Goal: Task Accomplishment & Management: Use online tool/utility

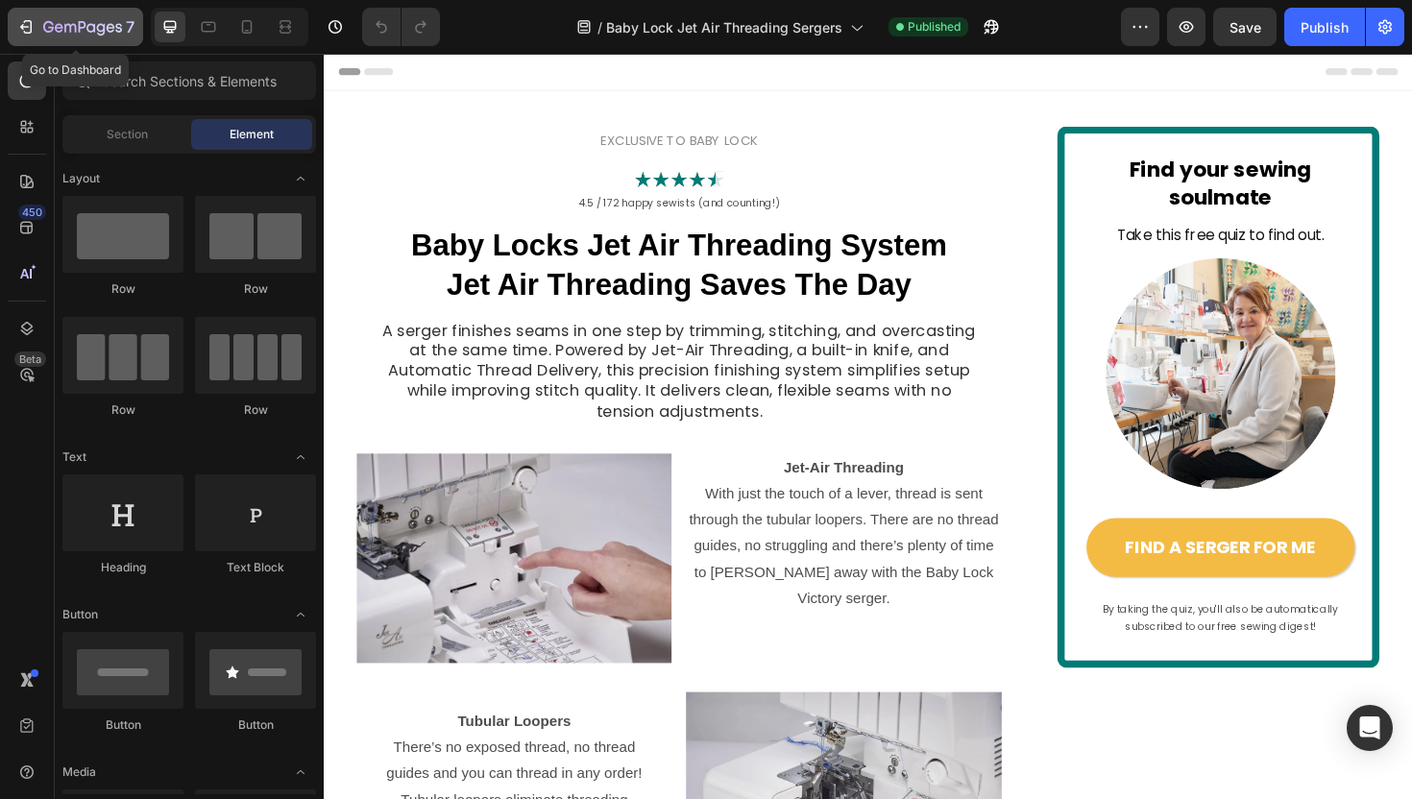
click at [61, 22] on icon "button" at bounding box center [82, 28] width 79 height 16
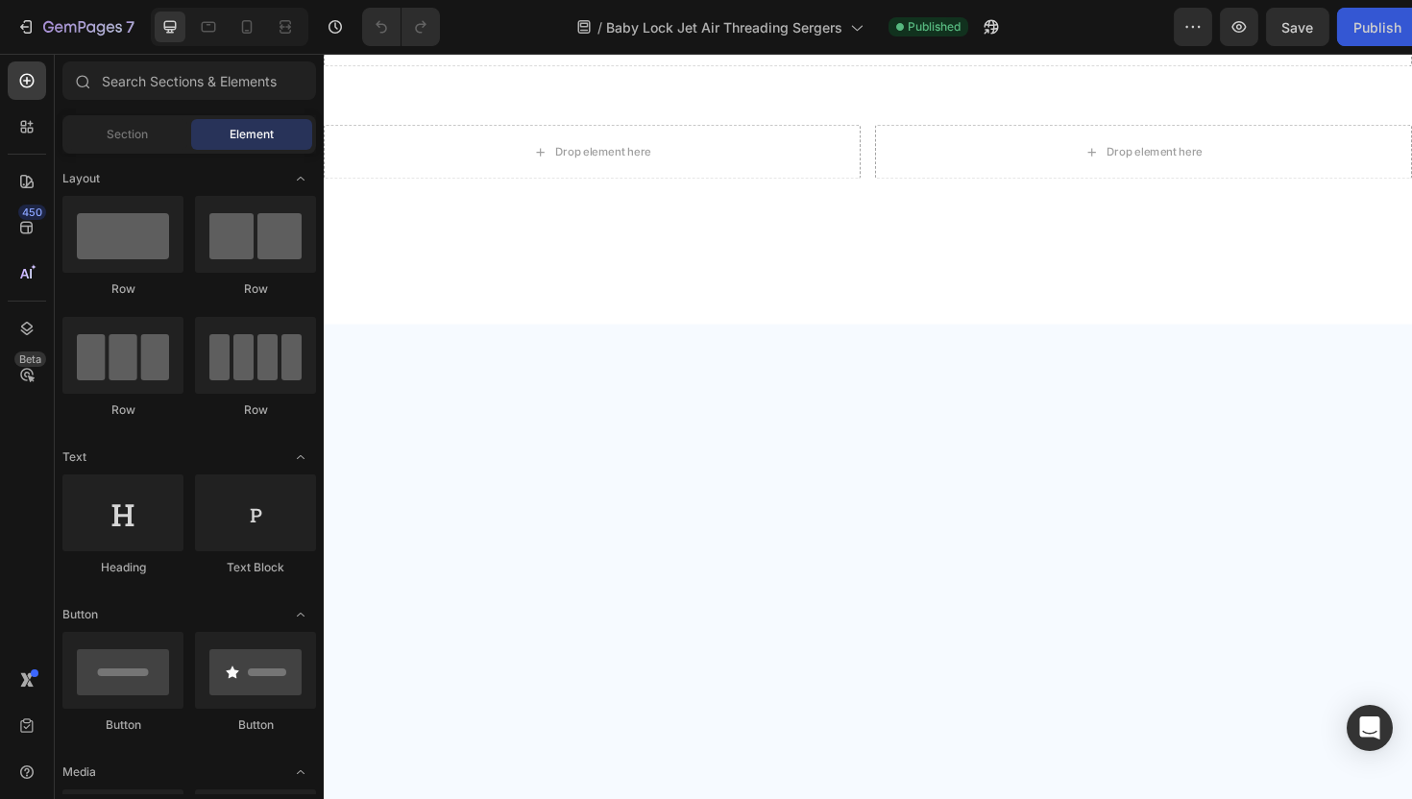
scroll to position [3925, 0]
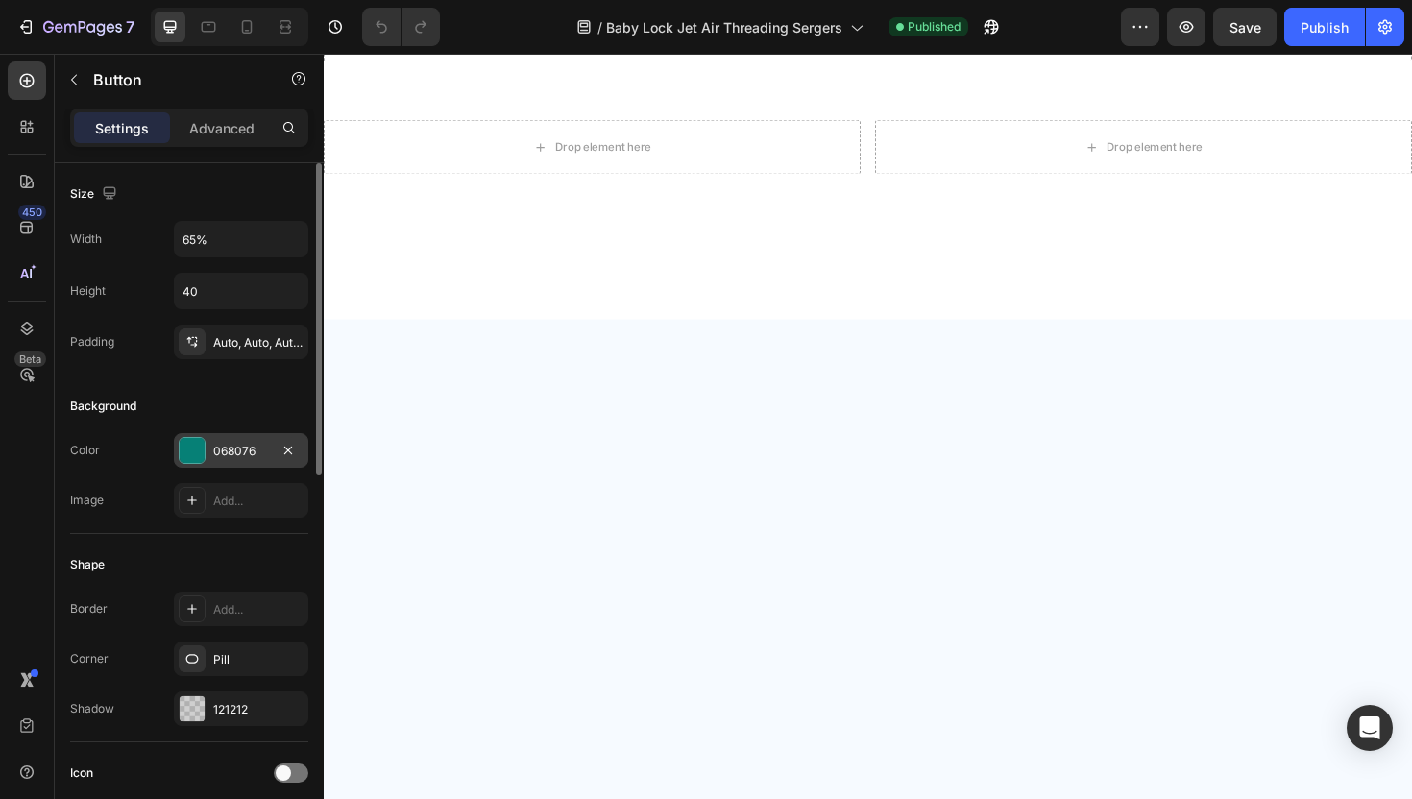
click at [201, 448] on div at bounding box center [192, 450] width 25 height 25
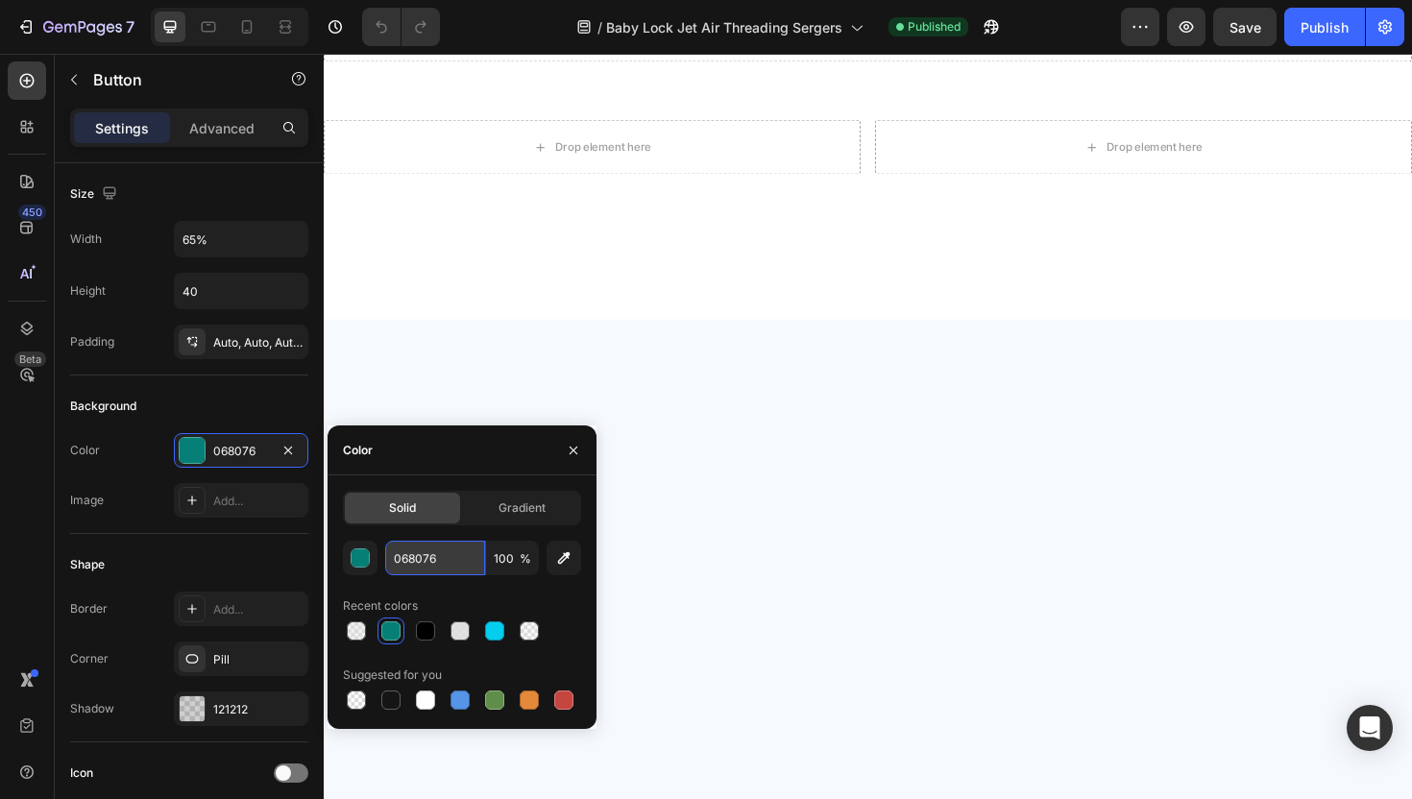
click at [427, 547] on input "068076" at bounding box center [435, 558] width 100 height 35
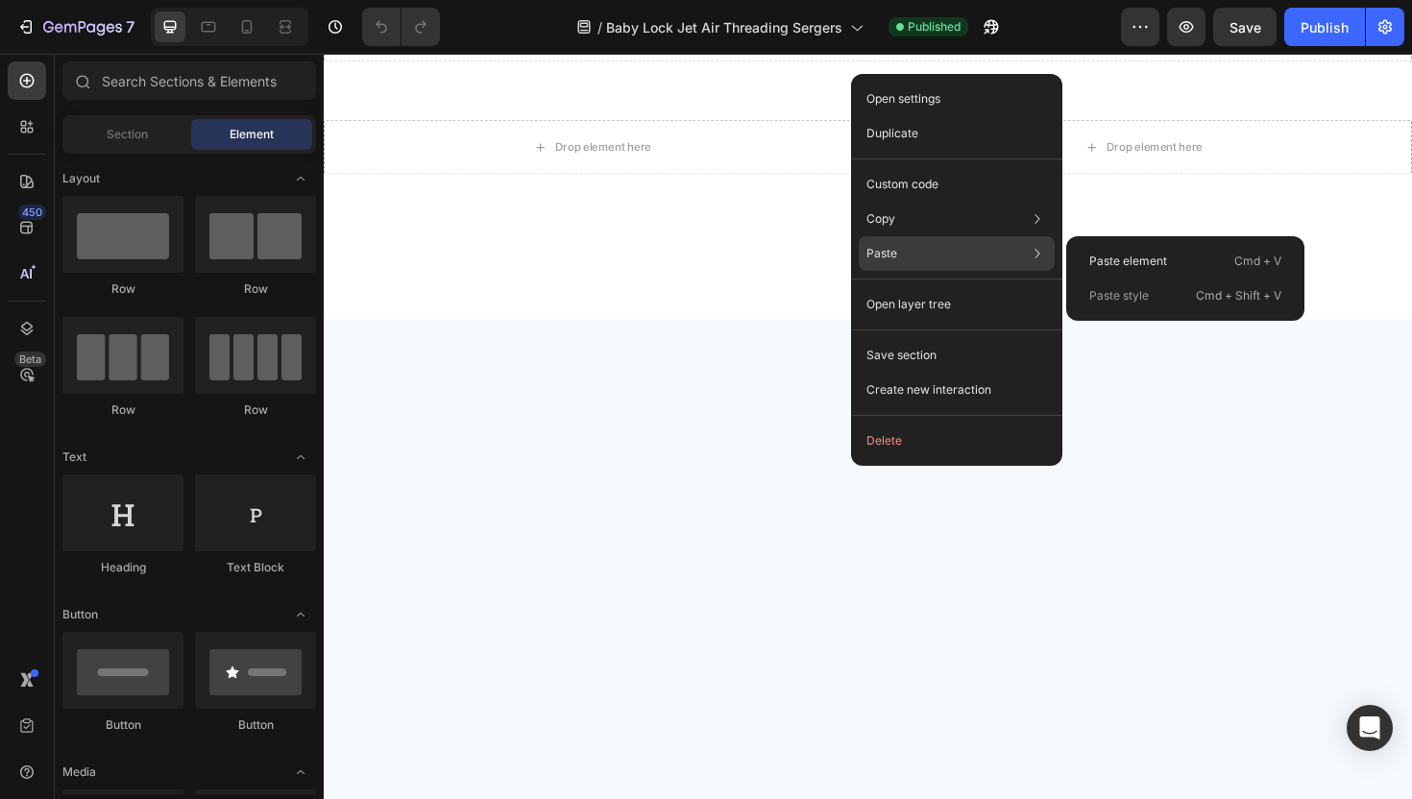
click at [945, 287] on div "Paste Paste element Cmd + V Paste style Cmd + Shift + V" at bounding box center [957, 304] width 196 height 35
click at [1101, 268] on p "Paste element" at bounding box center [1128, 261] width 78 height 17
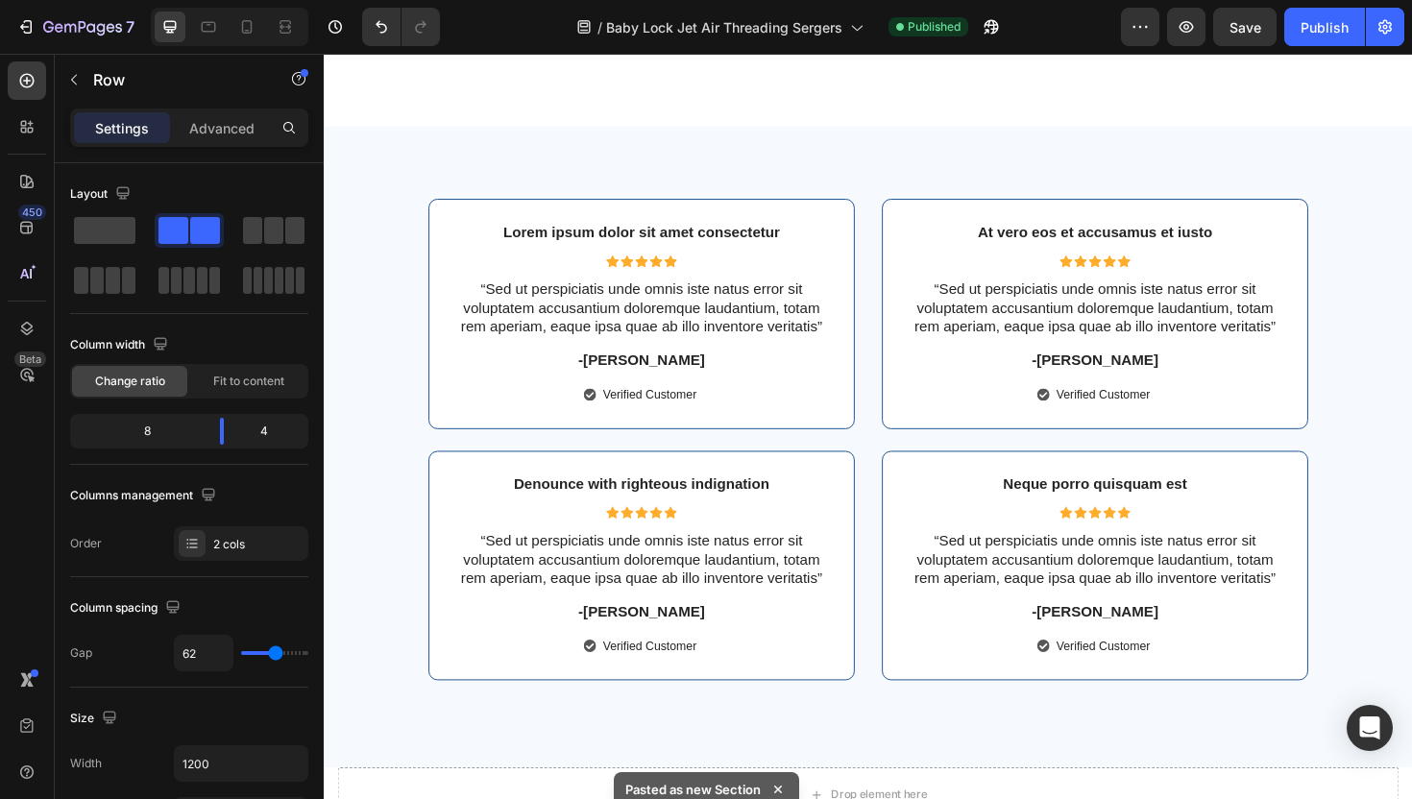
scroll to position [6204, 0]
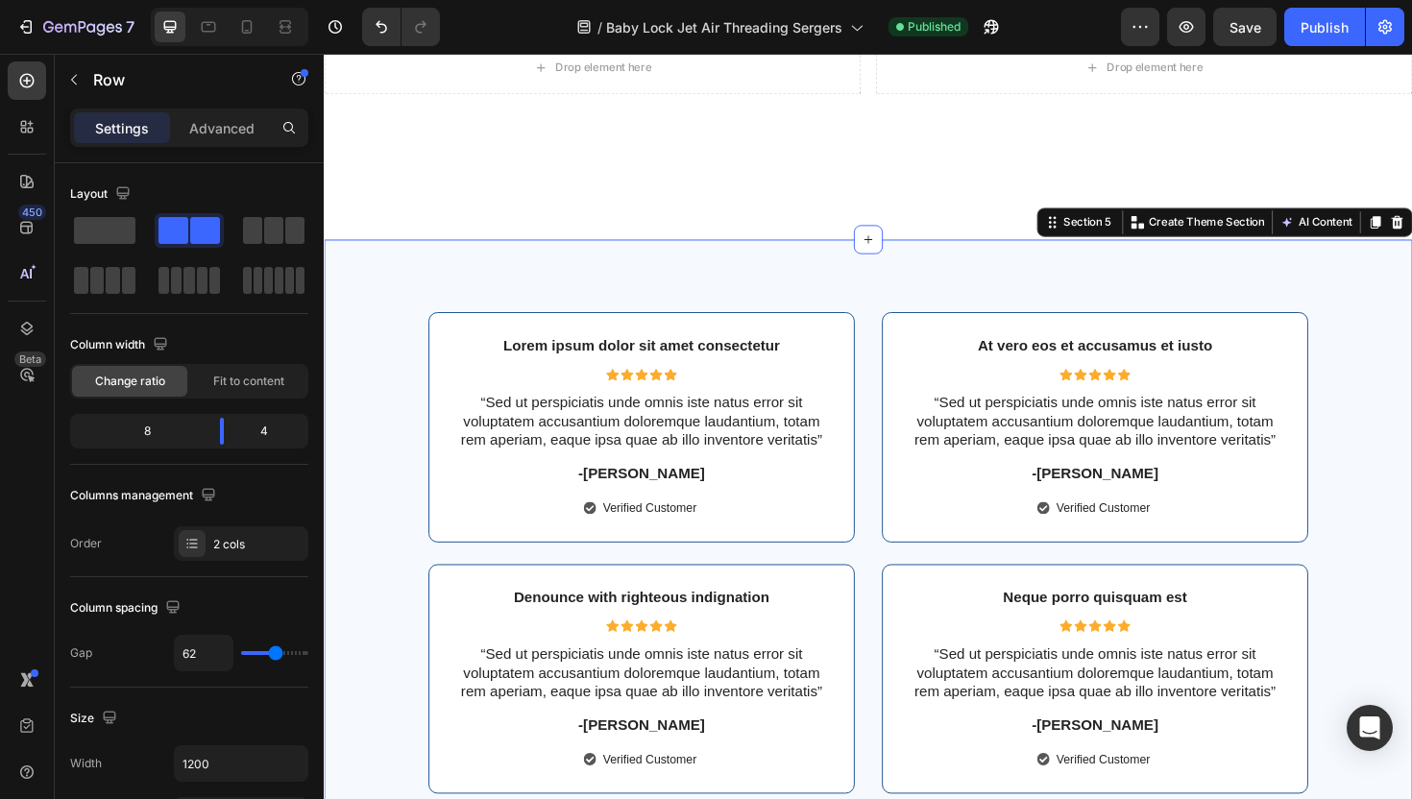
click at [1165, 297] on div "Lorem ipsum dolor sit amet consectetur Text Block Icon Icon Icon Icon Icon Icon…" at bounding box center [900, 590] width 1153 height 679
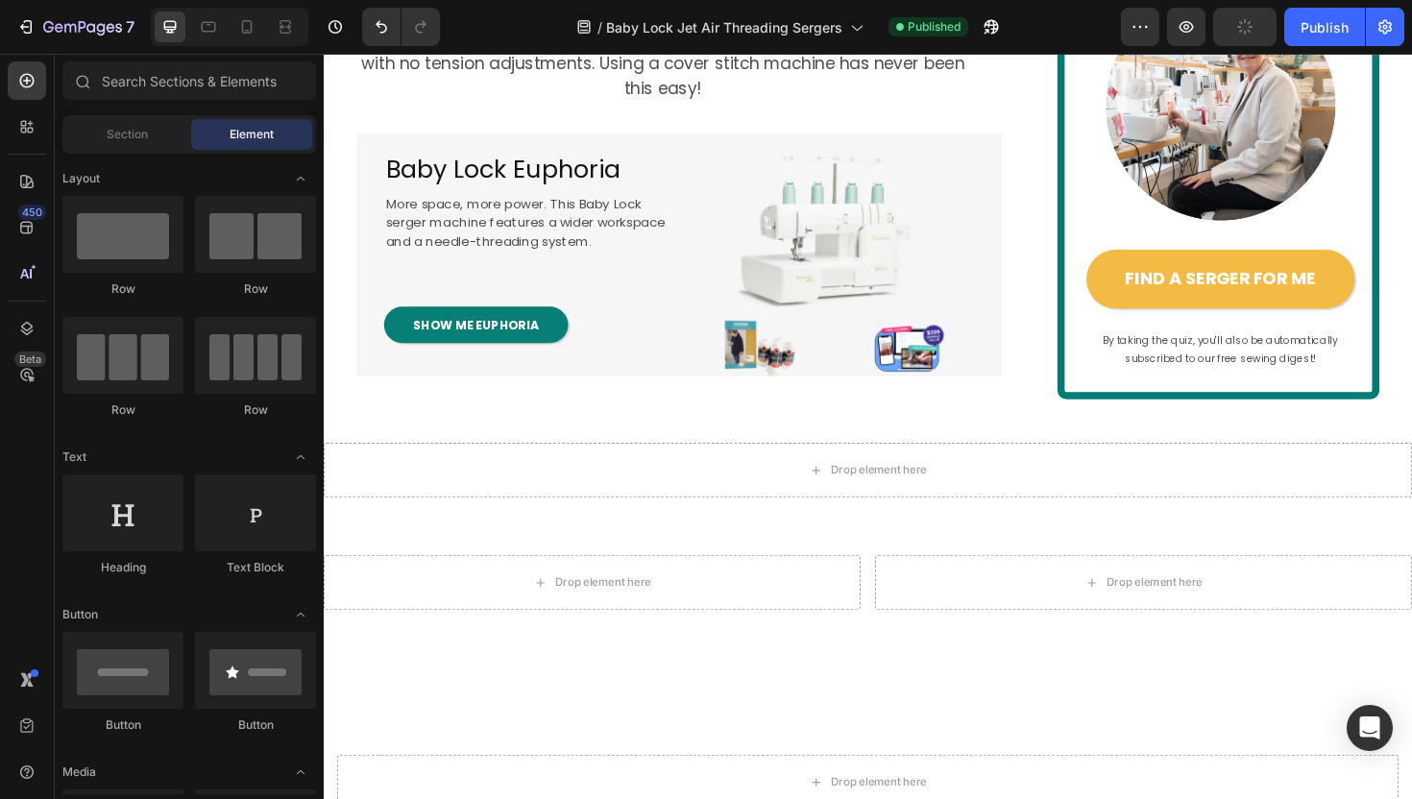
scroll to position [5228, 0]
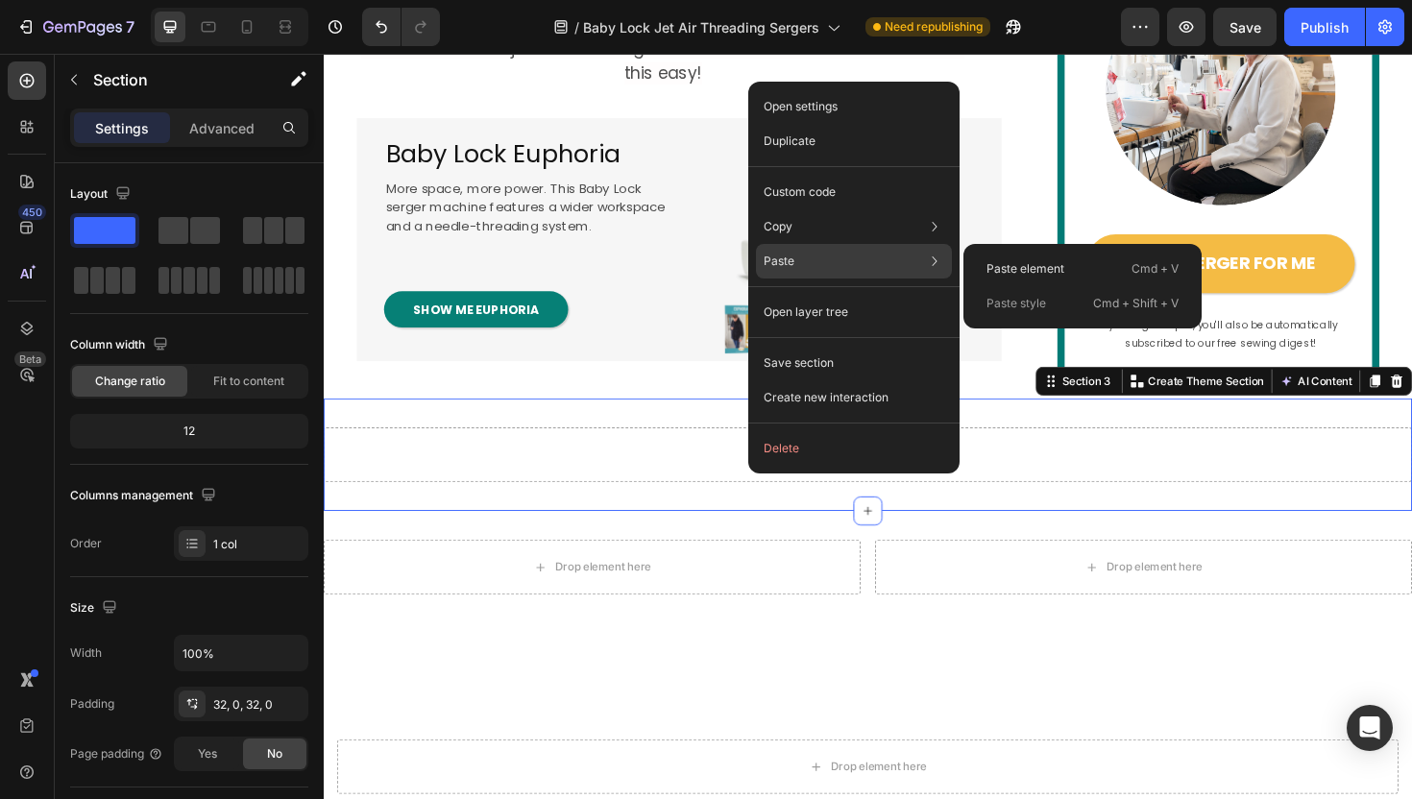
click at [833, 295] on div "Paste Paste element Cmd + V Paste style Cmd + Shift + V" at bounding box center [854, 312] width 196 height 35
click at [1001, 263] on p "Paste element" at bounding box center [1025, 268] width 78 height 17
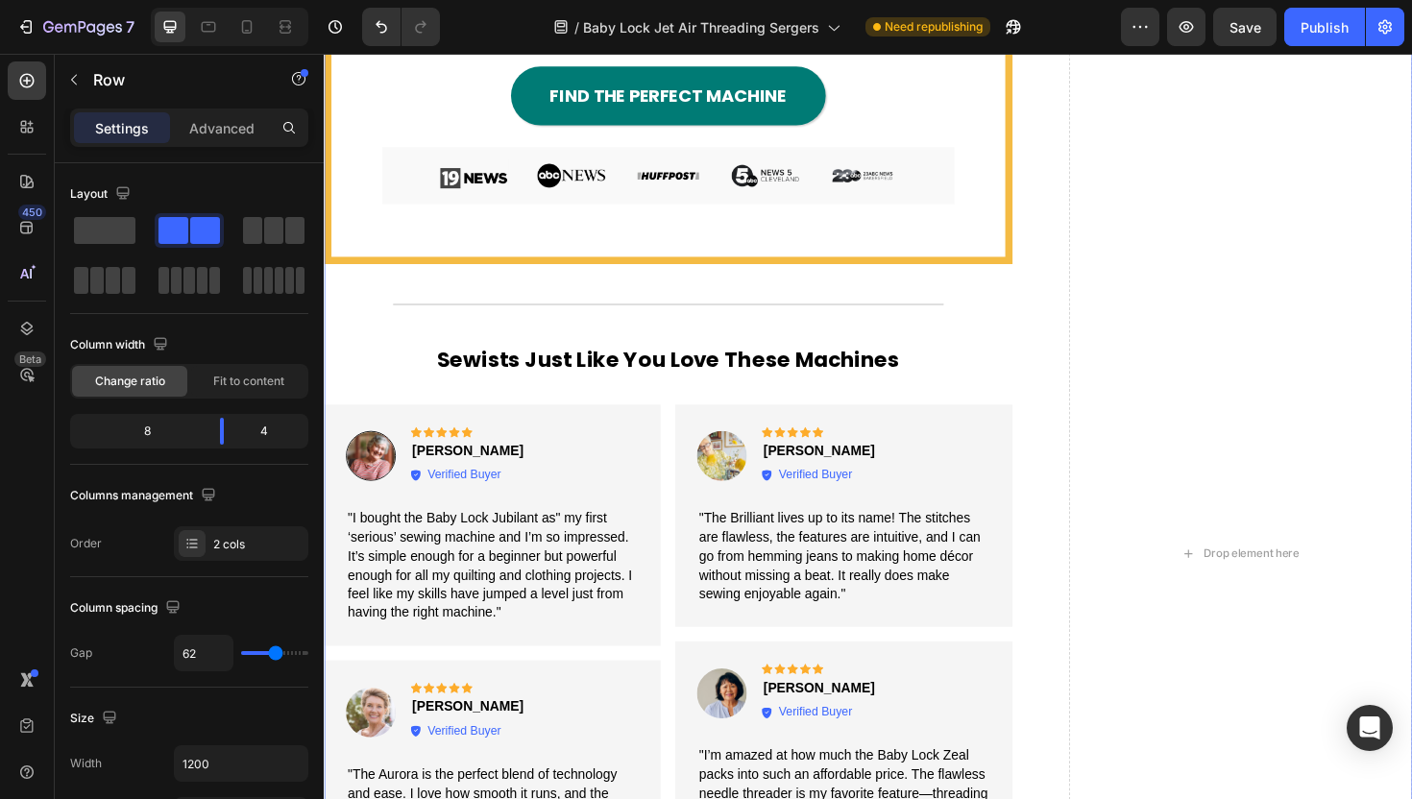
scroll to position [6023, 0]
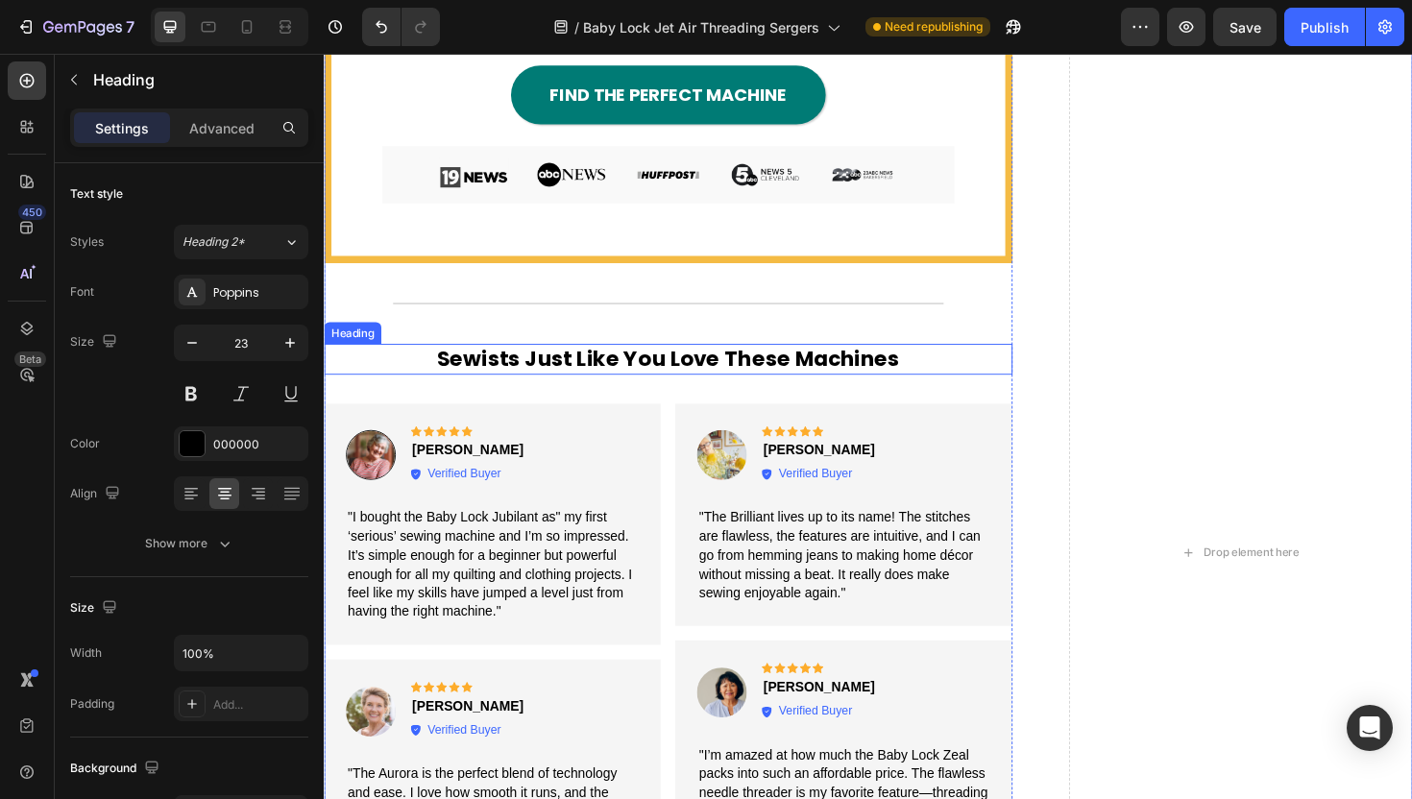
click at [871, 366] on h2 "Sewists Just Like You Love These Machines" at bounding box center [688, 377] width 729 height 33
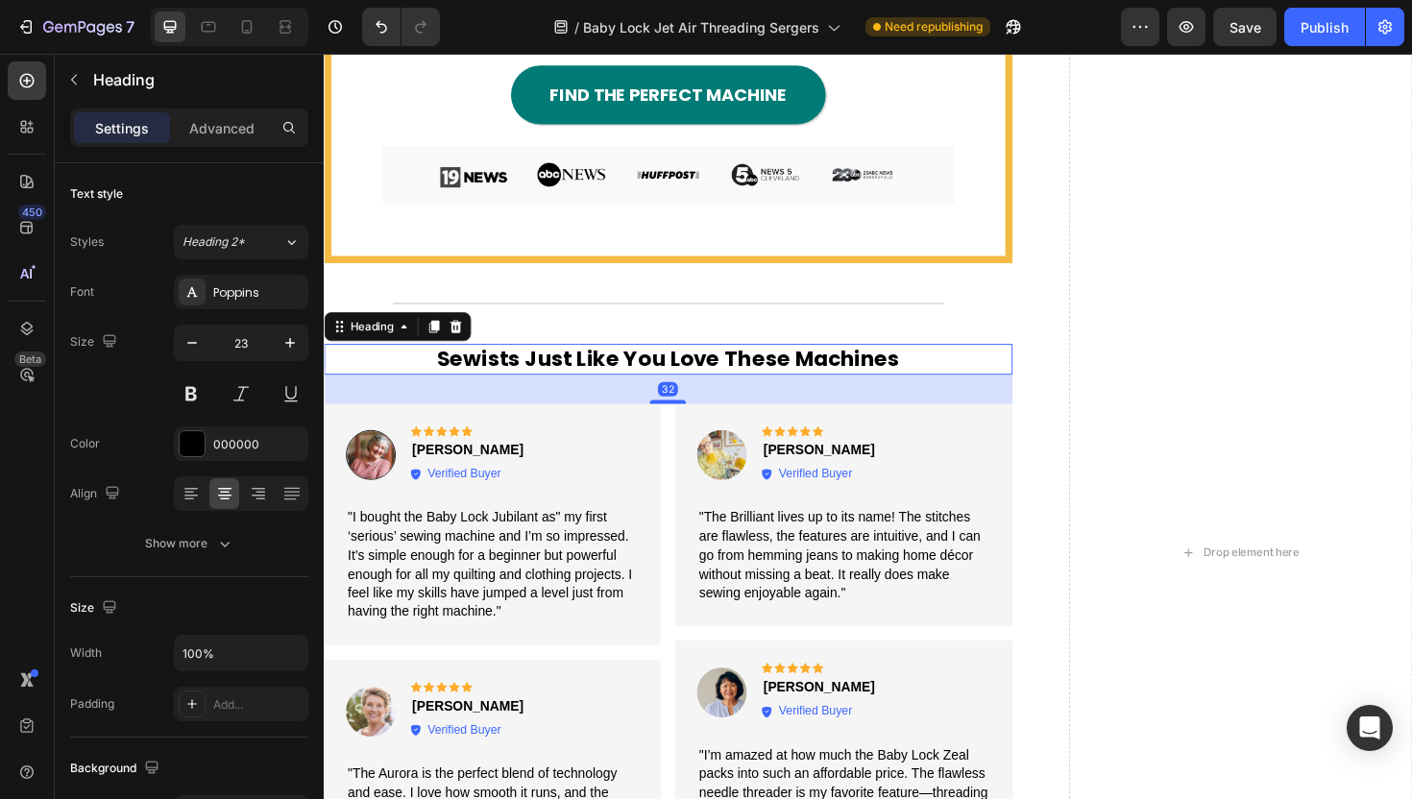
click at [871, 366] on h2 "Sewists Just Like You Love These Machines" at bounding box center [688, 377] width 729 height 33
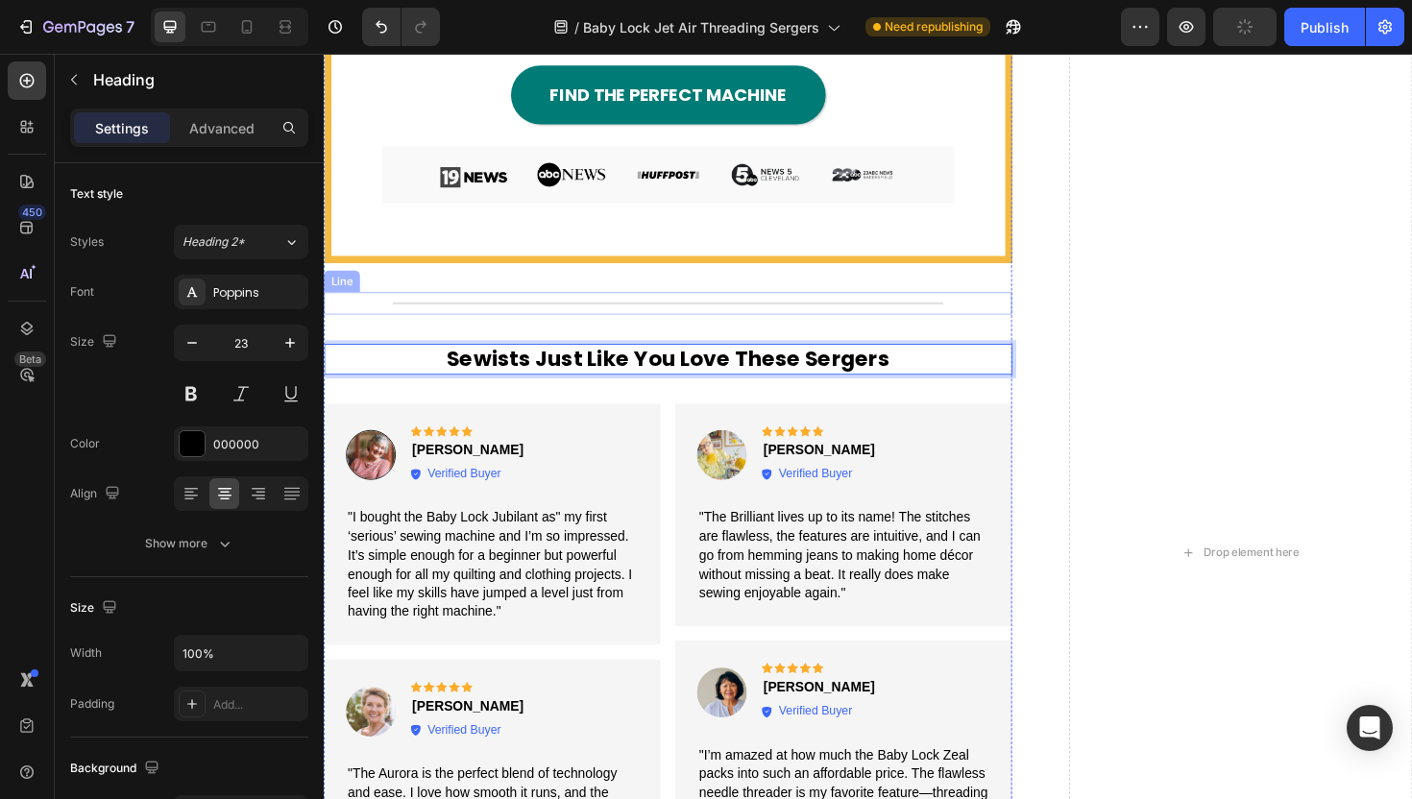
click at [968, 306] on div "Title Line" at bounding box center [688, 318] width 729 height 24
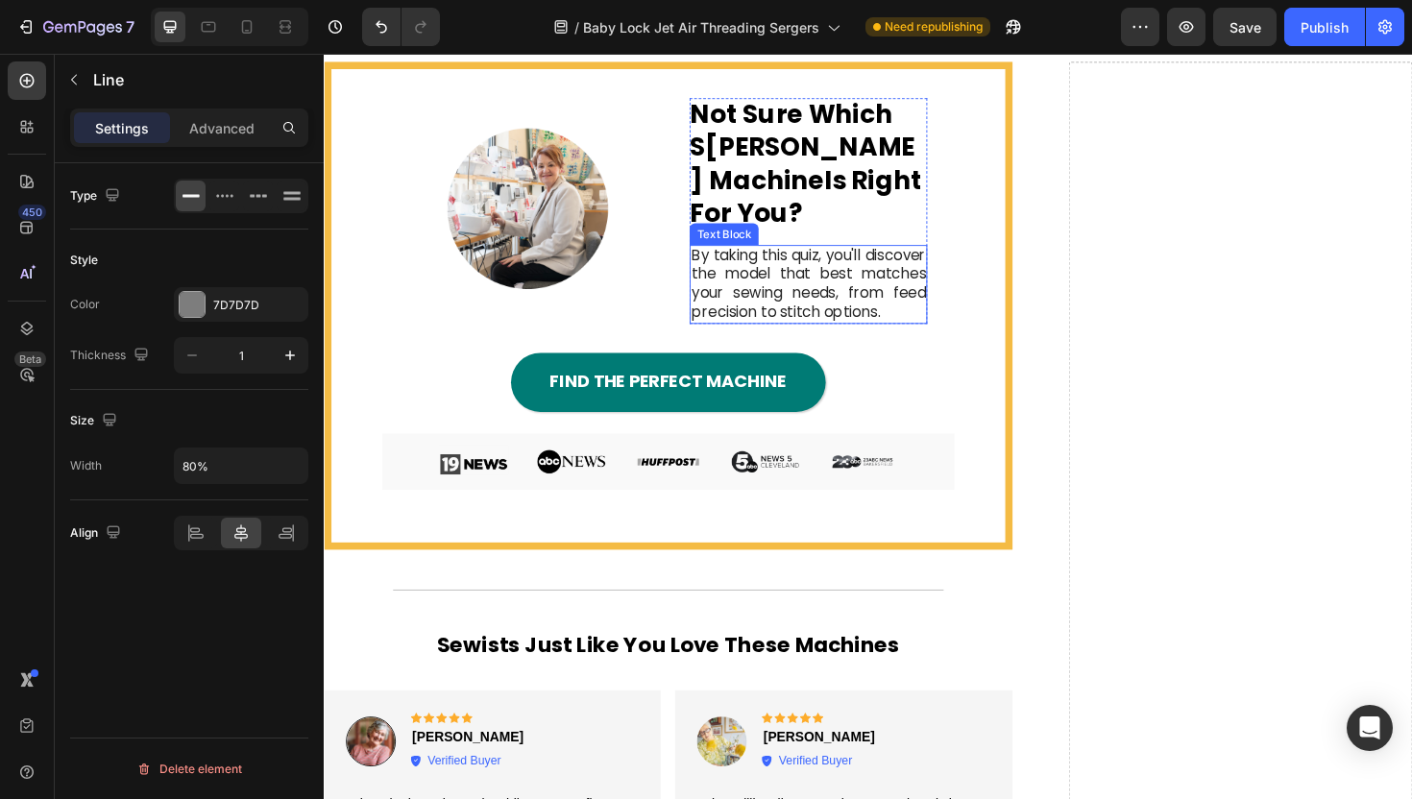
scroll to position [0, 0]
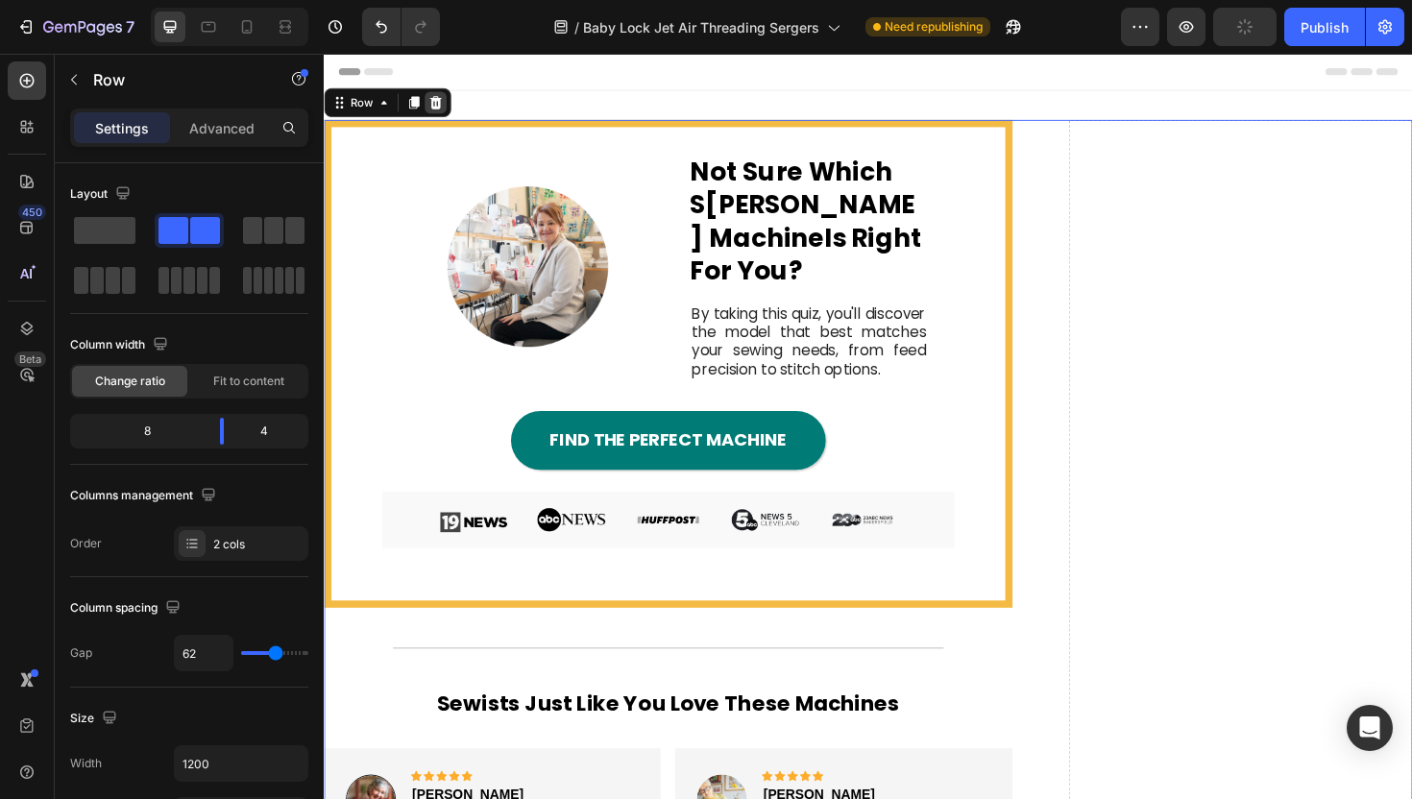
click at [439, 108] on icon at bounding box center [441, 105] width 15 height 15
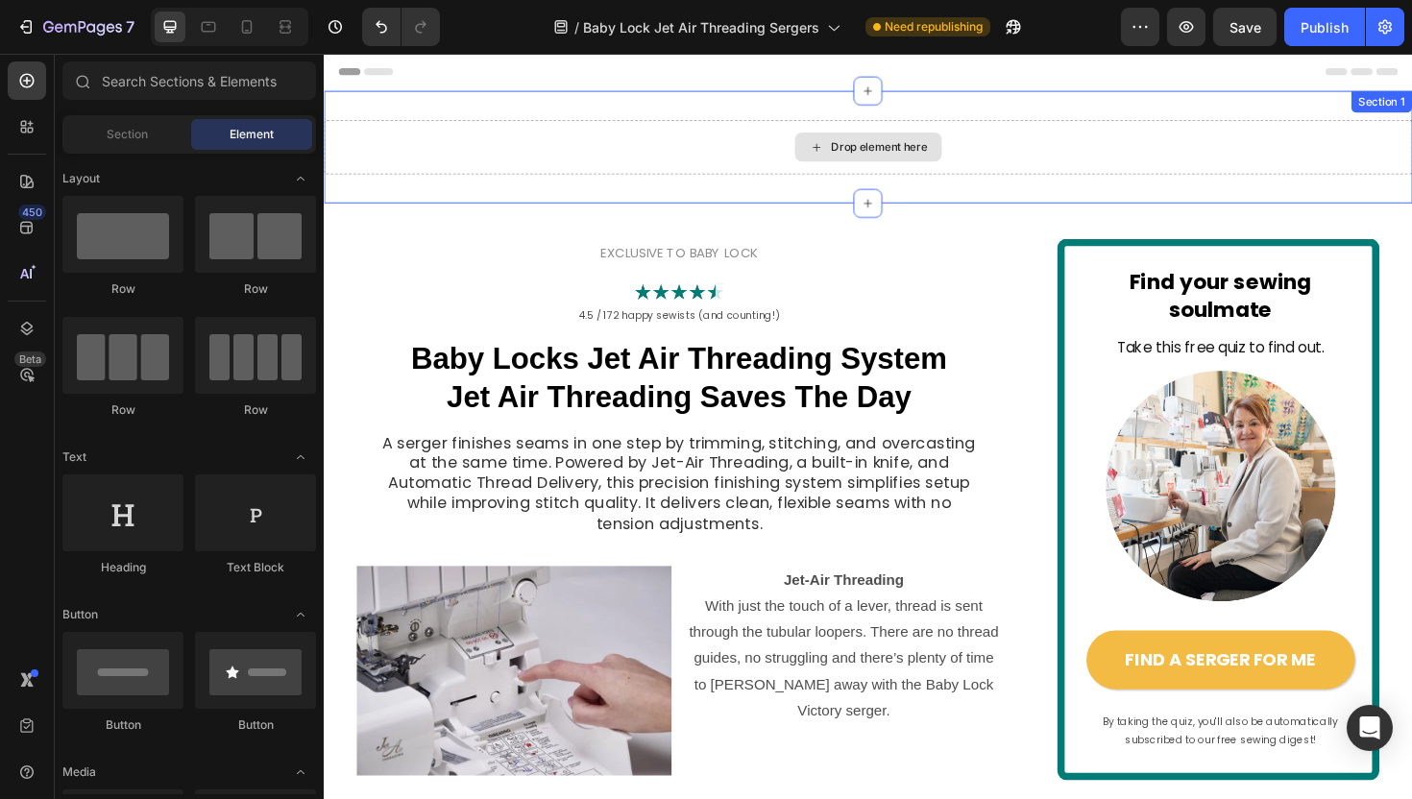
click at [679, 151] on div "Drop element here" at bounding box center [900, 153] width 1153 height 58
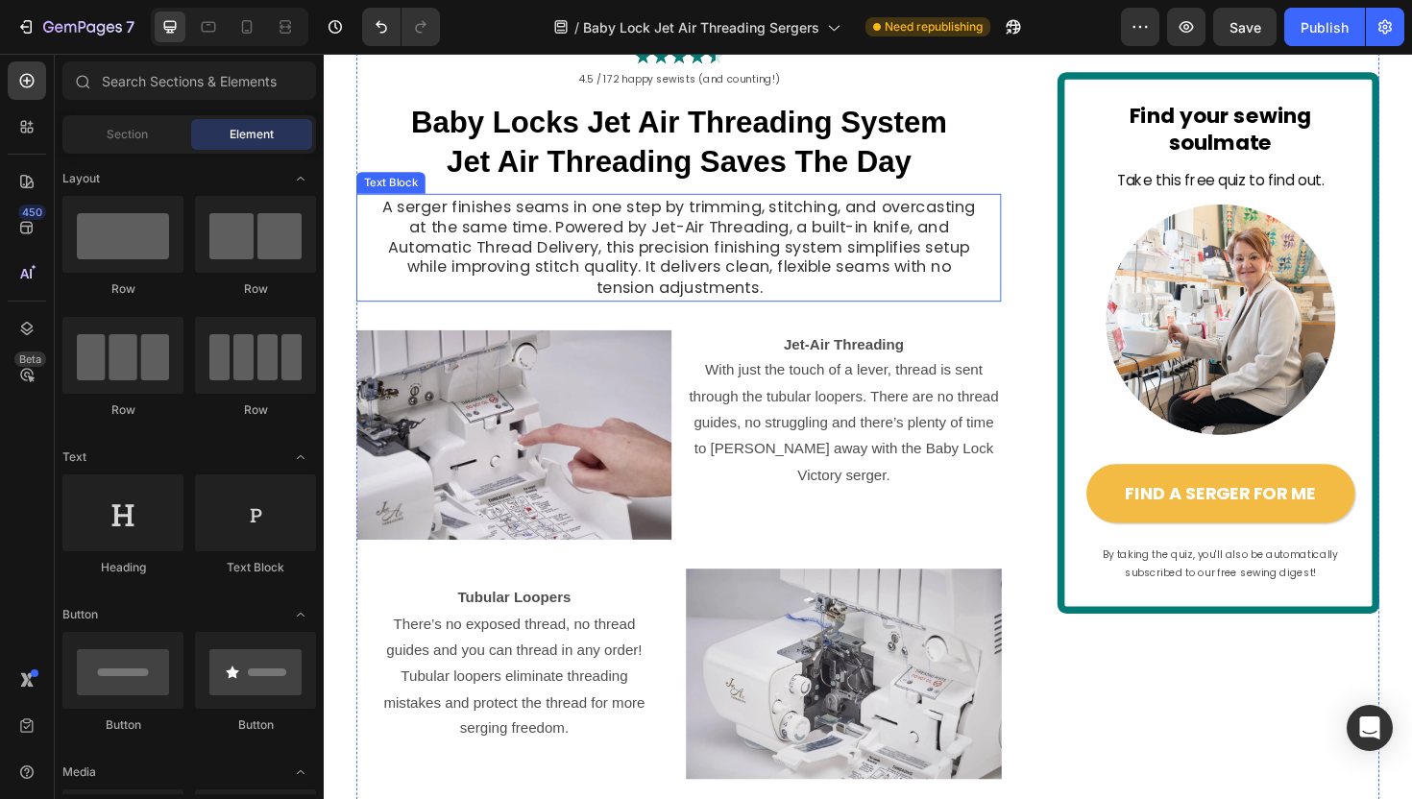
scroll to position [162, 0]
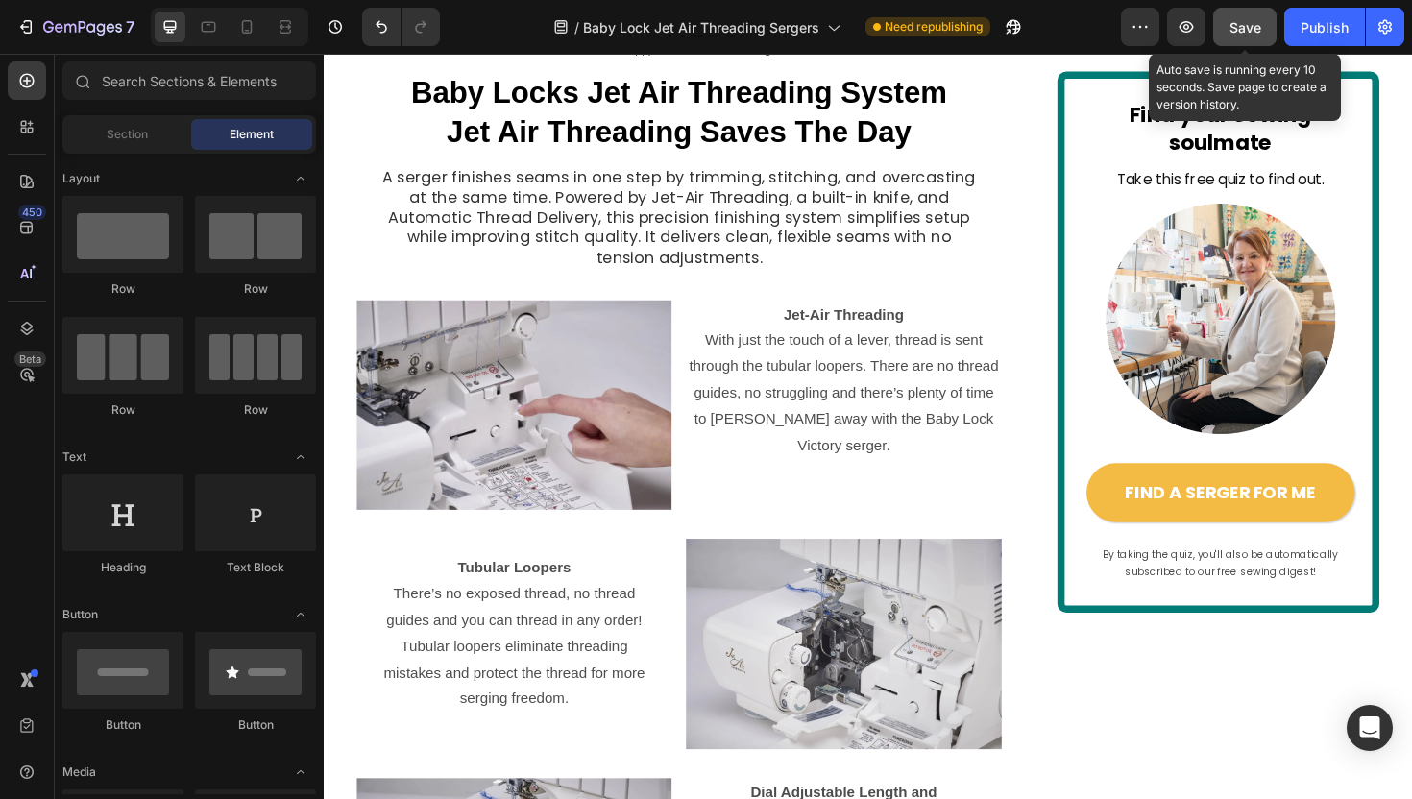
click at [1245, 22] on span "Save" at bounding box center [1245, 27] width 32 height 16
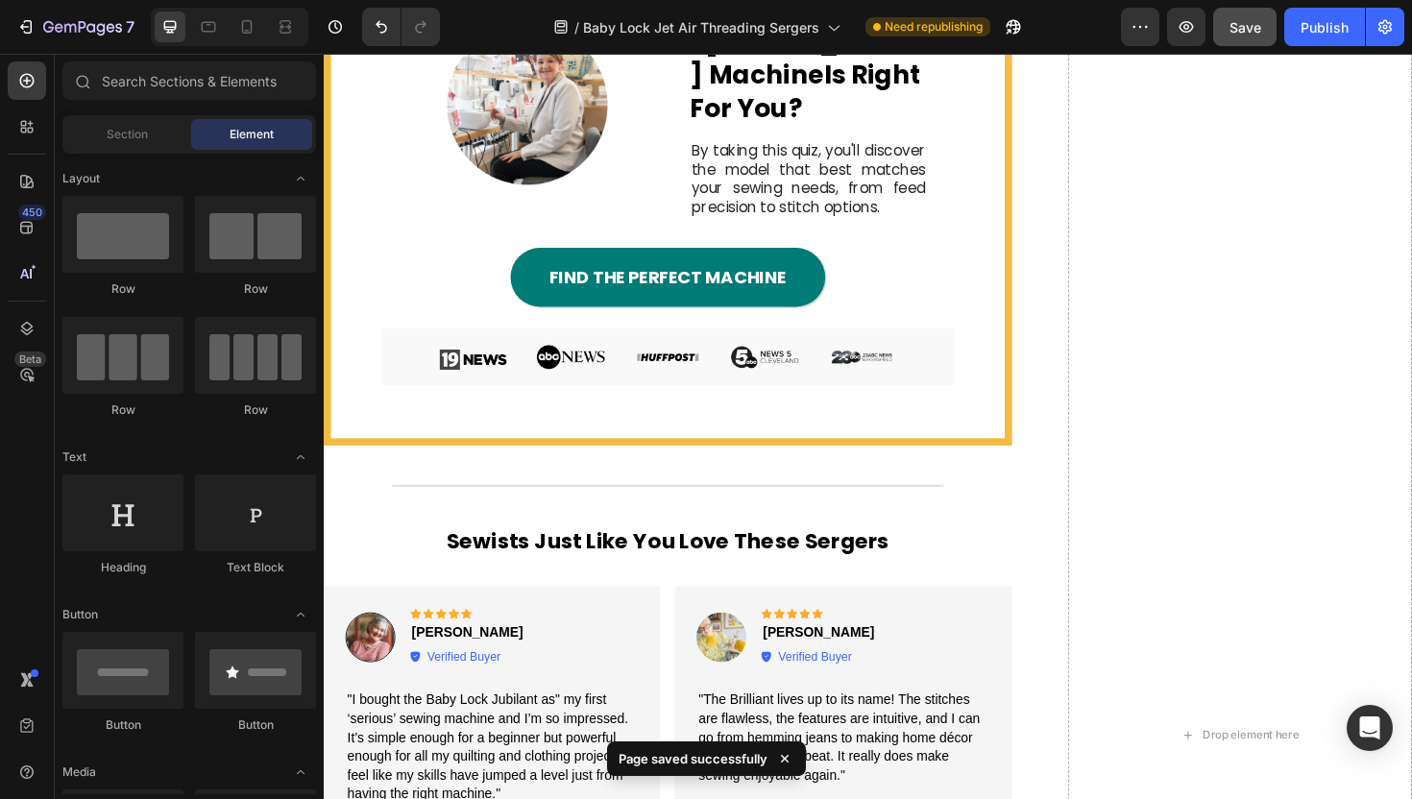
scroll to position [4202, 0]
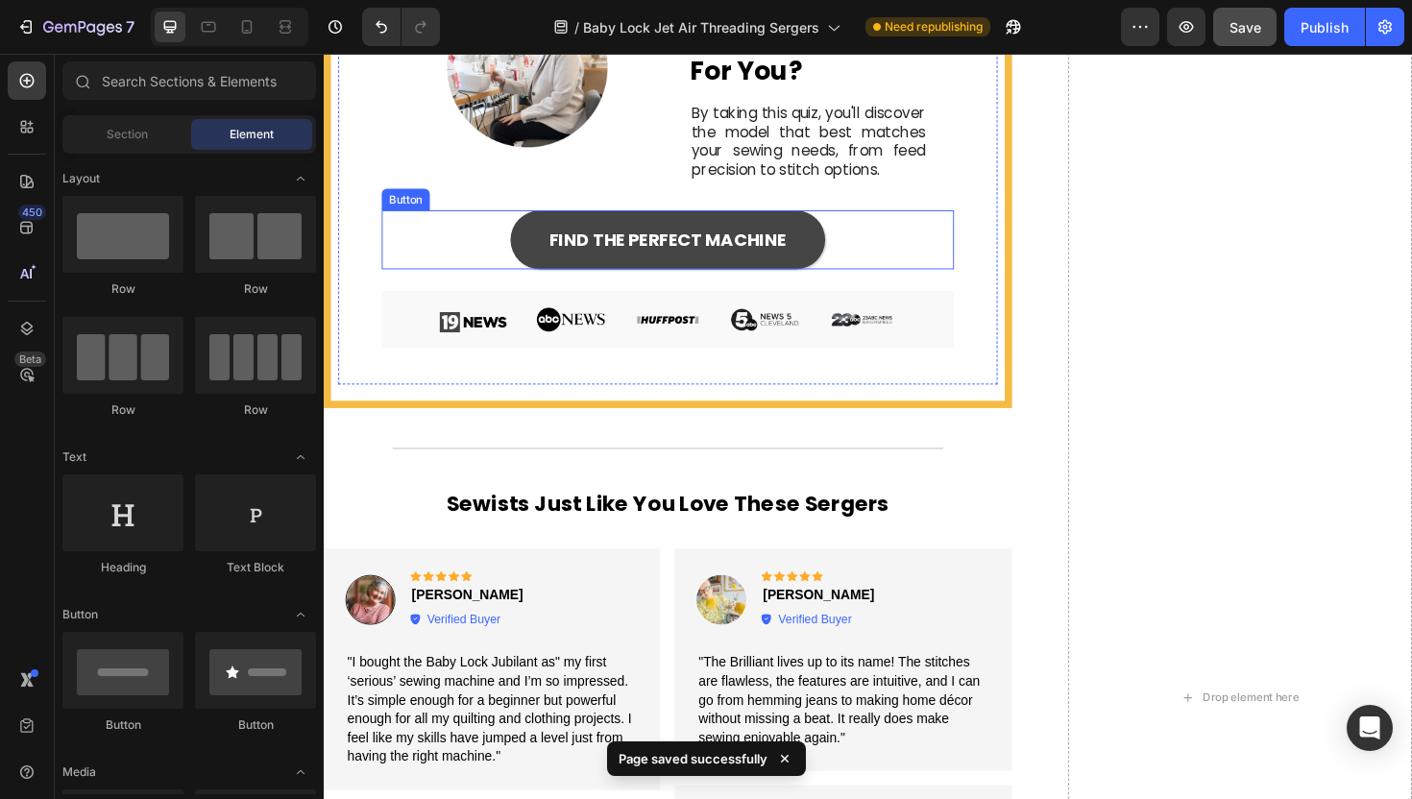
click at [841, 282] on link "FIND THE PERFECT MACHINE" at bounding box center [688, 251] width 333 height 62
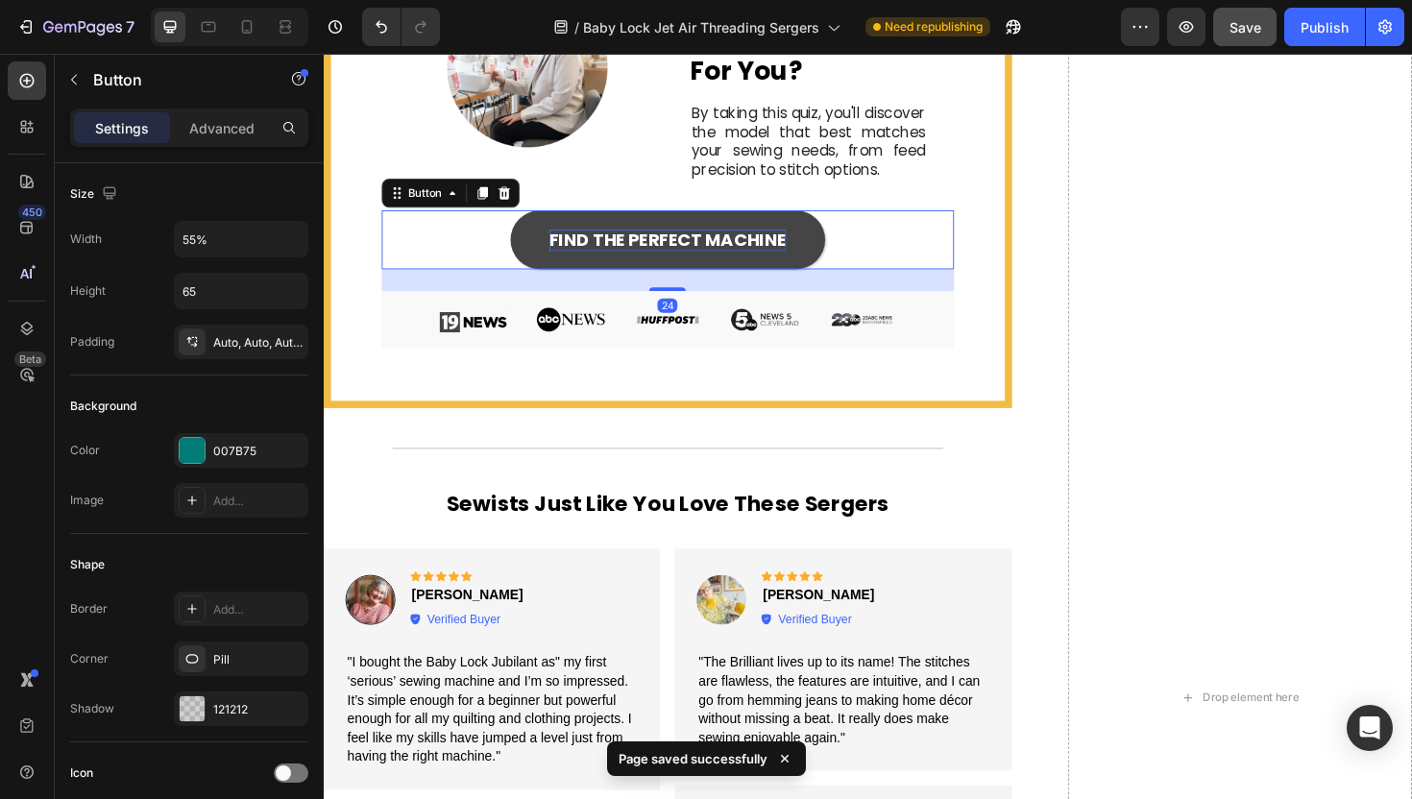
click at [754, 264] on p "FIND THE PERFECT MACHINE" at bounding box center [688, 252] width 251 height 24
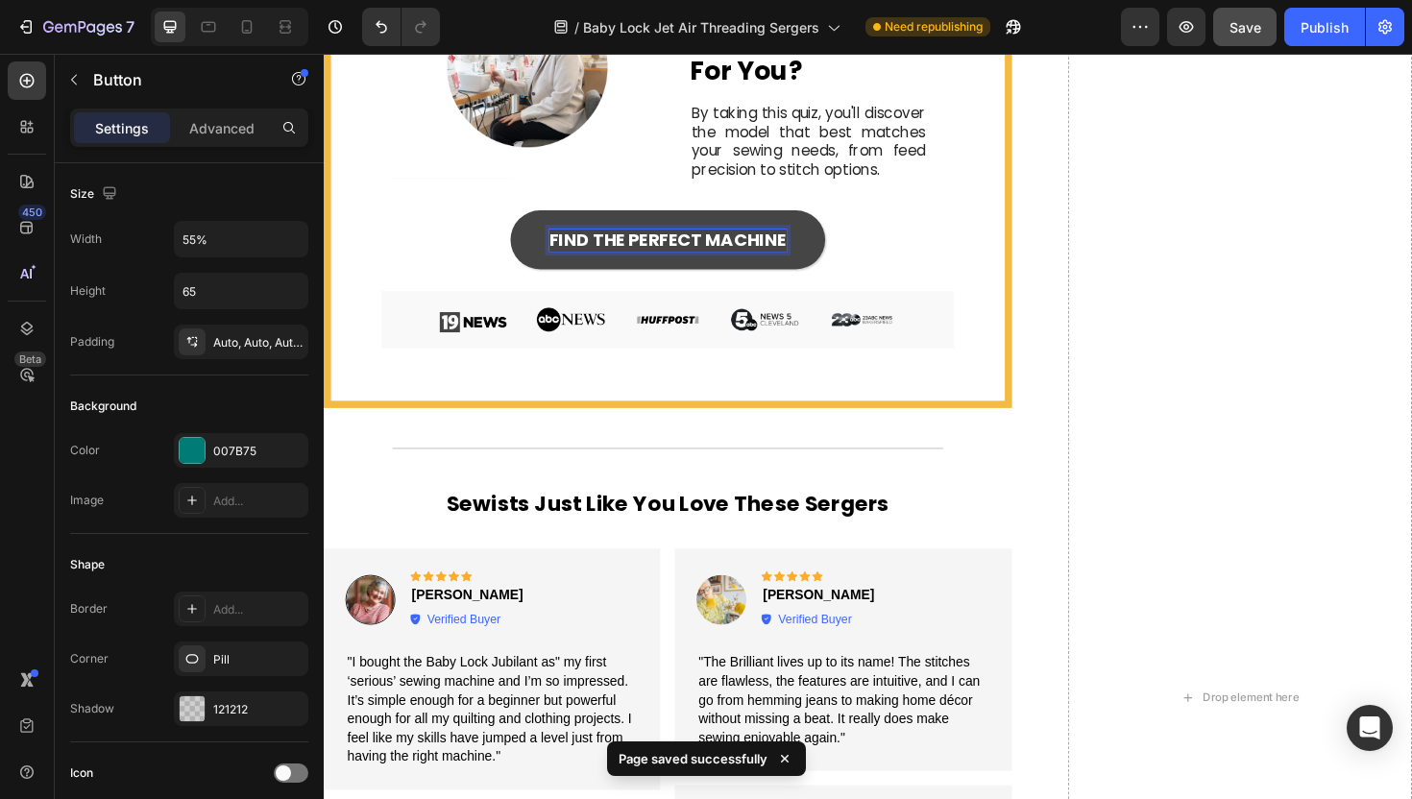
click at [763, 264] on p "FIND THE PERFECT MACHINE" at bounding box center [688, 252] width 251 height 24
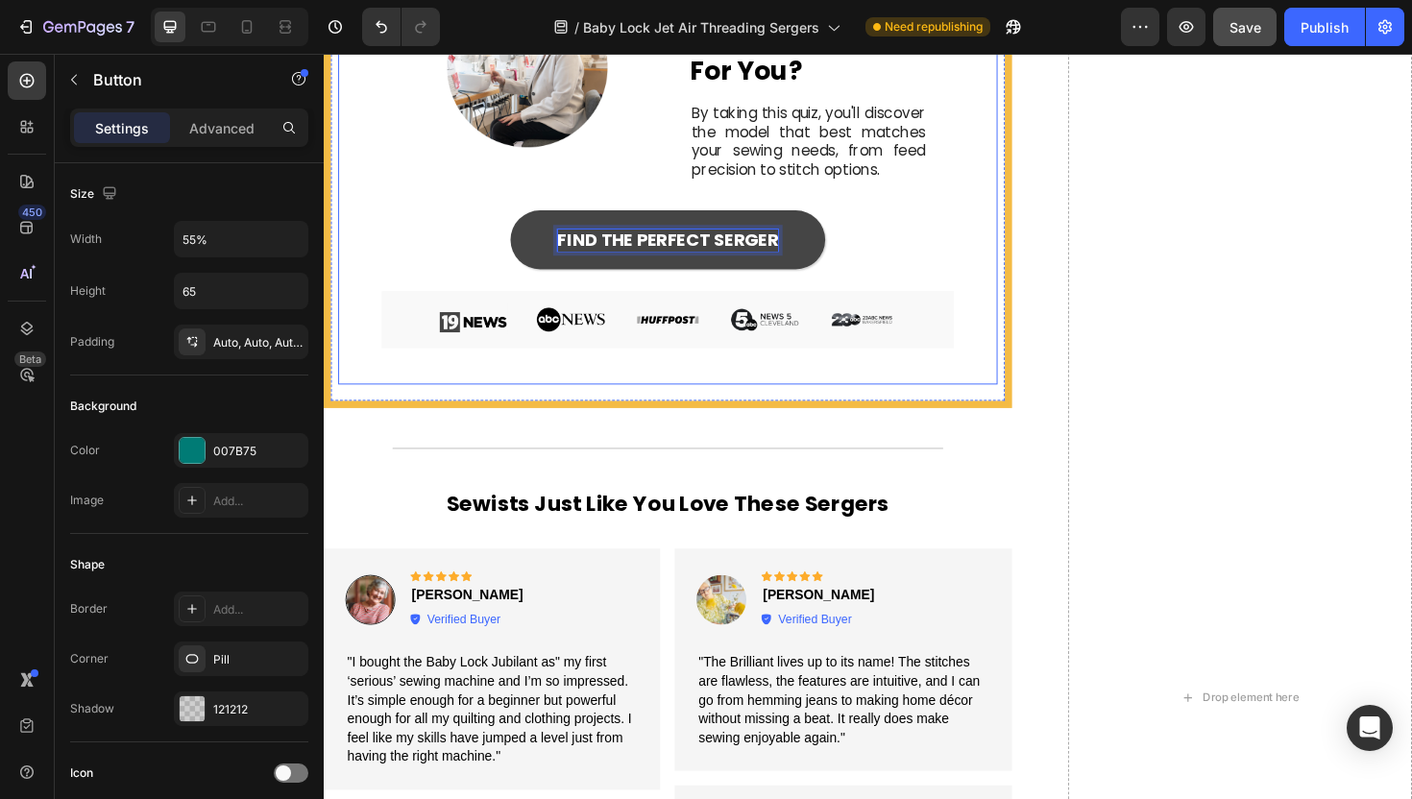
click at [1009, 404] on div "Image Not Sure Which S ewing Machine Is Right For You? Heading By taking this q…" at bounding box center [688, 166] width 698 height 476
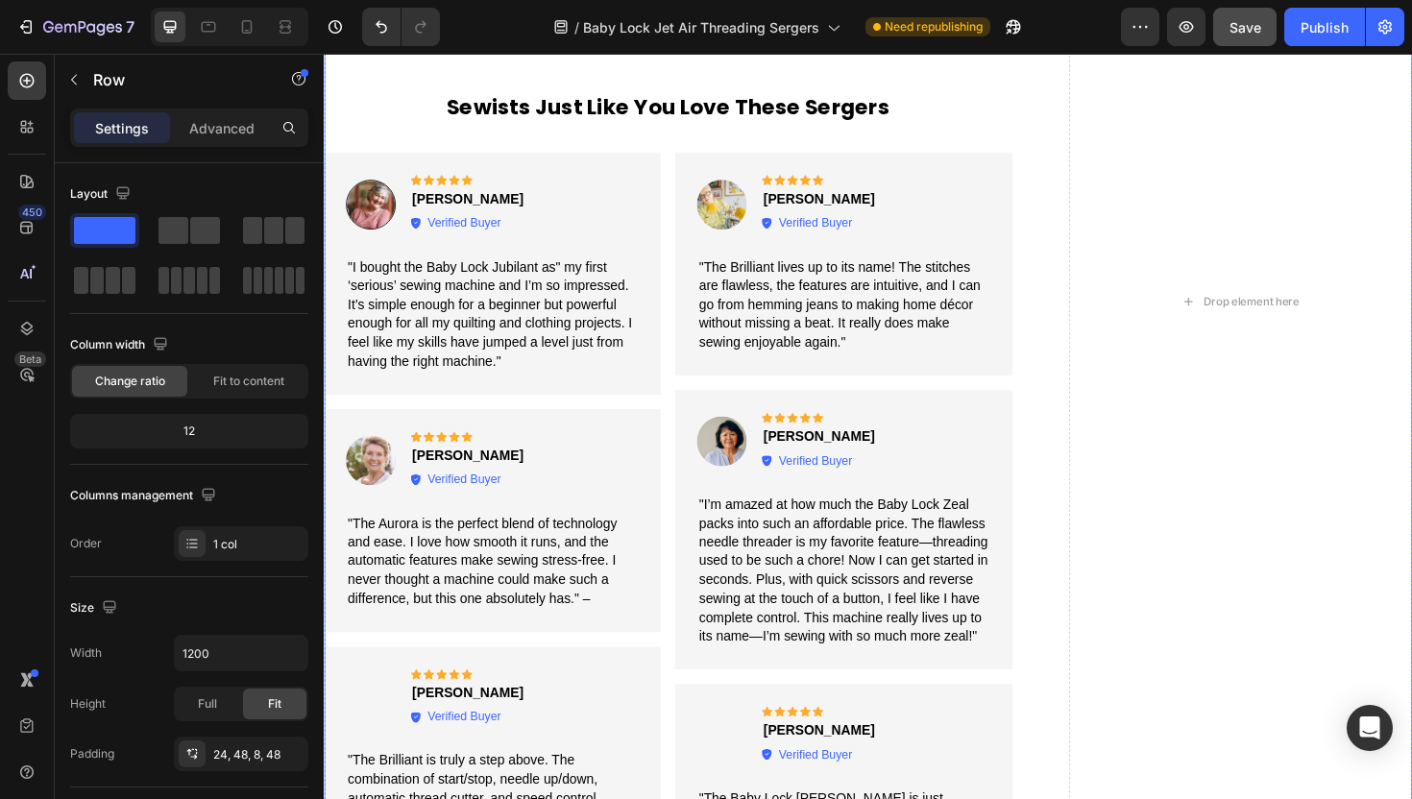
scroll to position [4948, 0]
click at [1242, 38] on button "Save" at bounding box center [1244, 27] width 63 height 38
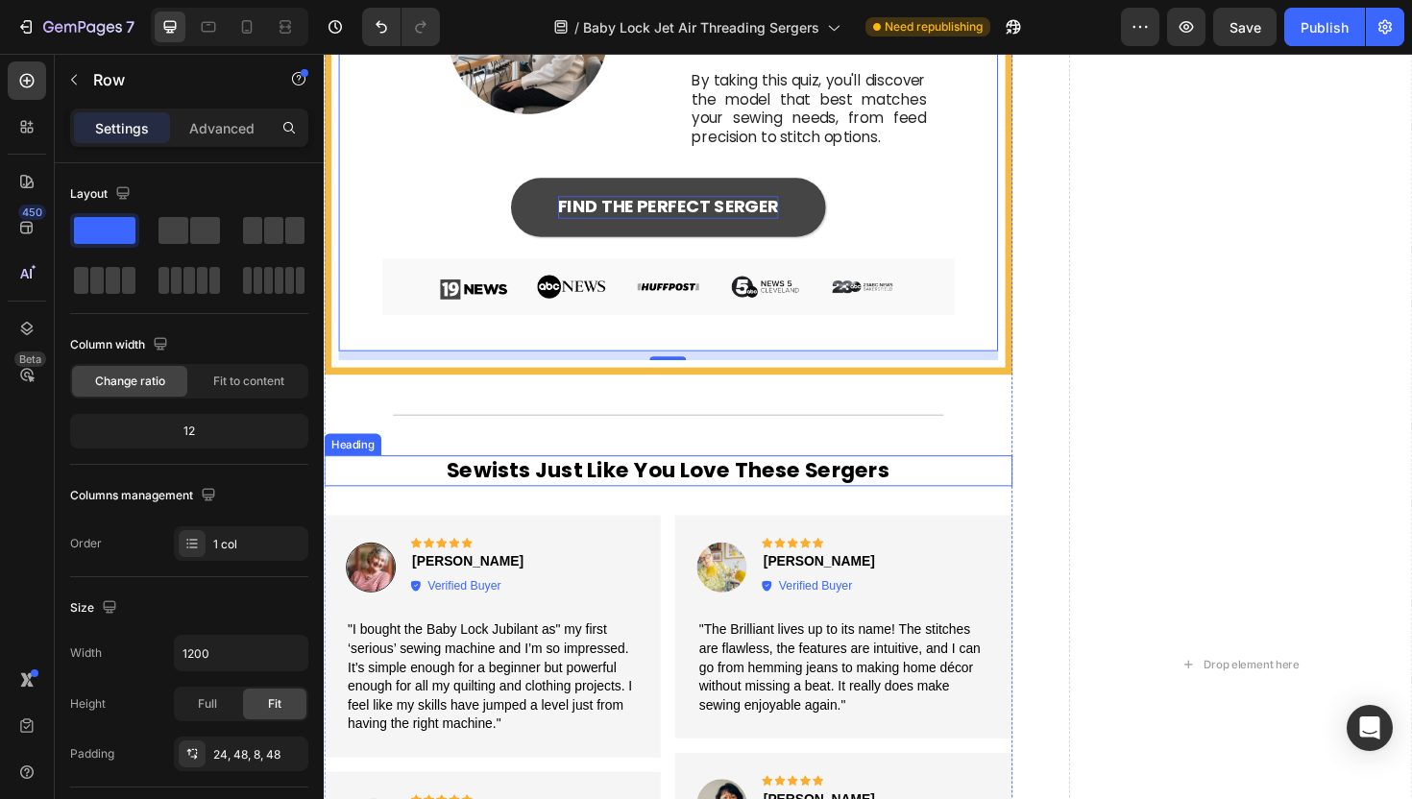
scroll to position [4651, 0]
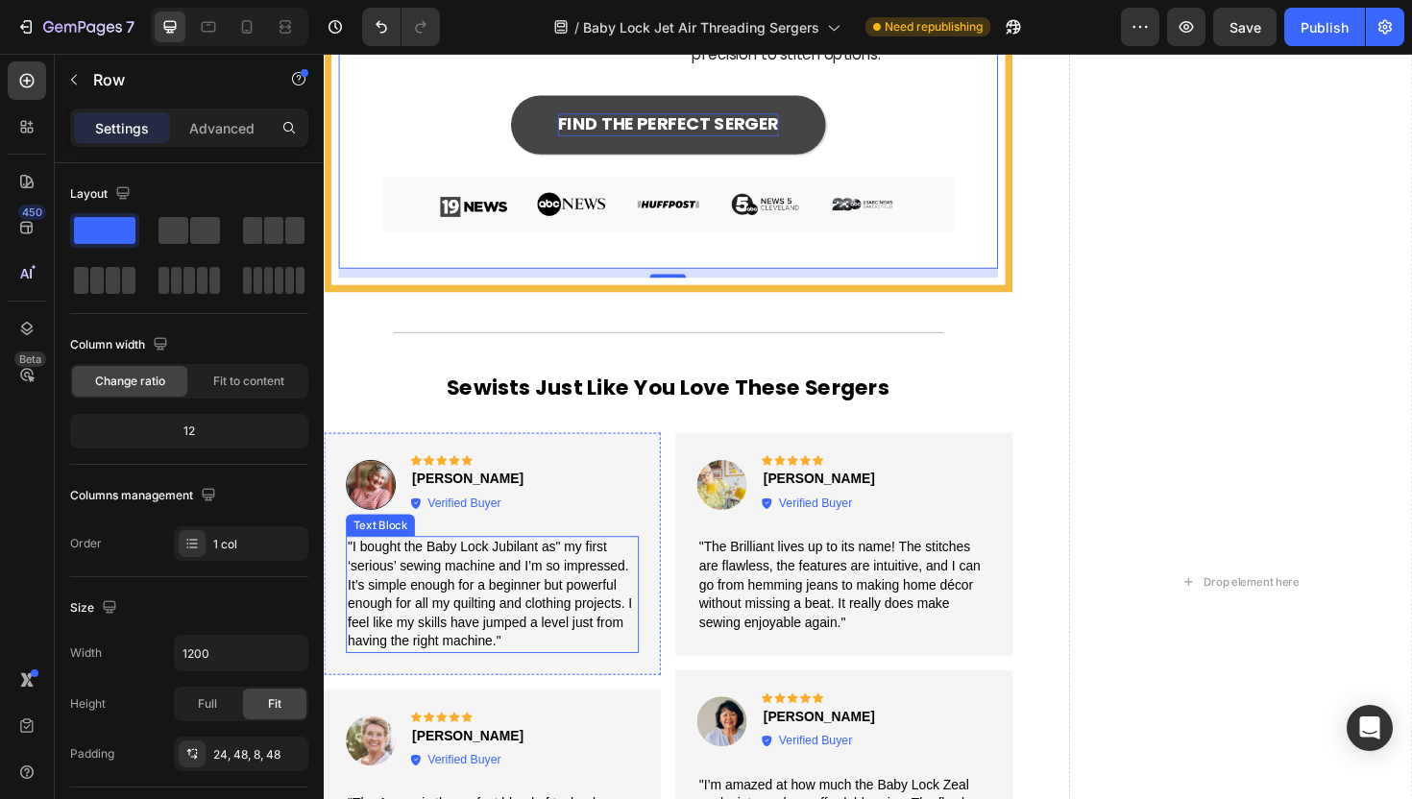
click at [524, 596] on span ""I bought the Baby Lock Jubilant as" my first ‘serious’ sewing machine and I’m …" at bounding box center [500, 626] width 302 height 115
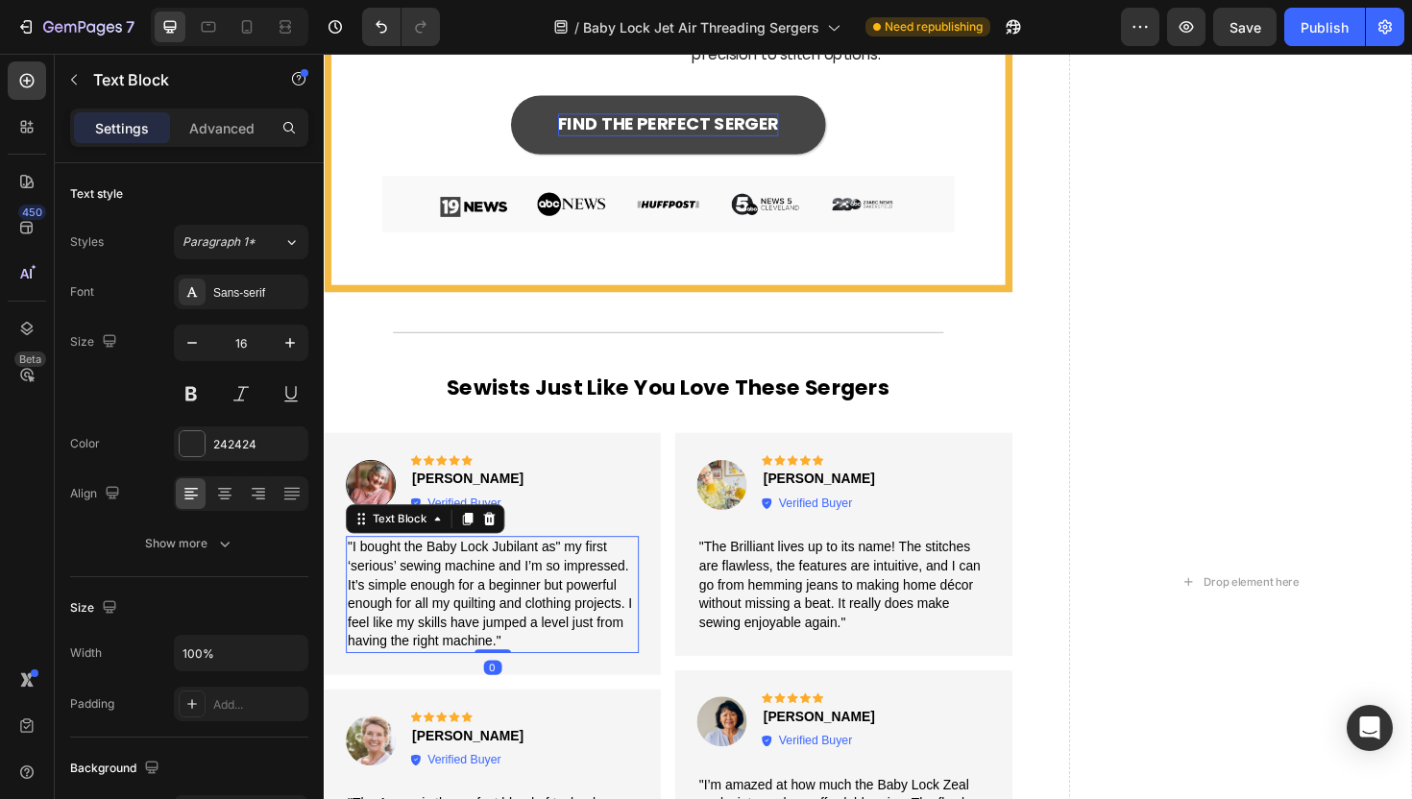
click at [524, 596] on span ""I bought the Baby Lock Jubilant as" my first ‘serious’ sewing machine and I’m …" at bounding box center [500, 626] width 302 height 115
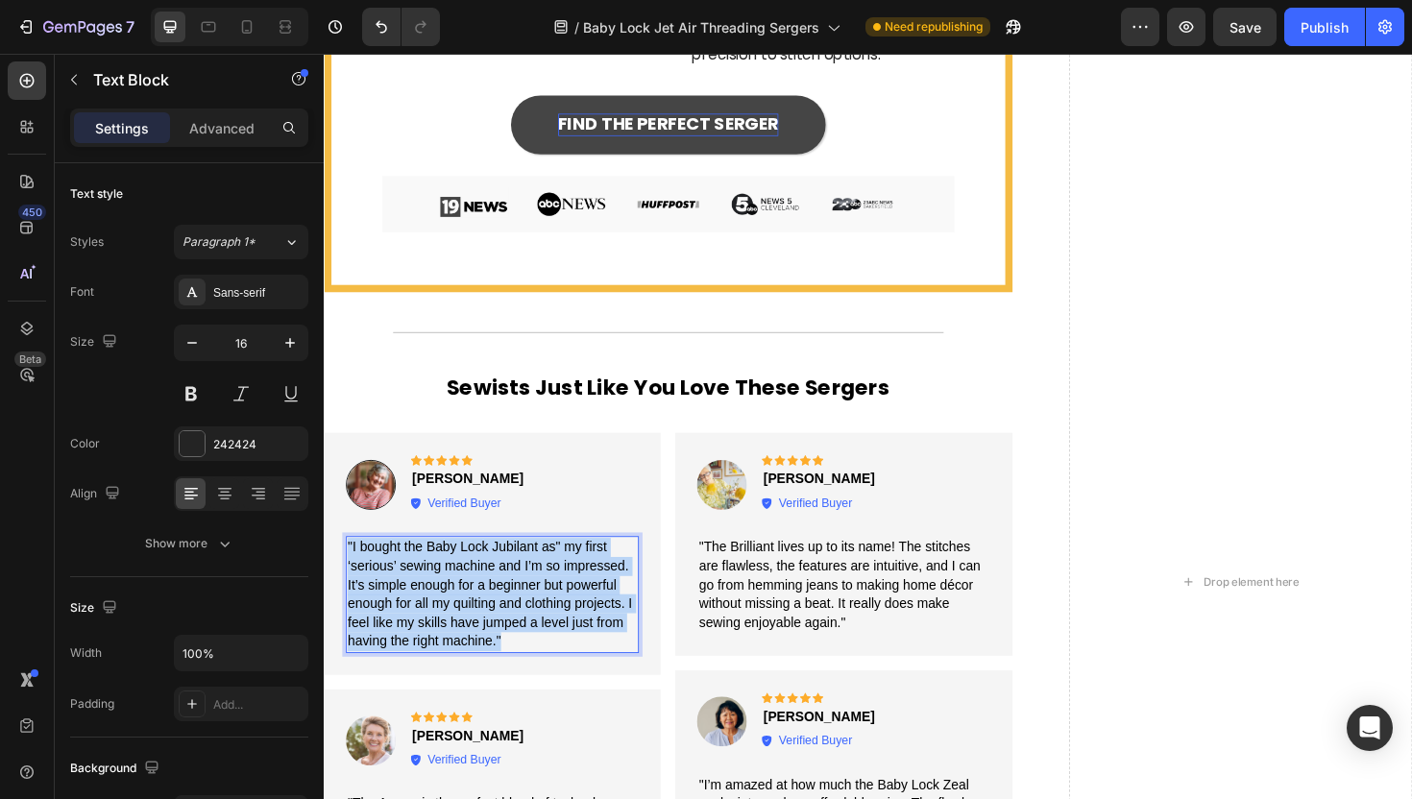
click at [524, 596] on span ""I bought the Baby Lock Jubilant as" my first ‘serious’ sewing machine and I’m …" at bounding box center [500, 626] width 302 height 115
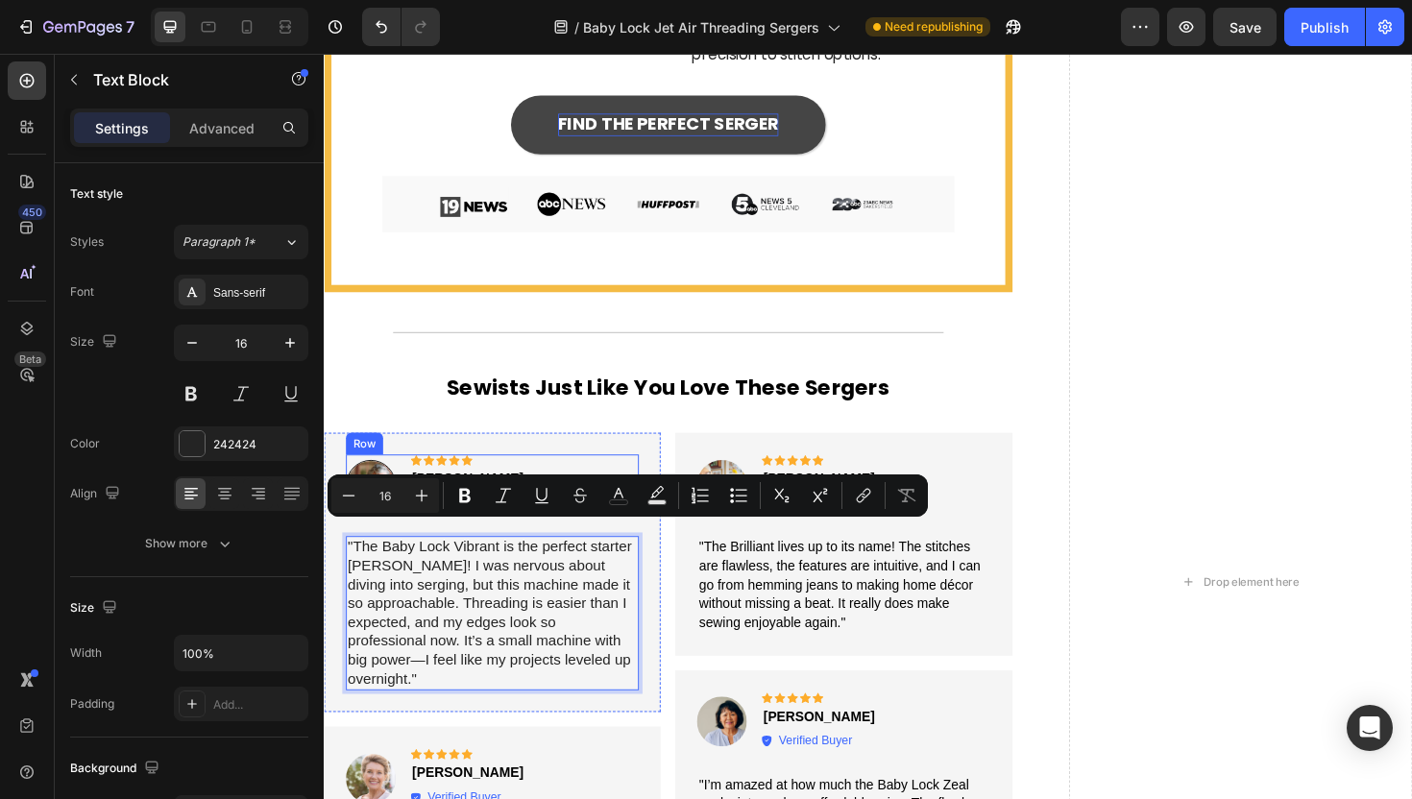
click at [538, 478] on div "Image Icon Icon Icon Icon Icon Icon List Hanna W. Text Block Verified Buyer Ite…" at bounding box center [502, 509] width 310 height 63
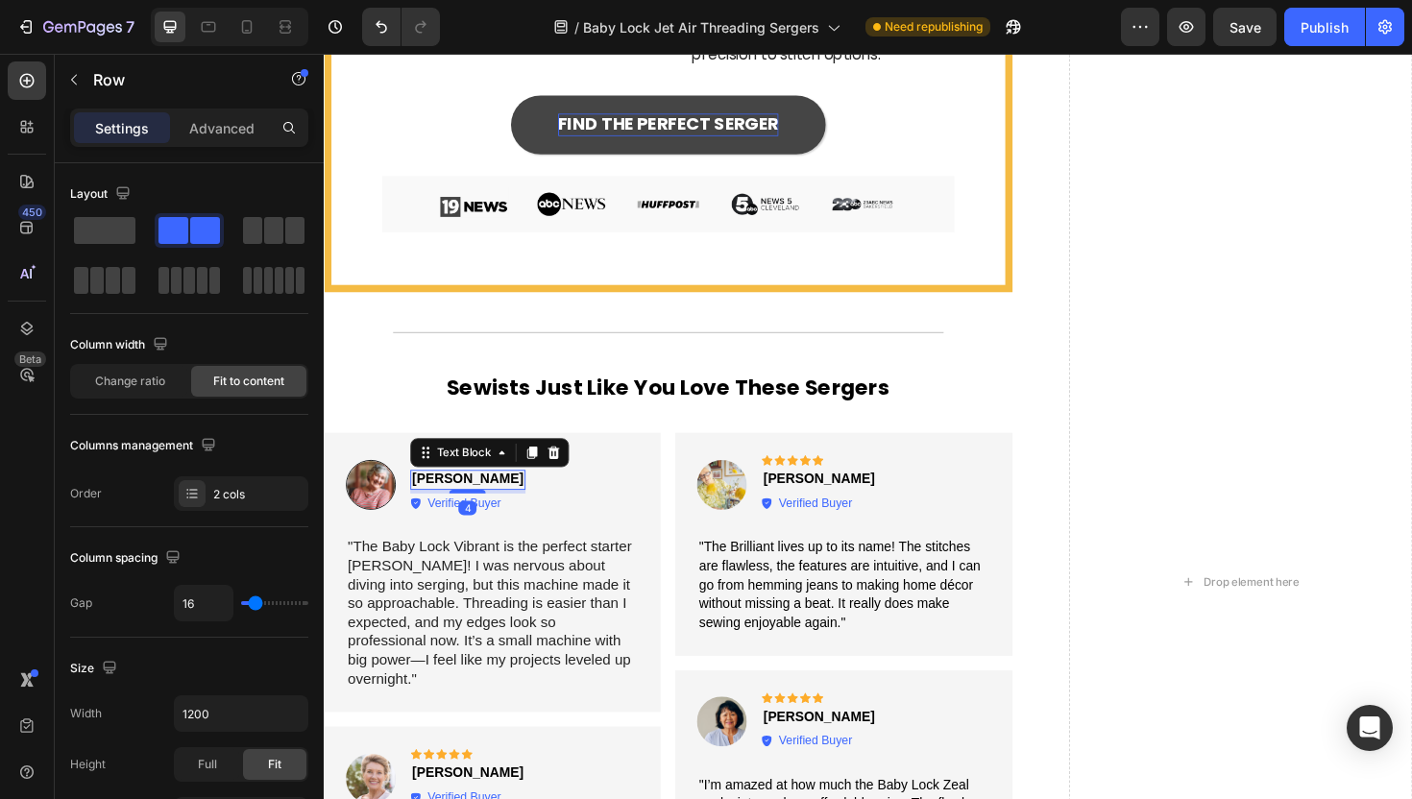
click at [469, 497] on strong "[PERSON_NAME]" at bounding box center [476, 504] width 118 height 15
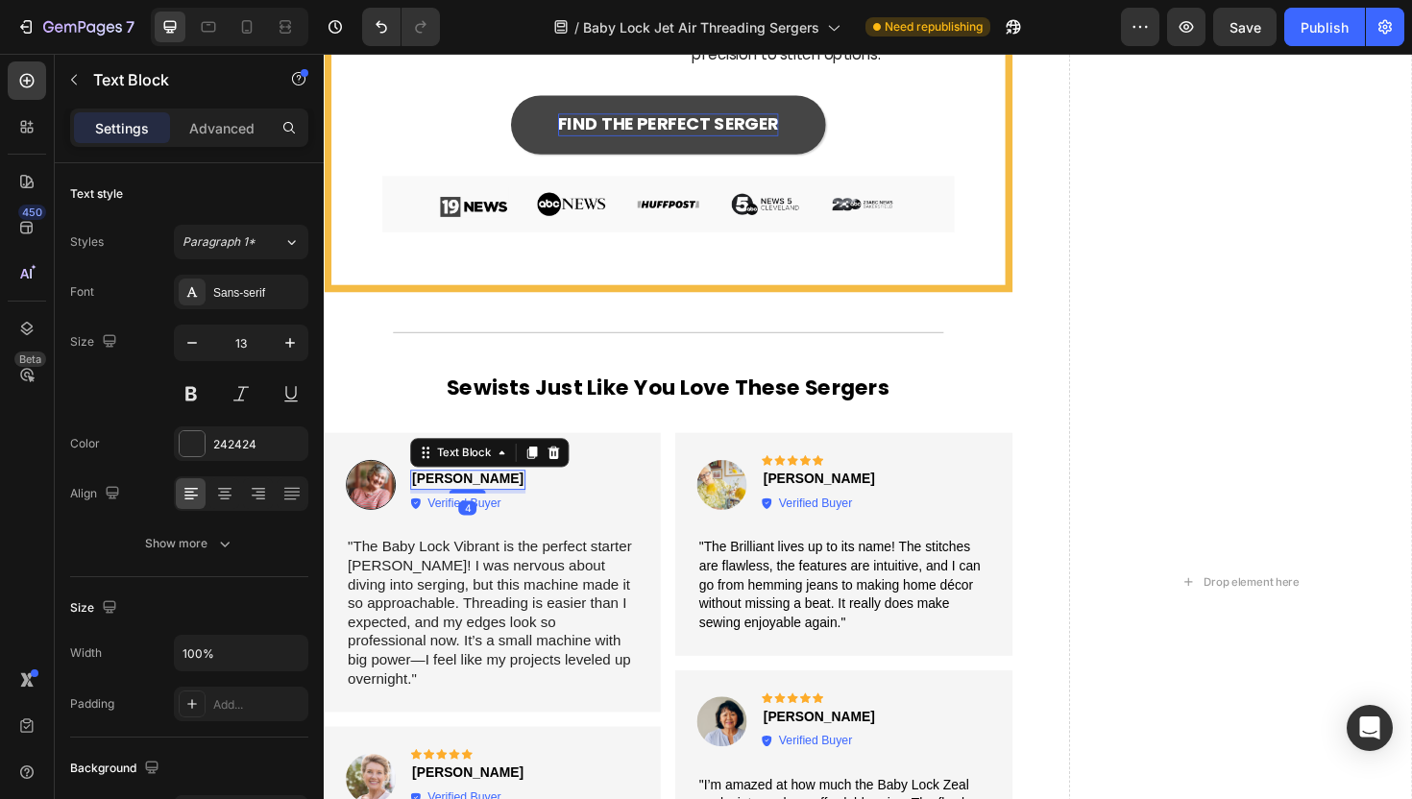
click at [469, 497] on strong "[PERSON_NAME]" at bounding box center [476, 504] width 118 height 15
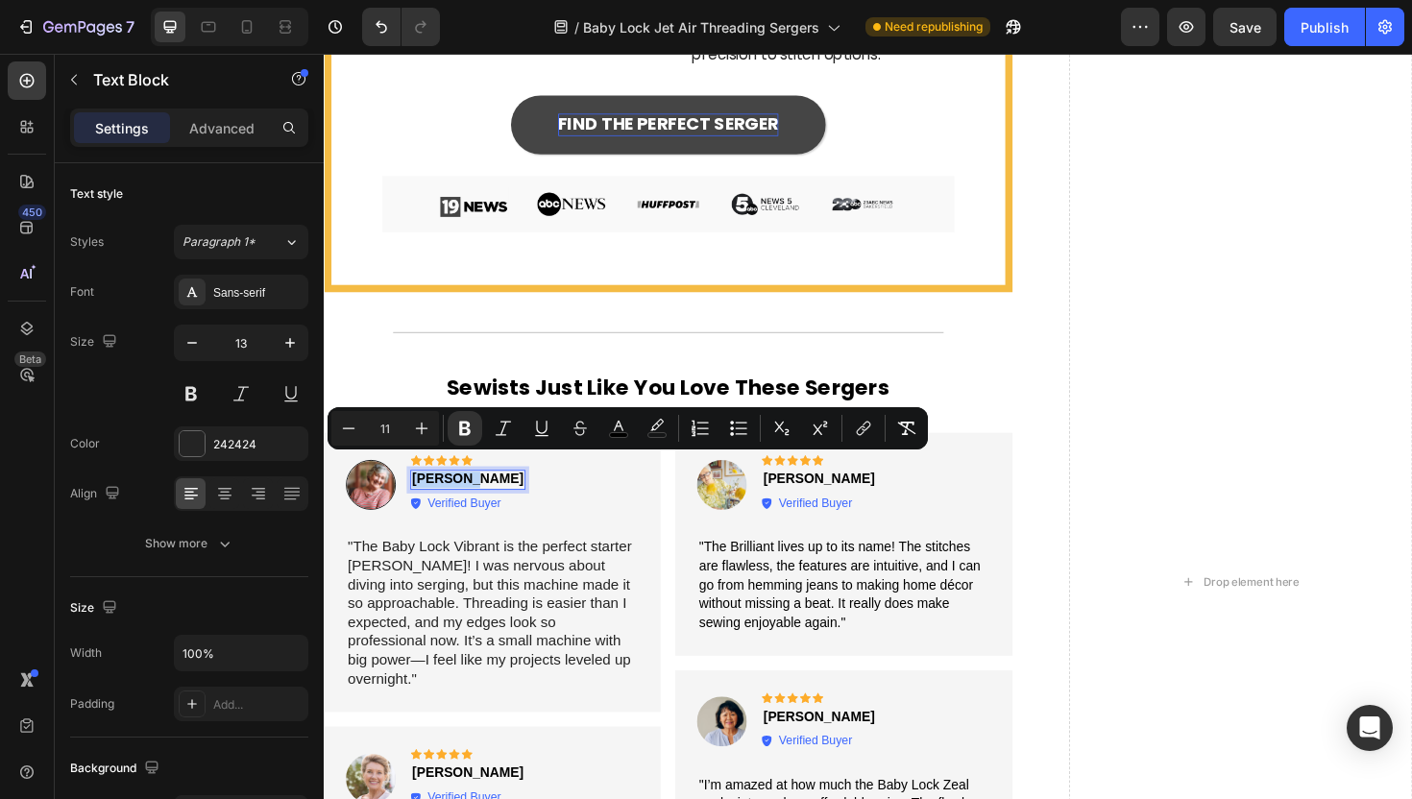
click at [469, 497] on strong "[PERSON_NAME]" at bounding box center [476, 504] width 118 height 15
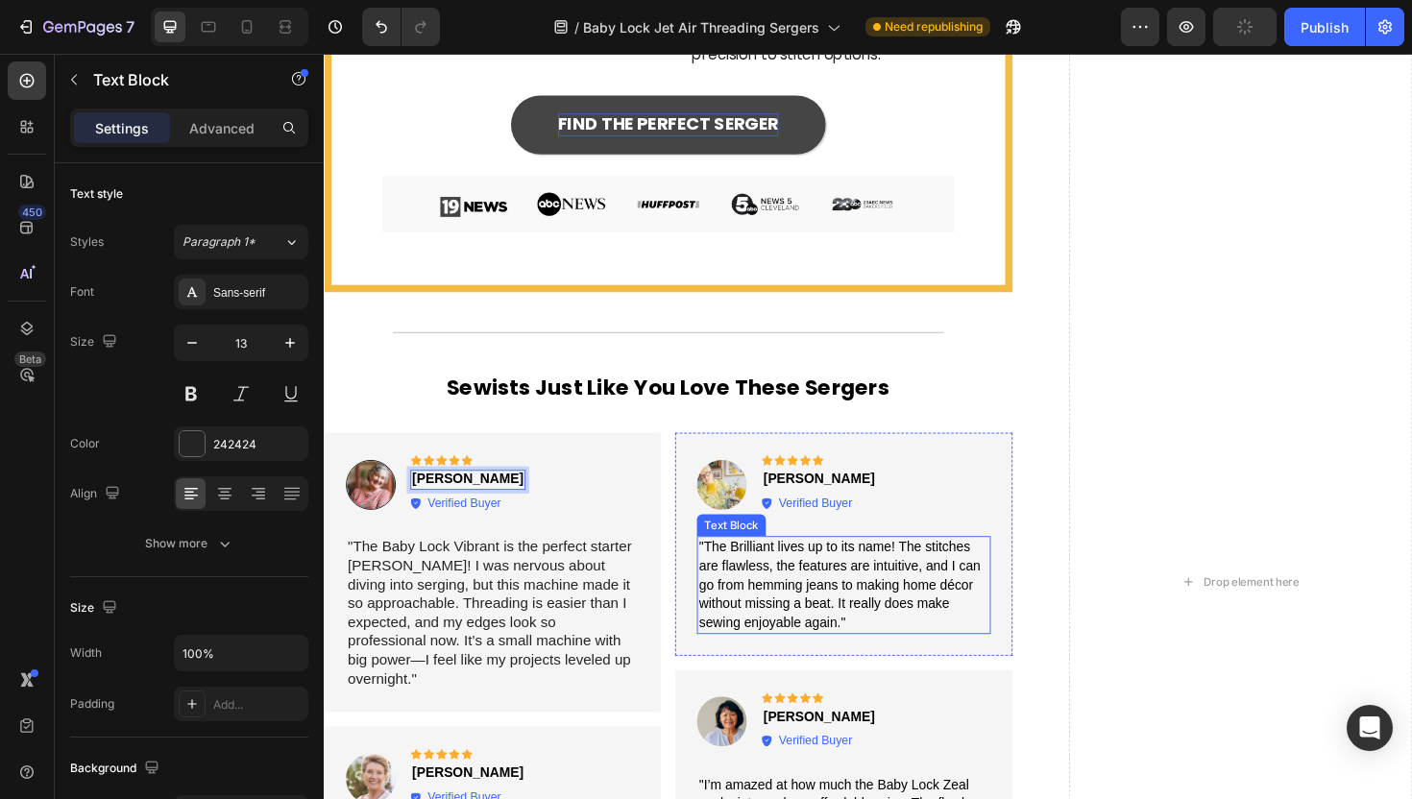
click at [886, 603] on span ""The Brilliant lives up to its name! The stitches are flawless, the features ar…" at bounding box center [869, 616] width 298 height 95
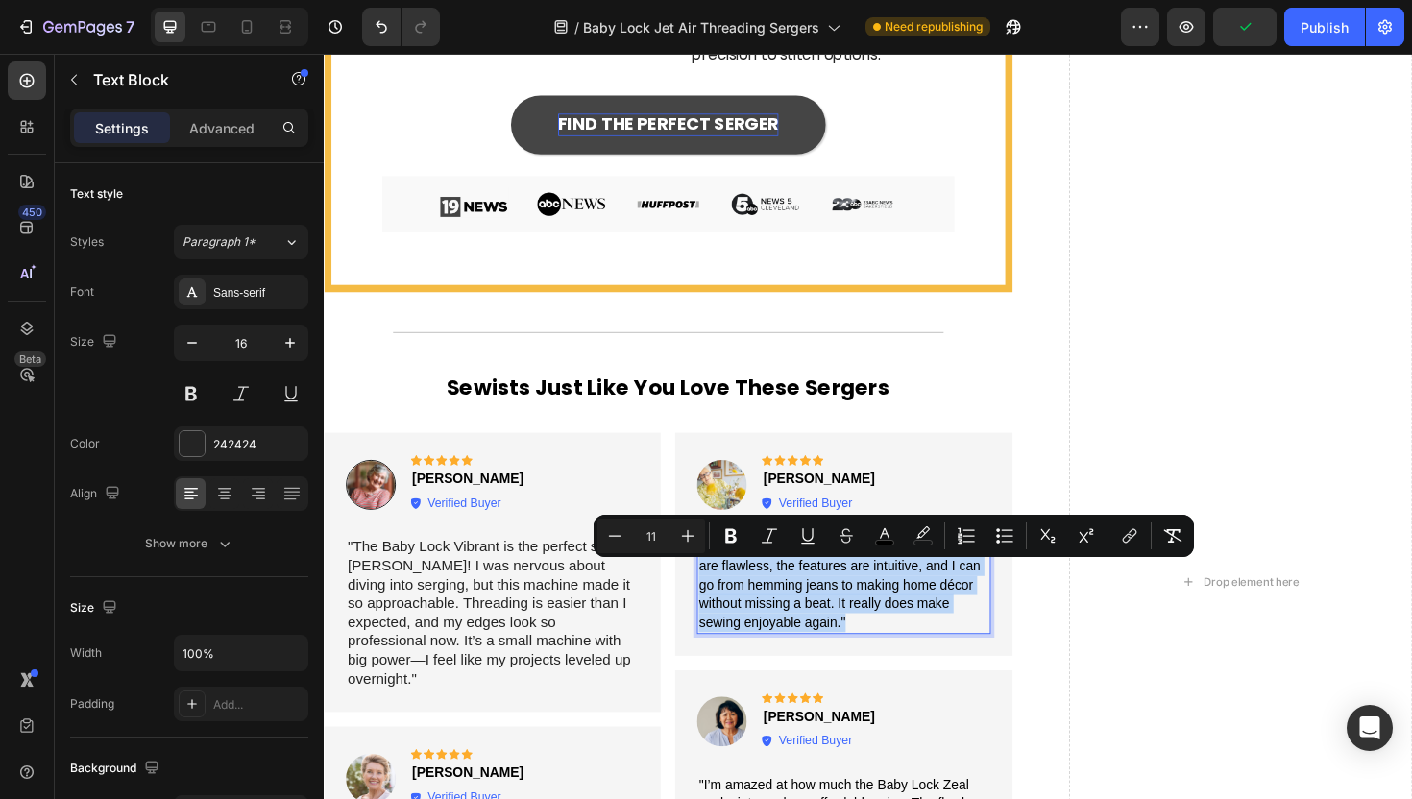
click at [886, 603] on span ""The Brilliant lives up to its name! The stitches are flawless, the features ar…" at bounding box center [869, 616] width 298 height 95
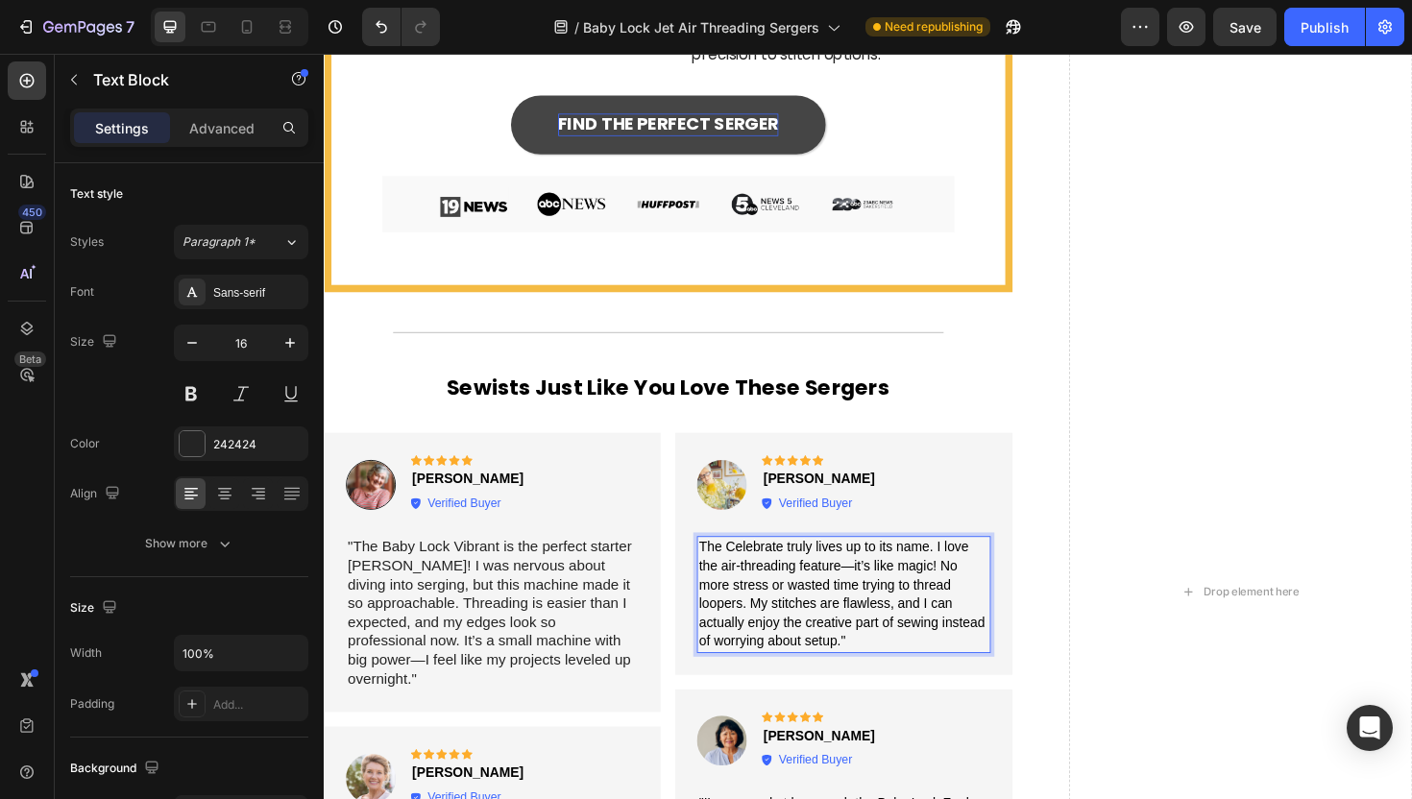
click at [723, 569] on span "The Celebrate truly lives up to its name. I love the air-threading feature—it’s…" at bounding box center [871, 626] width 303 height 115
click at [844, 497] on strong "[PERSON_NAME]" at bounding box center [848, 504] width 118 height 15
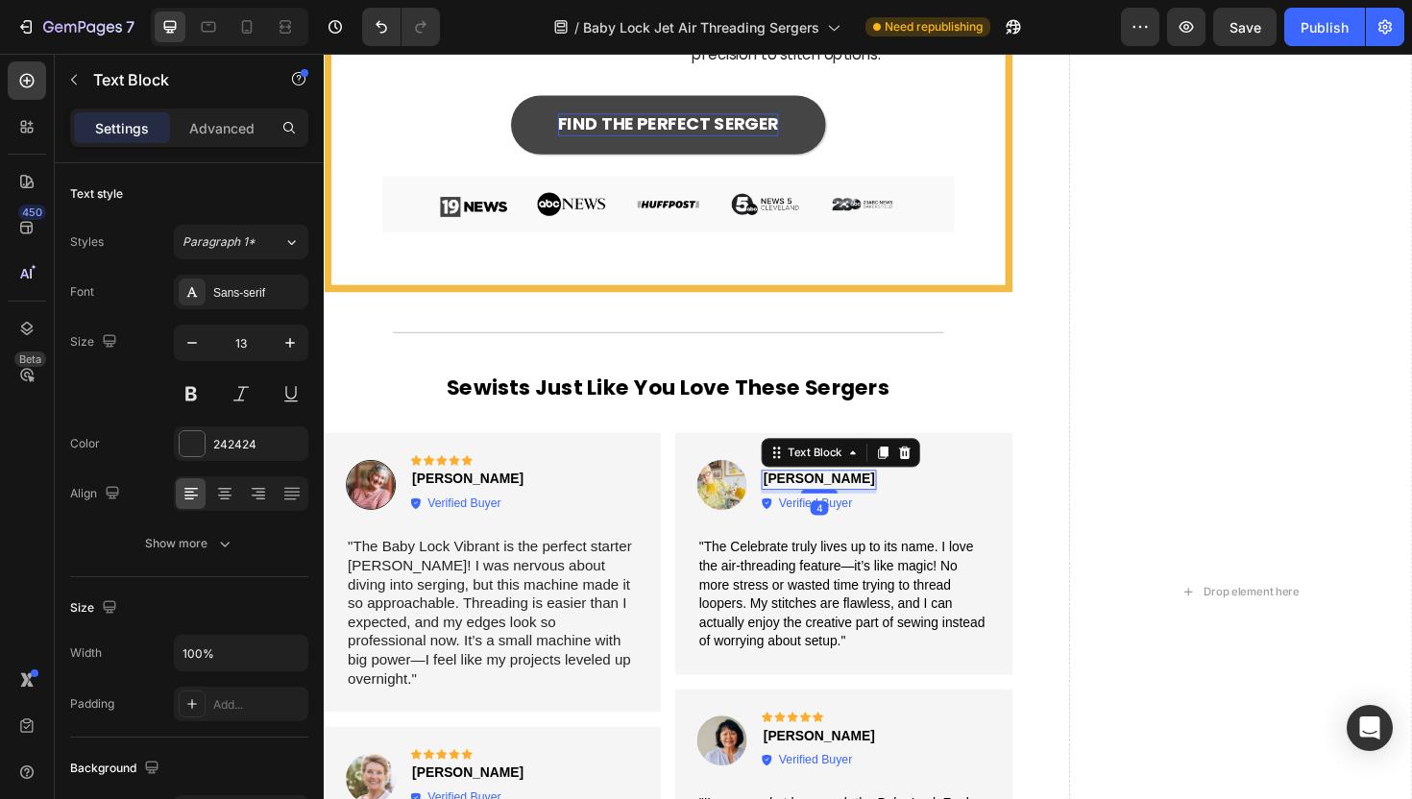
click at [844, 497] on strong "[PERSON_NAME]" at bounding box center [848, 504] width 118 height 15
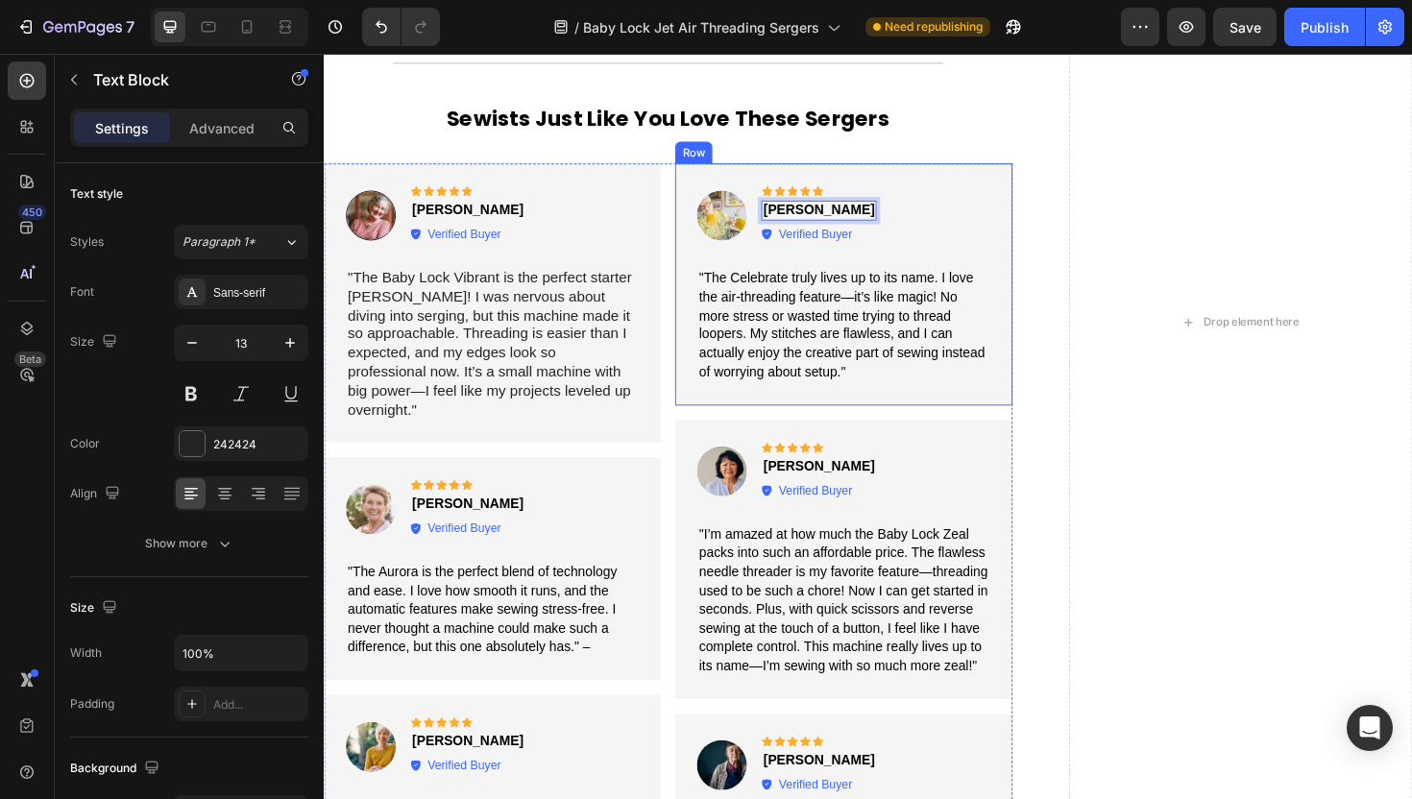
scroll to position [5076, 0]
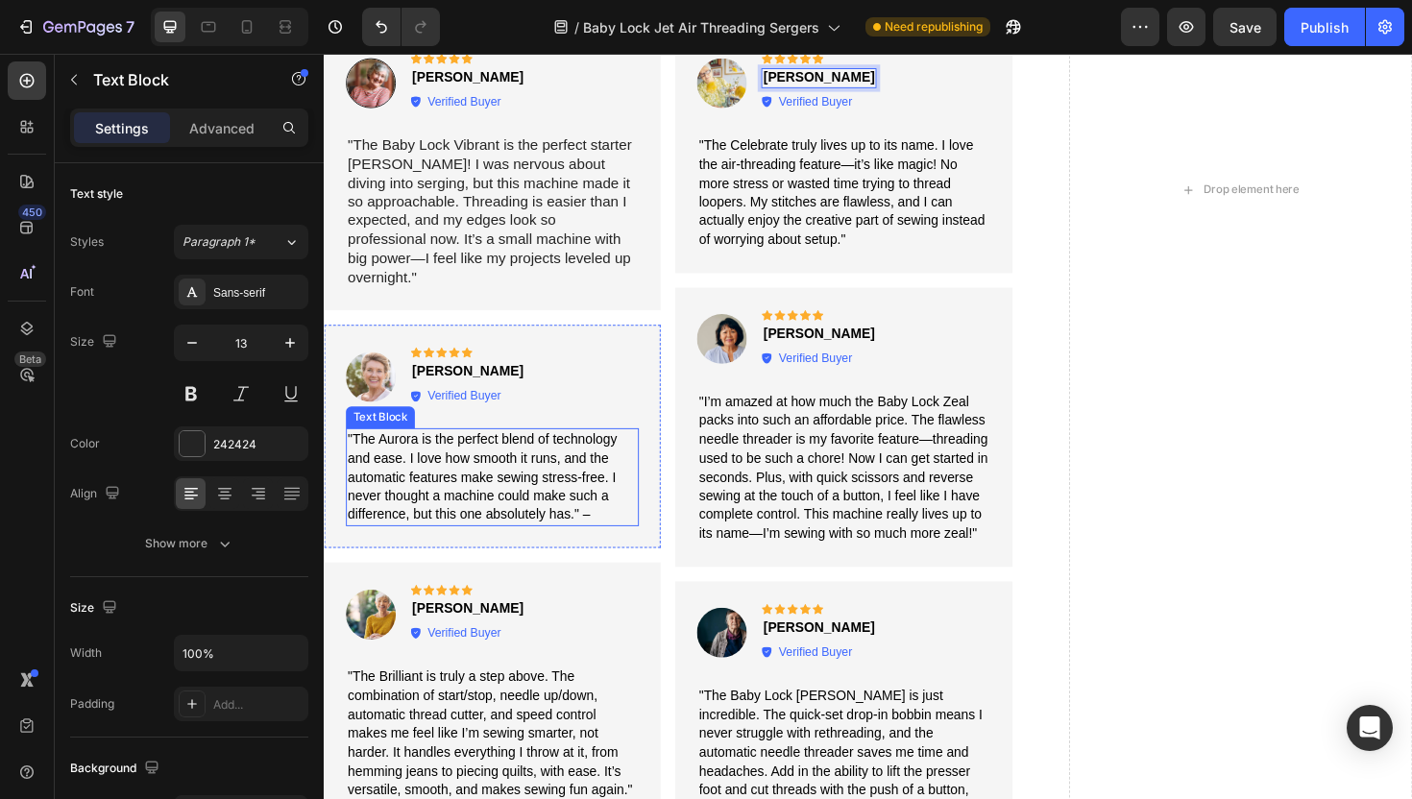
click at [498, 481] on span ""The Aurora is the perfect blend of technology and ease. I love how smooth it r…" at bounding box center [491, 501] width 285 height 95
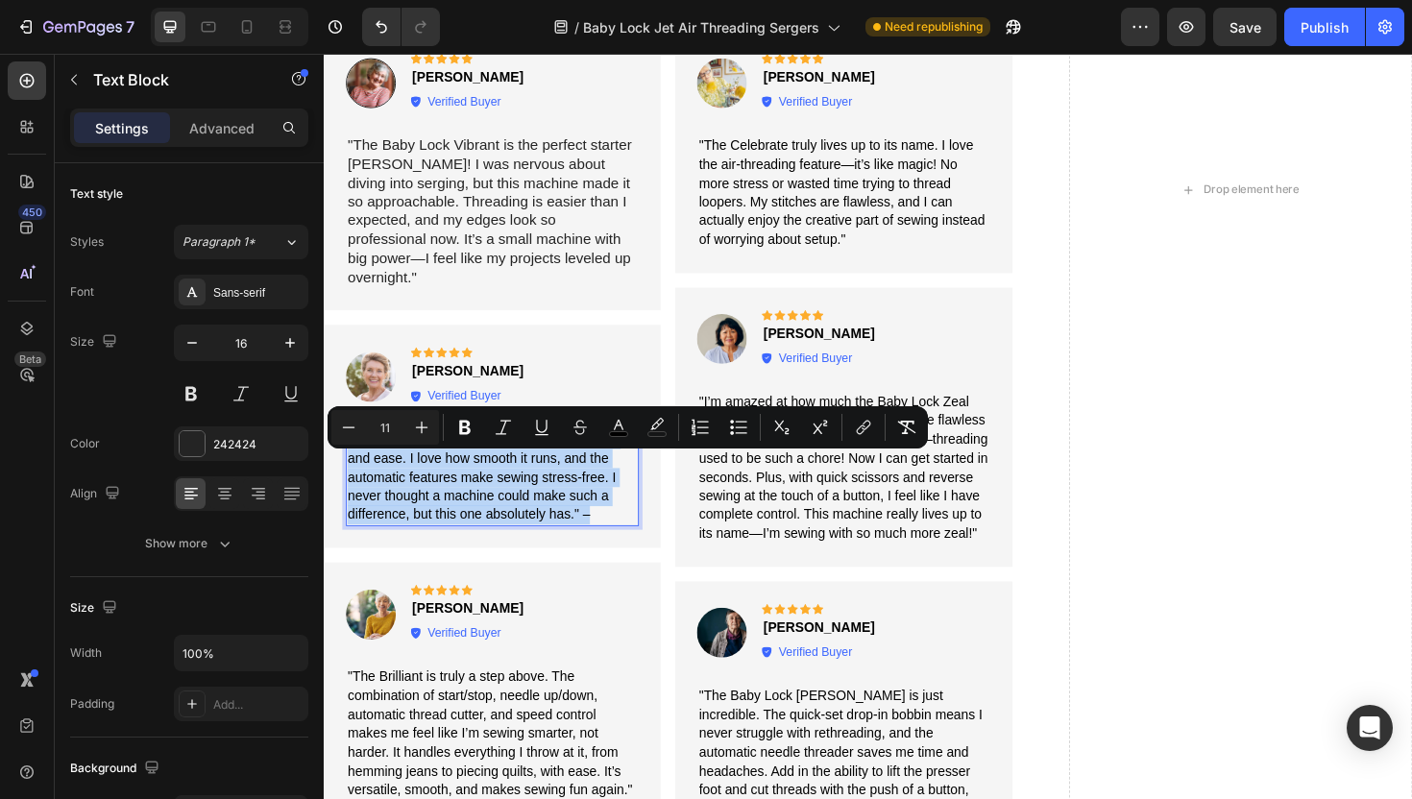
click at [498, 481] on span ""The Aurora is the perfect blend of technology and ease. I love how smooth it r…" at bounding box center [491, 501] width 285 height 95
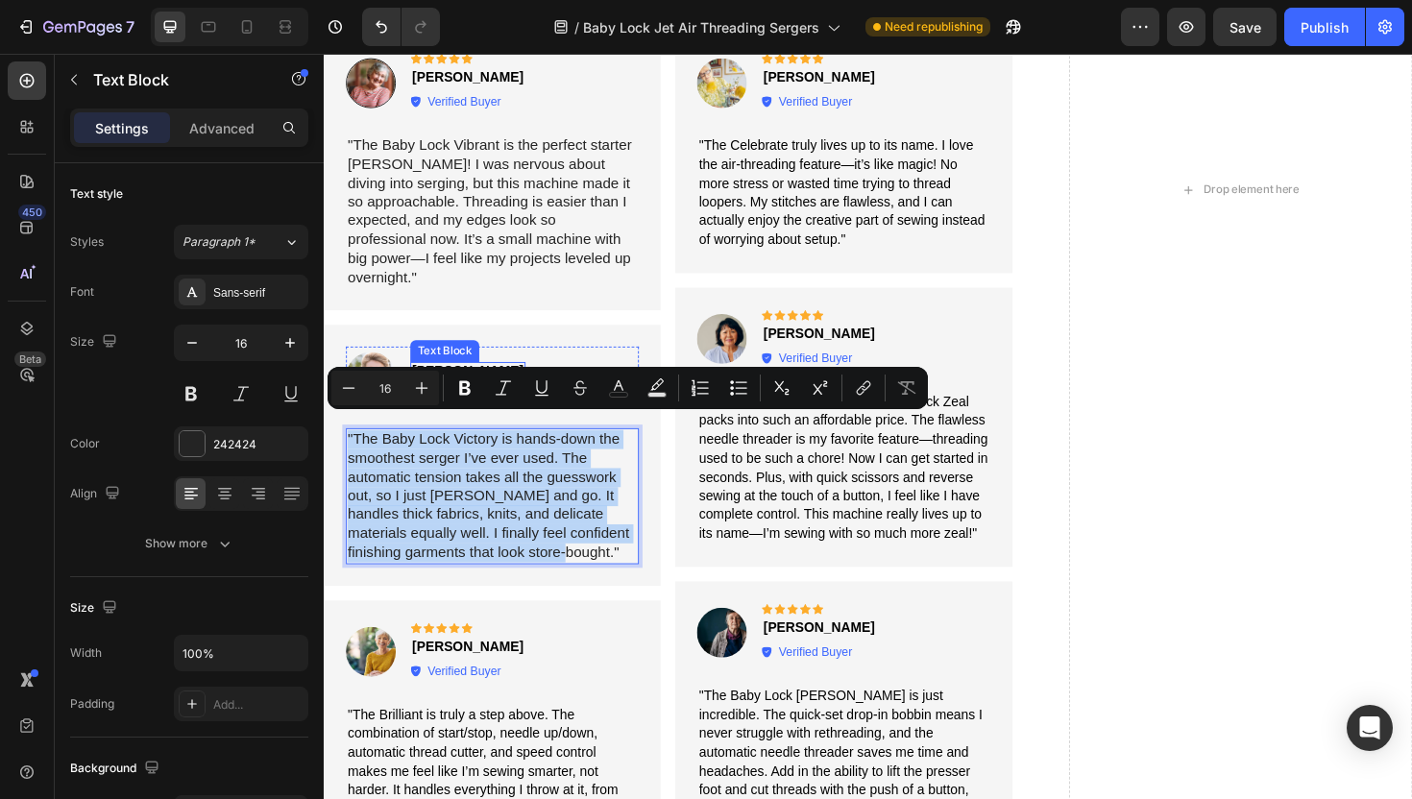
click at [442, 382] on strong "[PERSON_NAME]" at bounding box center [476, 389] width 118 height 15
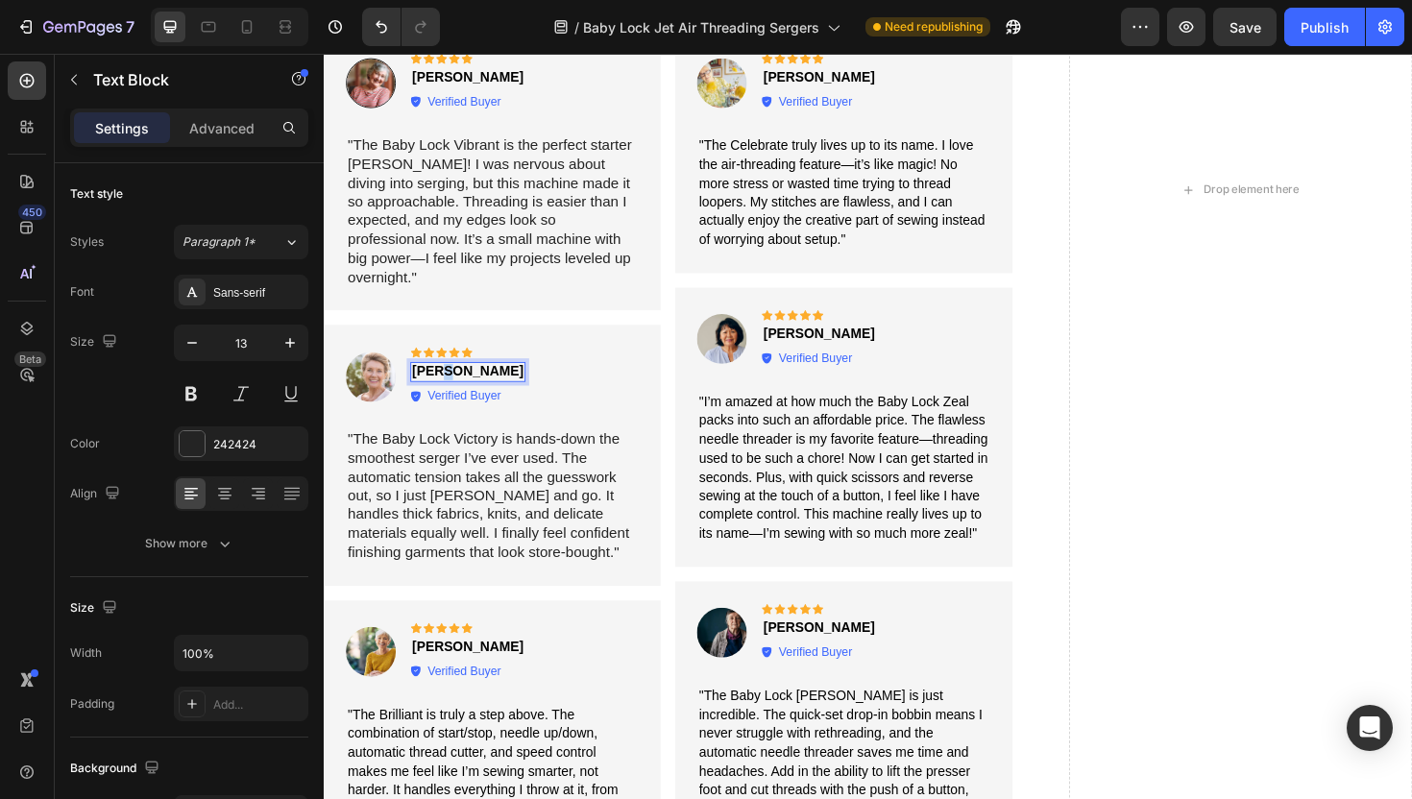
click at [442, 382] on strong "[PERSON_NAME]" at bounding box center [476, 389] width 118 height 15
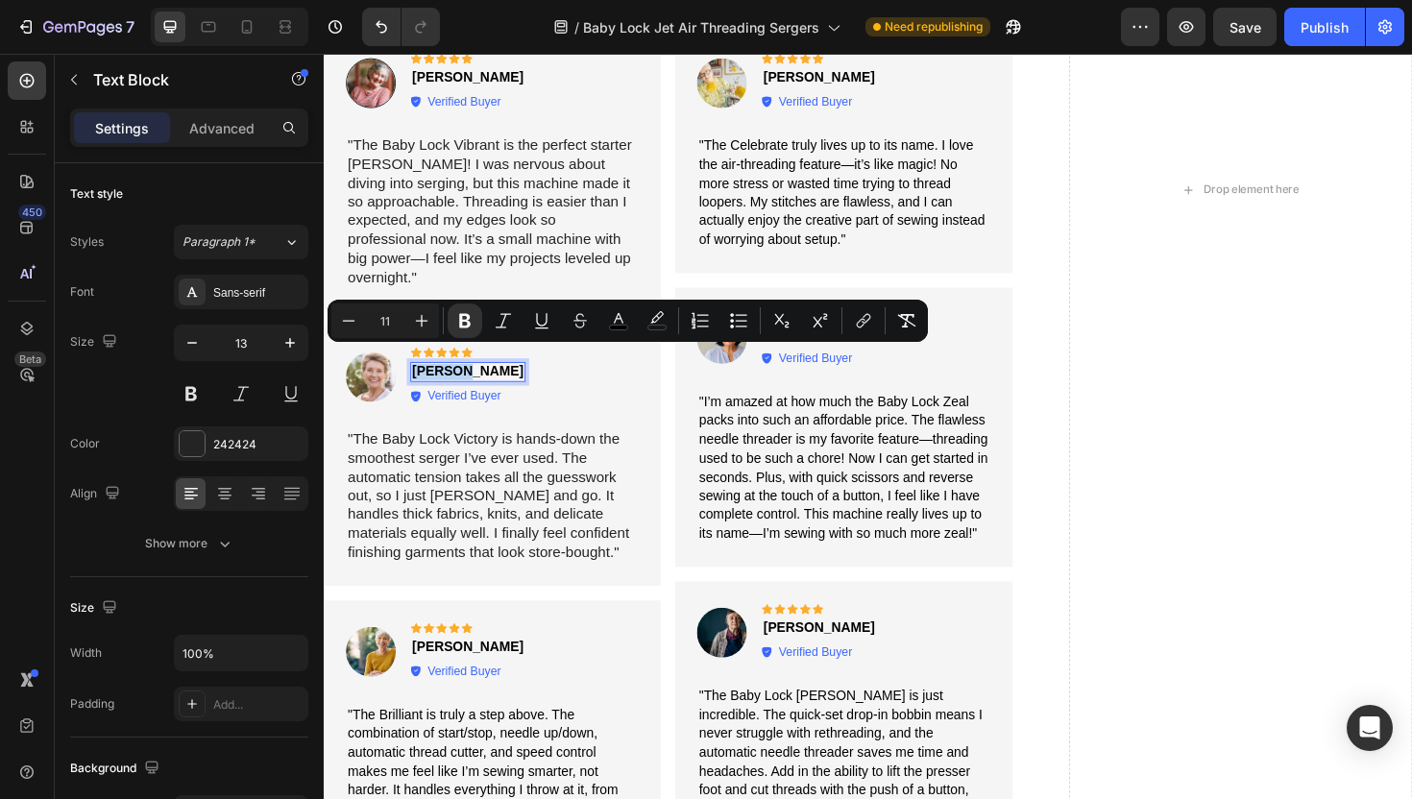
click at [442, 382] on strong "[PERSON_NAME]" at bounding box center [476, 389] width 118 height 15
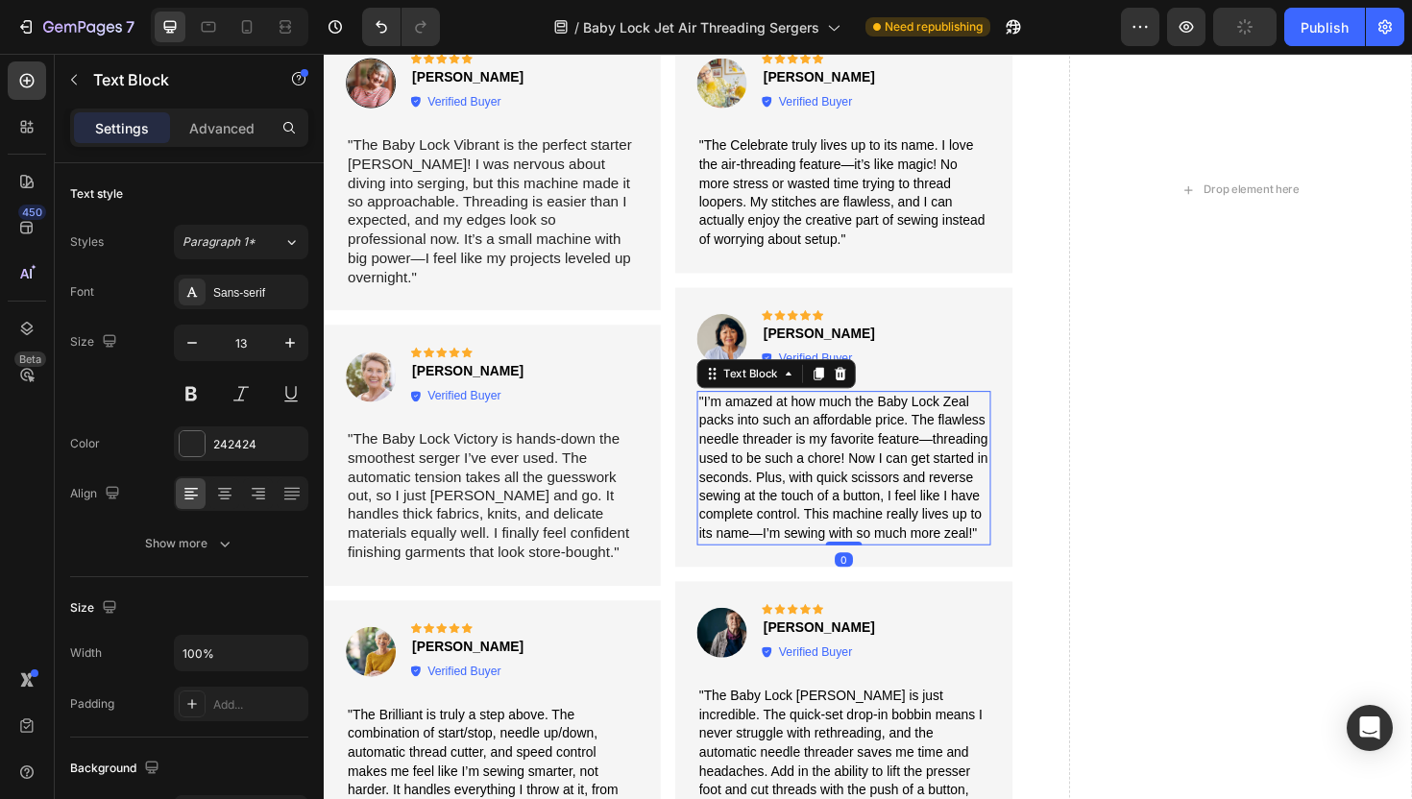
click at [840, 444] on span ""I’m amazed at how much the Baby Lock Zeal packs into such an affordable price.…" at bounding box center [873, 493] width 306 height 156
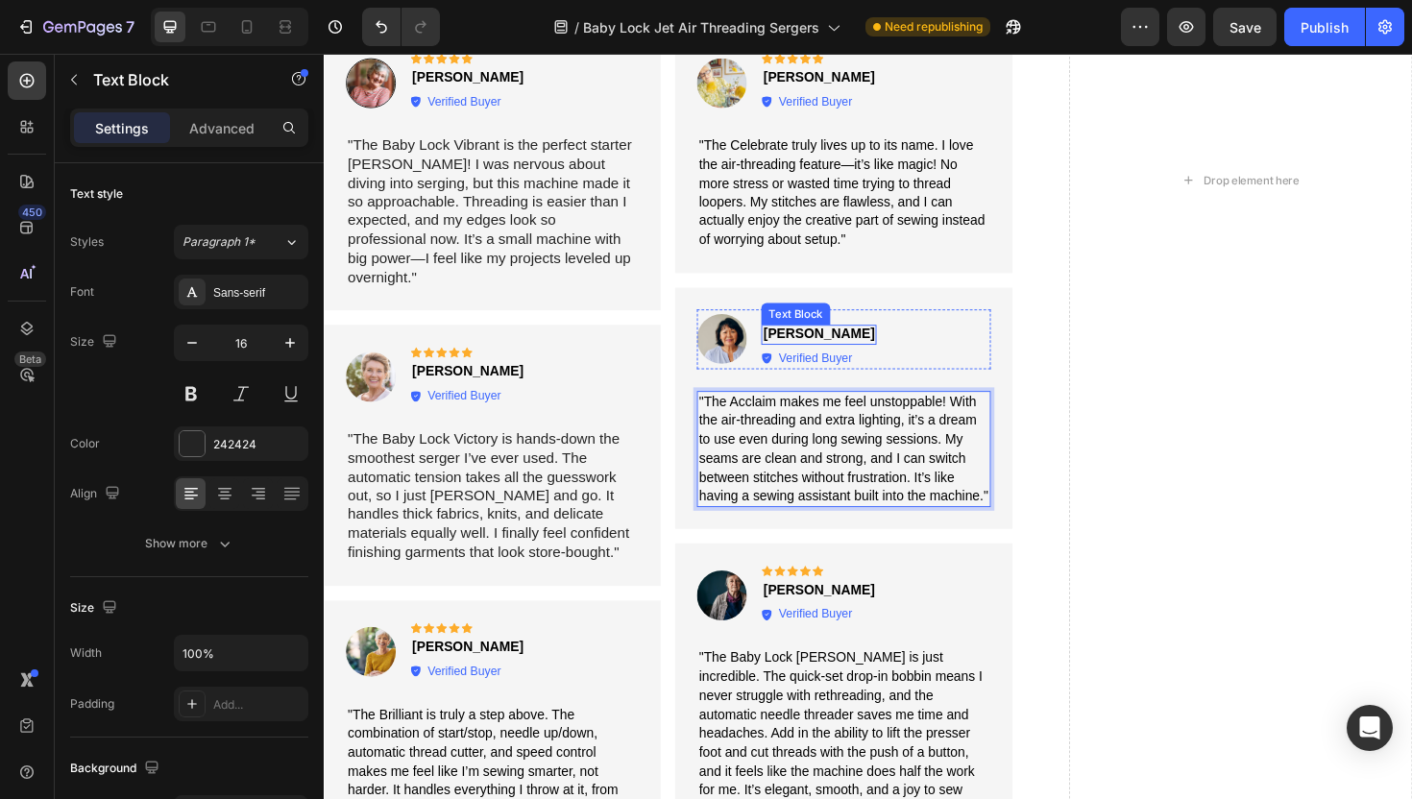
click at [866, 343] on p "[PERSON_NAME]" at bounding box center [848, 351] width 118 height 17
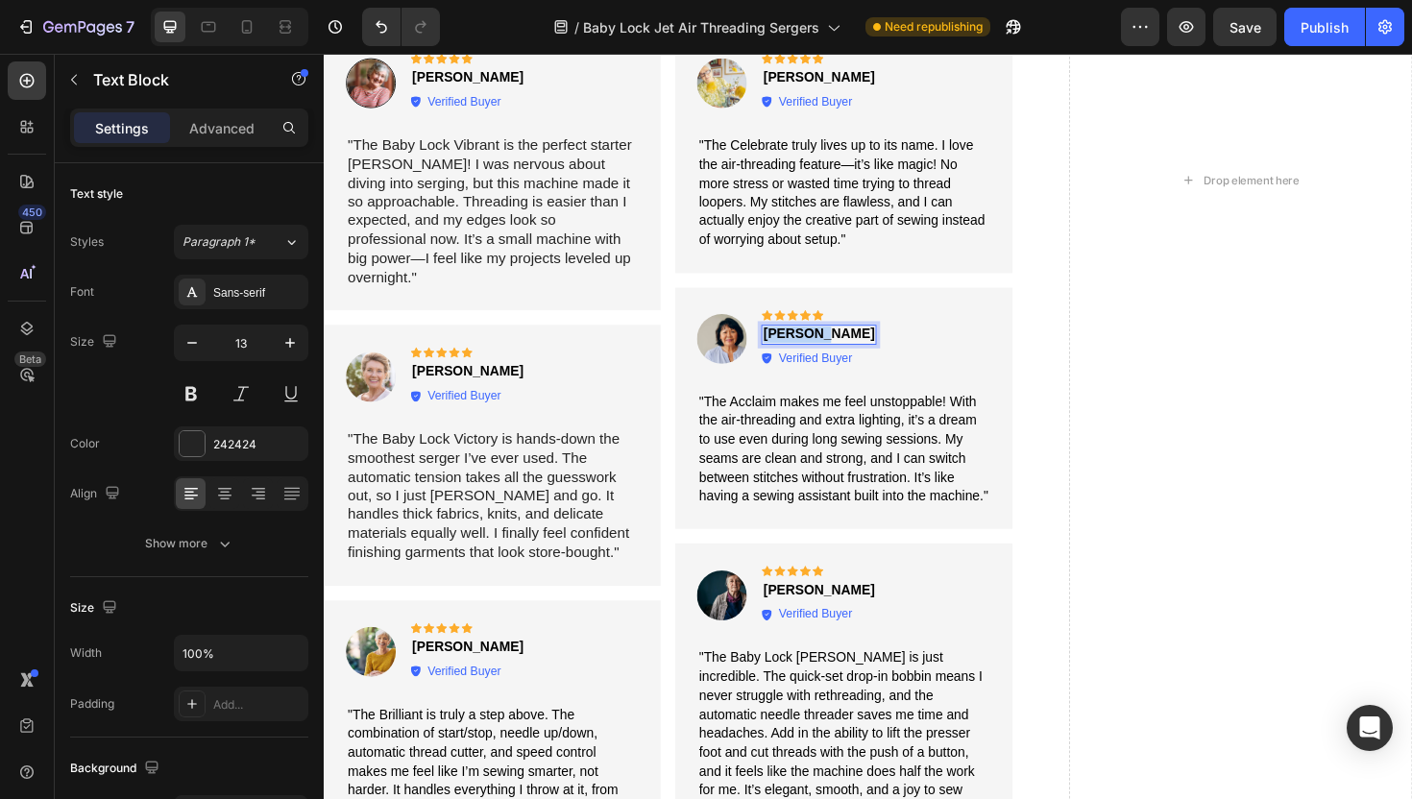
click at [866, 343] on p "[PERSON_NAME]" at bounding box center [848, 351] width 118 height 17
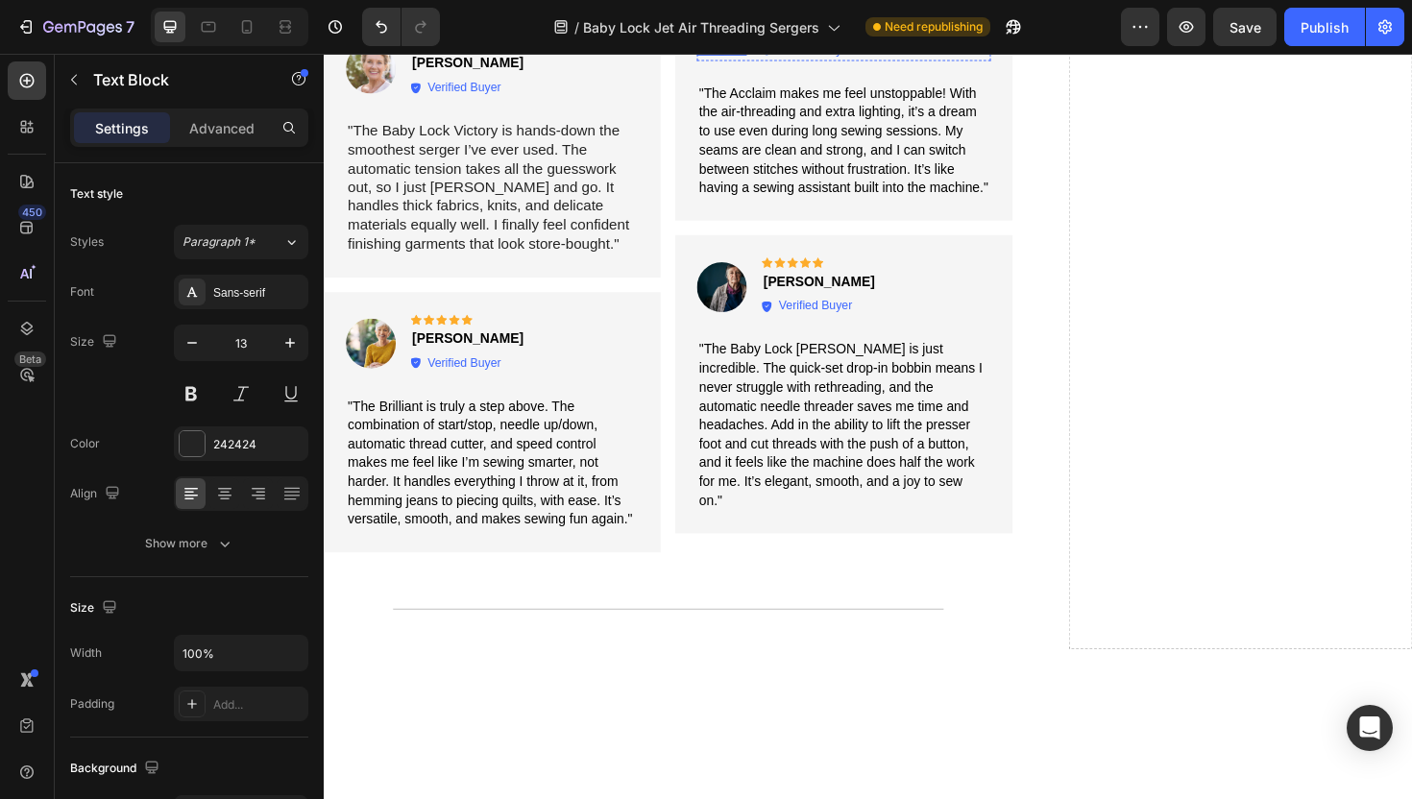
scroll to position [5432, 0]
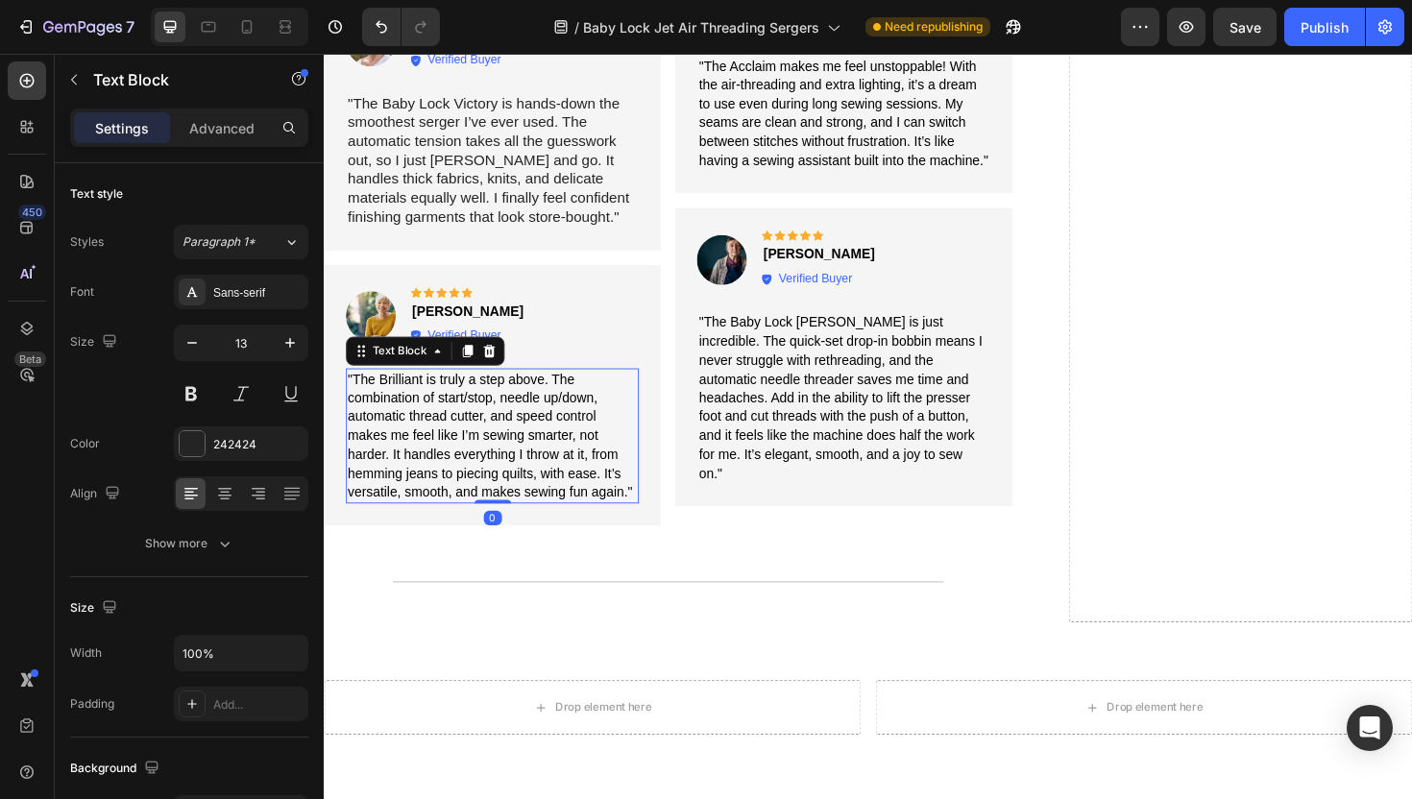
click at [582, 447] on span ""The Brilliant is truly a step above. The combination of start/stop, needle up/…" at bounding box center [500, 458] width 302 height 135
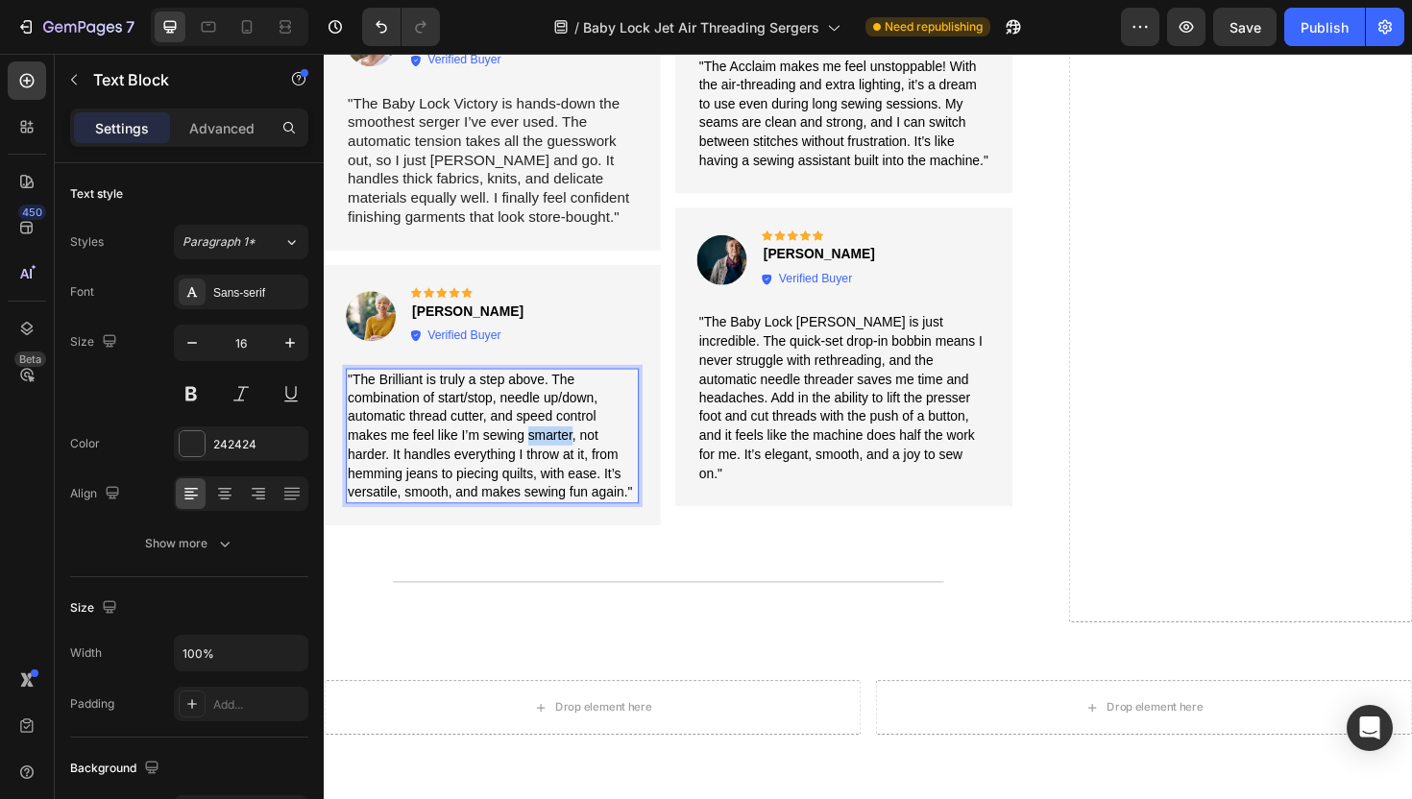
click at [582, 447] on span ""The Brilliant is truly a step above. The combination of start/stop, needle up/…" at bounding box center [500, 458] width 302 height 135
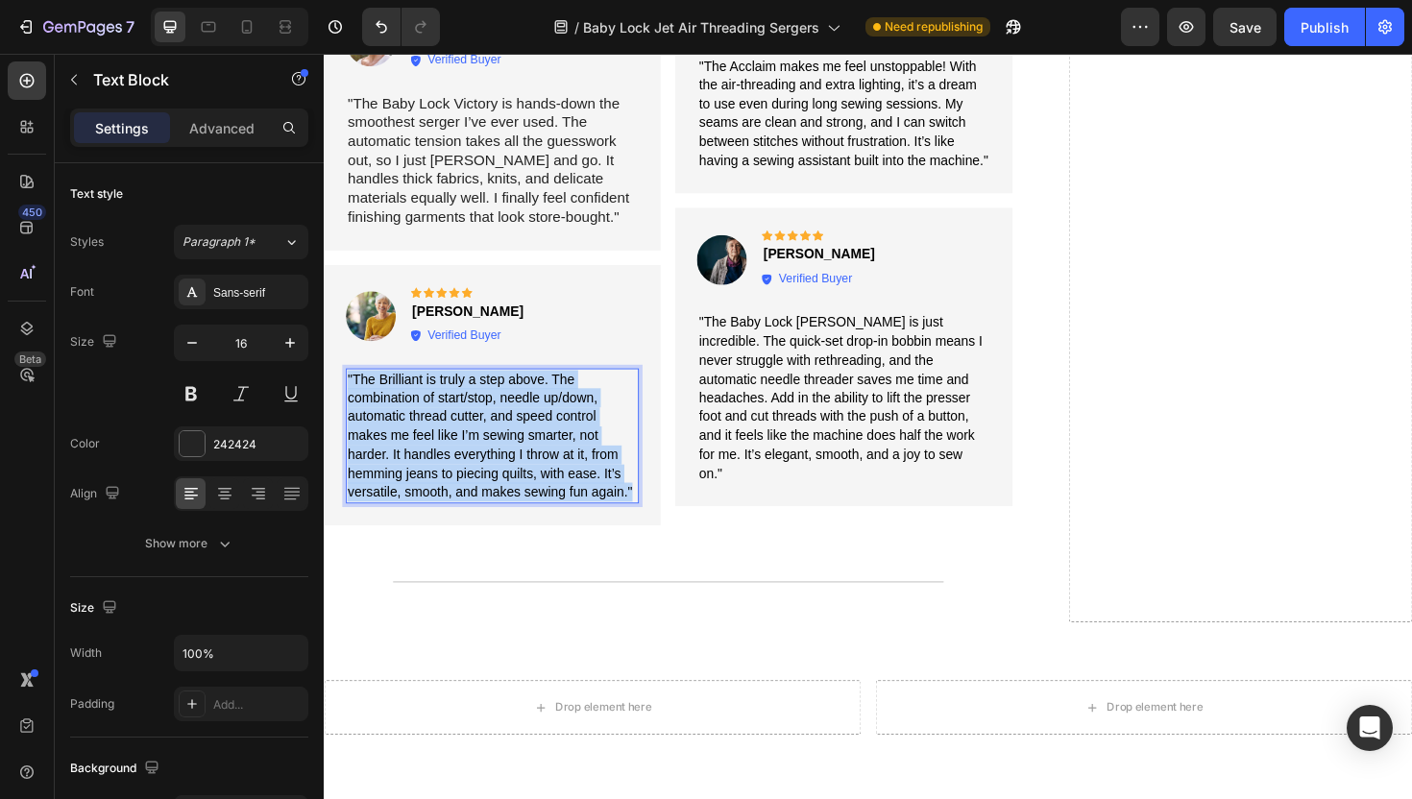
click at [582, 447] on span ""The Brilliant is truly a step above. The combination of start/stop, needle up/…" at bounding box center [500, 458] width 302 height 135
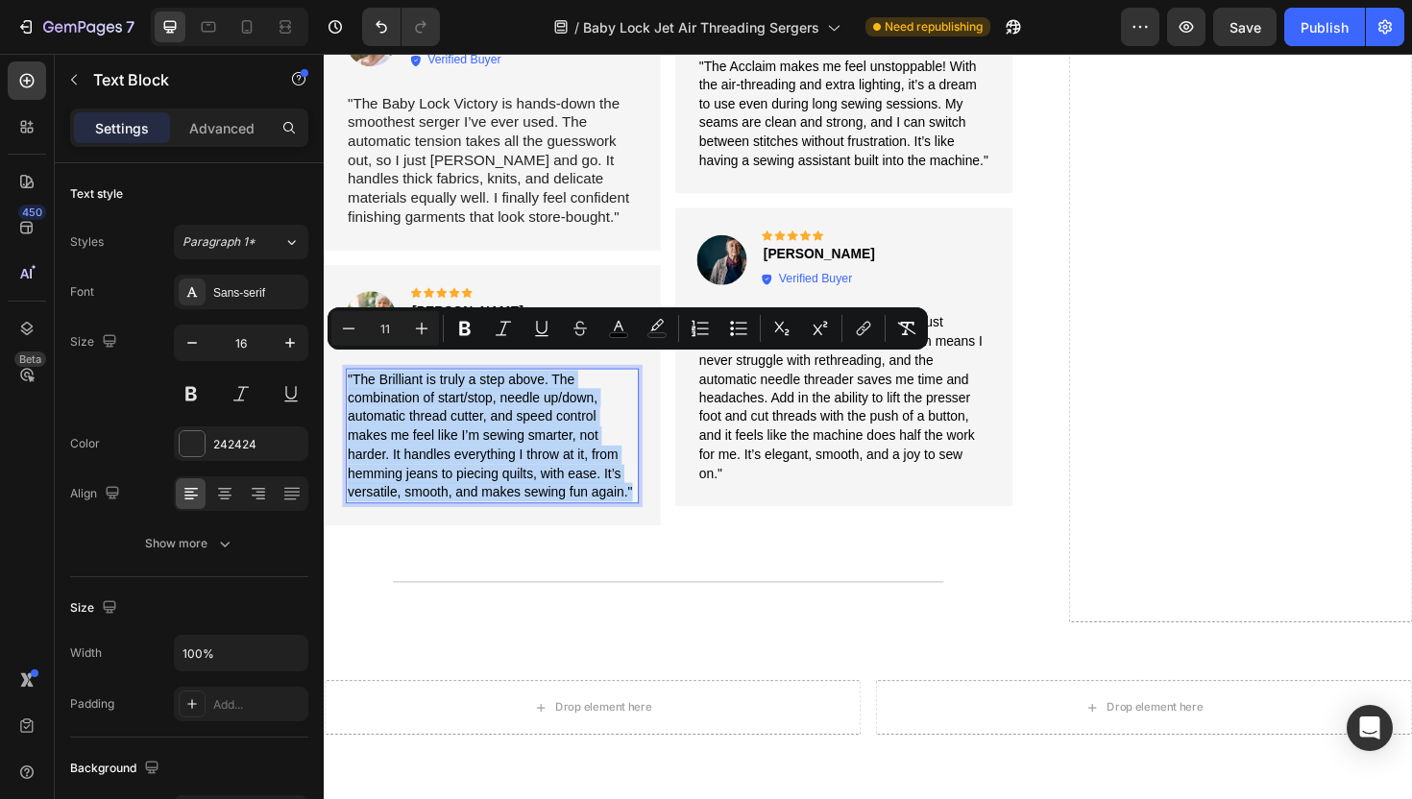
type input "16"
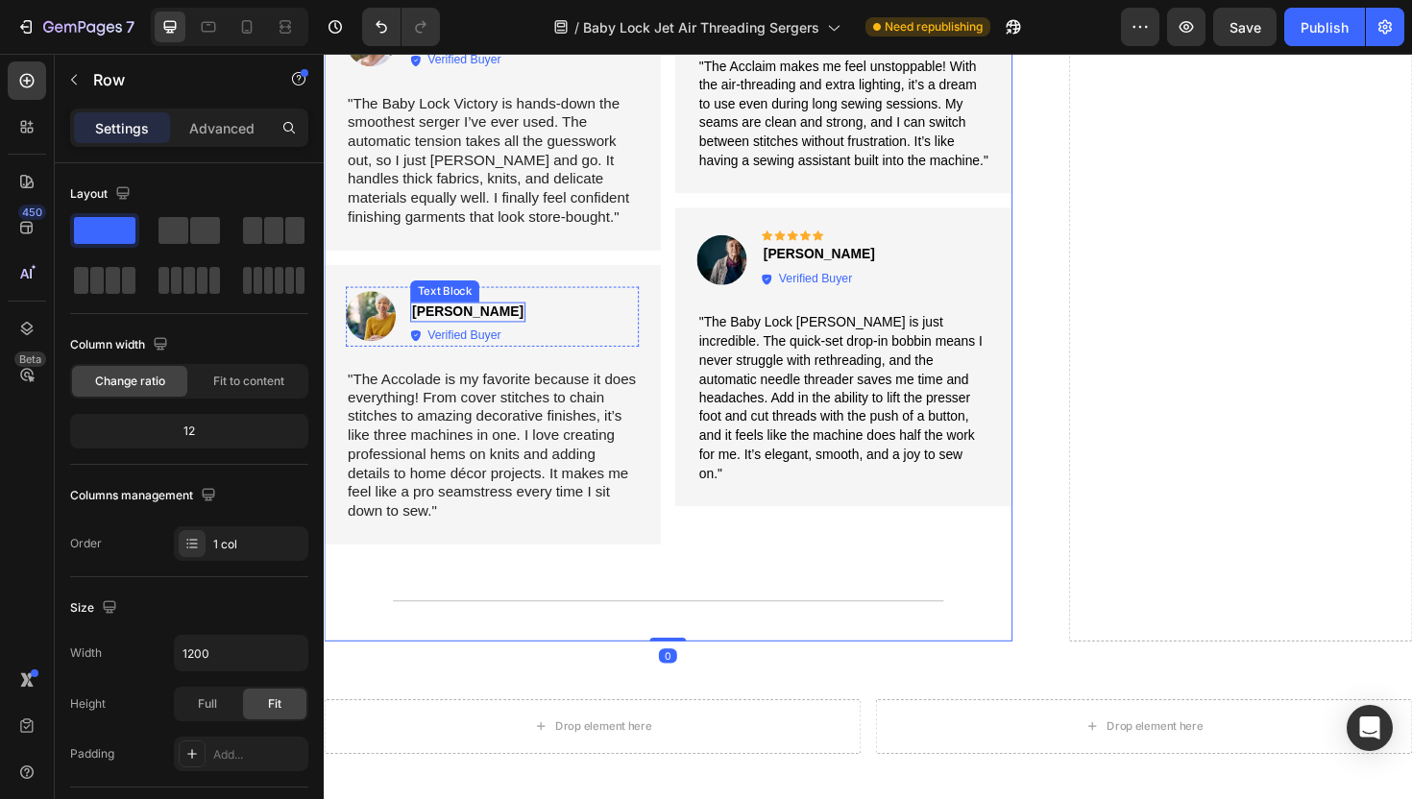
click at [480, 319] on strong "[PERSON_NAME]" at bounding box center [476, 326] width 118 height 15
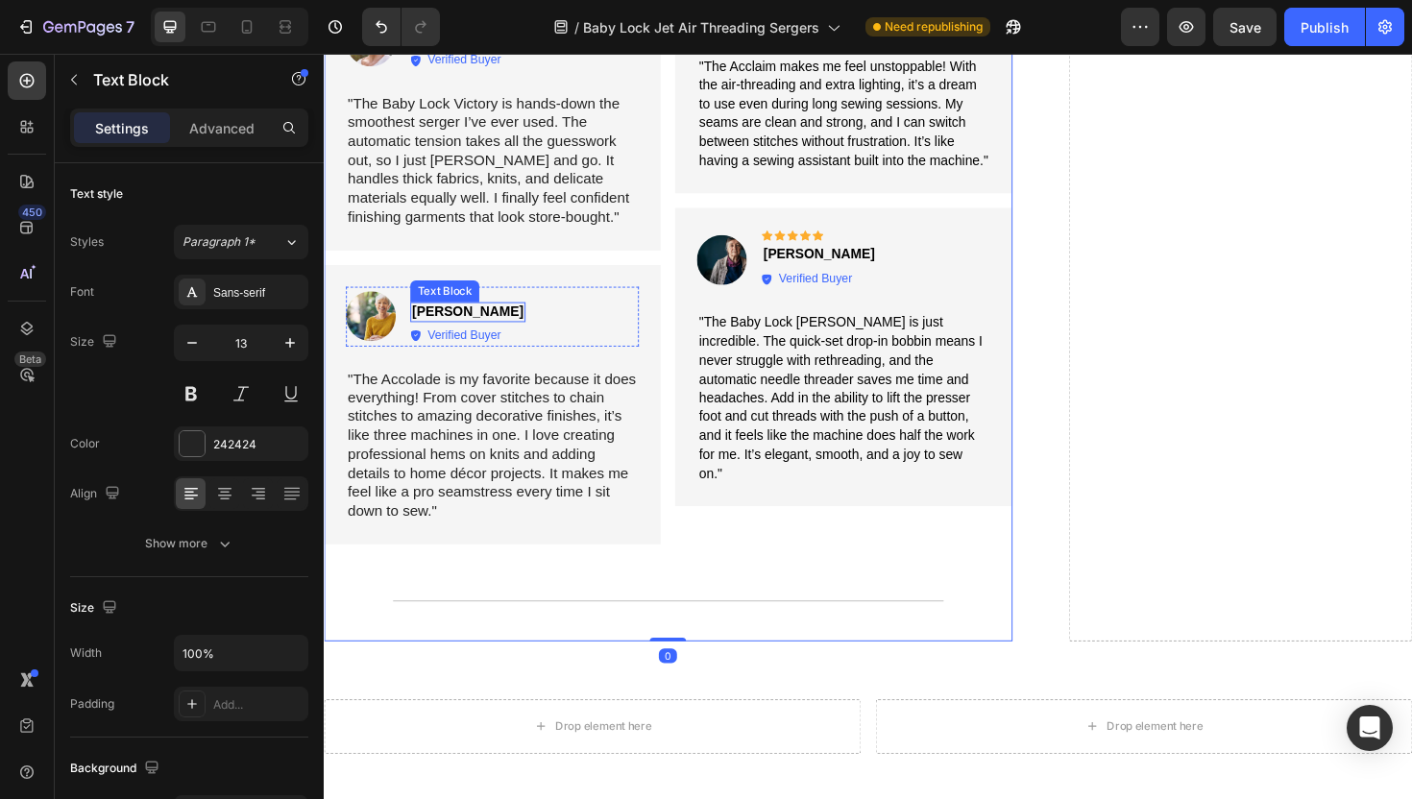
click at [480, 319] on strong "[PERSON_NAME]" at bounding box center [476, 326] width 118 height 15
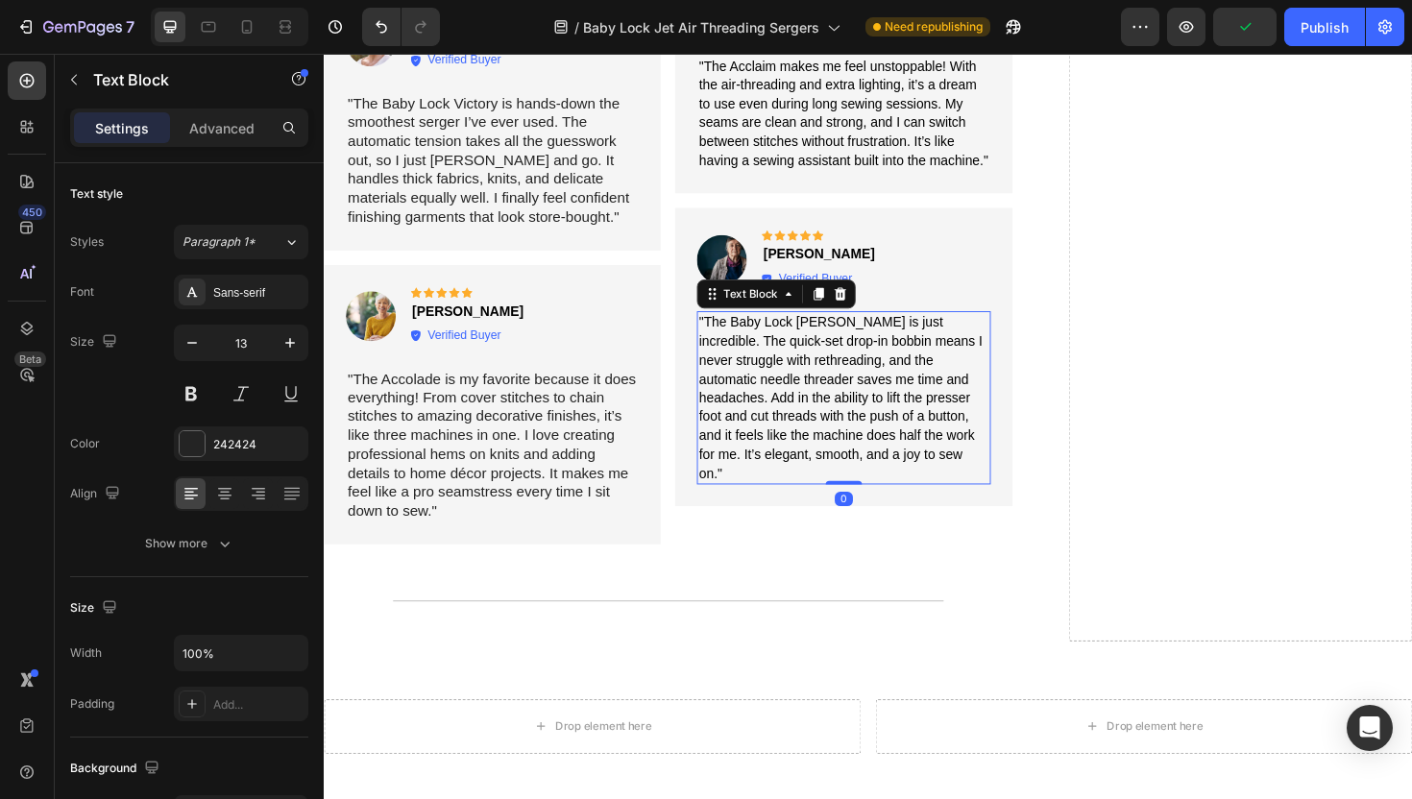
click at [911, 382] on span ""The Baby Lock [PERSON_NAME] is just incredible. The quick-set drop-in bobbin m…" at bounding box center [870, 417] width 301 height 175
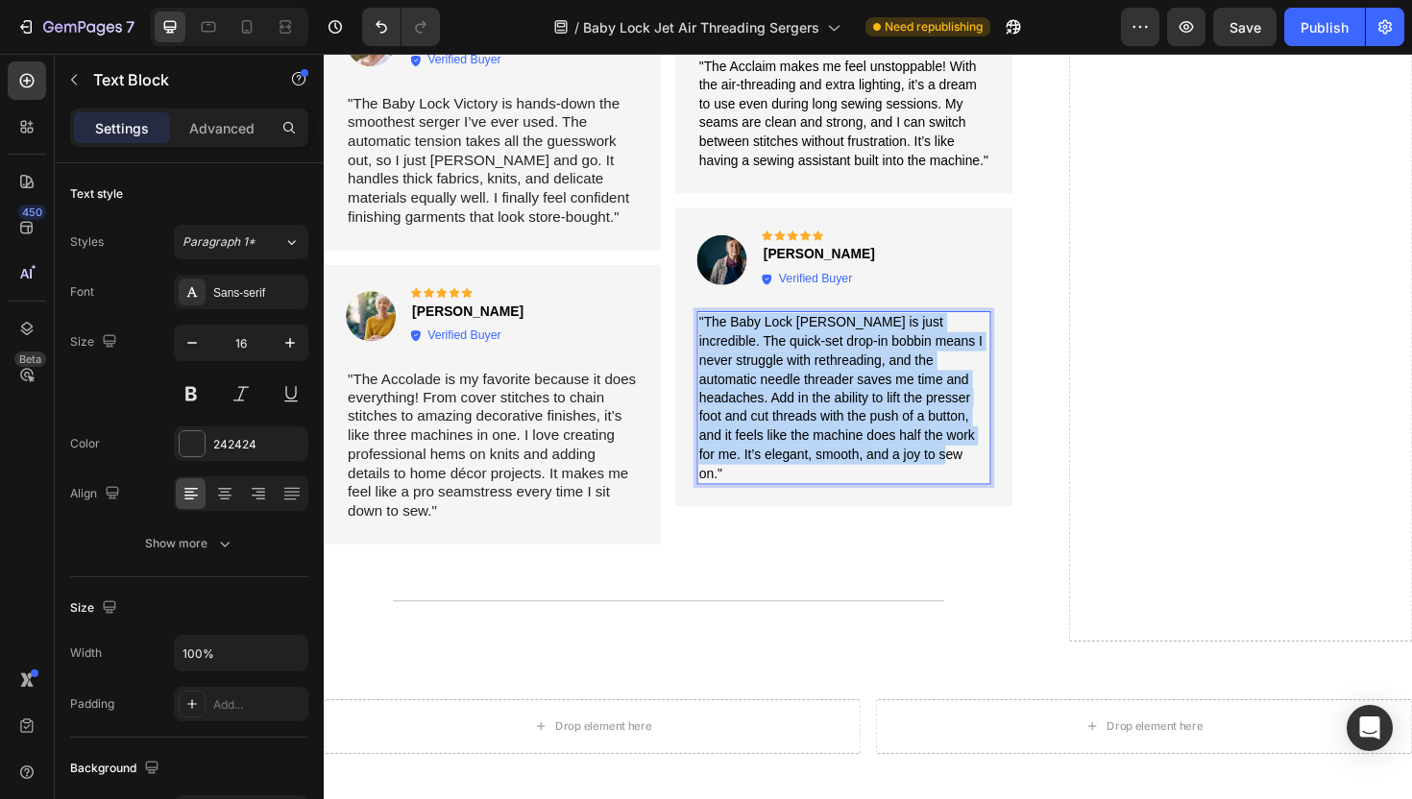
click at [911, 382] on span ""The Baby Lock [PERSON_NAME] is just incredible. The quick-set drop-in bobbin m…" at bounding box center [870, 417] width 301 height 175
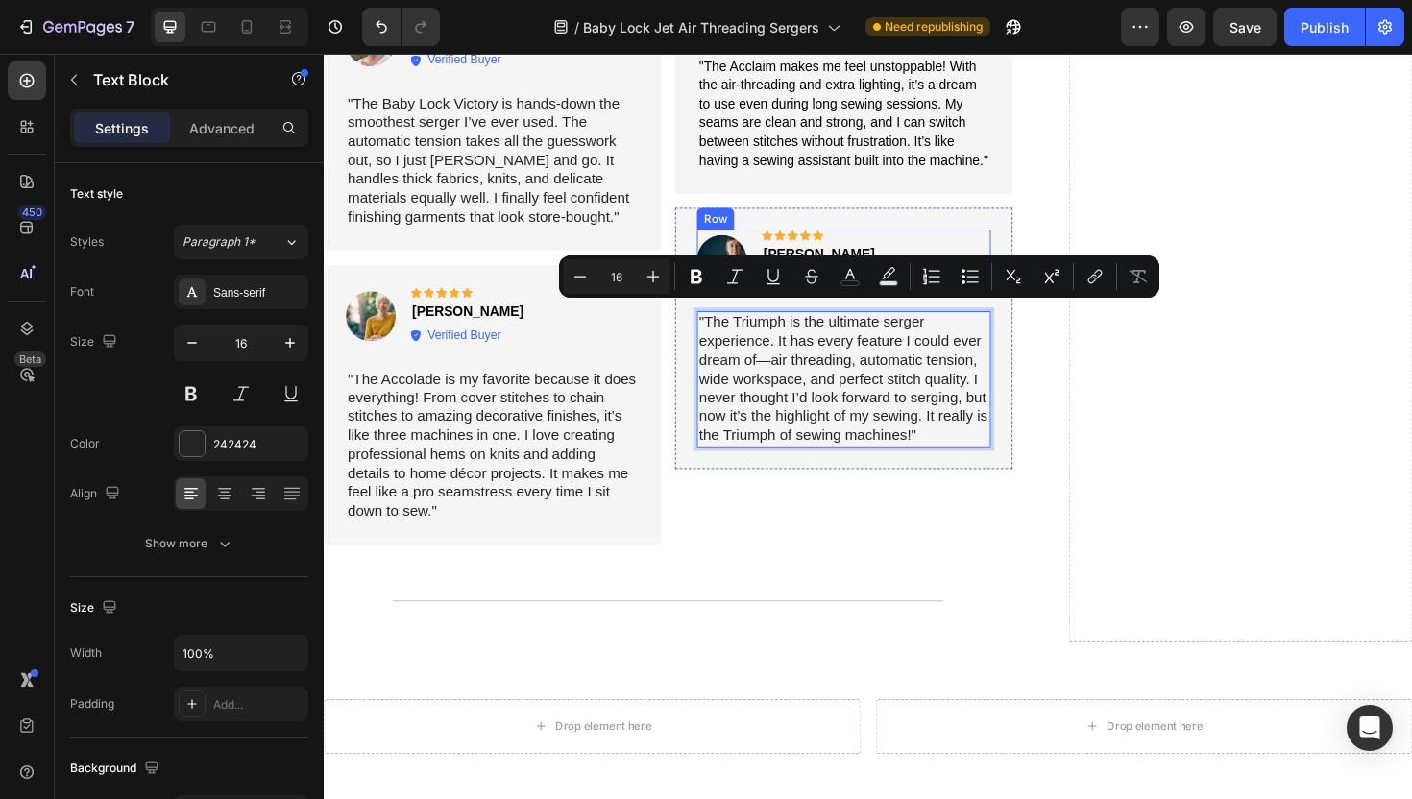
click at [895, 240] on div "Image Icon Icon Icon Icon Icon Icon List Patricia L. Text Block Verified Buyer …" at bounding box center [873, 271] width 310 height 63
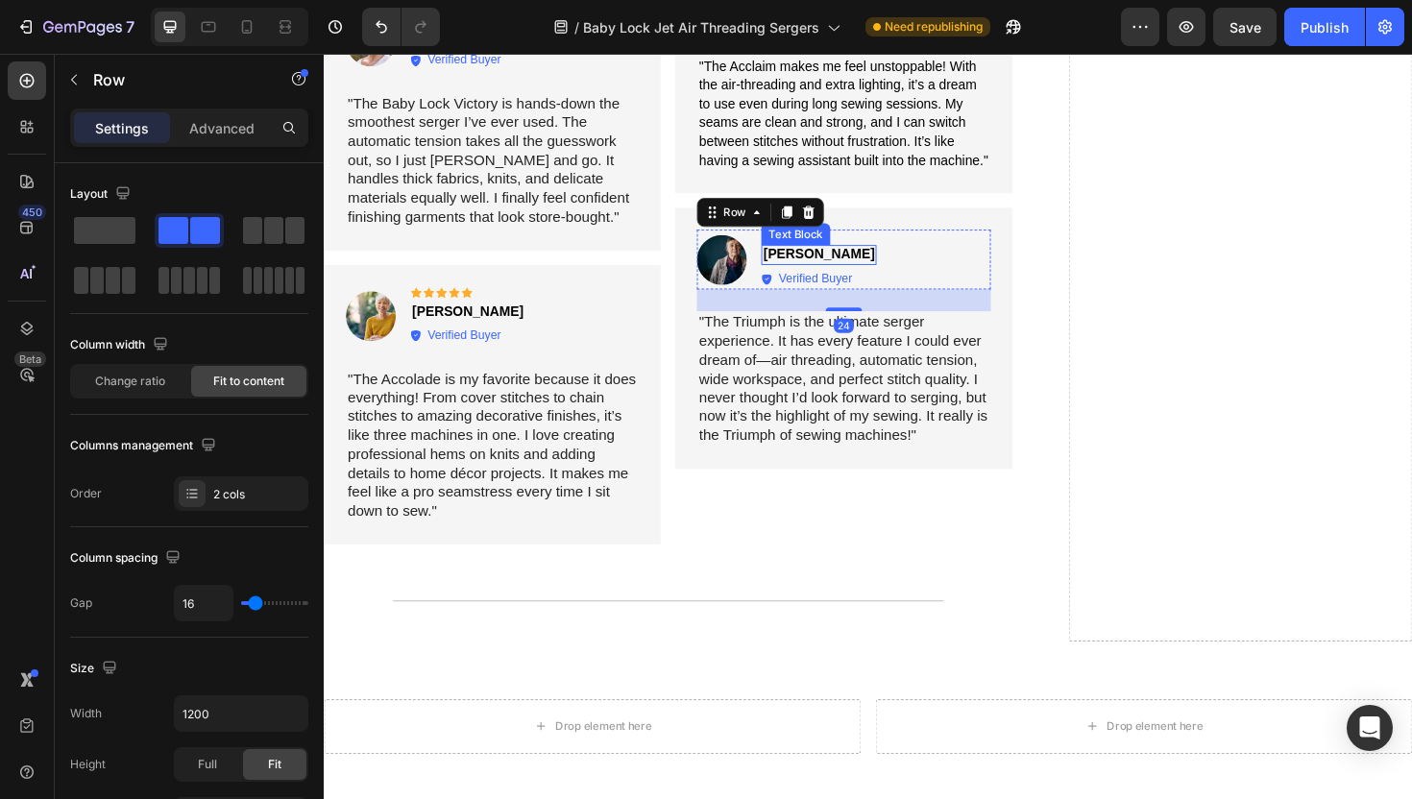
click at [833, 258] on strong "[PERSON_NAME]" at bounding box center [848, 265] width 118 height 15
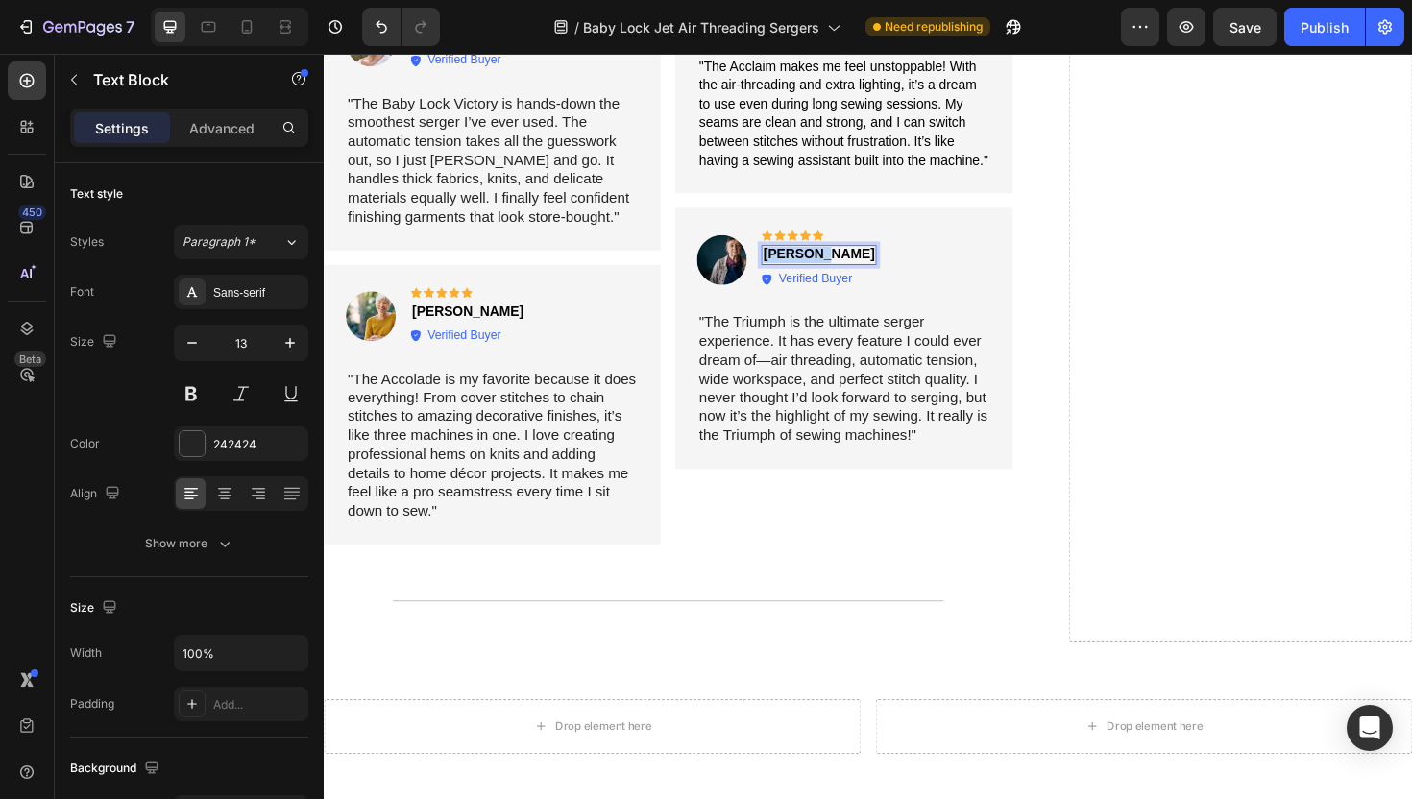
click at [833, 258] on strong "[PERSON_NAME]" at bounding box center [848, 265] width 118 height 15
click at [621, 278] on div "Image Icon Icon Icon Icon Icon Icon List Martha G. Text Block Verified Buyer It…" at bounding box center [502, 426] width 356 height 296
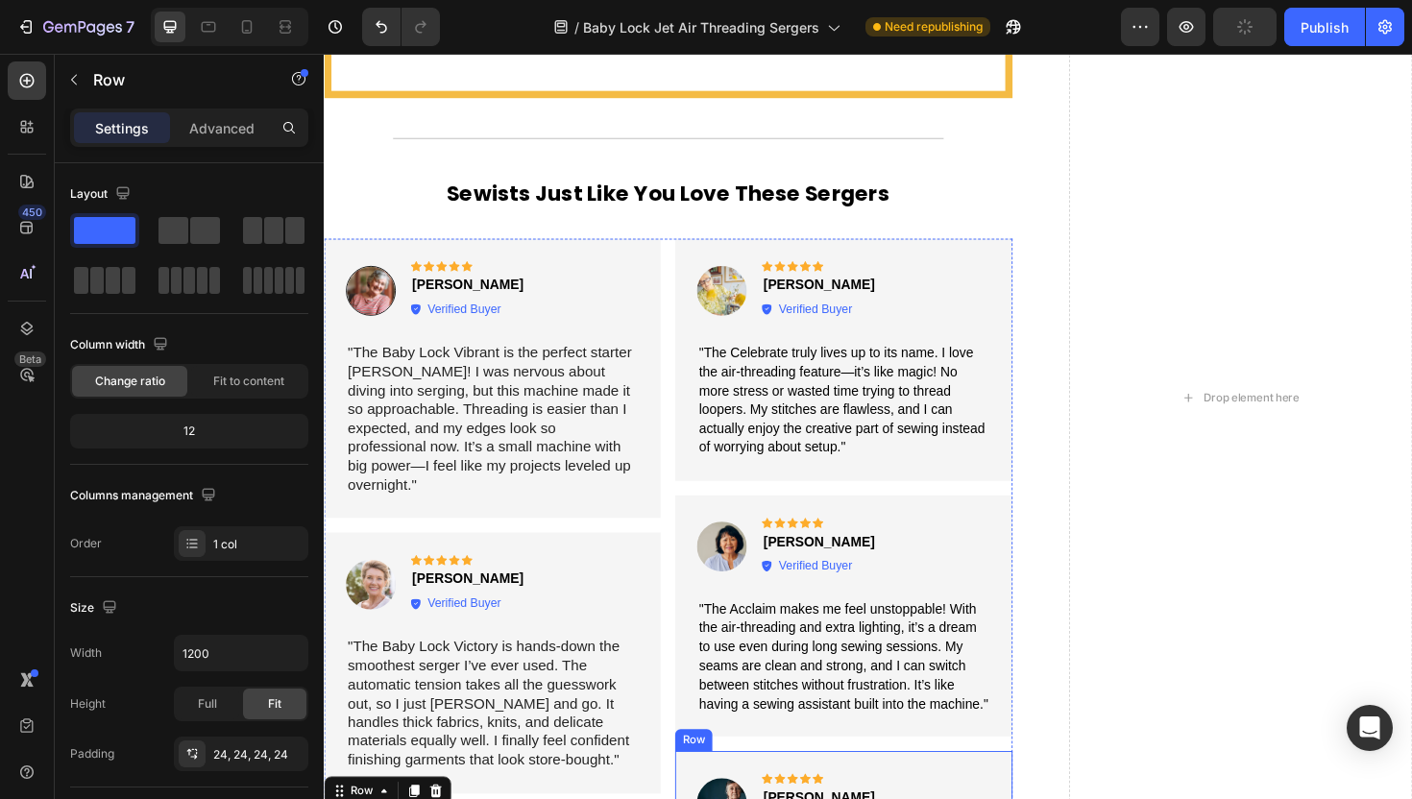
scroll to position [4850, 0]
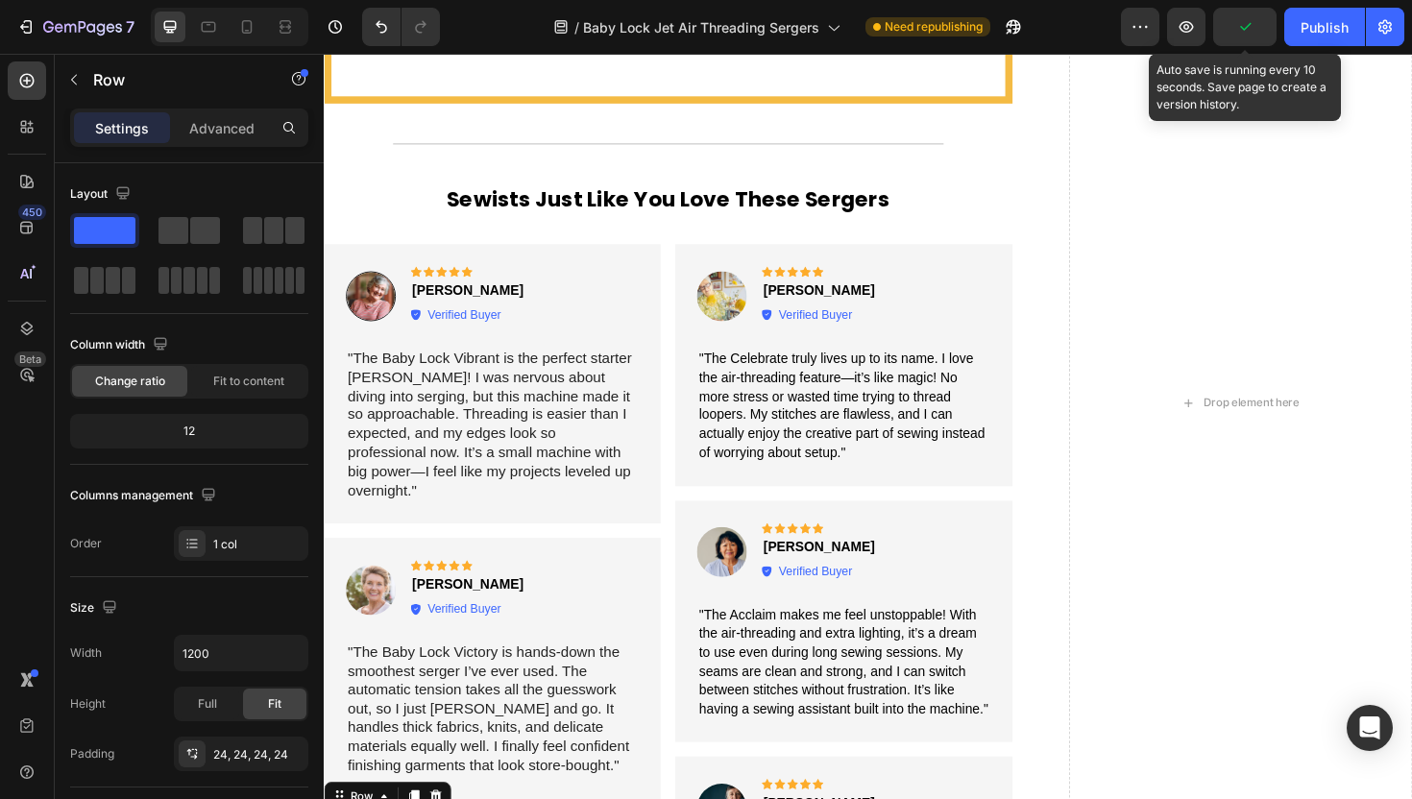
click at [1251, 33] on icon "button" at bounding box center [1244, 26] width 19 height 19
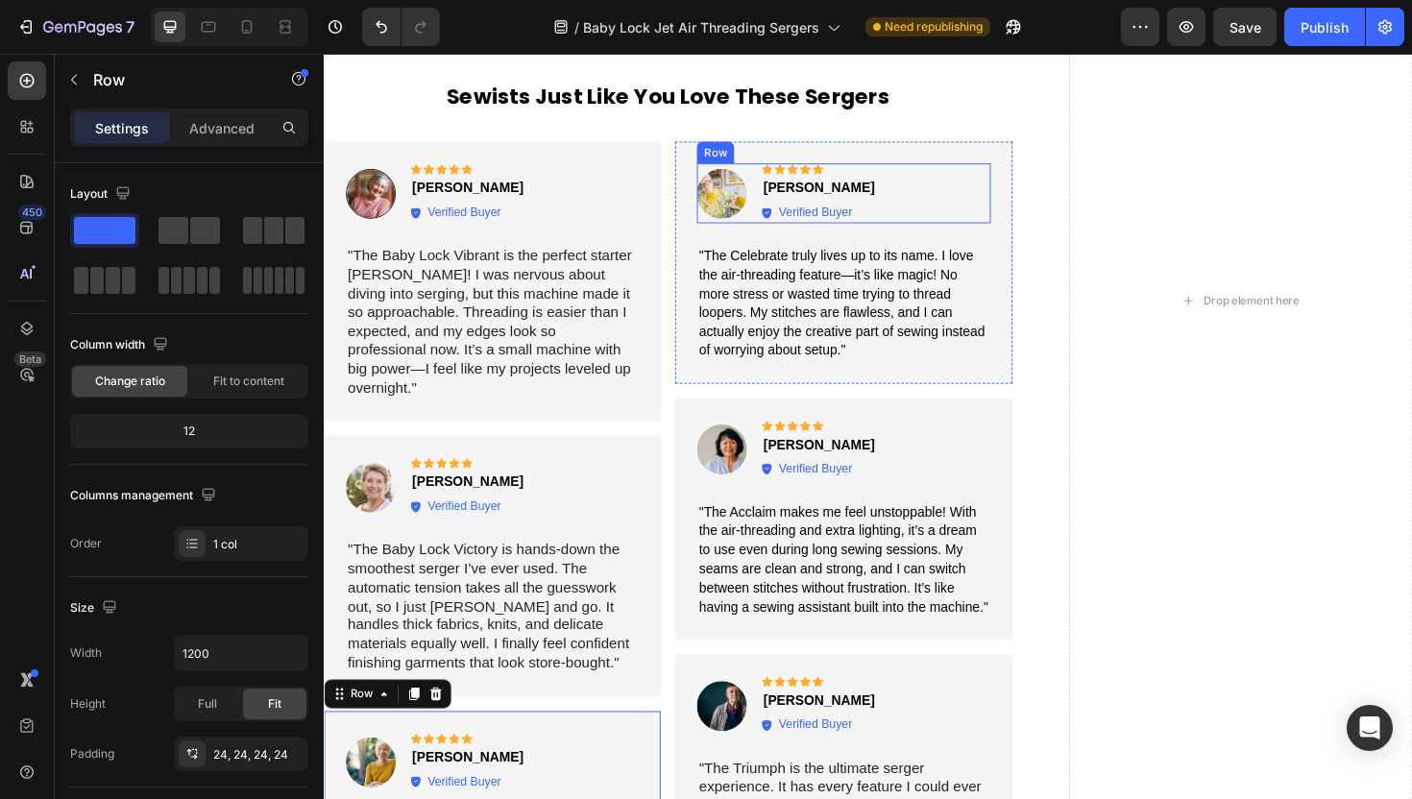
scroll to position [4588, 0]
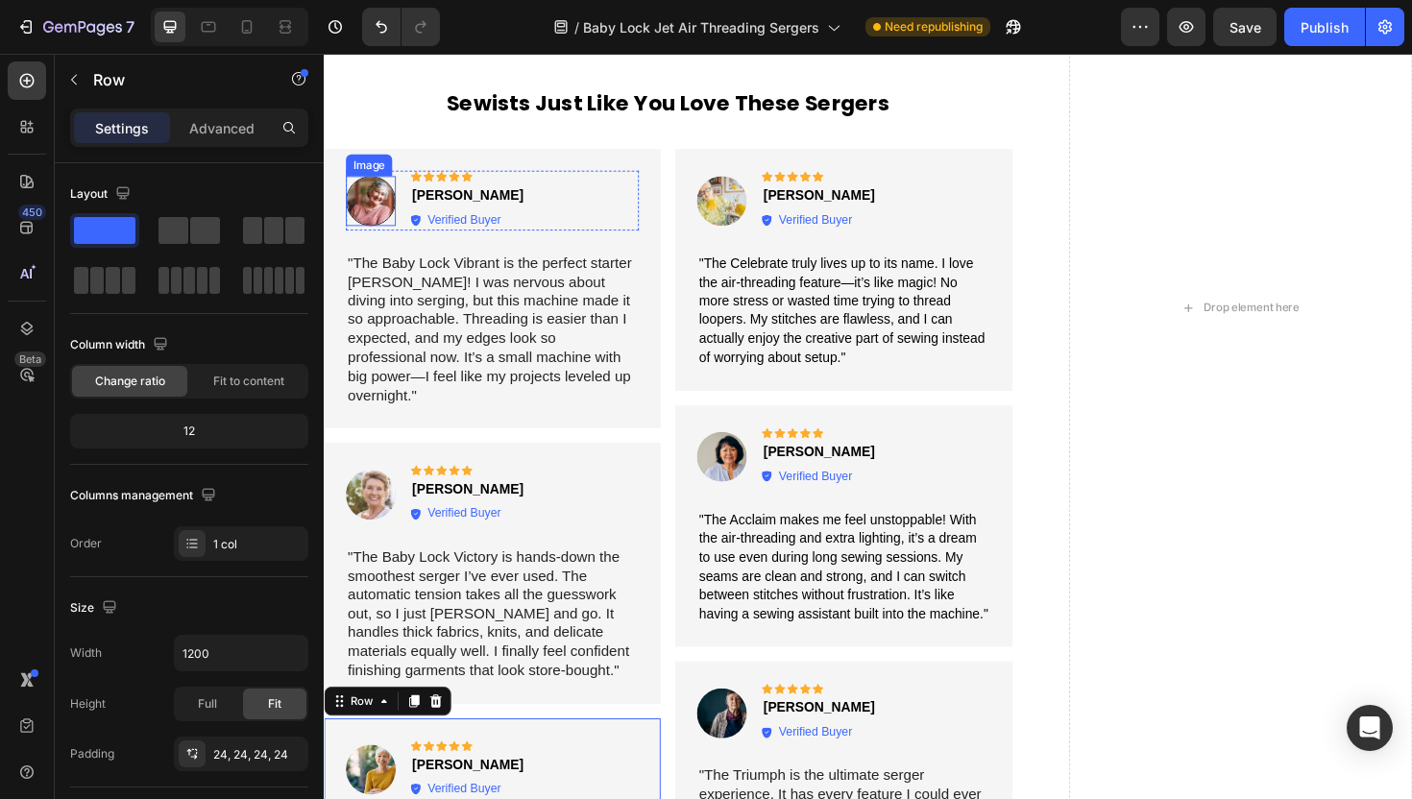
click at [372, 187] on img at bounding box center [373, 209] width 53 height 53
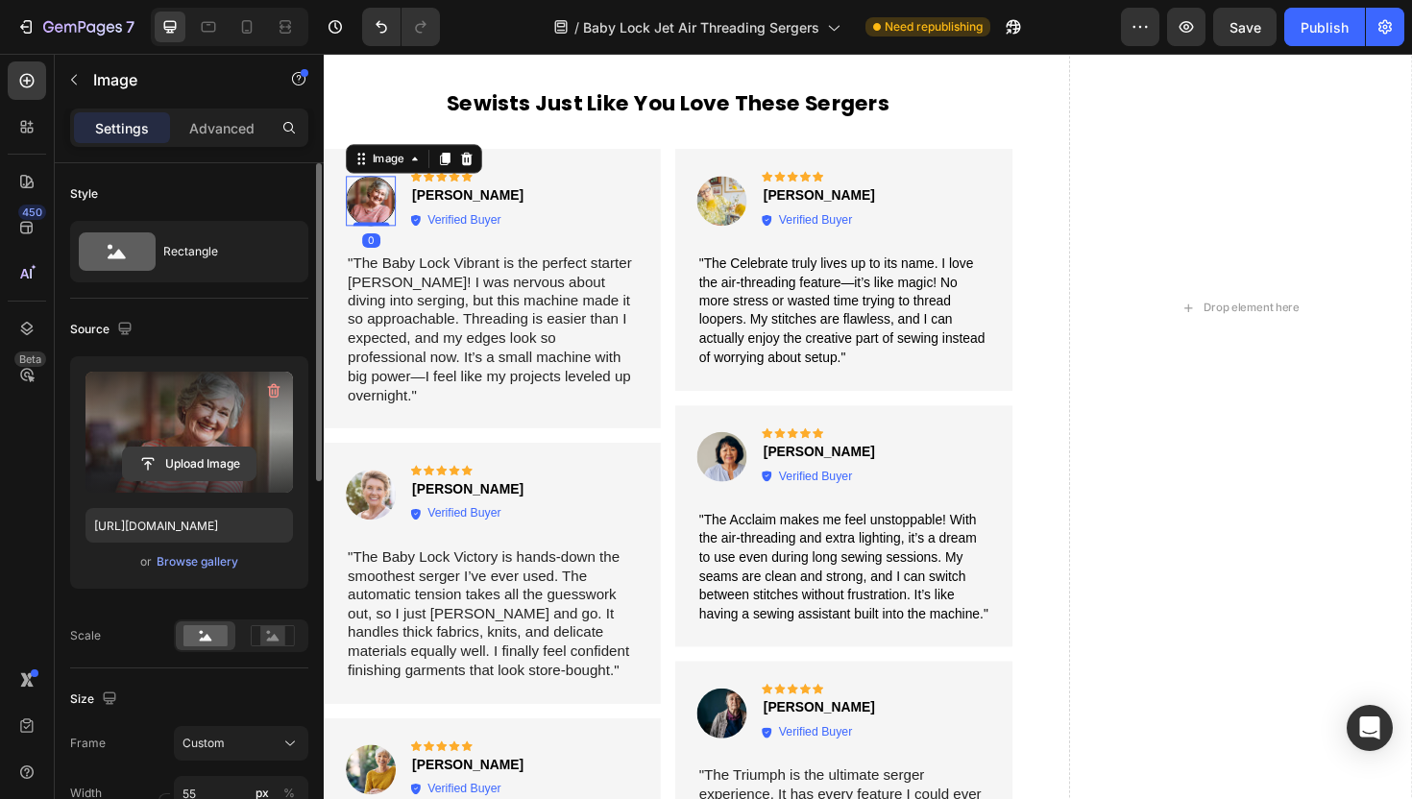
click at [182, 472] on input "file" at bounding box center [189, 464] width 133 height 33
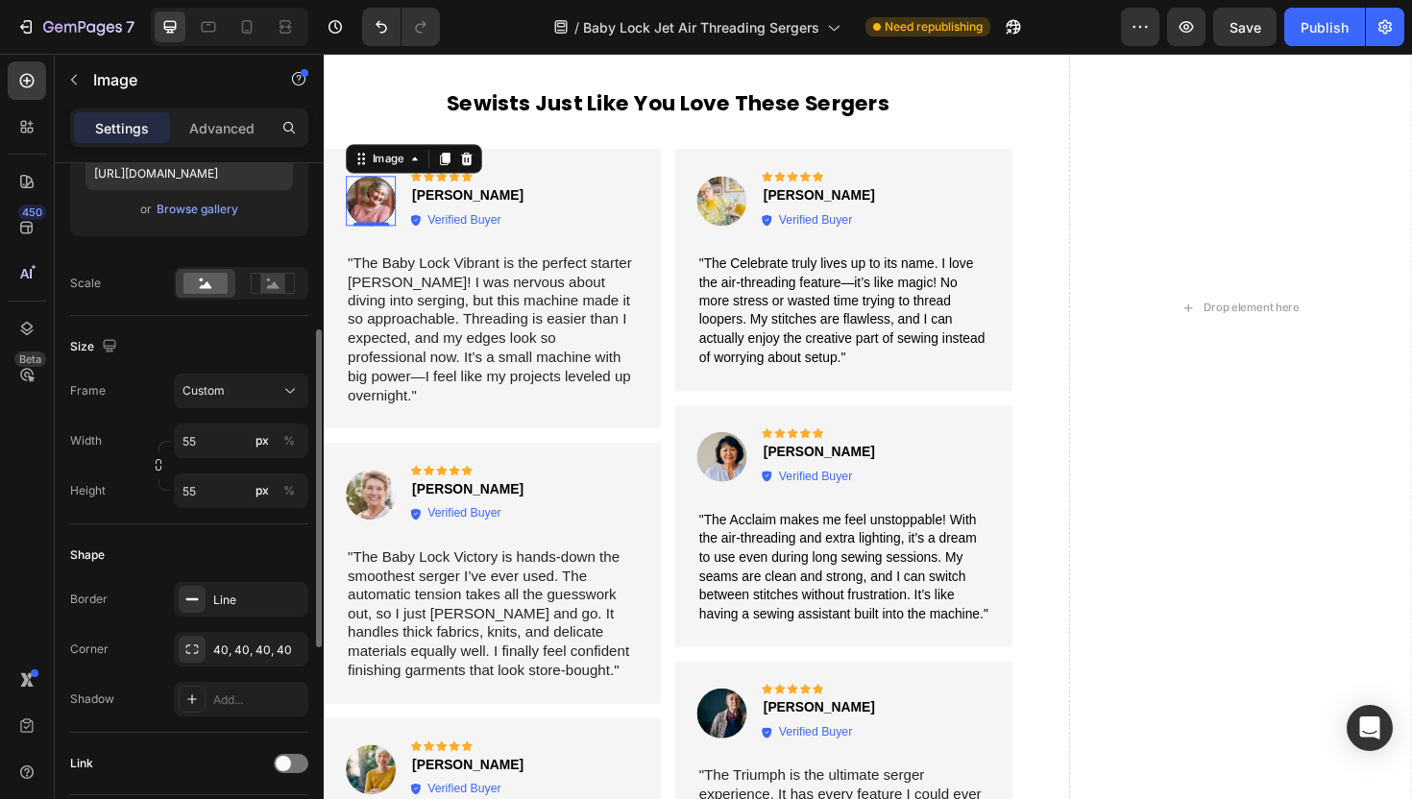
scroll to position [355, 0]
type input "https://cdn.shopify.com/s/files/1/1628/9107/files/gempages_576596163864560466-7…"
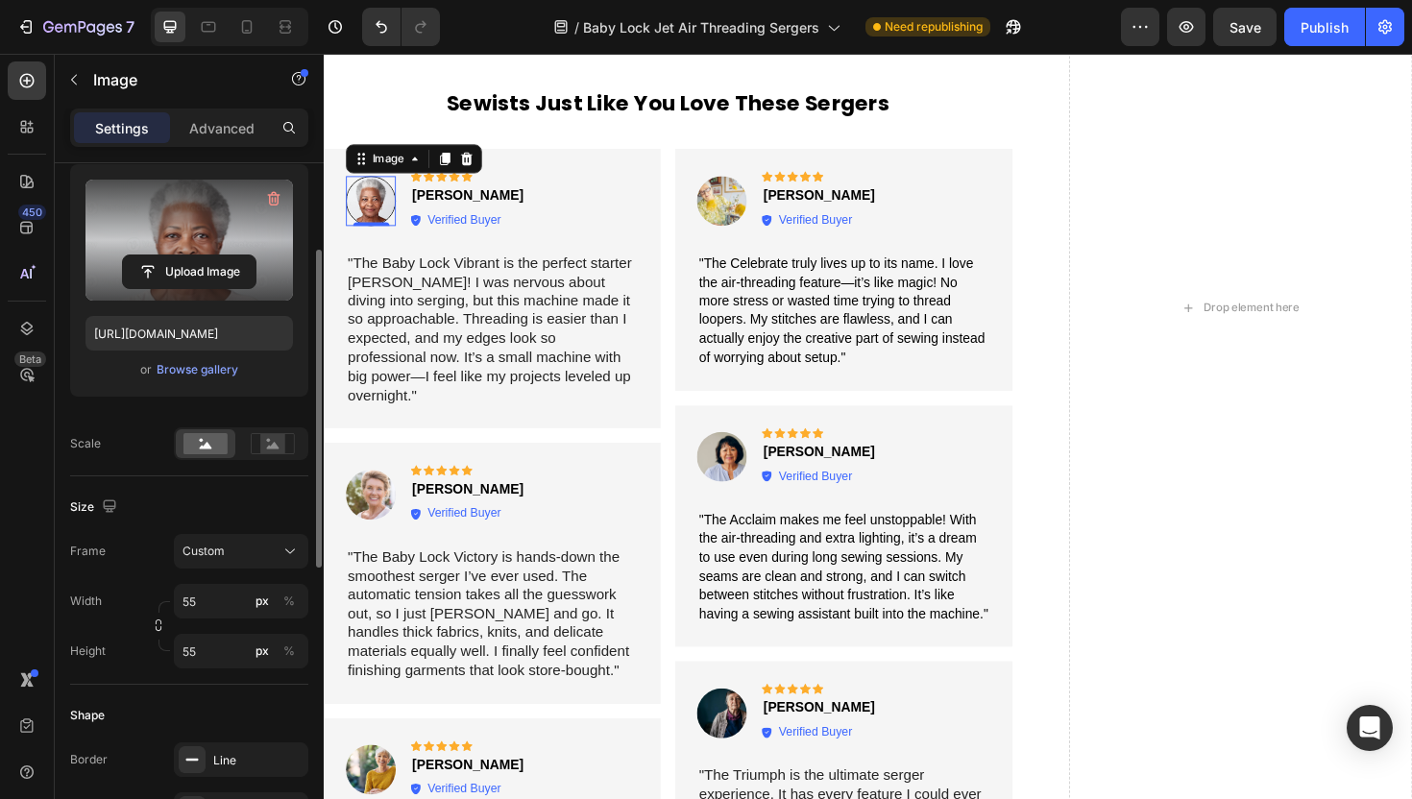
scroll to position [188, 0]
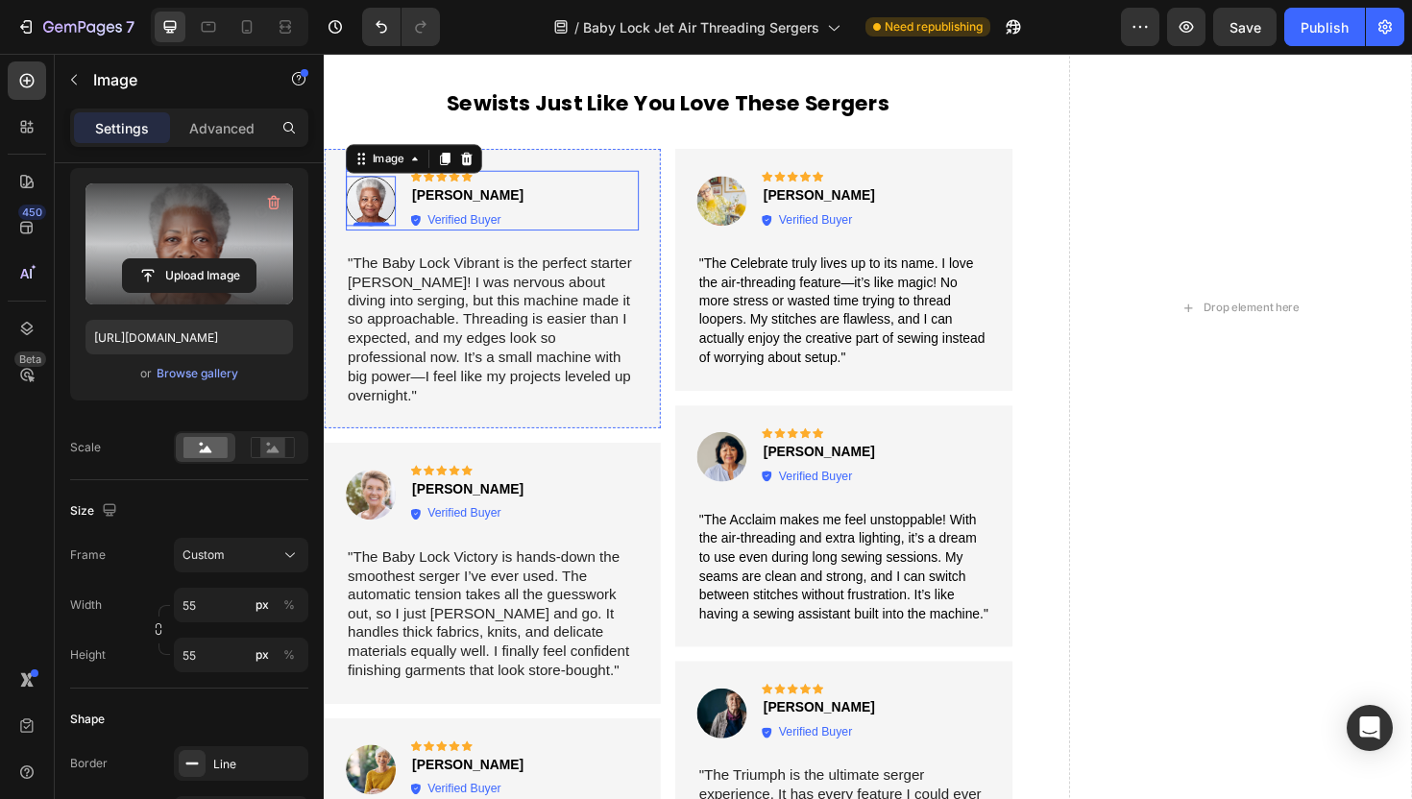
click at [517, 211] on div "Image 0 Icon Icon Icon Icon Icon Icon List Melissa D. Text Block Verified Buyer…" at bounding box center [502, 209] width 310 height 63
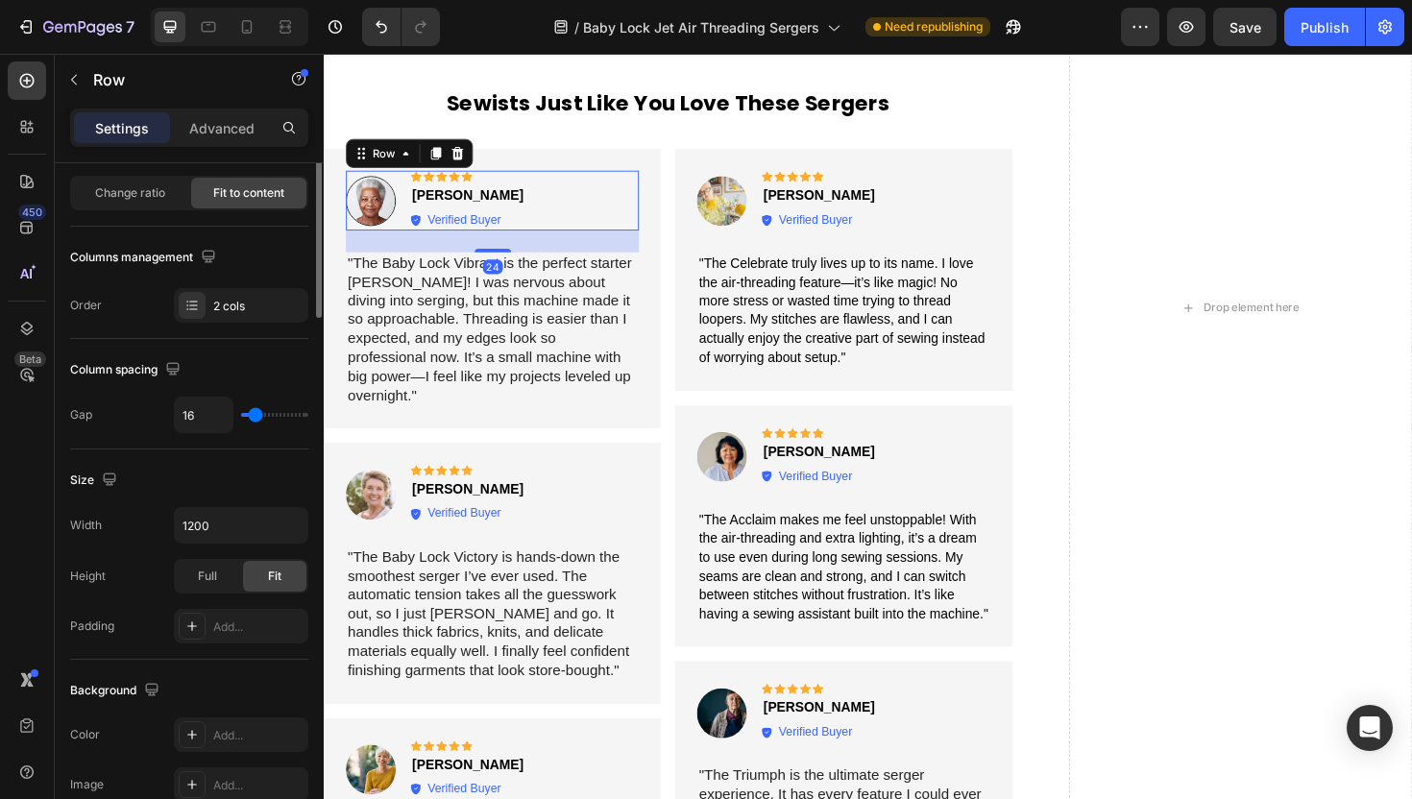
scroll to position [0, 0]
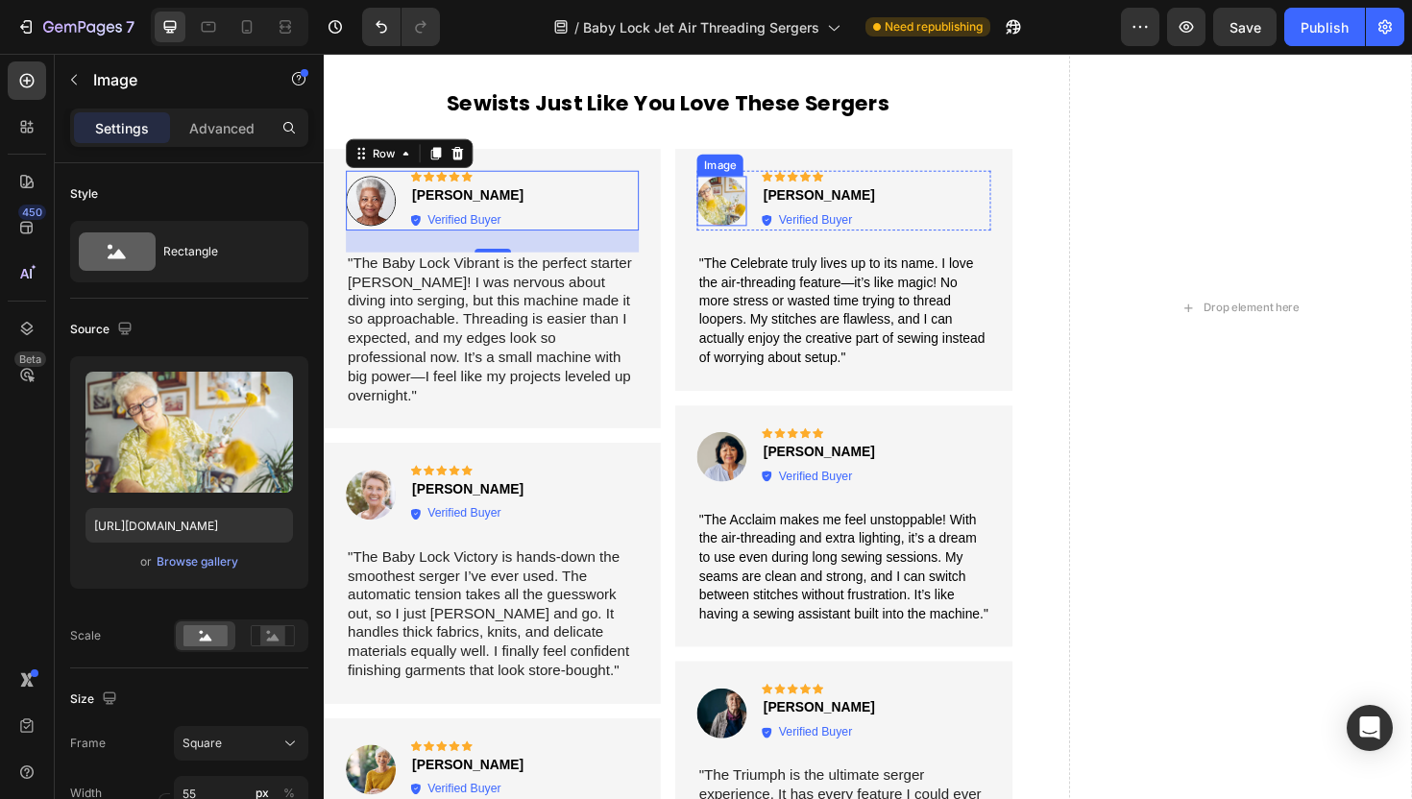
click at [758, 209] on img at bounding box center [744, 209] width 53 height 53
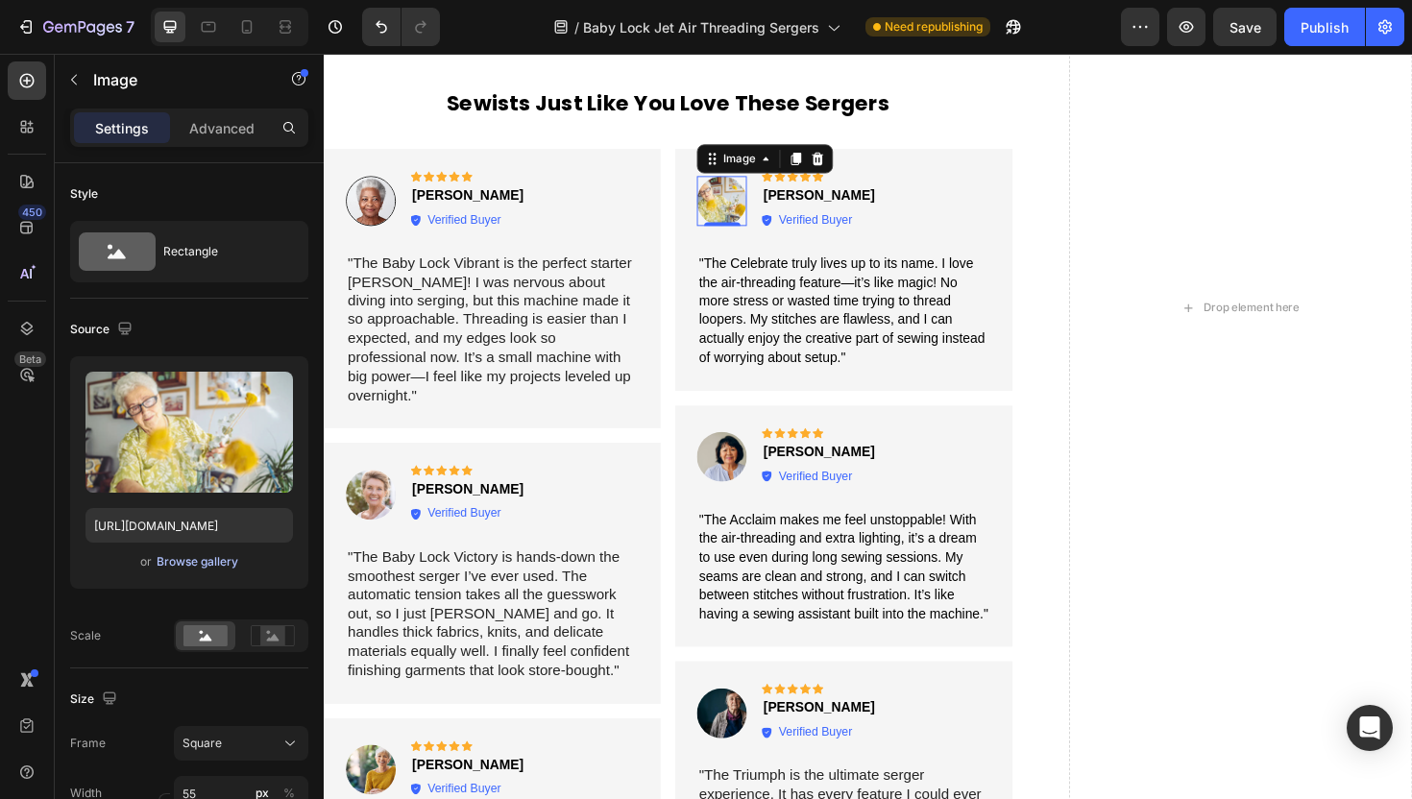
click at [175, 557] on div "Browse gallery" at bounding box center [198, 561] width 82 height 17
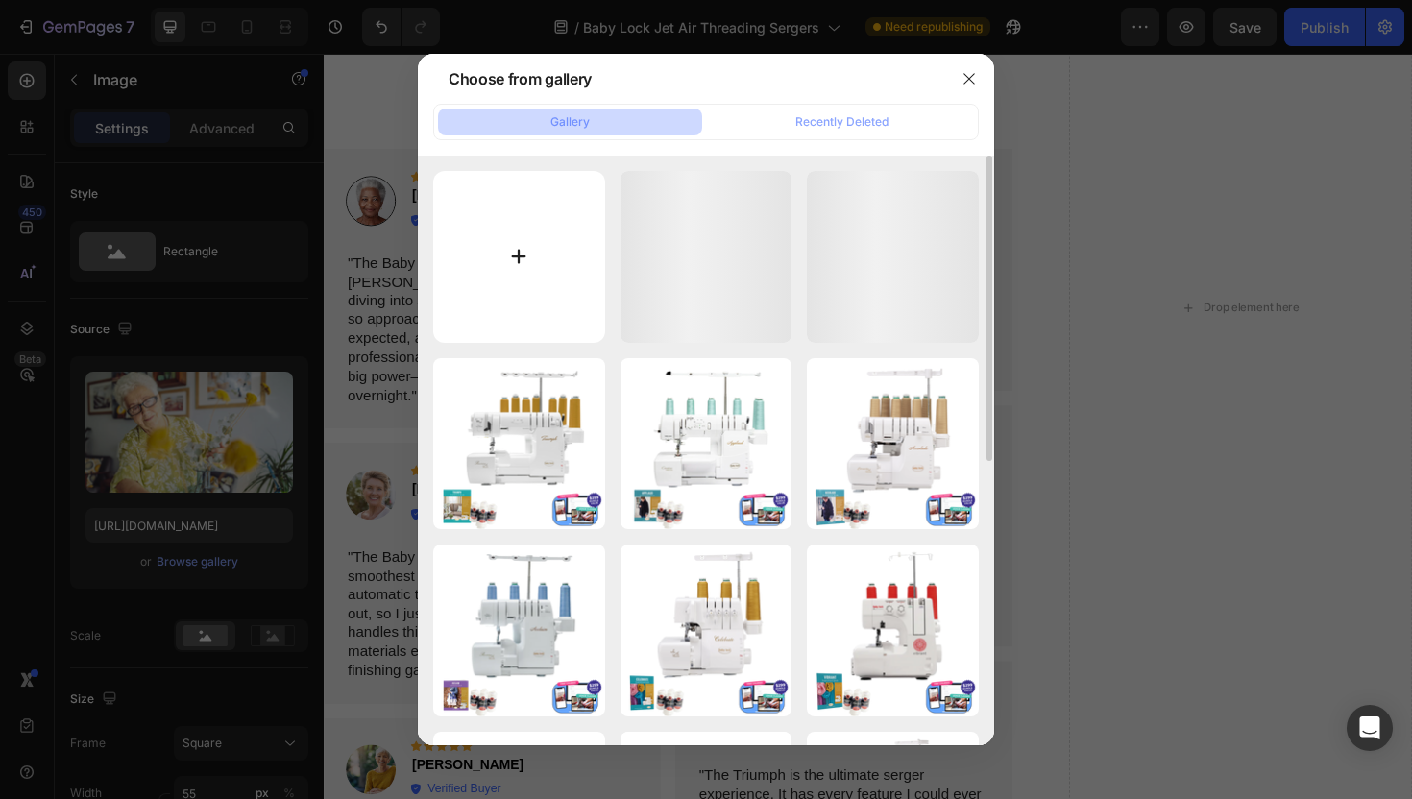
click at [519, 206] on input "file" at bounding box center [519, 257] width 172 height 172
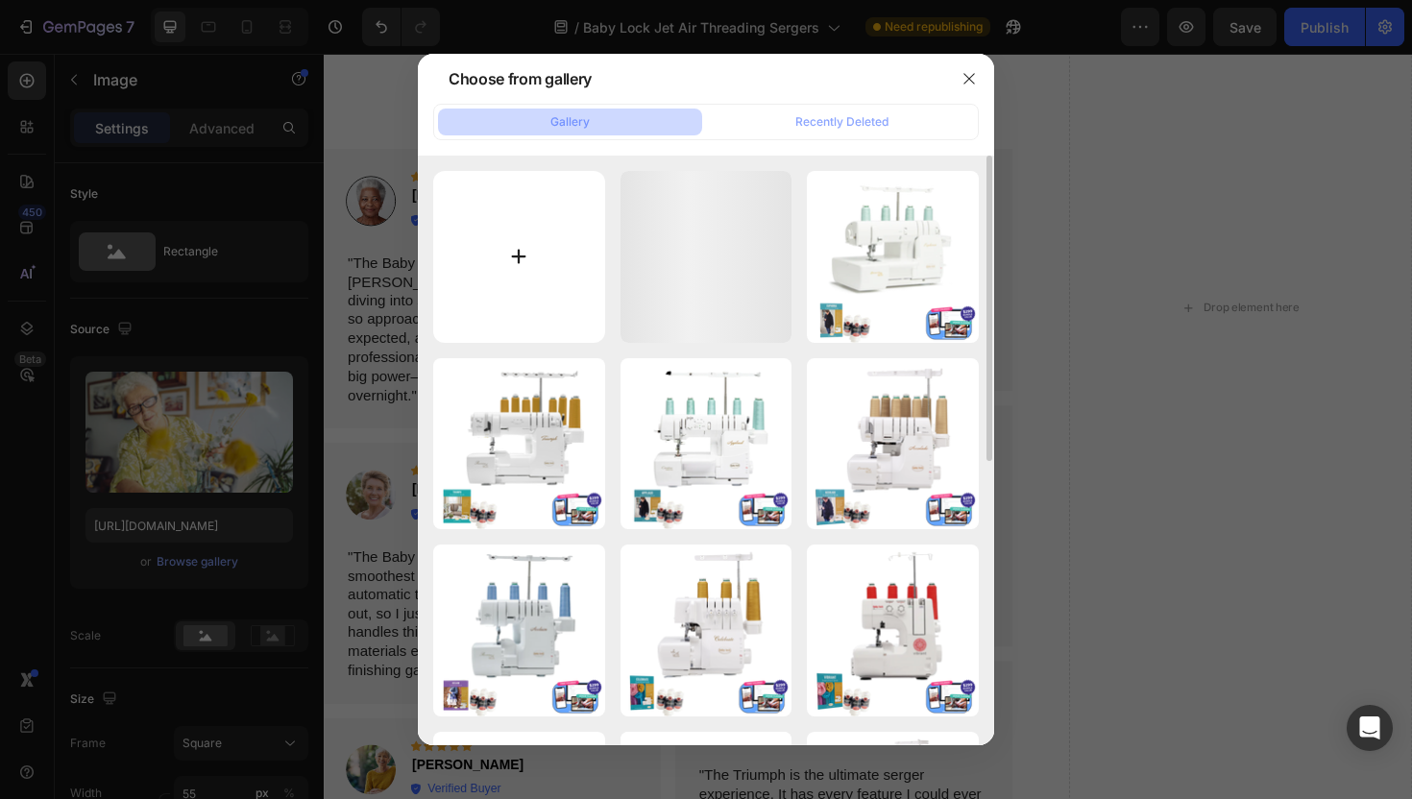
type input "C:\fakepath\Snip20250828_66.png"
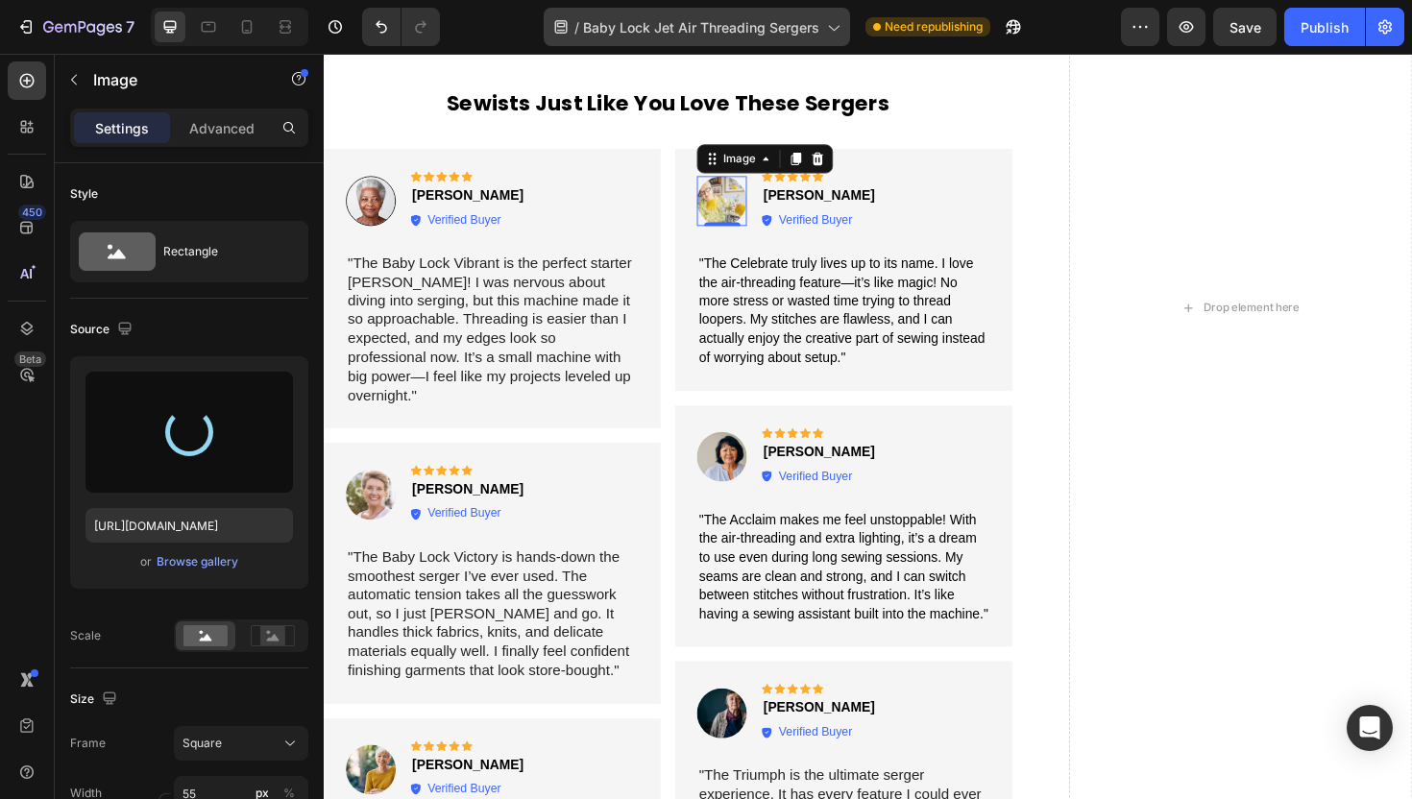
type input "https://cdn.shopify.com/s/files/1/1628/9107/files/gempages_576596163864560466-5…"
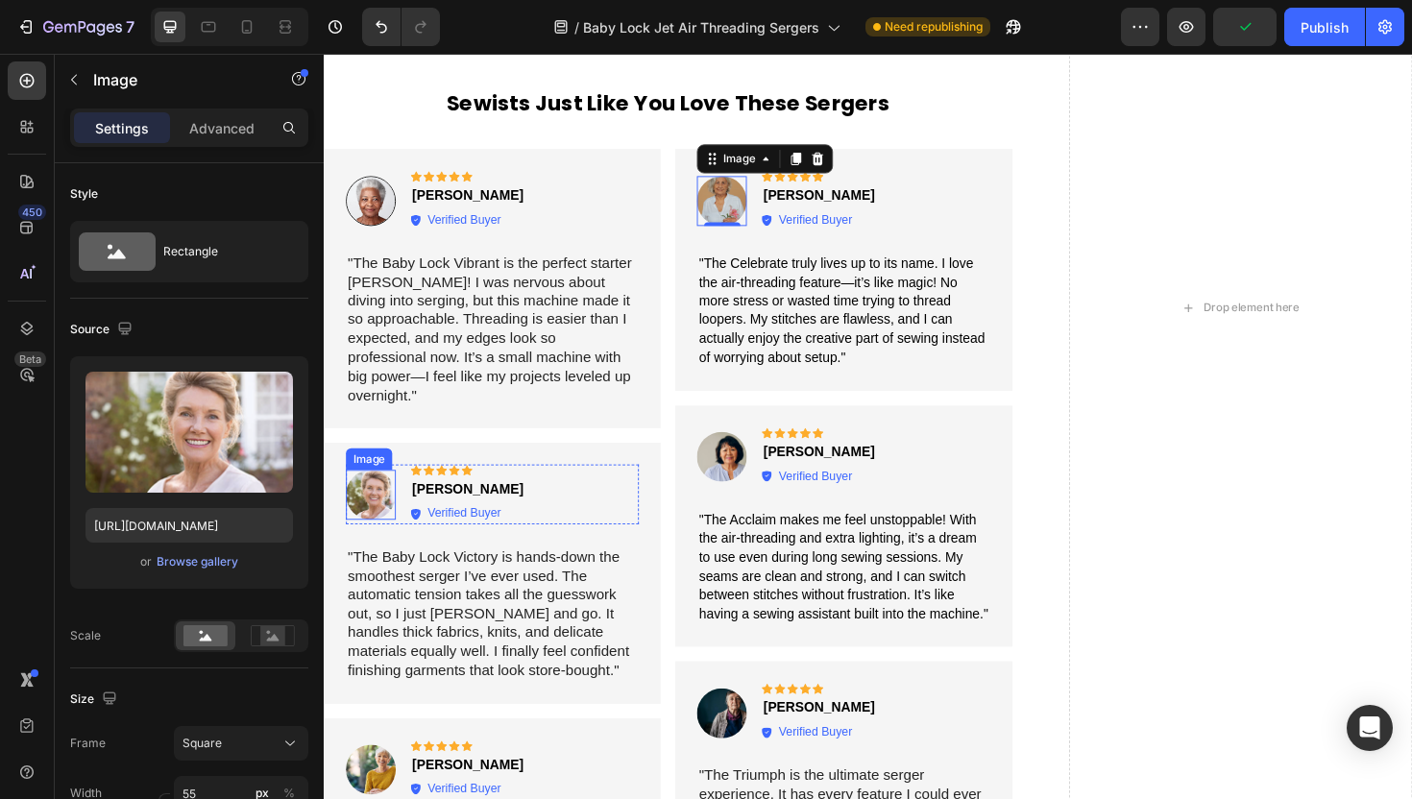
click at [383, 504] on img at bounding box center [373, 521] width 53 height 53
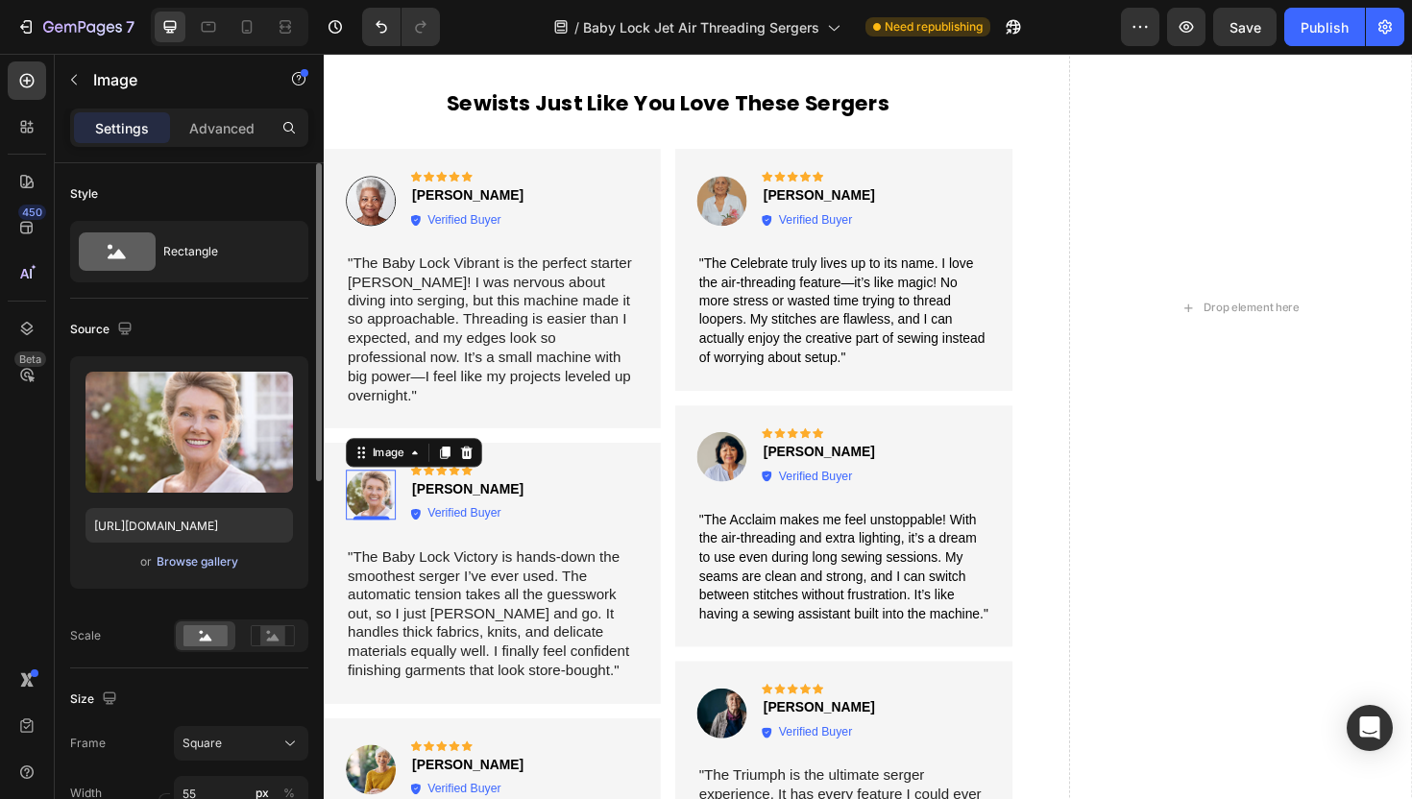
click at [190, 564] on div "Browse gallery" at bounding box center [198, 561] width 82 height 17
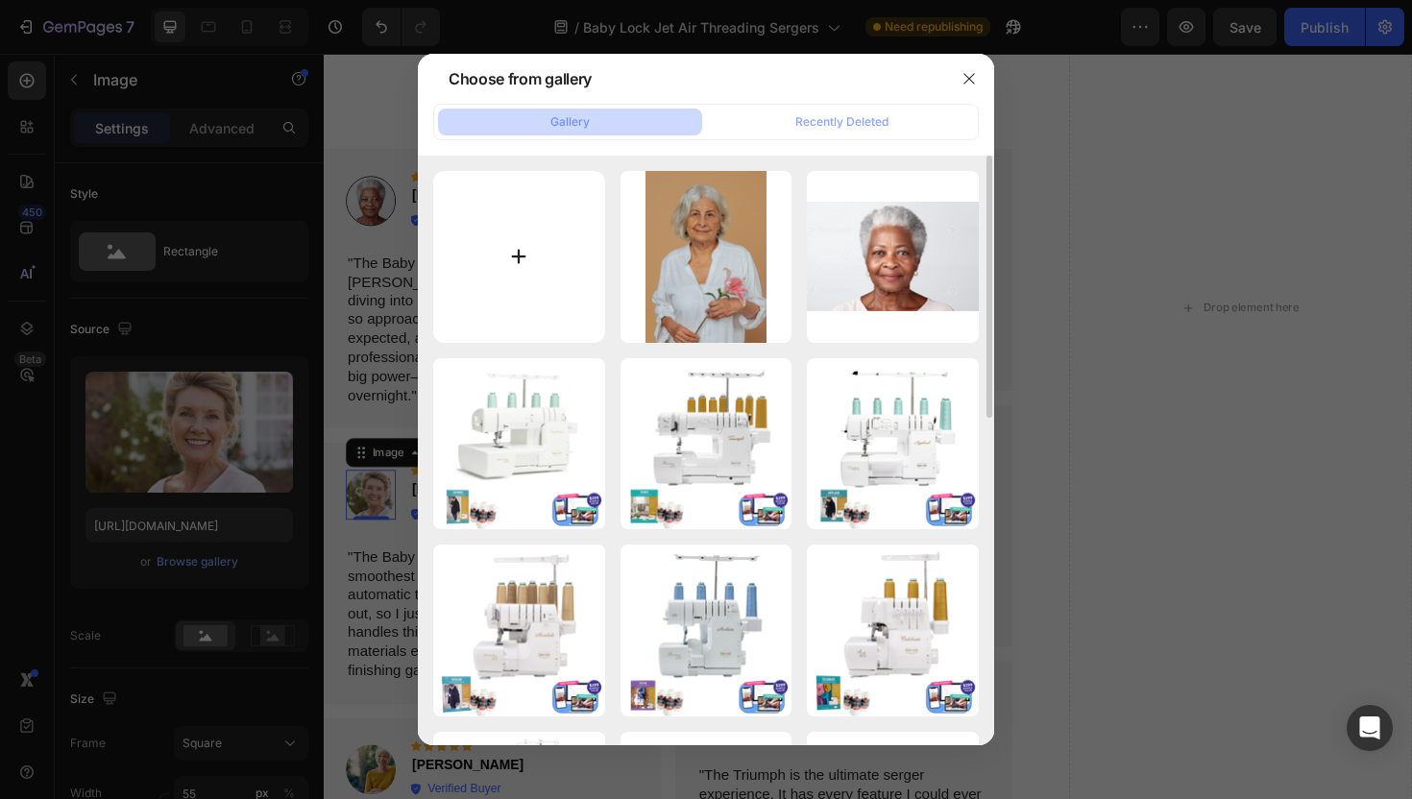
click at [501, 255] on input "file" at bounding box center [519, 257] width 172 height 172
type input "C:\fakepath\Snip20250828_67.png"
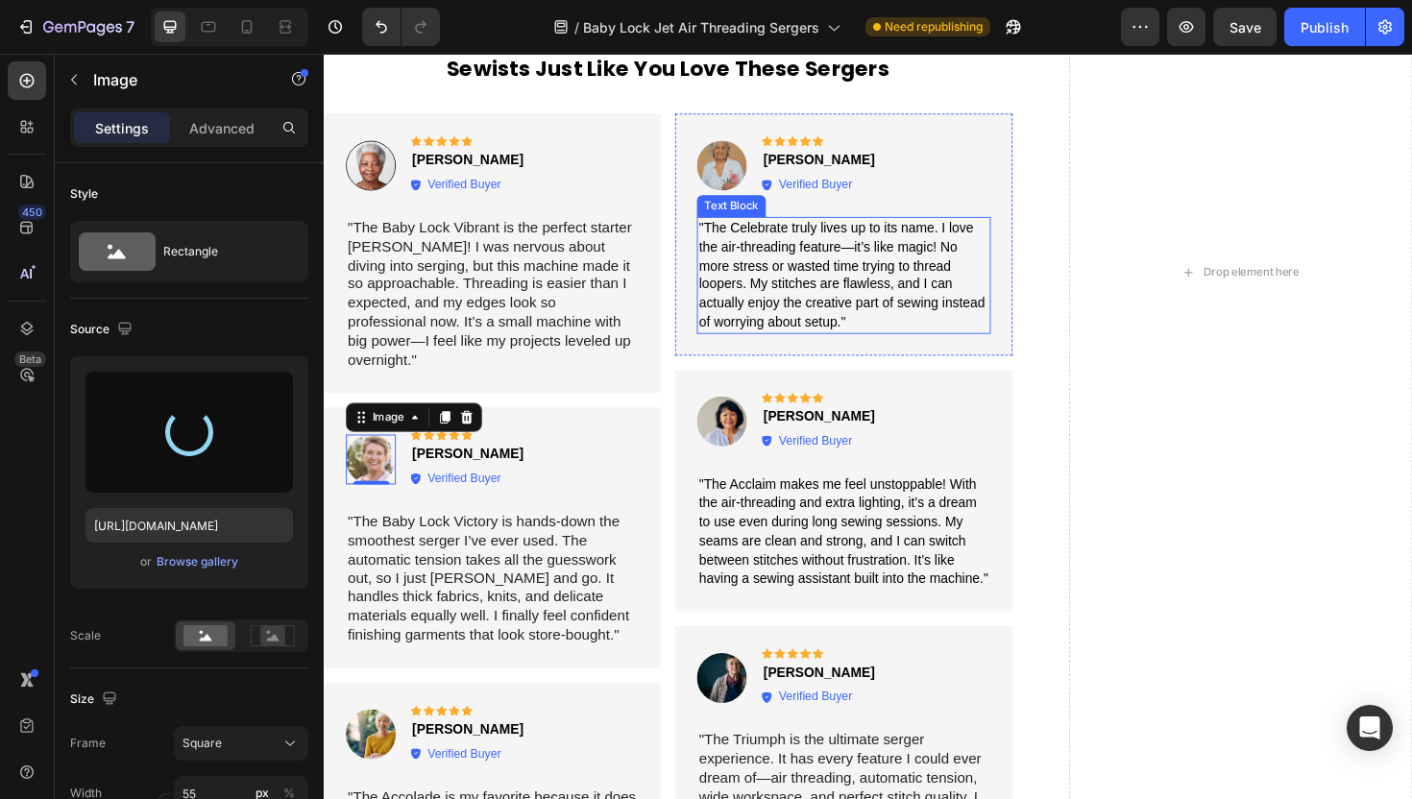
scroll to position [4641, 0]
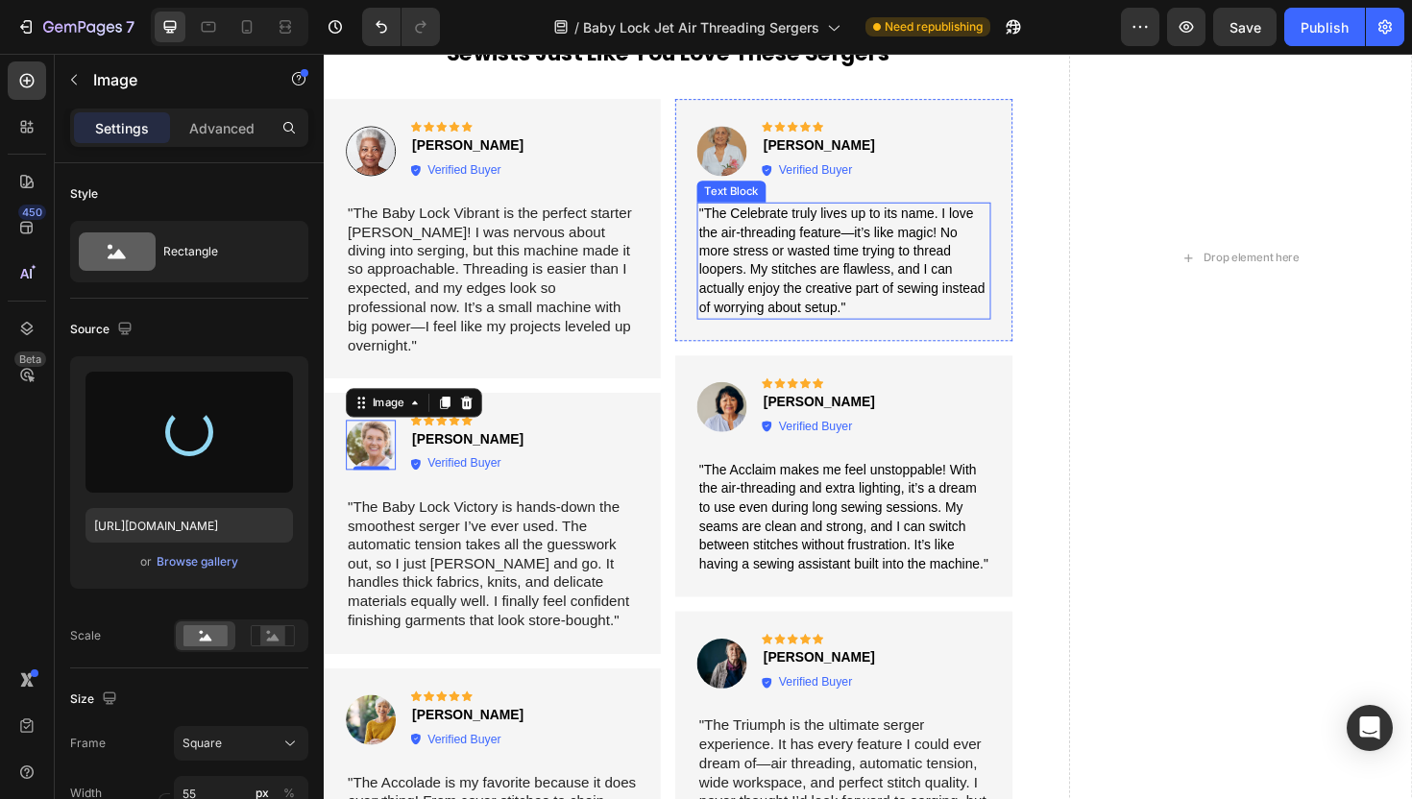
type input "https://cdn.shopify.com/s/files/1/1628/9107/files/gempages_576596163864560466-8…"
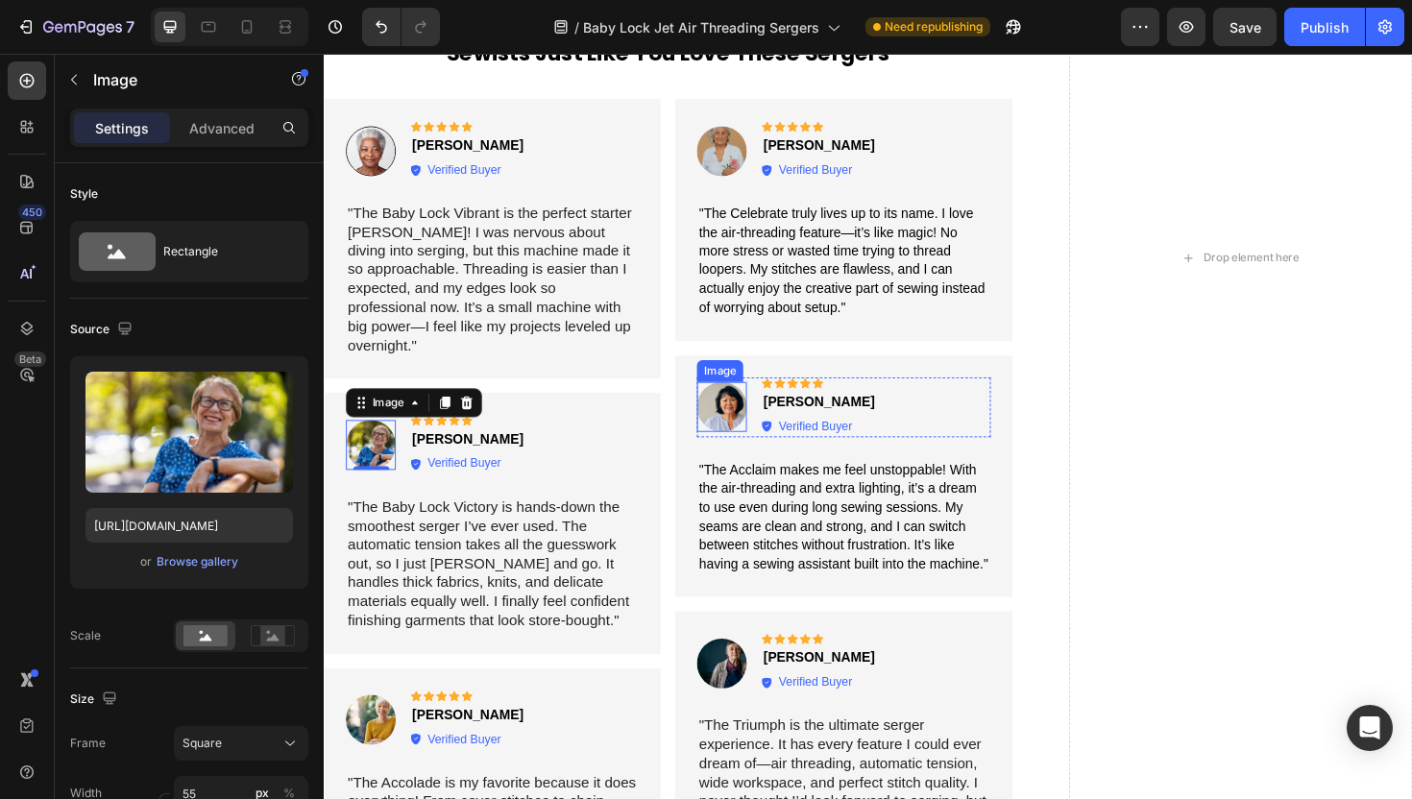
click at [754, 424] on img at bounding box center [744, 427] width 53 height 53
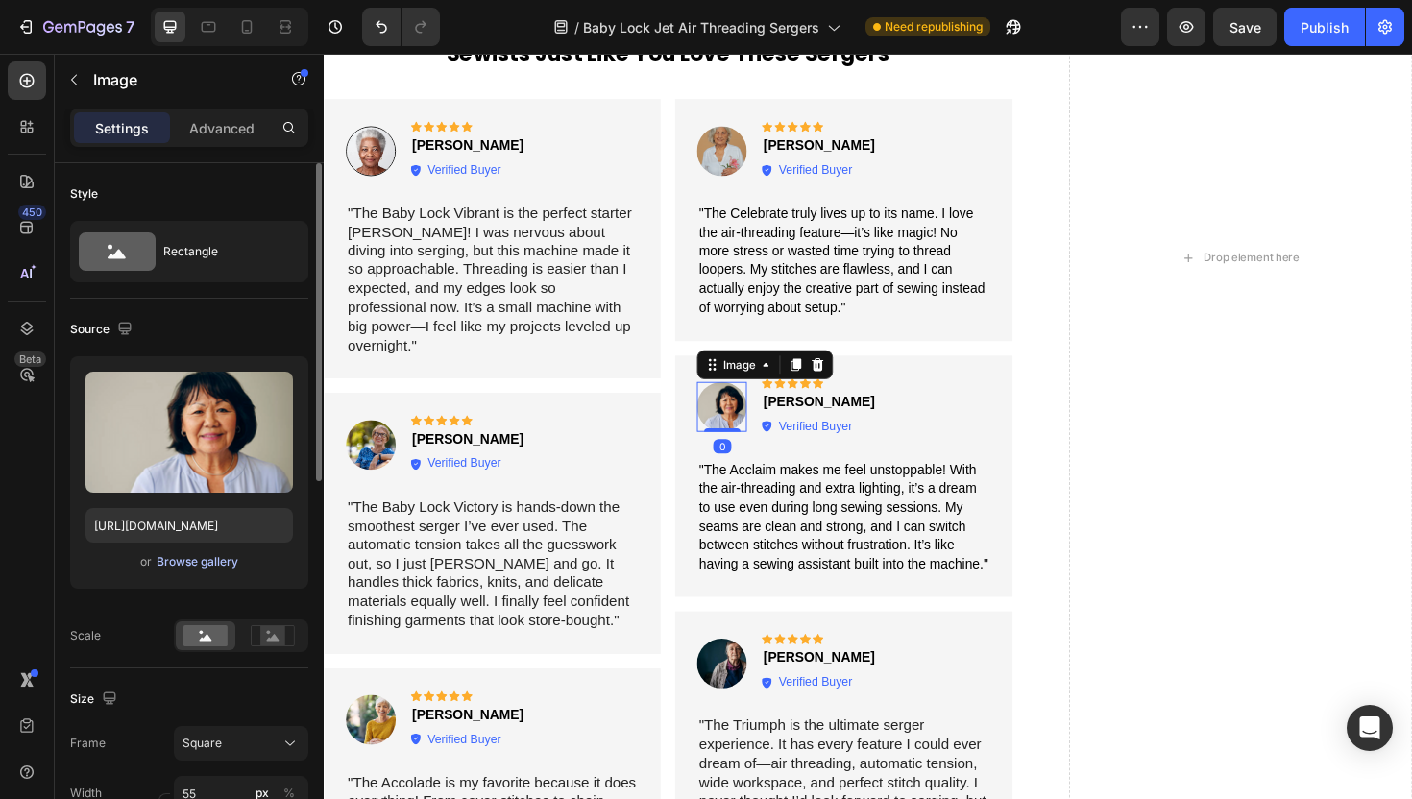
click at [186, 554] on div "Browse gallery" at bounding box center [198, 561] width 82 height 17
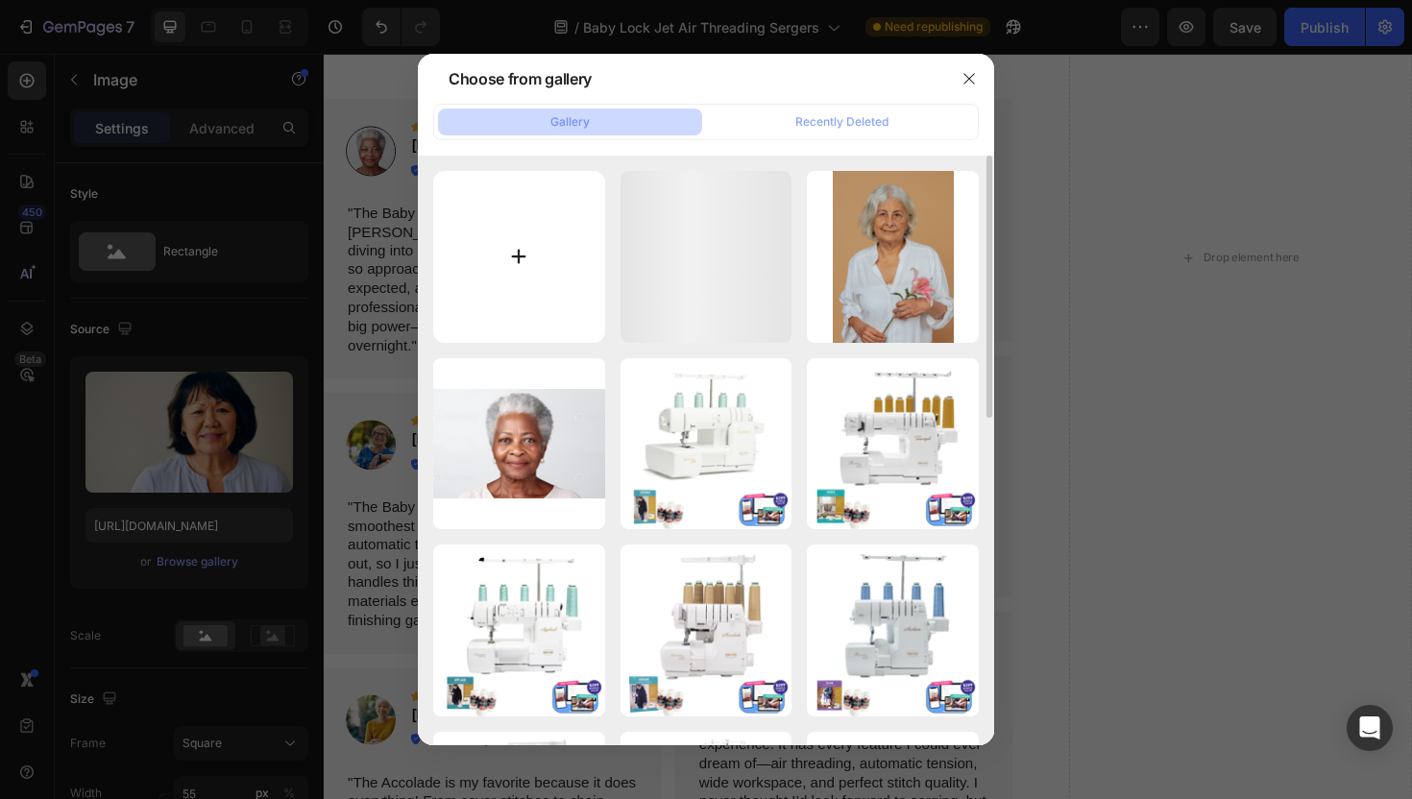
click at [481, 280] on input "file" at bounding box center [519, 257] width 172 height 172
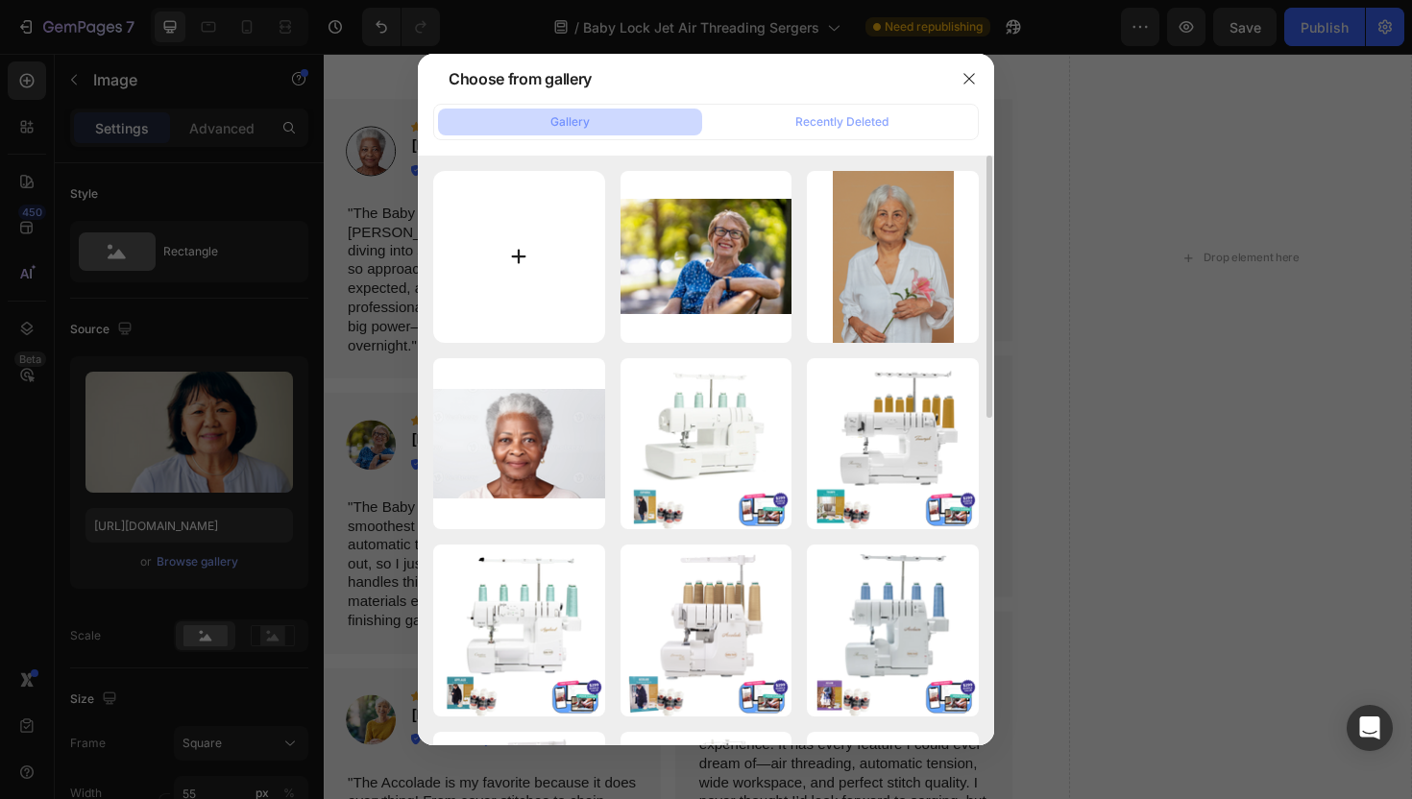
type input "C:\fakepath\Snip20250828_68.png"
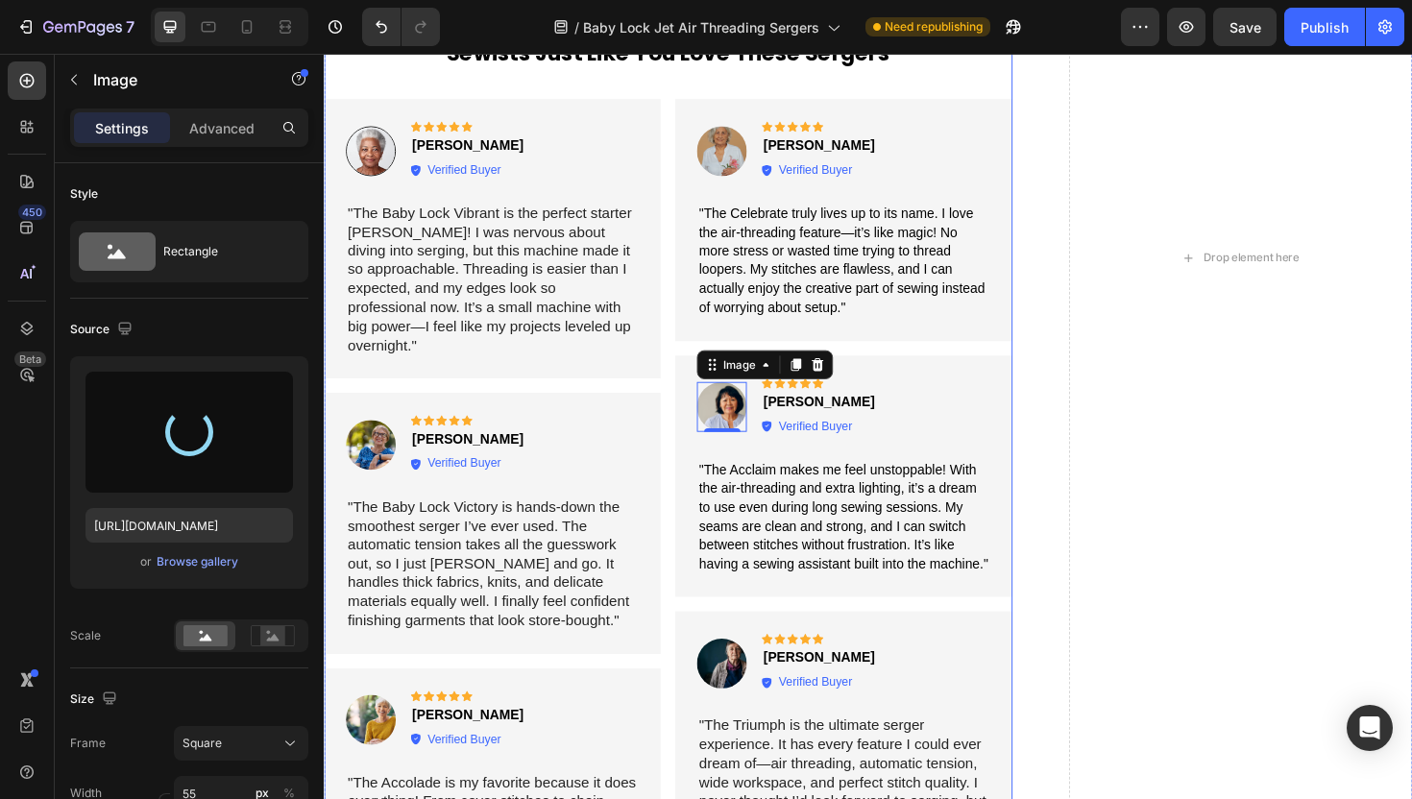
type input "https://cdn.shopify.com/s/files/1/1628/9107/files/gempages_576596163864560466-5…"
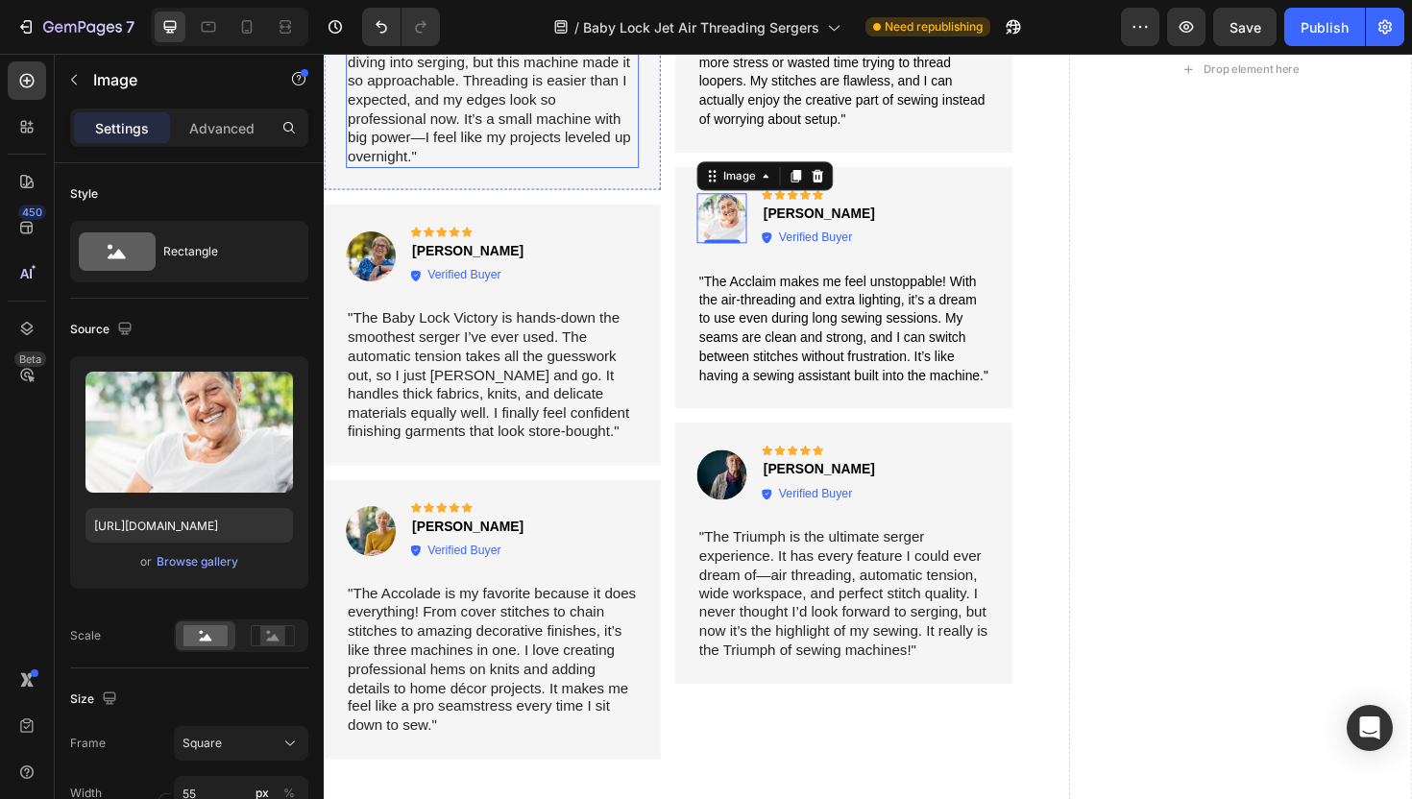
scroll to position [4870, 0]
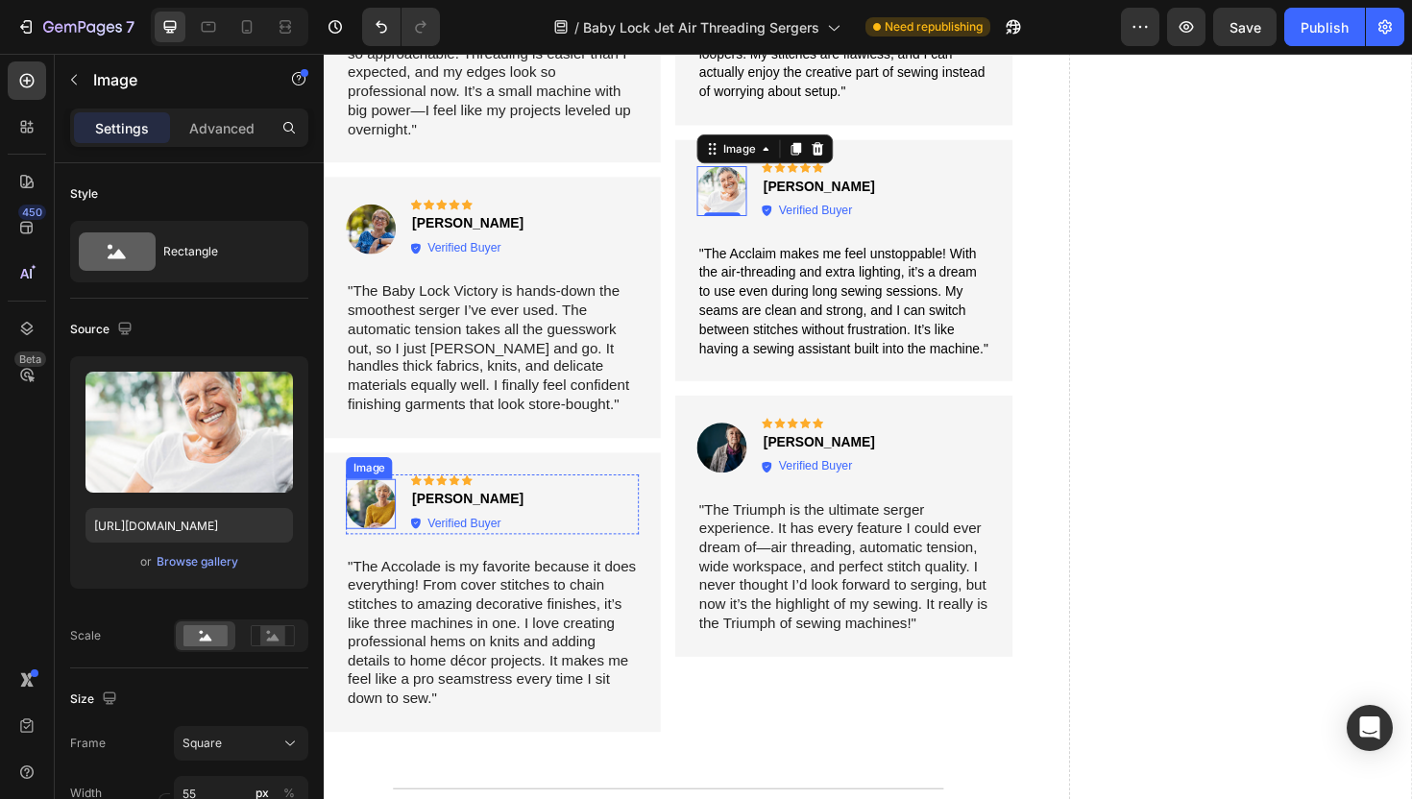
click at [378, 507] on img at bounding box center [373, 530] width 53 height 53
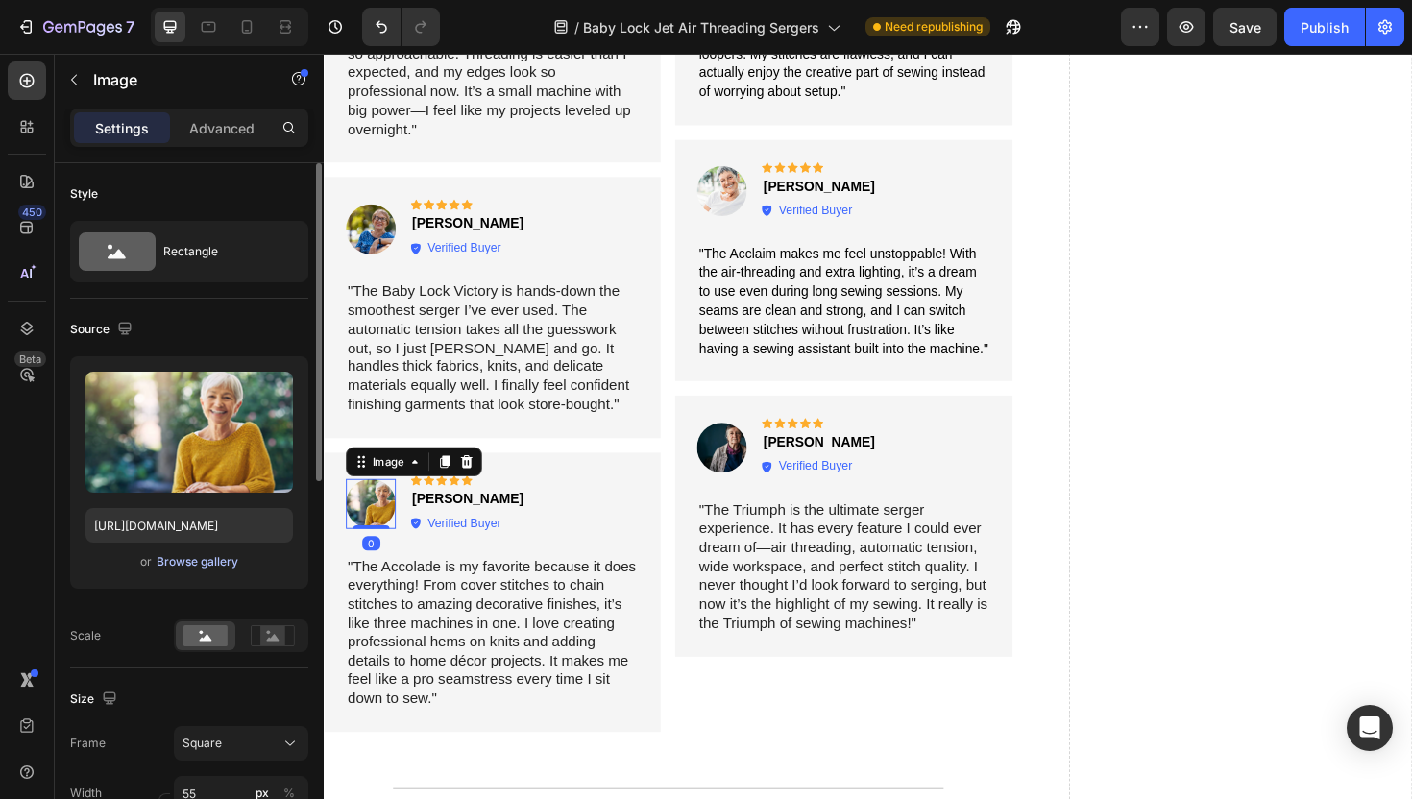
click at [176, 560] on div "Browse gallery" at bounding box center [198, 561] width 82 height 17
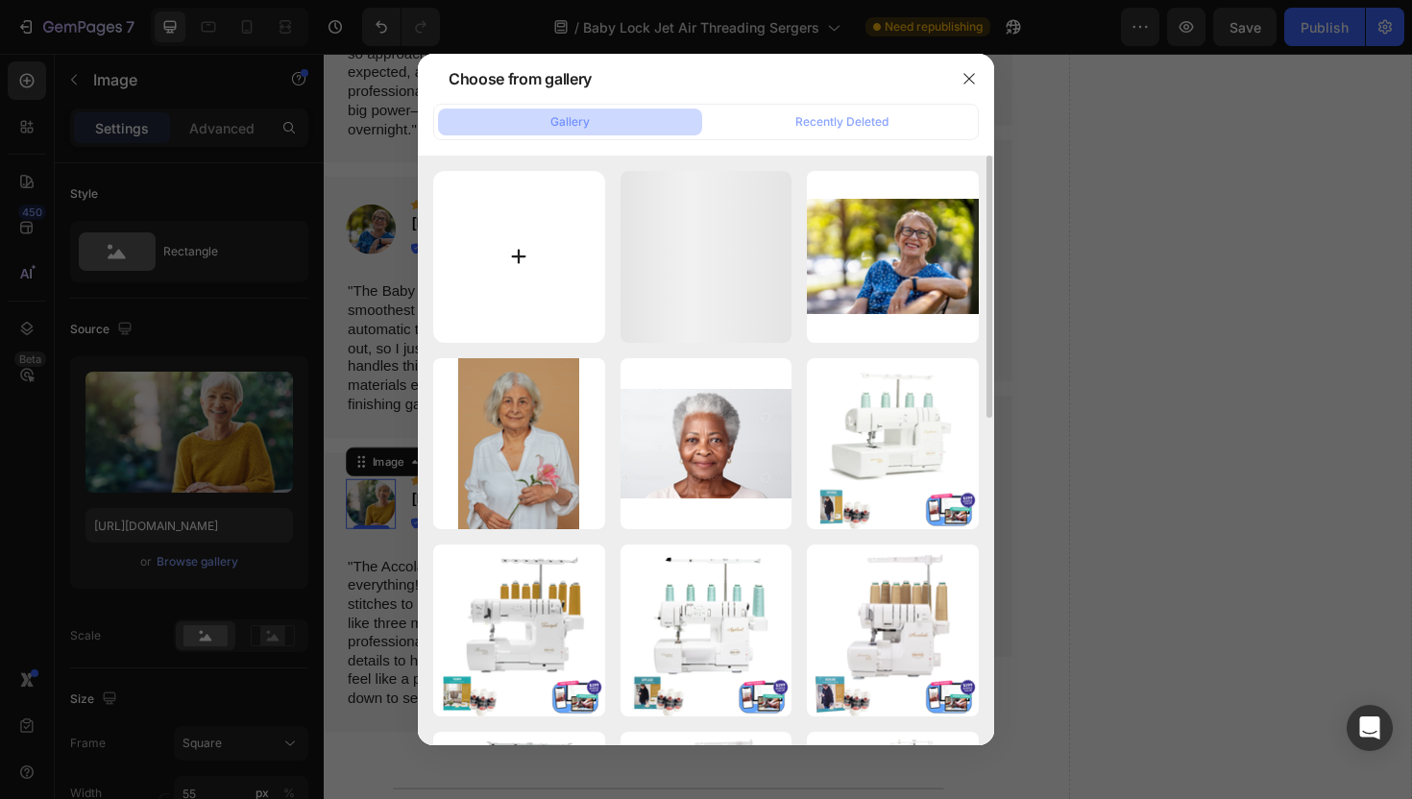
click at [549, 217] on input "file" at bounding box center [519, 257] width 172 height 172
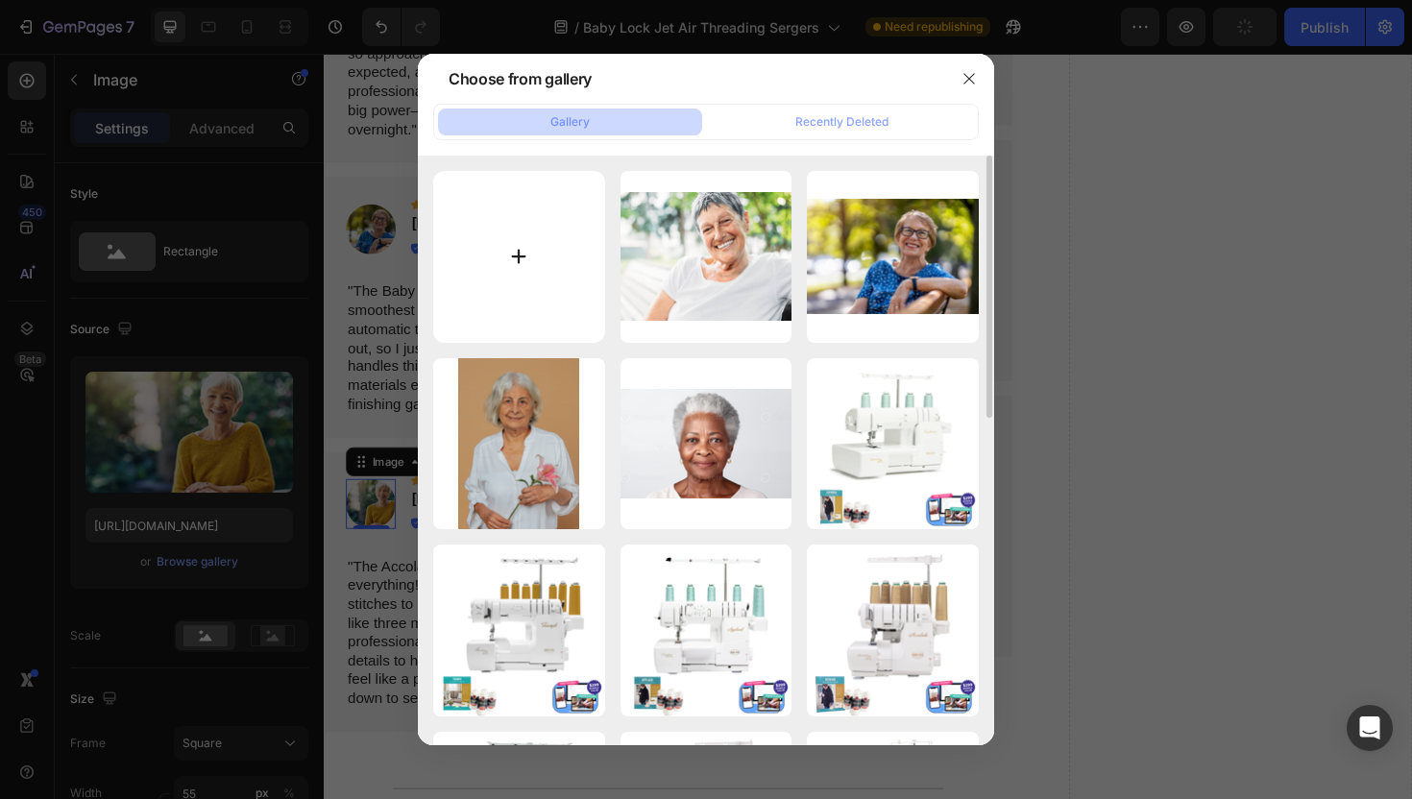
click at [601, 237] on input "file" at bounding box center [519, 257] width 172 height 172
type input "C:\fakepath\Snip20250828_69.png"
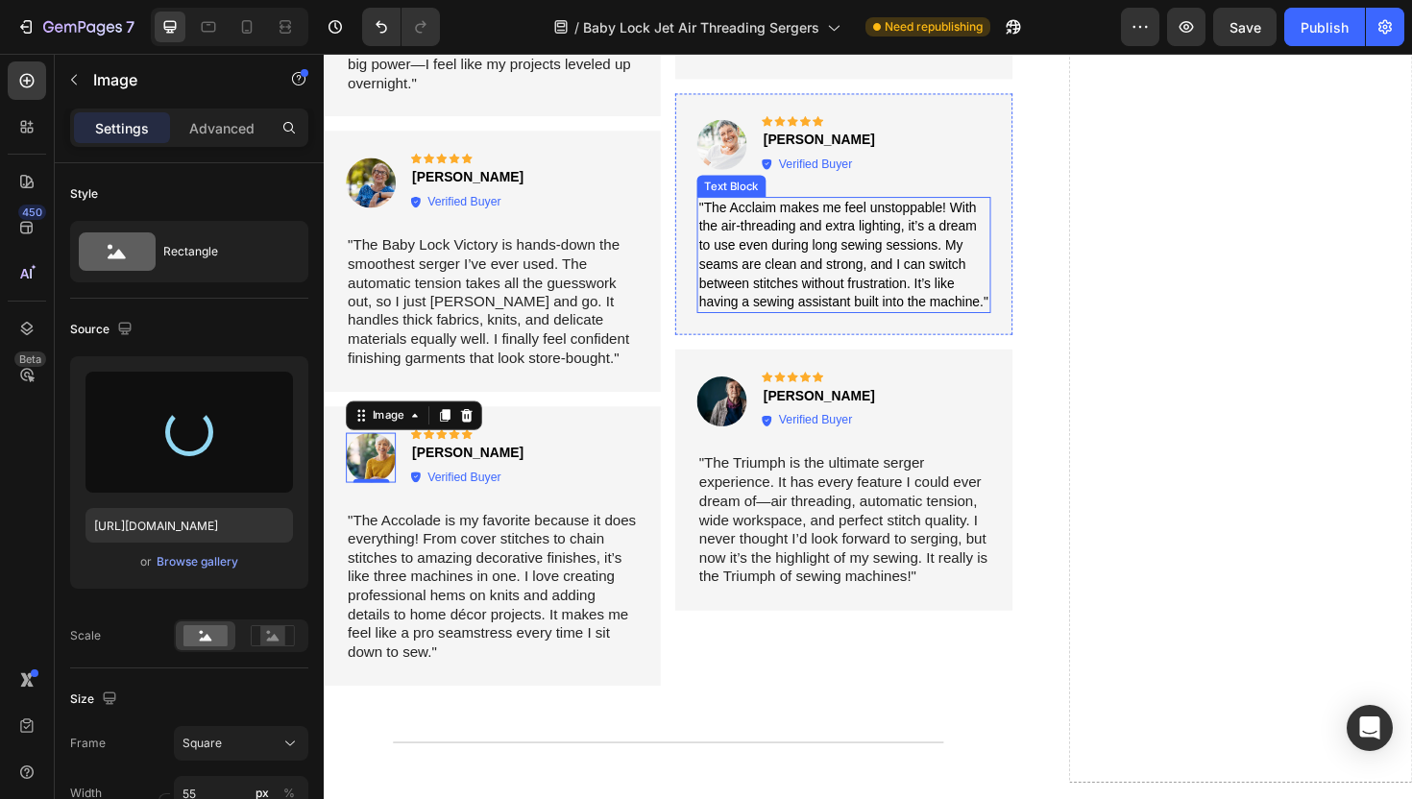
type input "https://cdn.shopify.com/s/files/1/1628/9107/files/gempages_576596163864560466-5…"
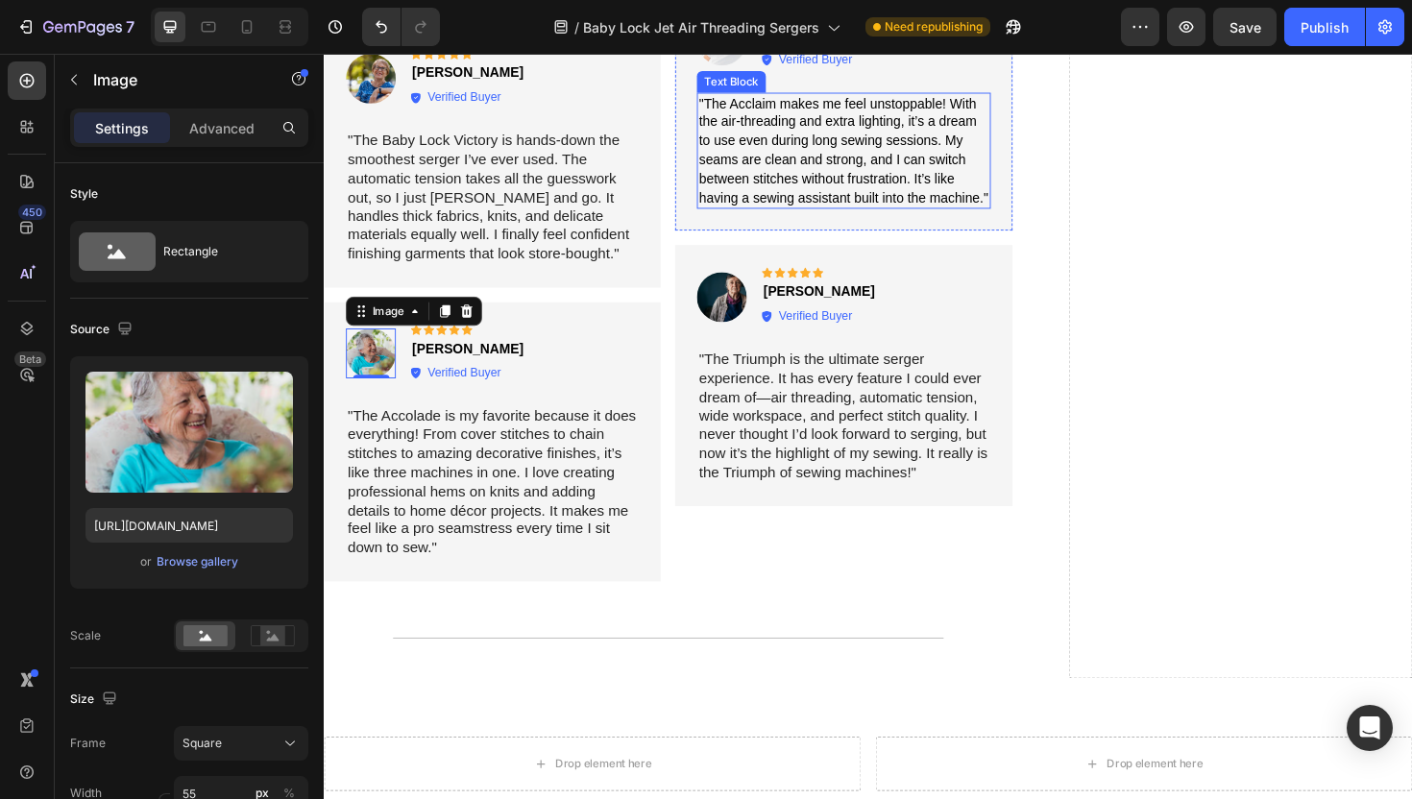
scroll to position [5031, 0]
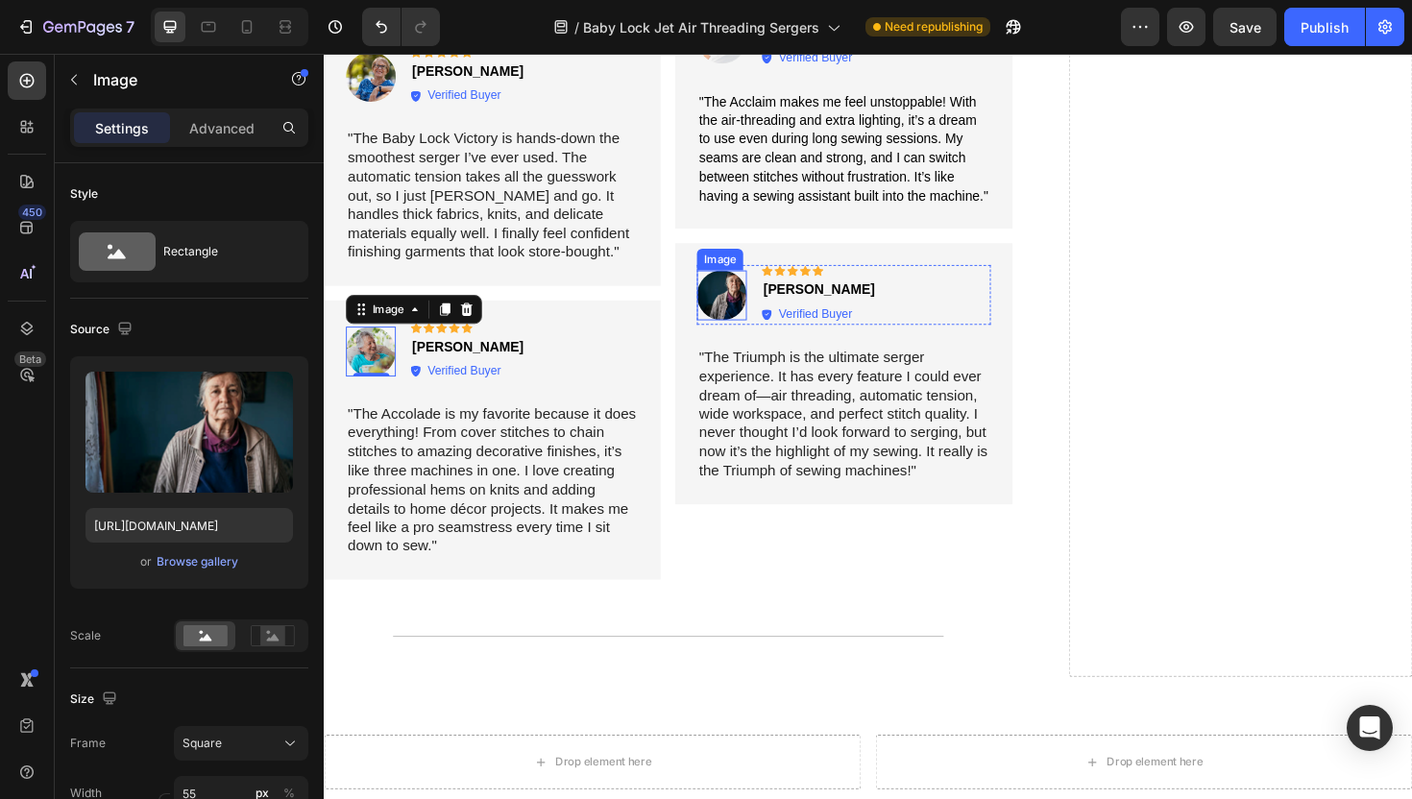
click at [746, 302] on img at bounding box center [744, 309] width 53 height 53
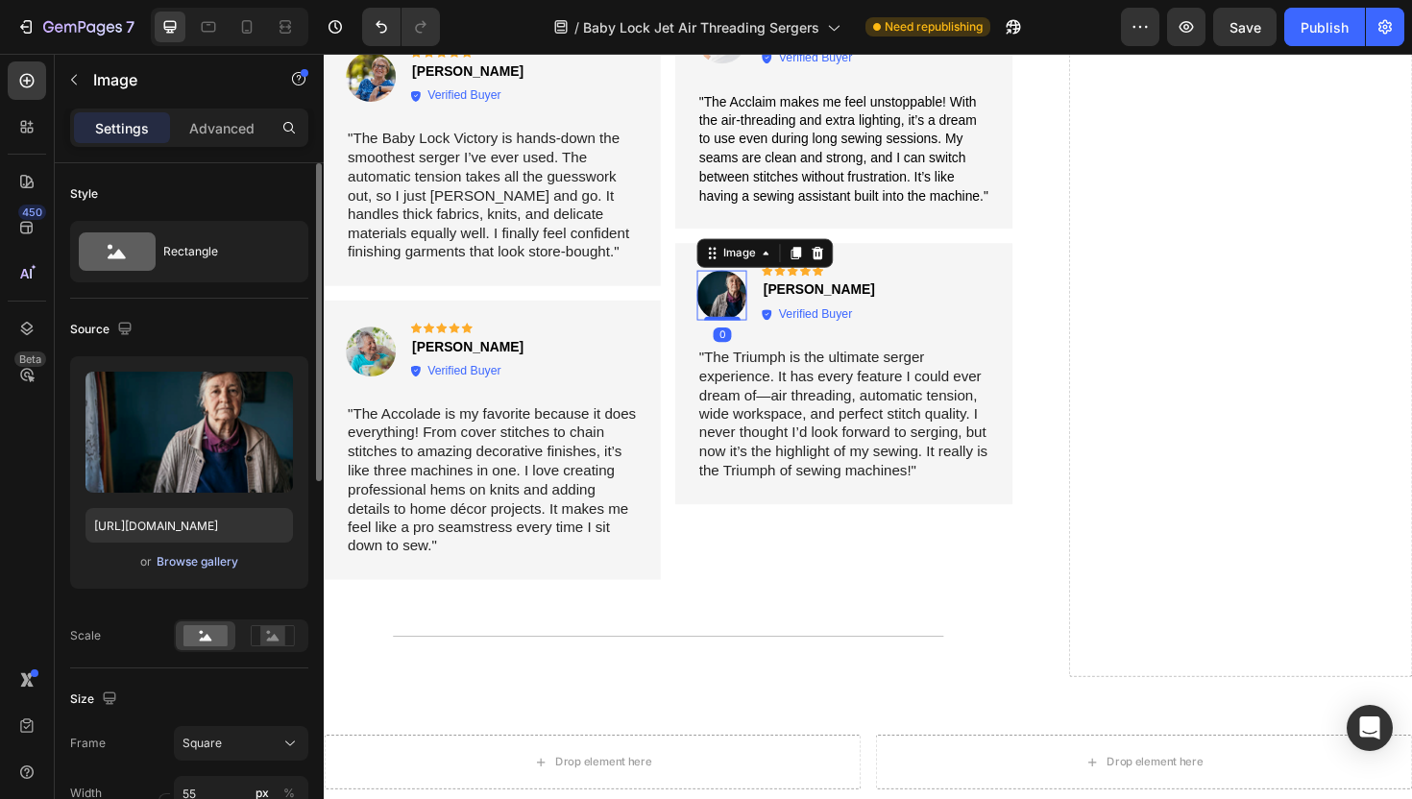
click at [177, 564] on div "Browse gallery" at bounding box center [198, 561] width 82 height 17
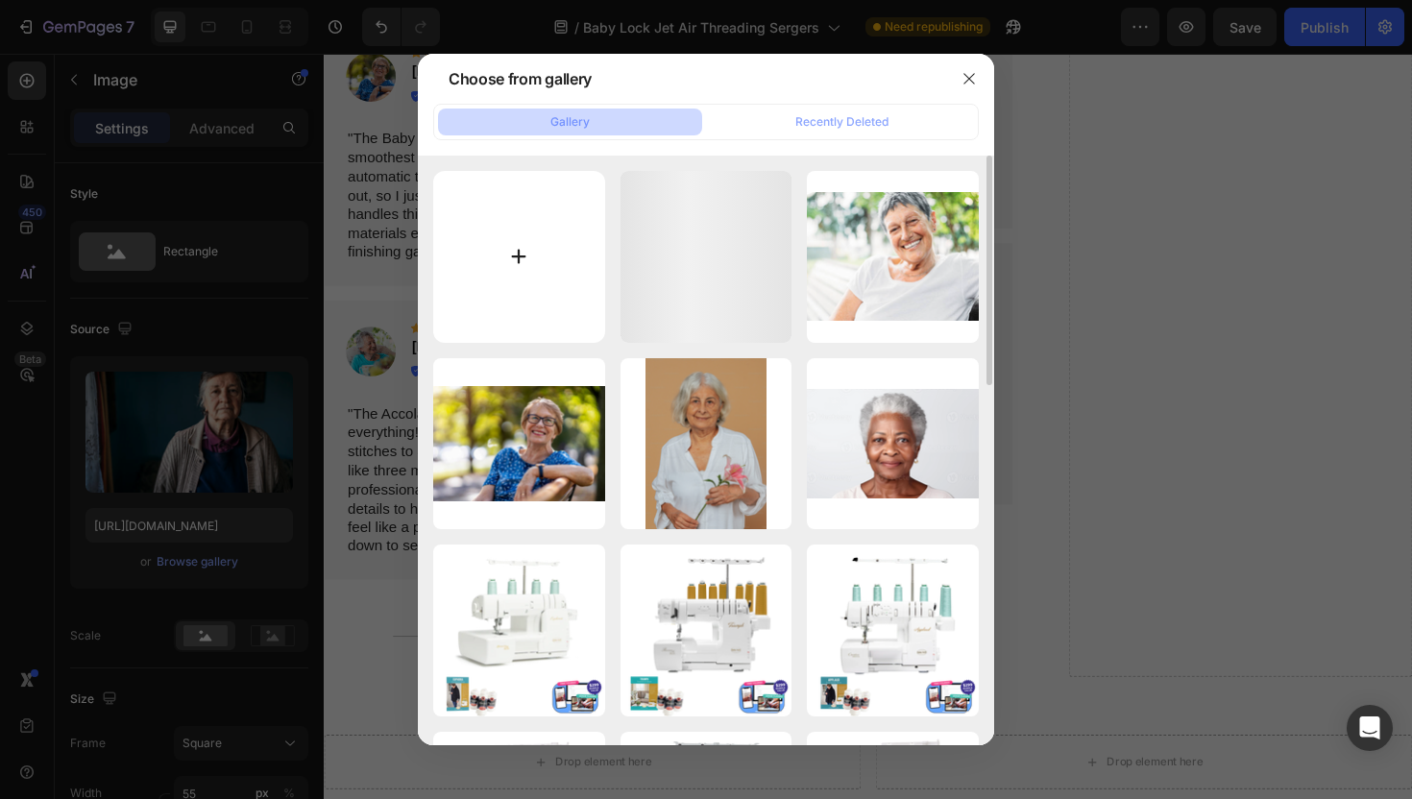
click at [489, 284] on input "file" at bounding box center [519, 257] width 172 height 172
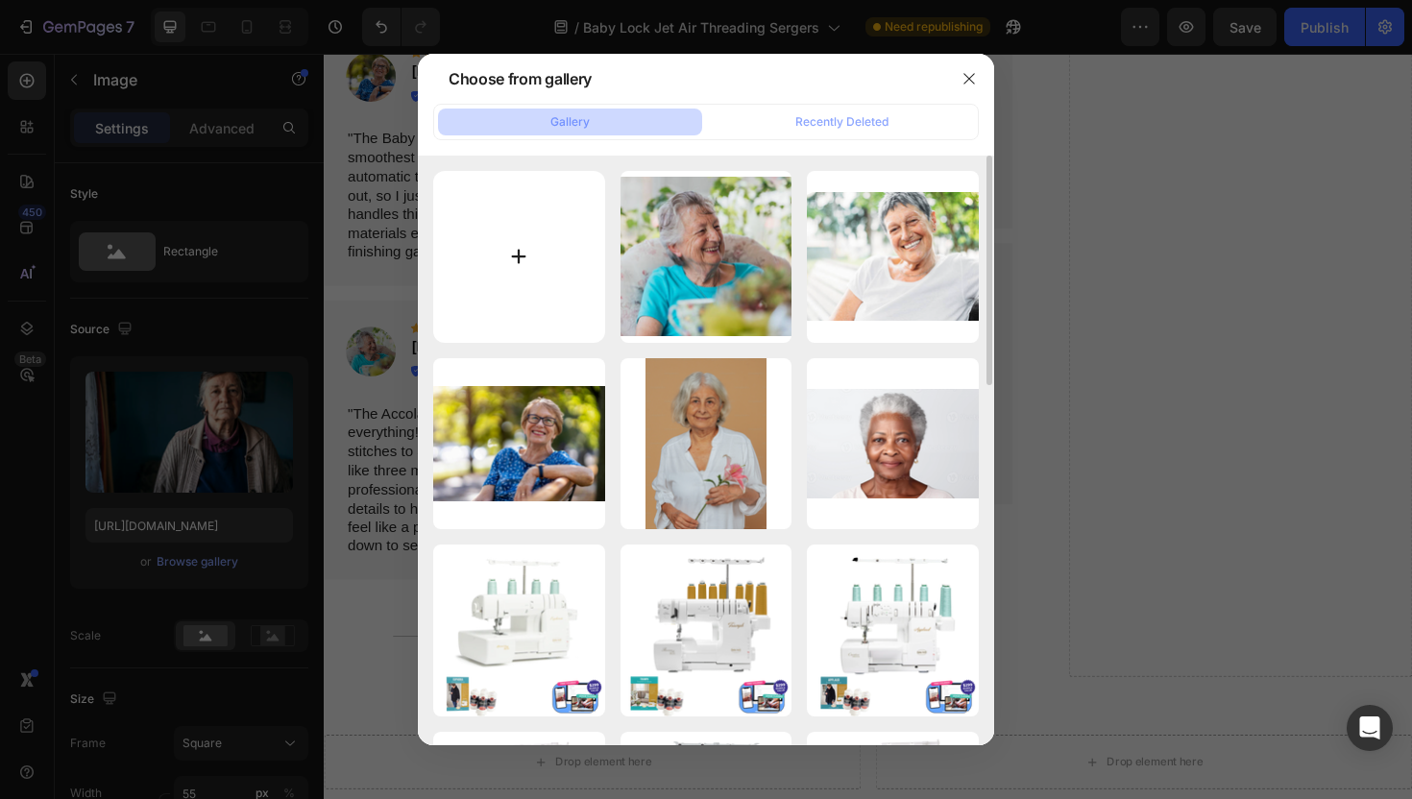
type input "C:\fakepath\Snip20250828_70.png"
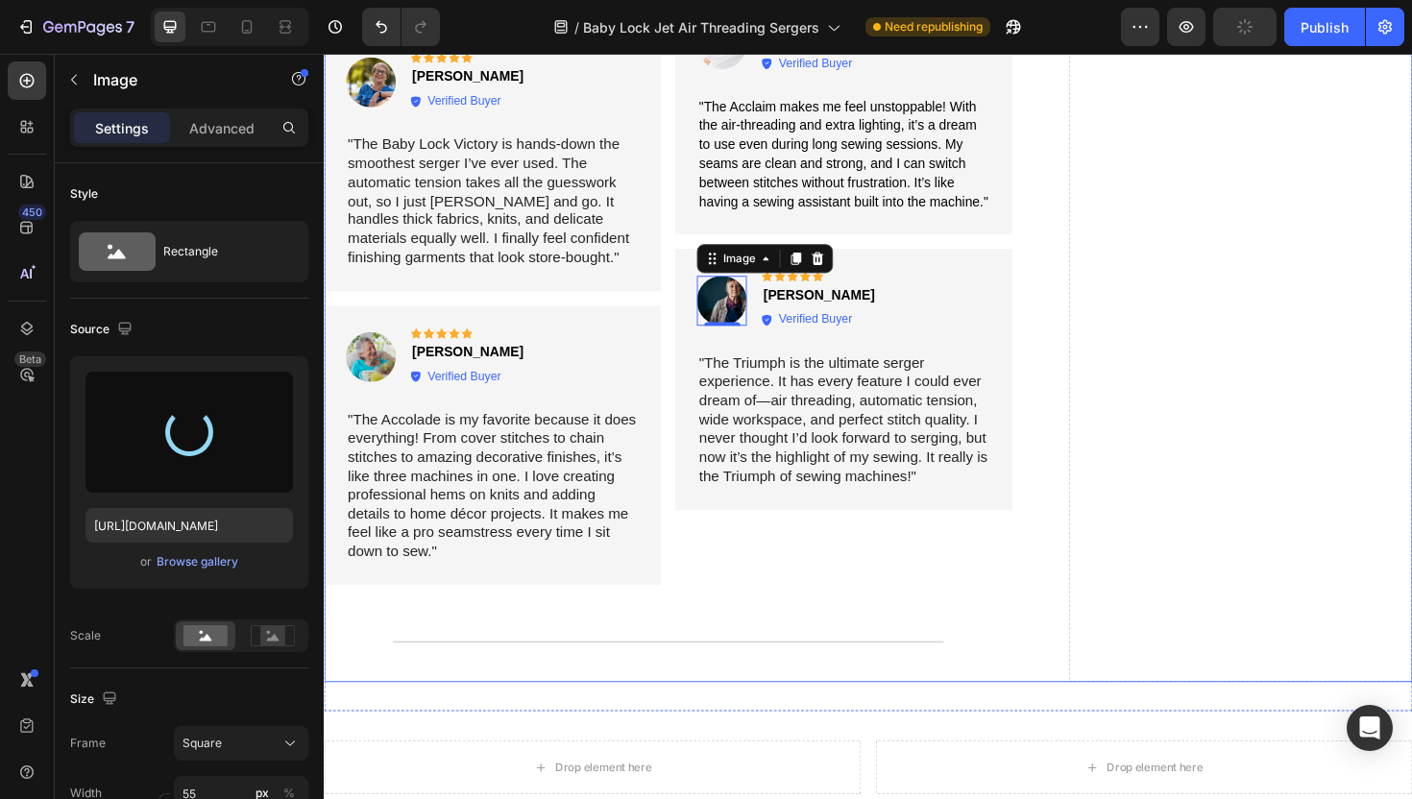
scroll to position [5032, 0]
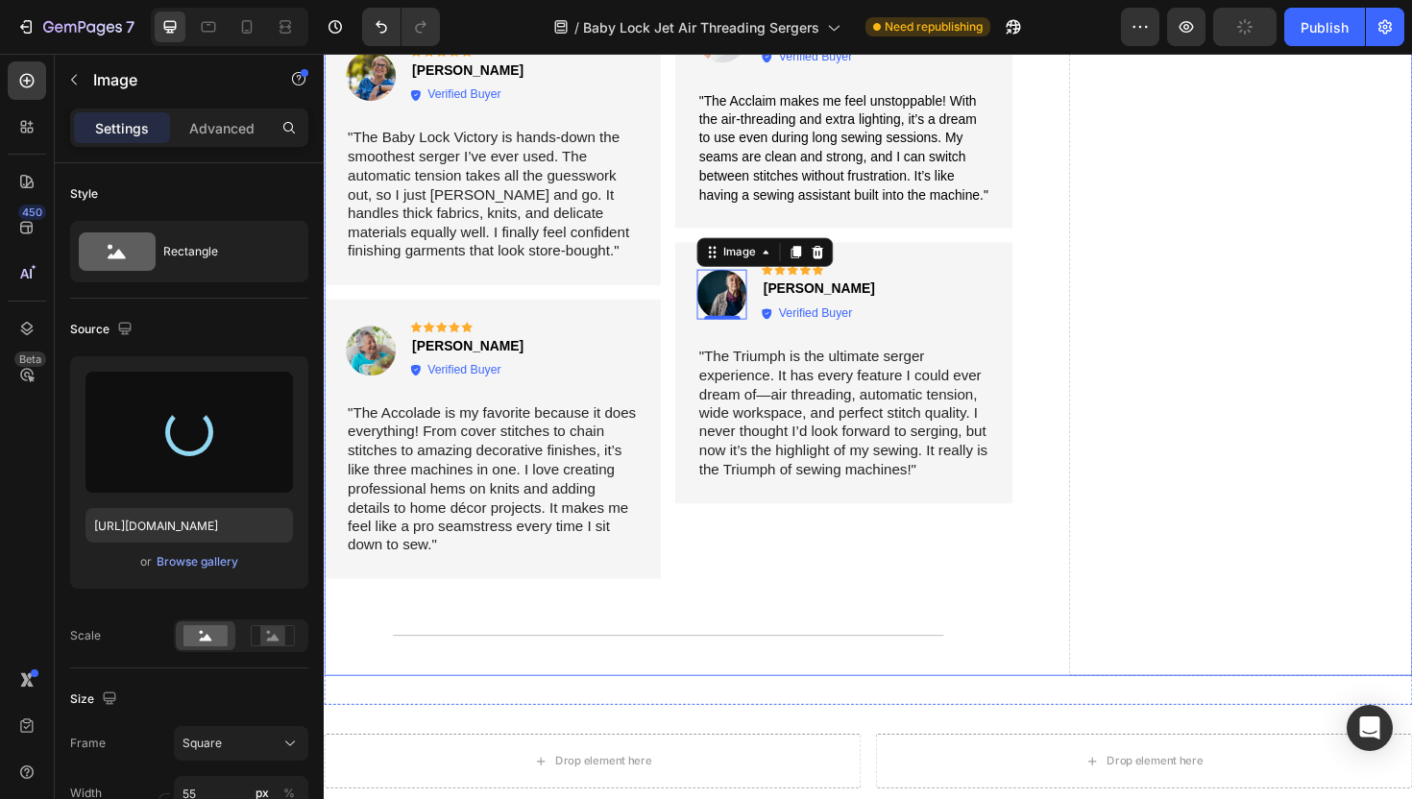
type input "https://cdn.shopify.com/s/files/1/1628/9107/files/gempages_576596163864560466-1…"
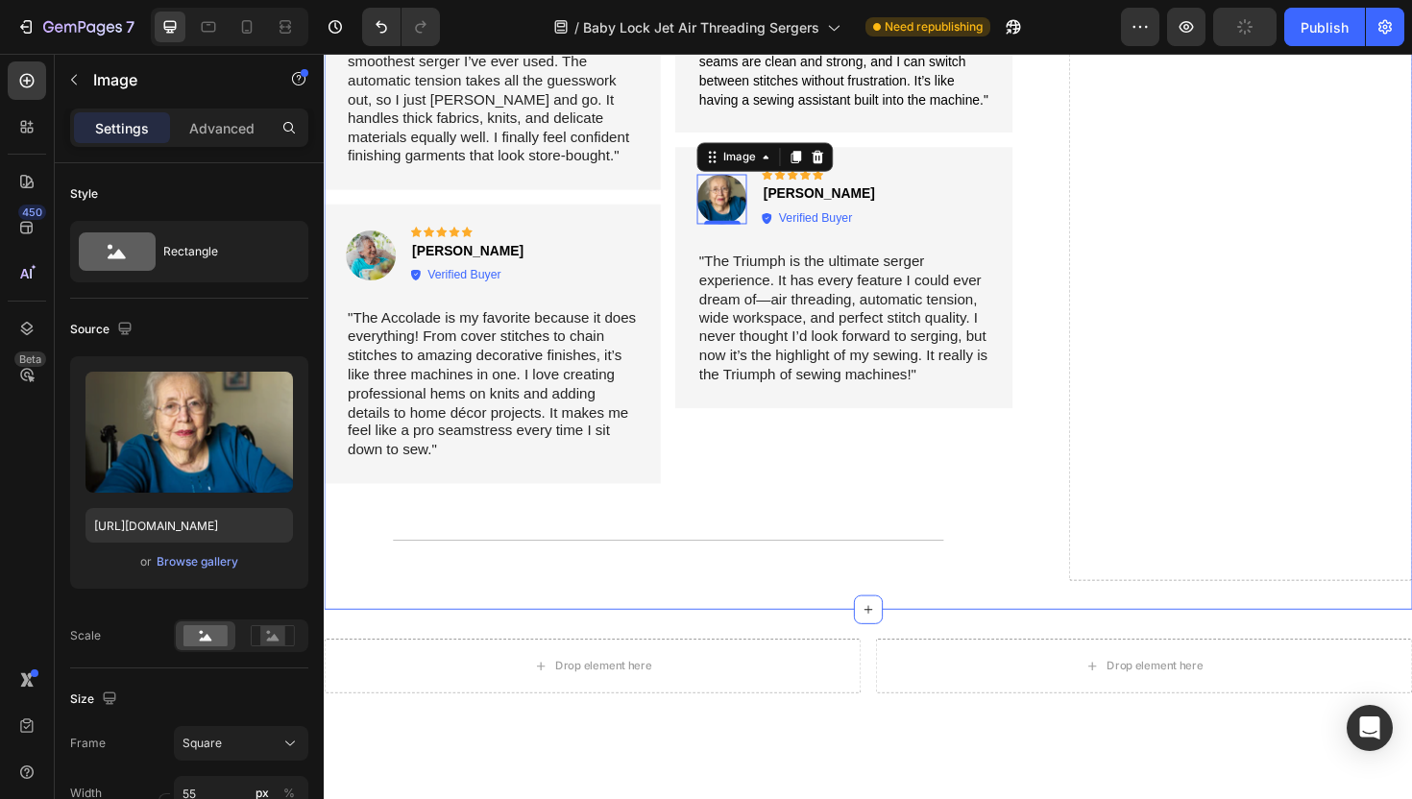
scroll to position [5189, 0]
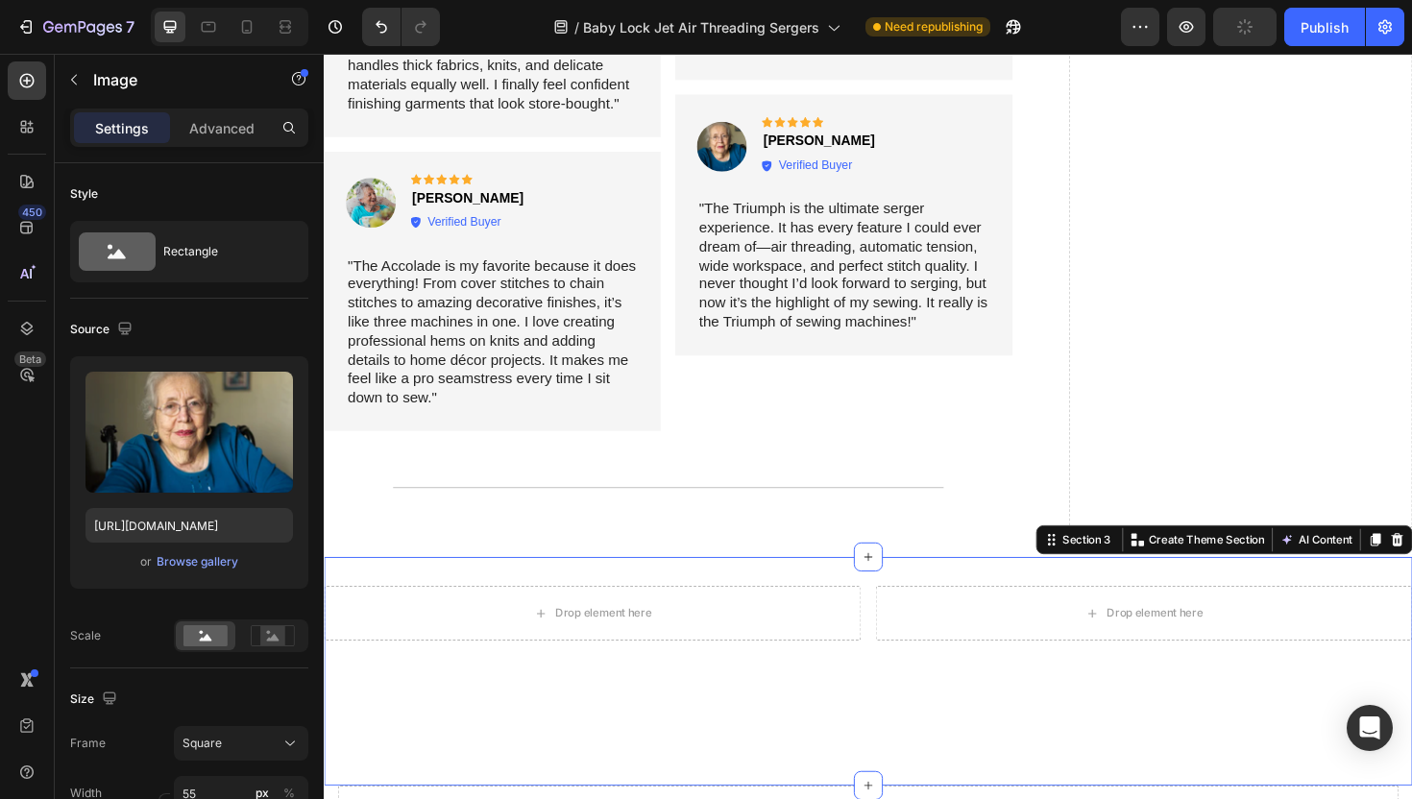
click at [1296, 594] on div "Drop element here Drop element here Row Section 3 Create Theme Section AI Conte…" at bounding box center [900, 708] width 1153 height 242
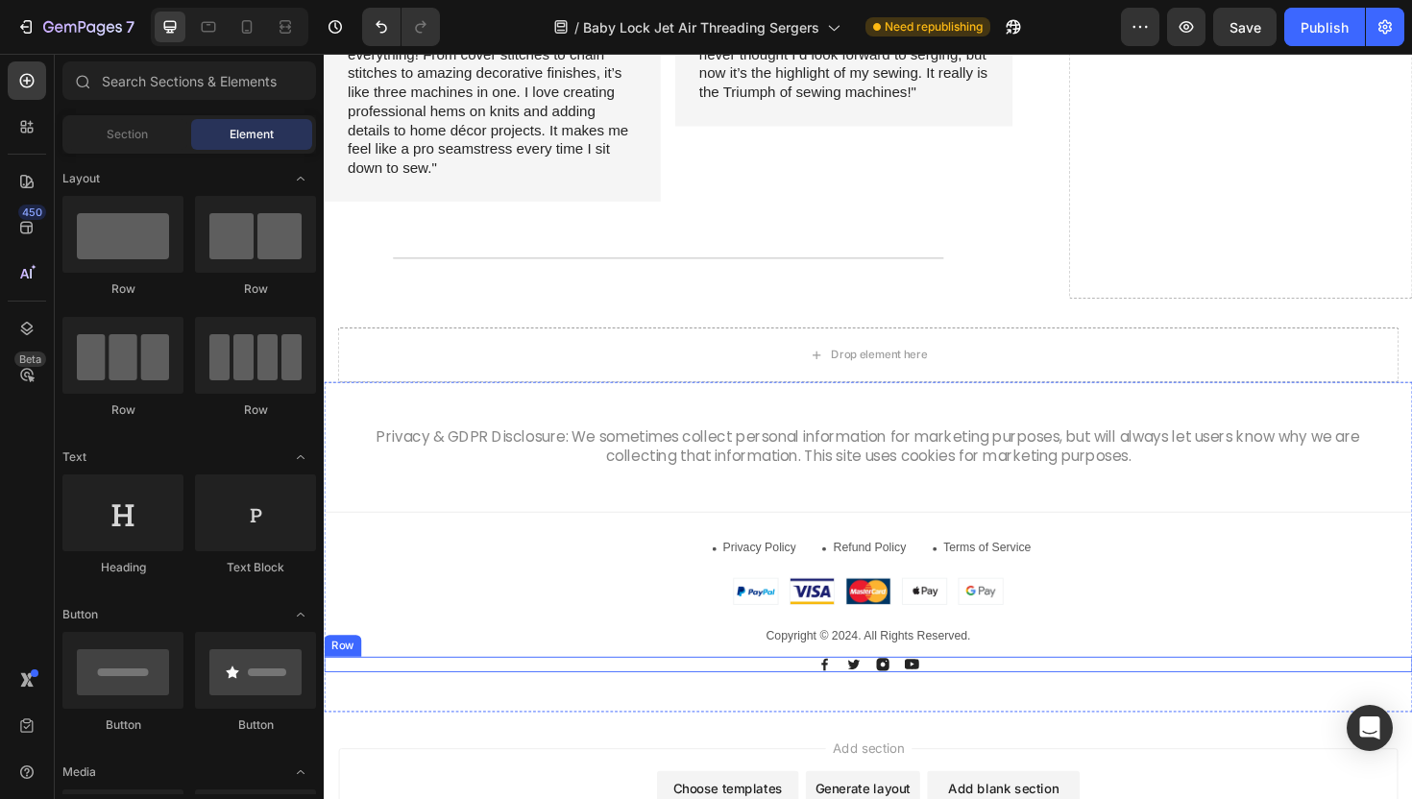
scroll to position [5406, 0]
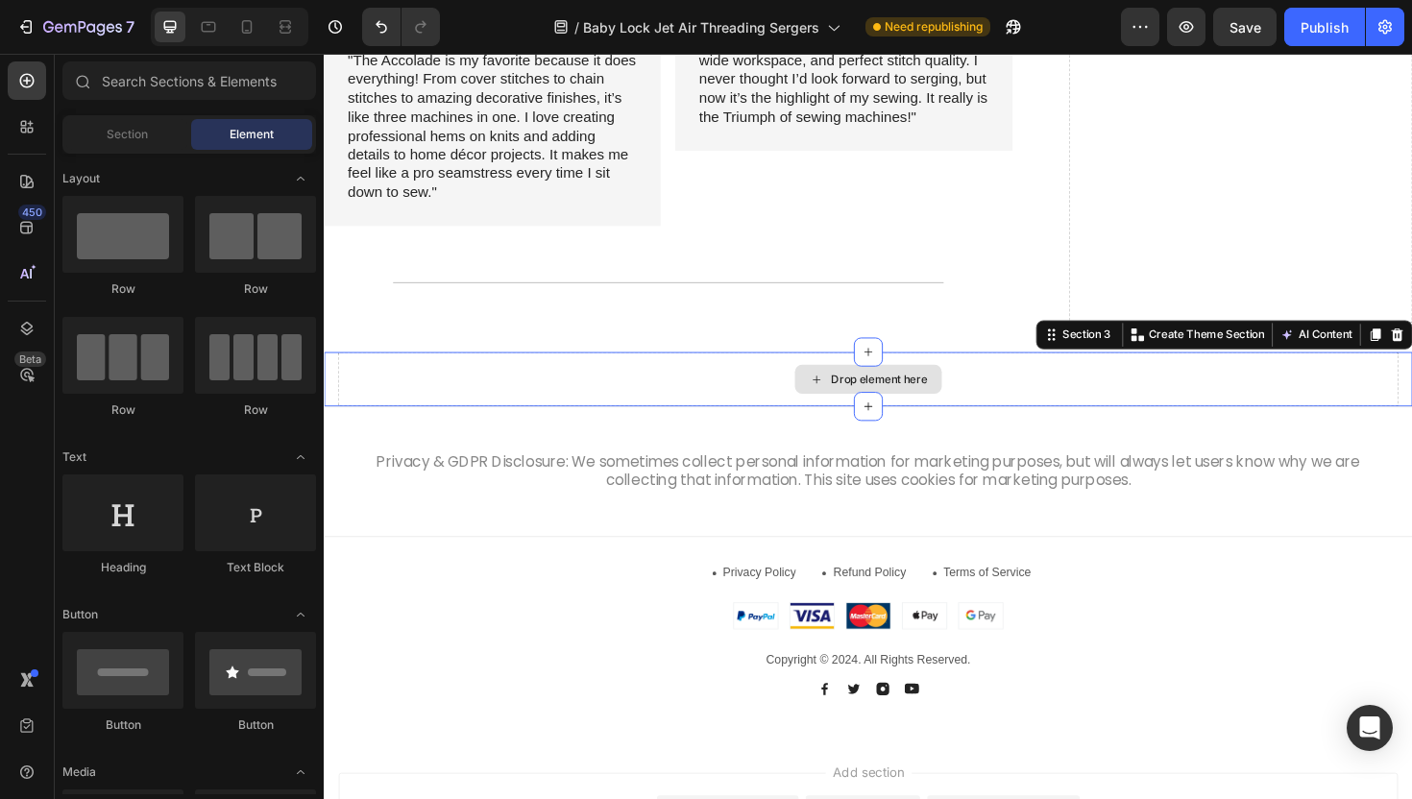
click at [1219, 399] on div "Drop element here" at bounding box center [900, 399] width 1124 height 58
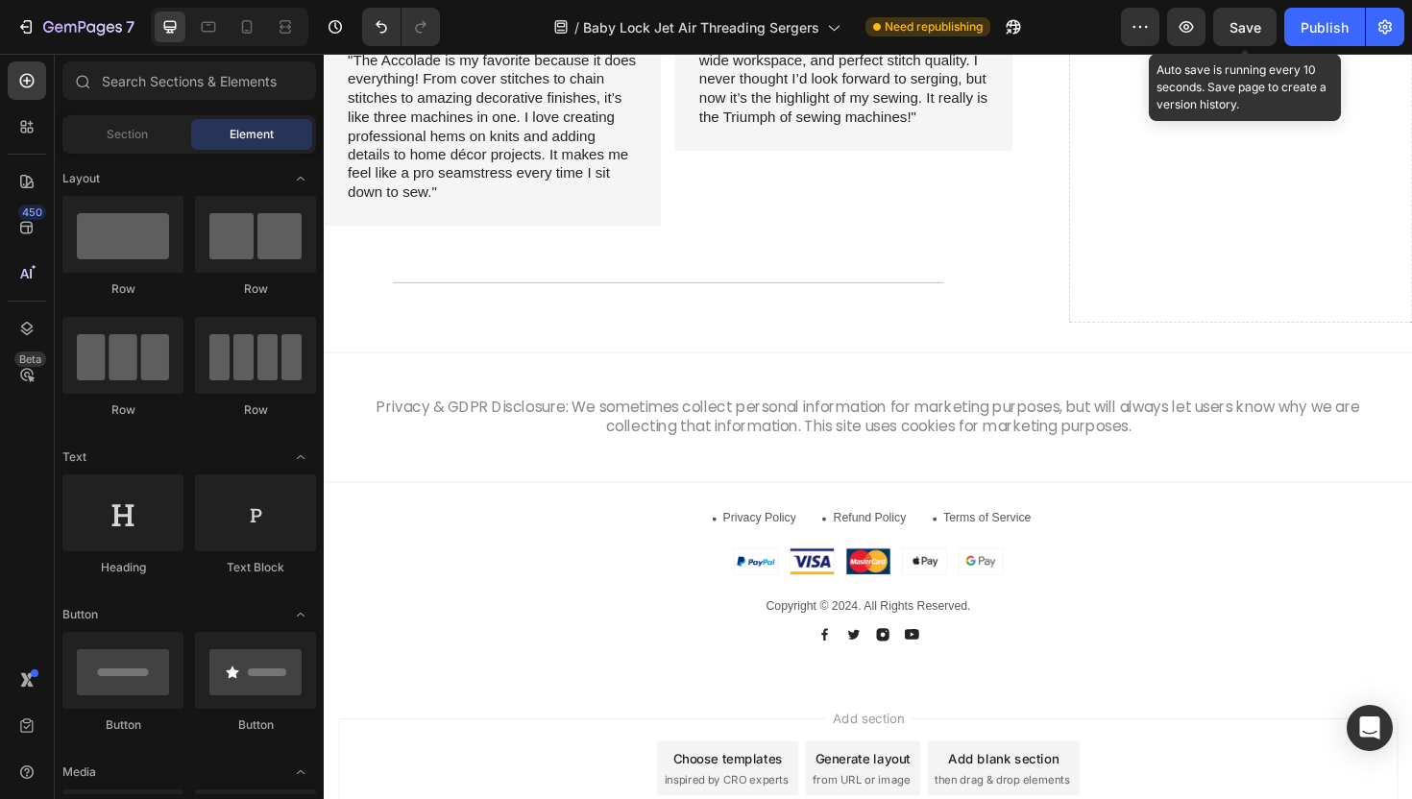
click at [1236, 22] on span "Save" at bounding box center [1245, 27] width 32 height 16
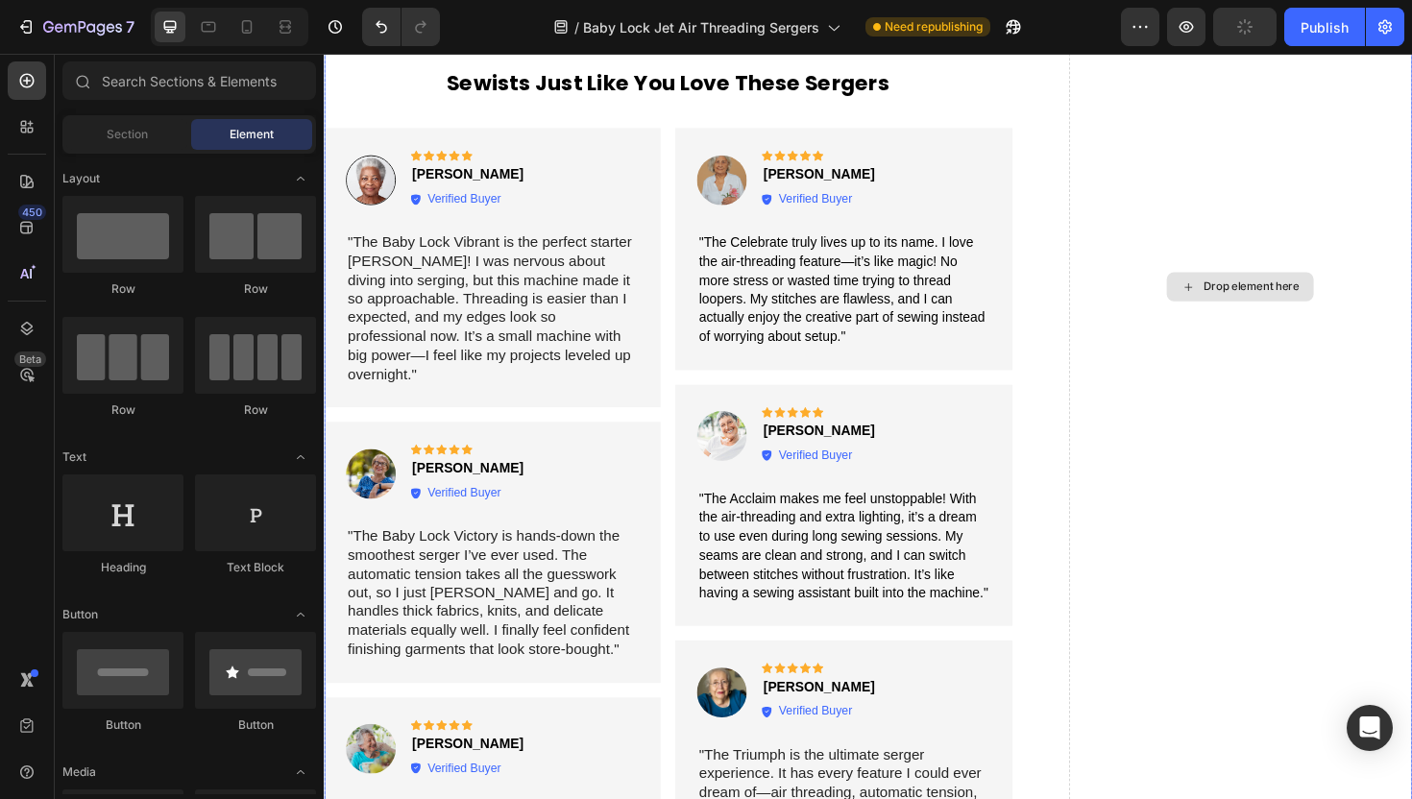
scroll to position [4608, 0]
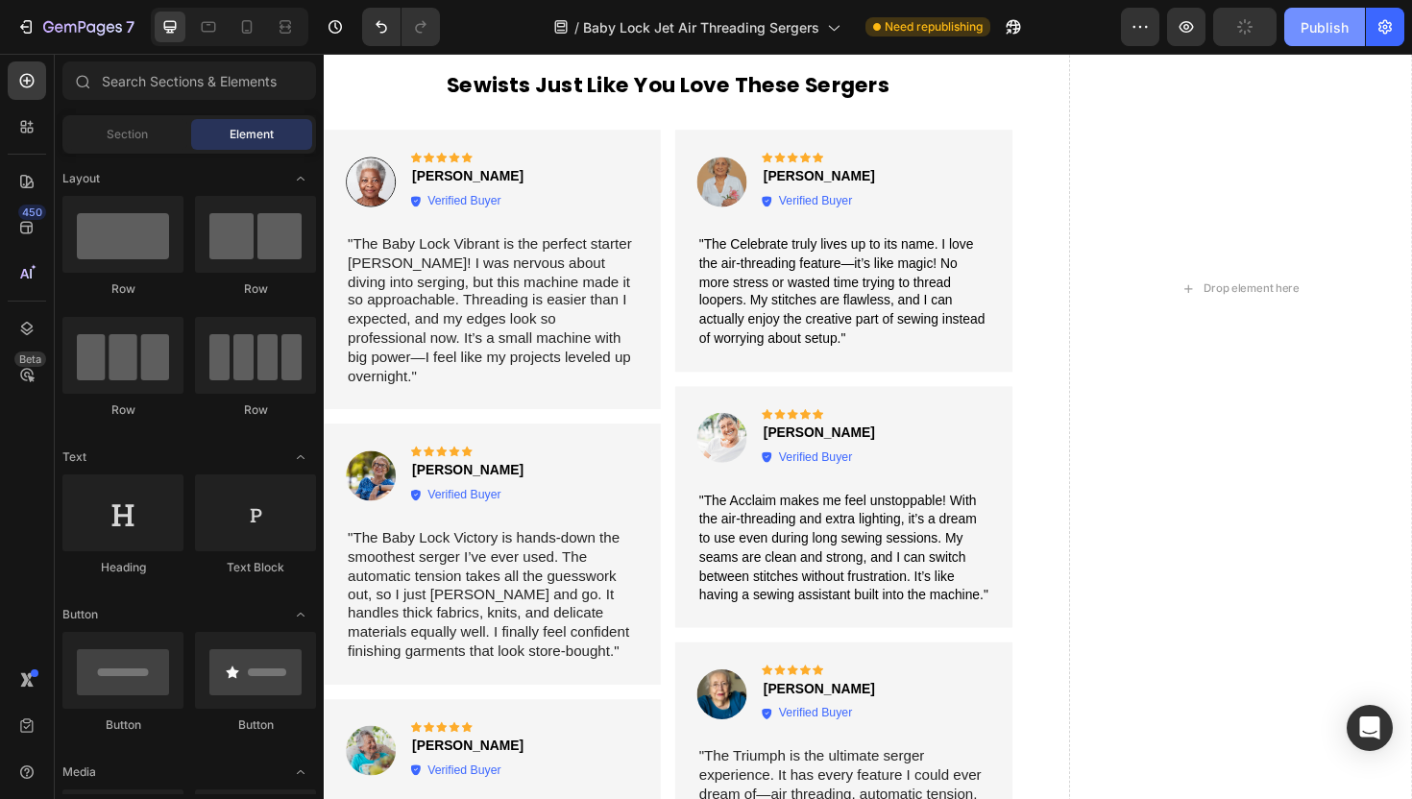
click at [1348, 17] on div "Publish" at bounding box center [1325, 27] width 48 height 20
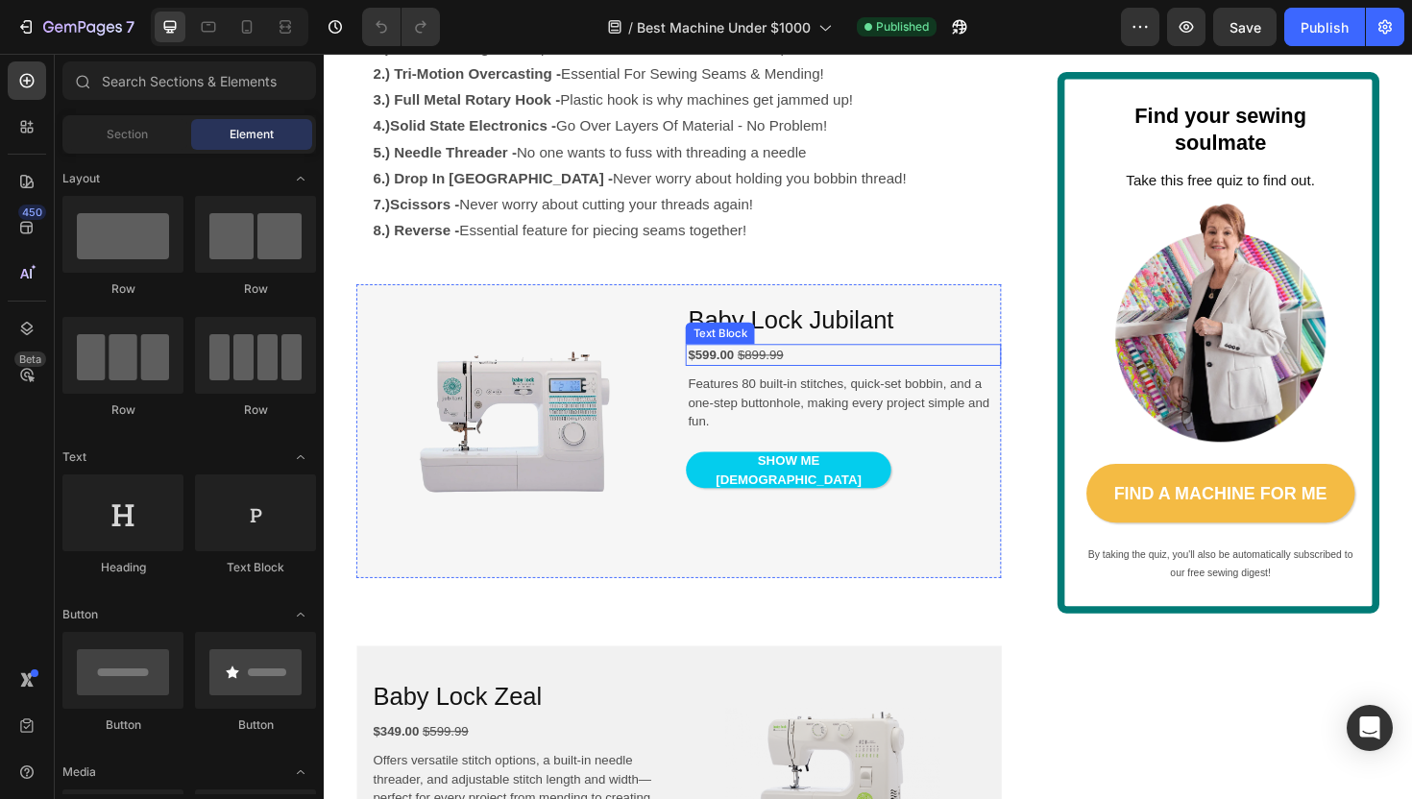
scroll to position [1392, 0]
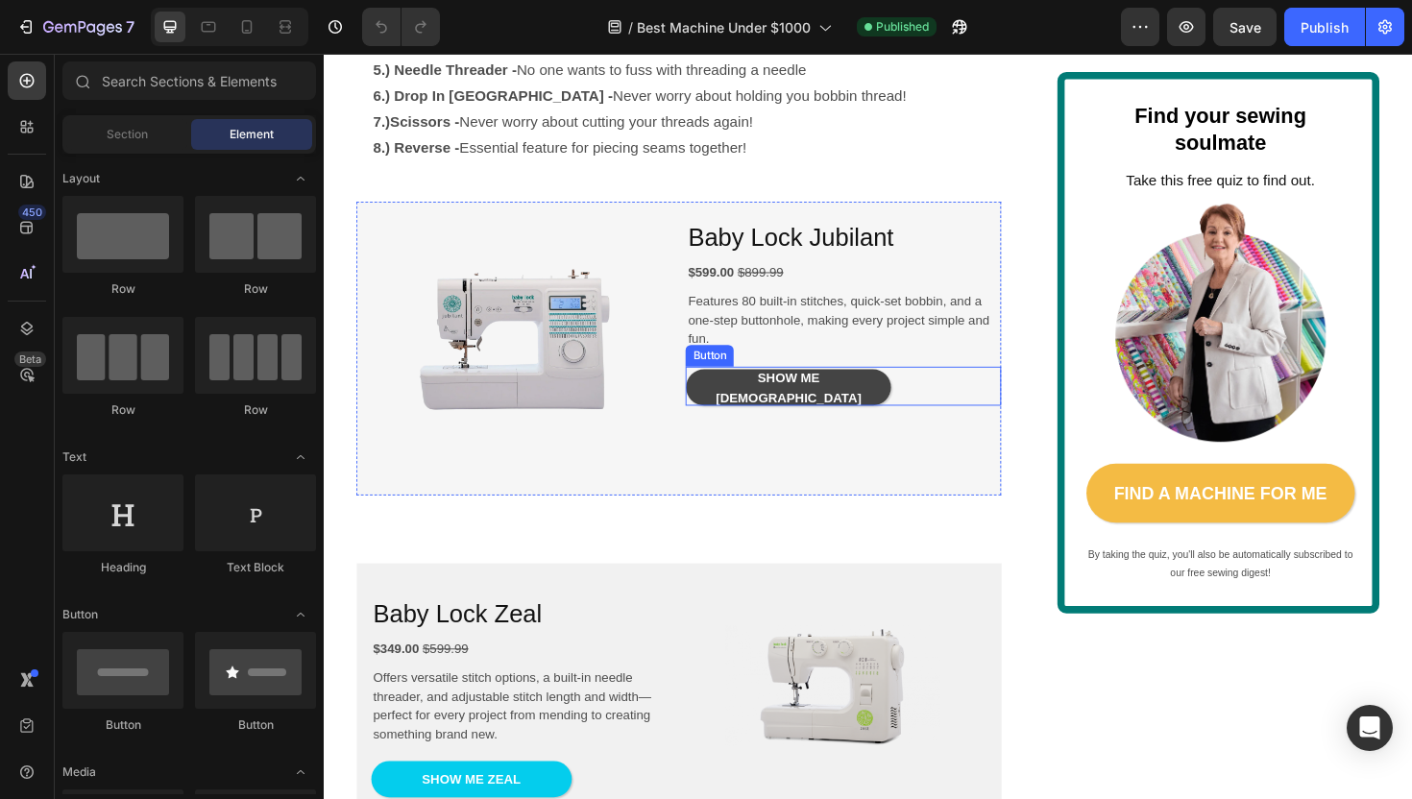
click at [918, 426] on link "SHOW ME [DEMOGRAPHIC_DATA]" at bounding box center [815, 407] width 217 height 38
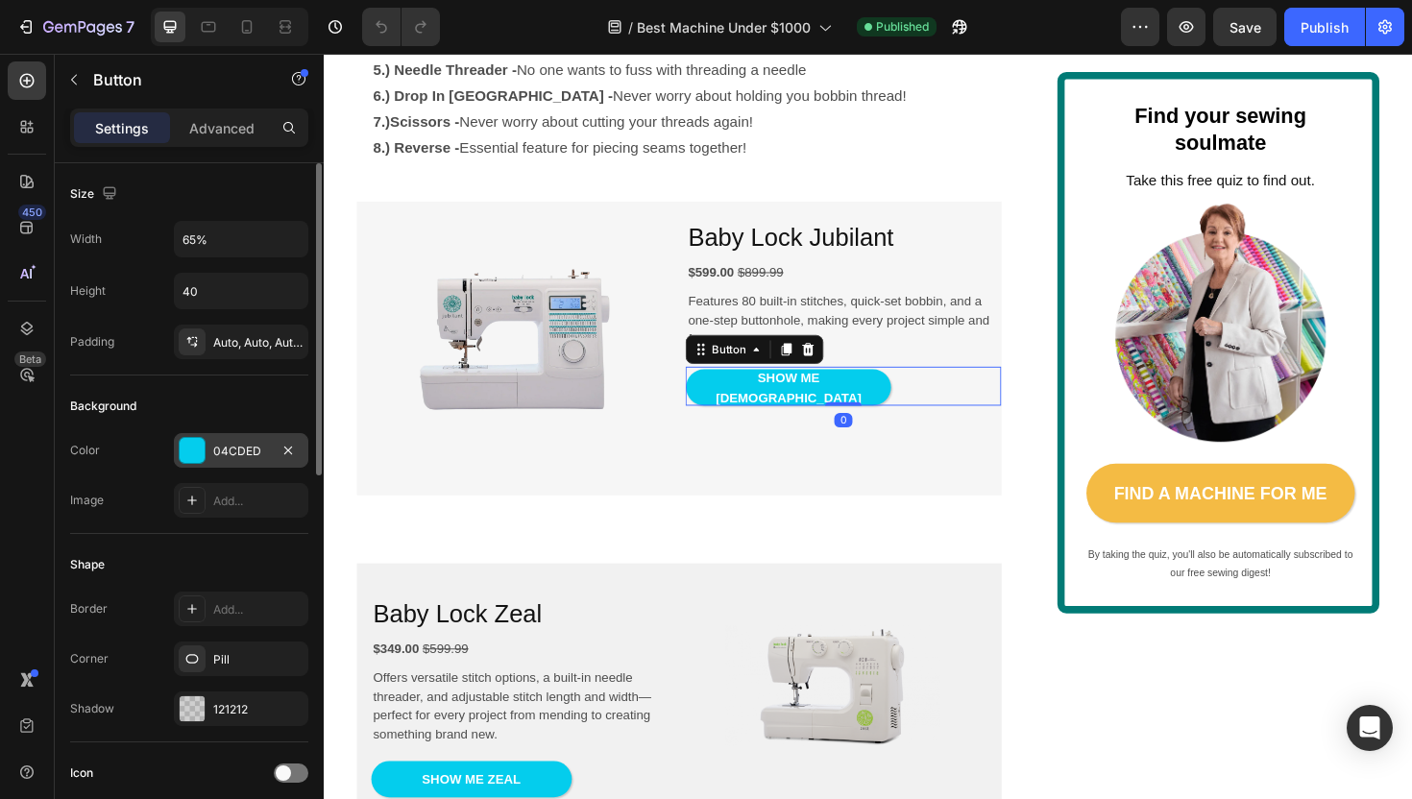
click at [248, 444] on div "04CDED" at bounding box center [241, 451] width 56 height 17
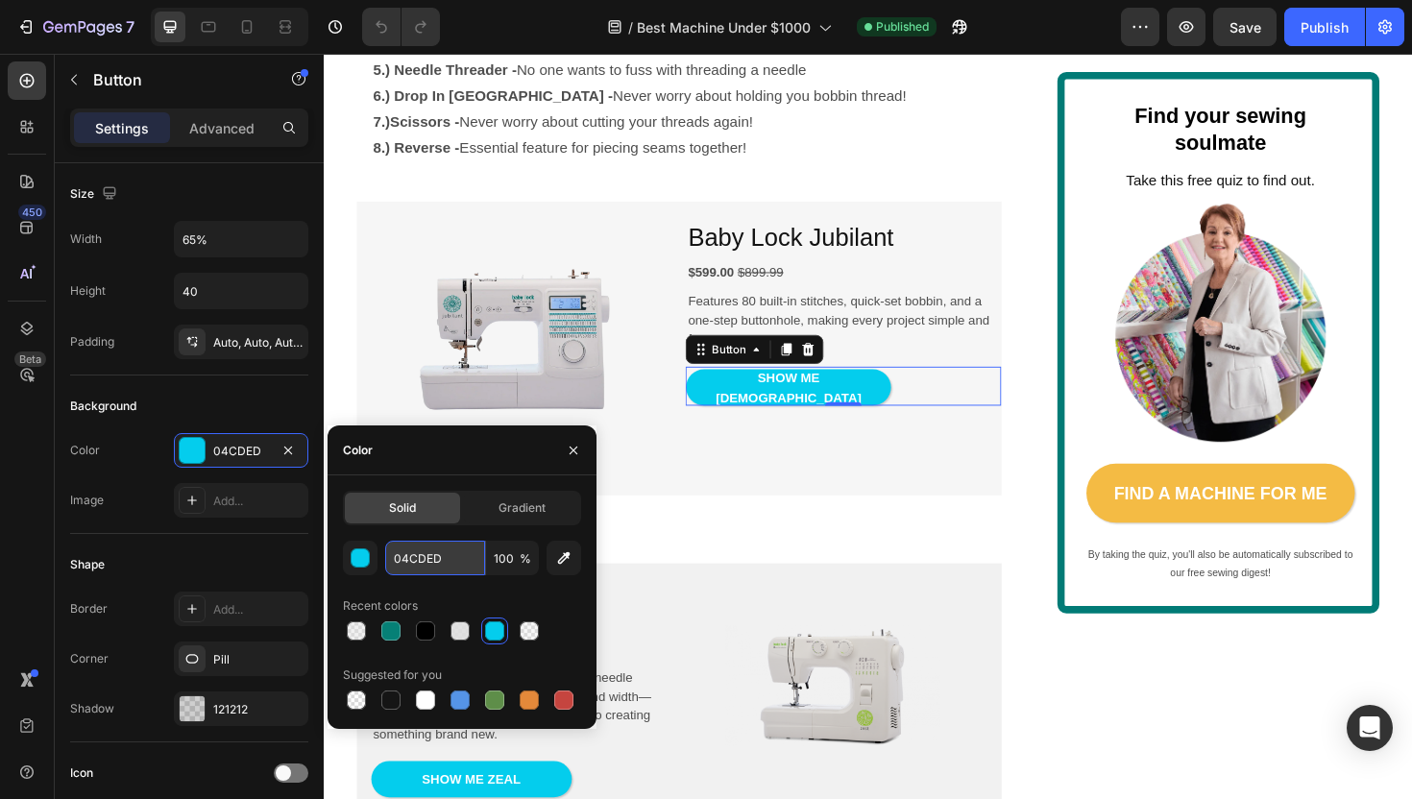
click at [414, 552] on input "04CDED" at bounding box center [435, 558] width 100 height 35
paste input "68076"
type input "068076"
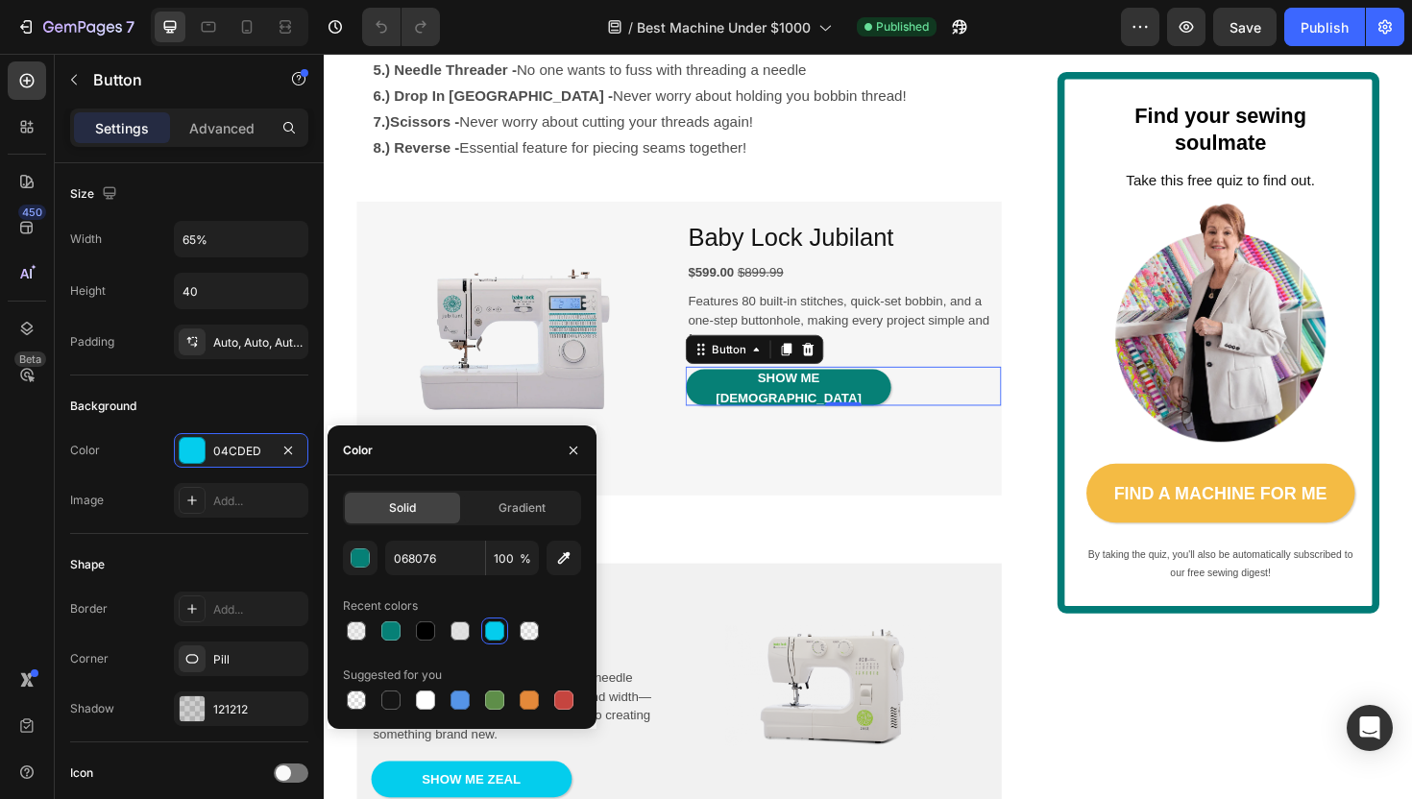
click at [739, 522] on div "Baby Lock Jubilant Heading $599.00 $899.99 Text Block Features 80 built-in stit…" at bounding box center [873, 365] width 333 height 311
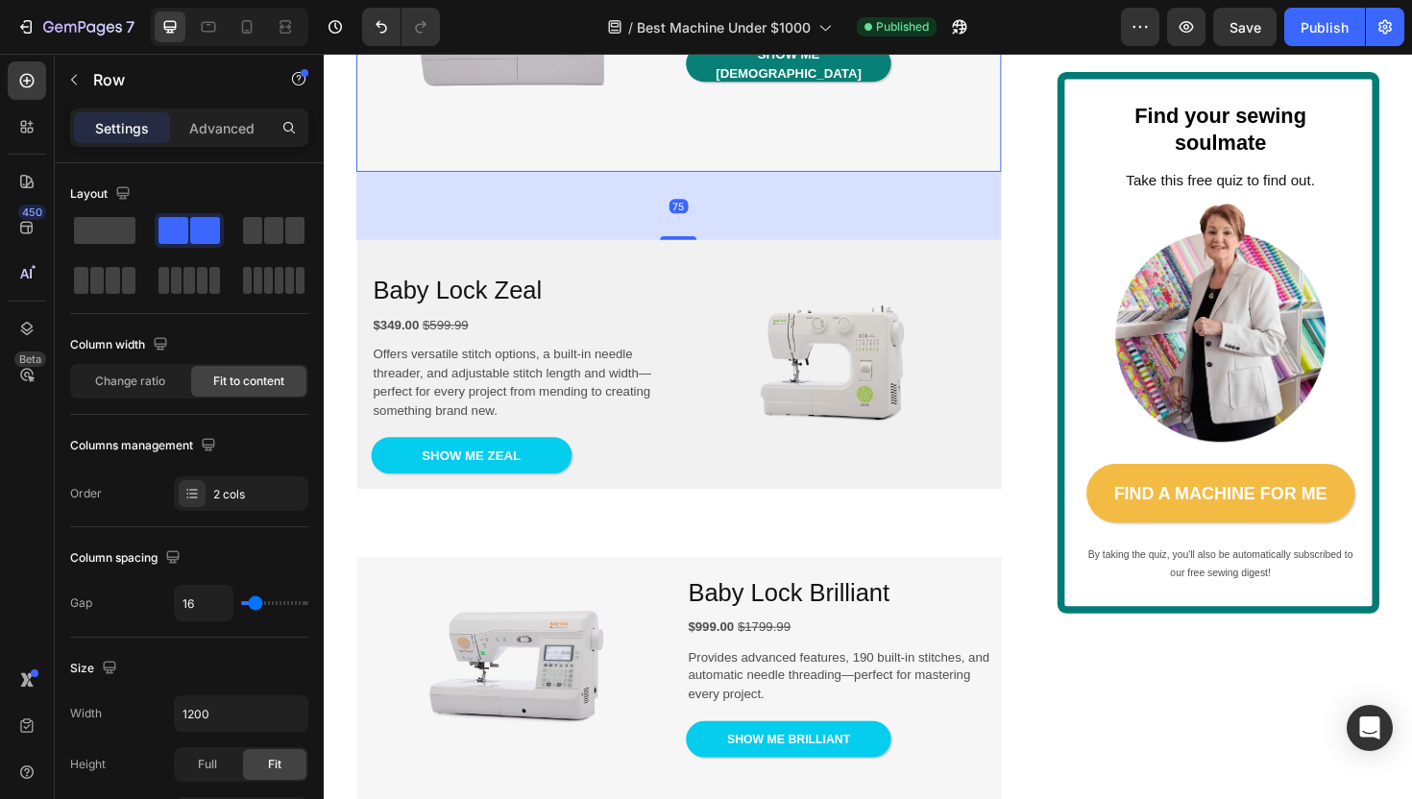
scroll to position [1749, 0]
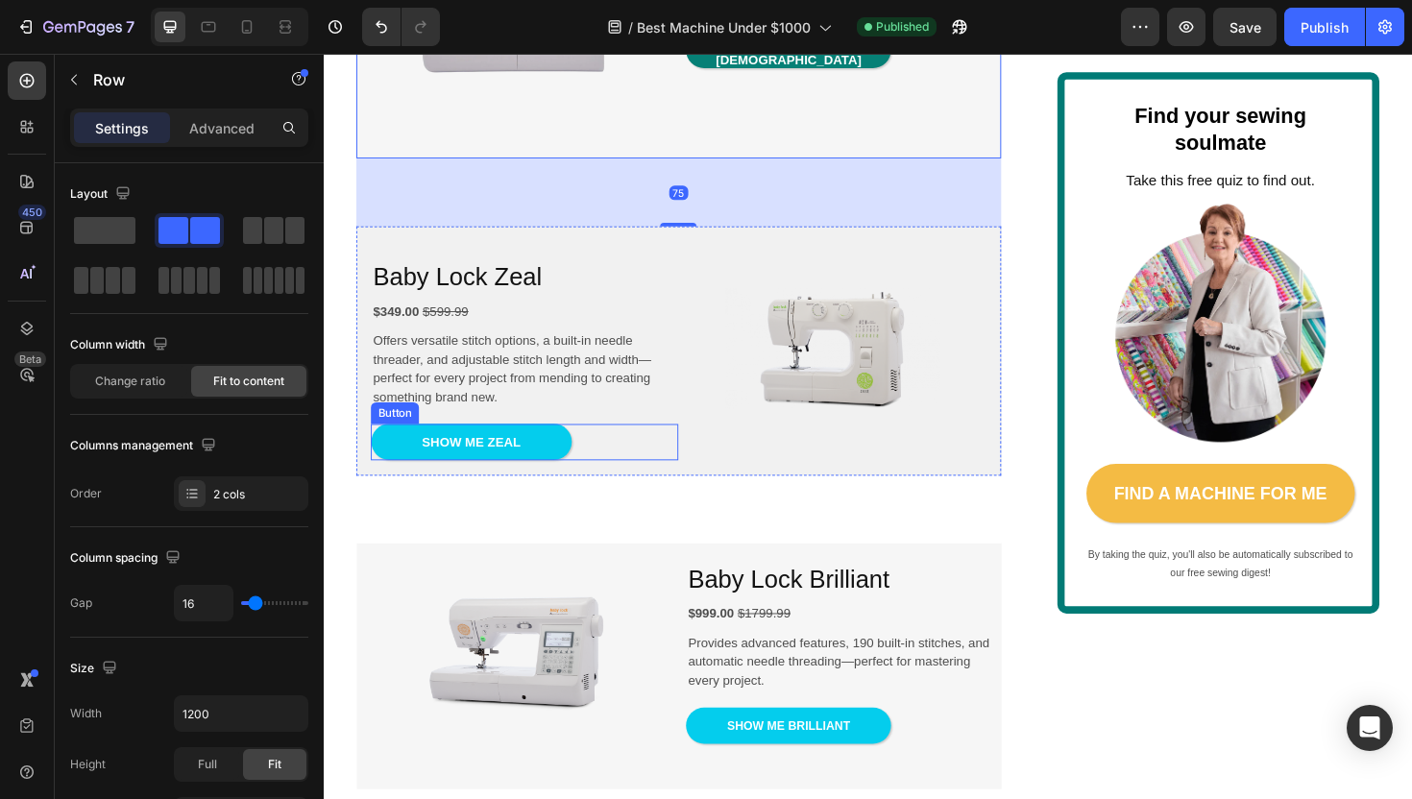
click at [599, 484] on div "SHOW ME ZEAL Button" at bounding box center [537, 465] width 326 height 38
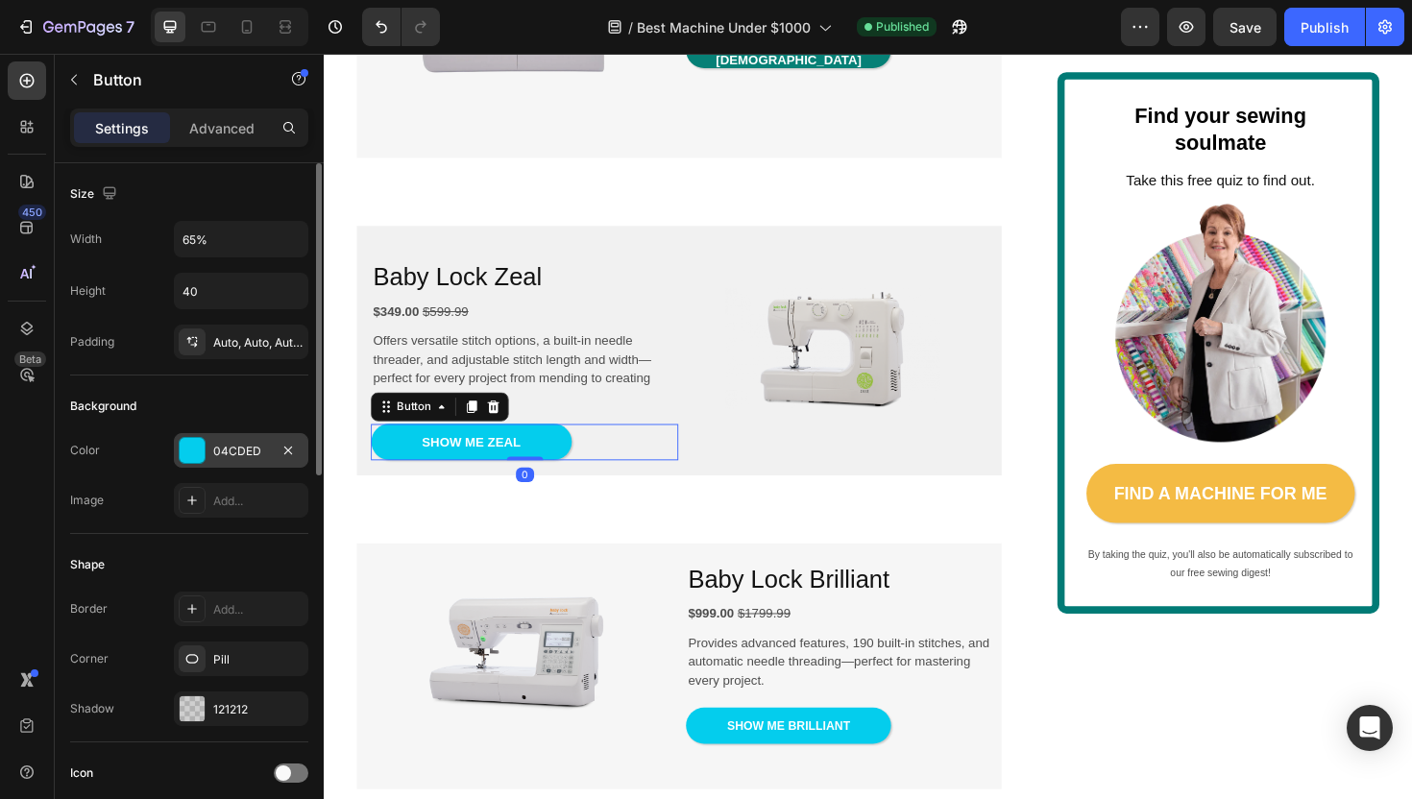
click at [257, 452] on div "04CDED" at bounding box center [241, 451] width 56 height 17
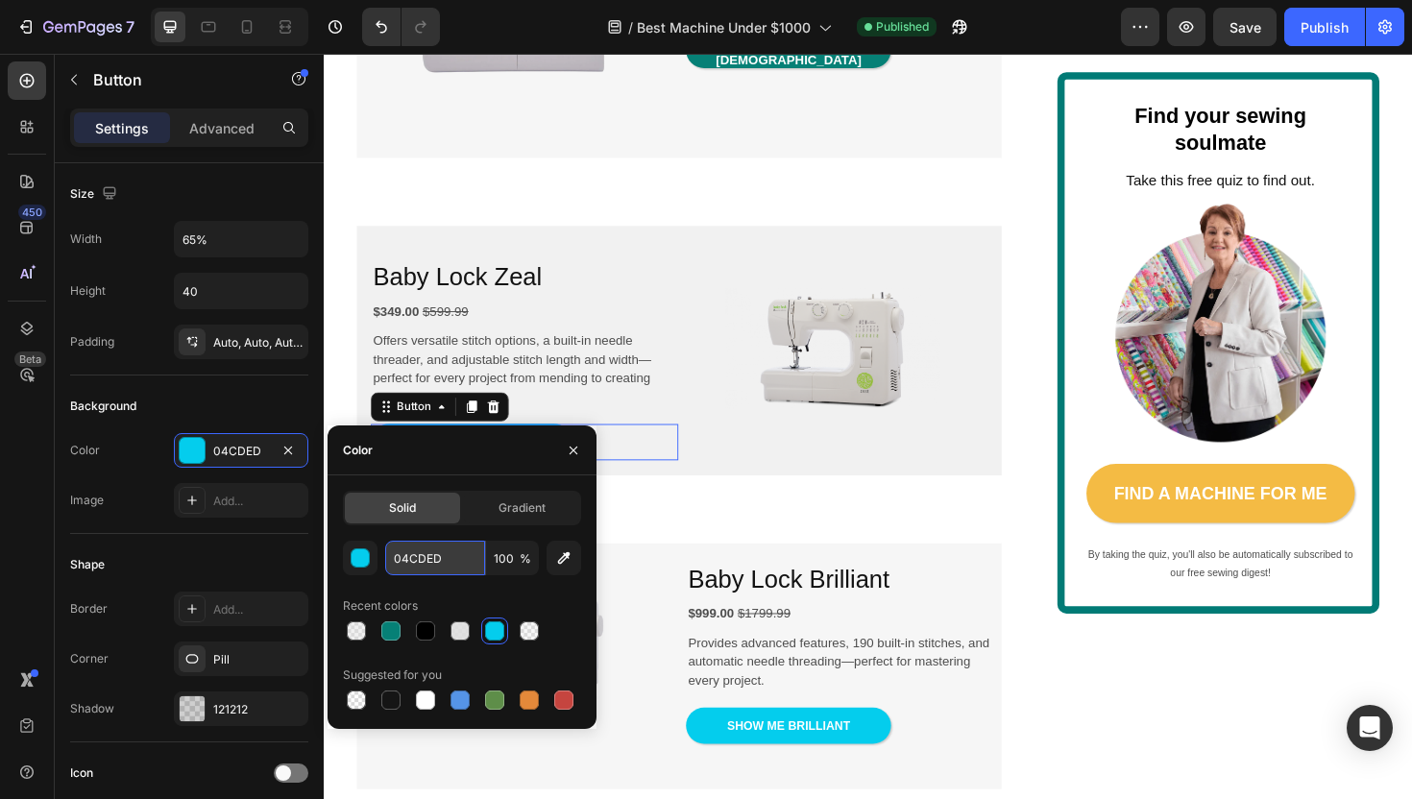
click at [413, 551] on input "04CDED" at bounding box center [435, 558] width 100 height 35
paste input "68076"
type input "068076"
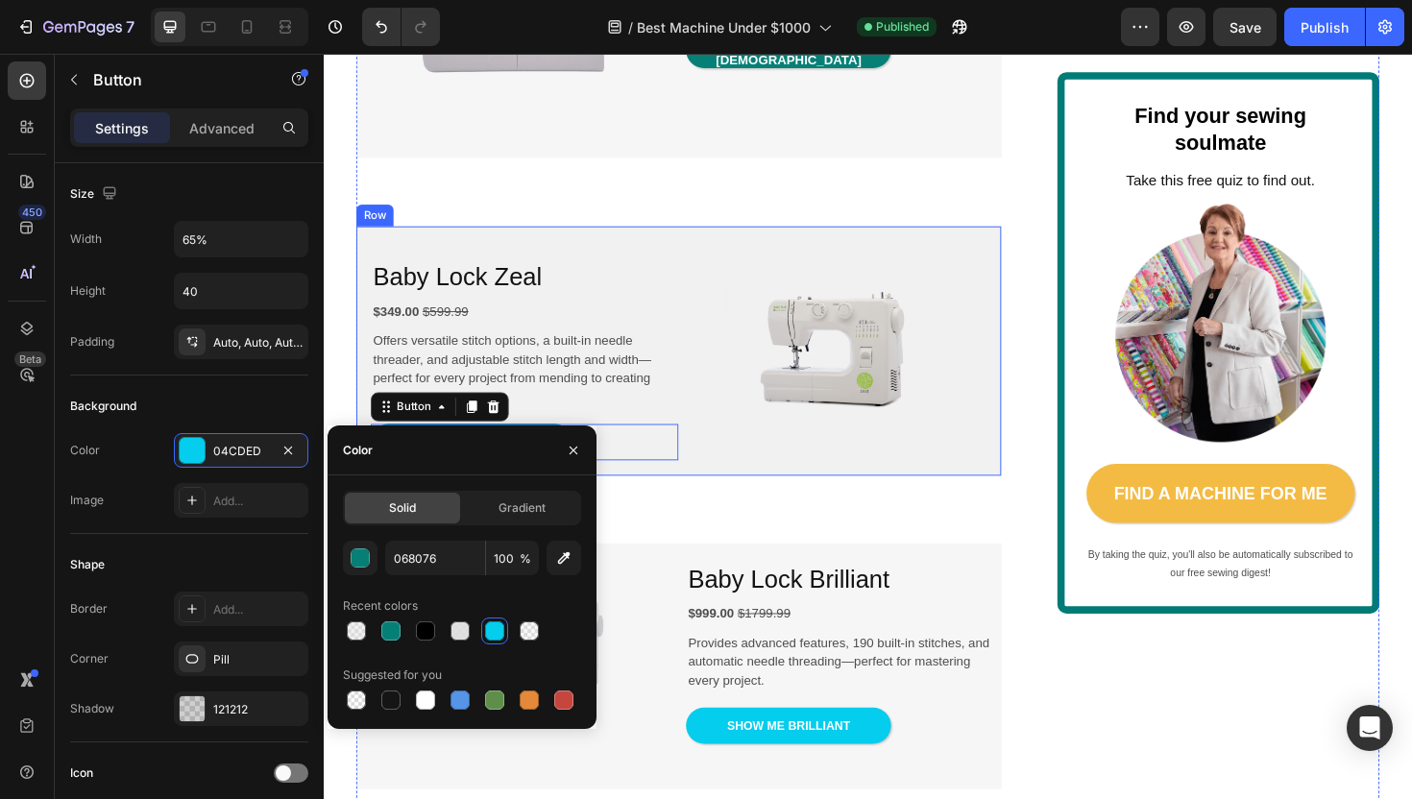
click at [670, 500] on div "Baby Lock Zeal Heading $349.00 $599.99 Text Block Offers versatile stitch optio…" at bounding box center [699, 368] width 683 height 264
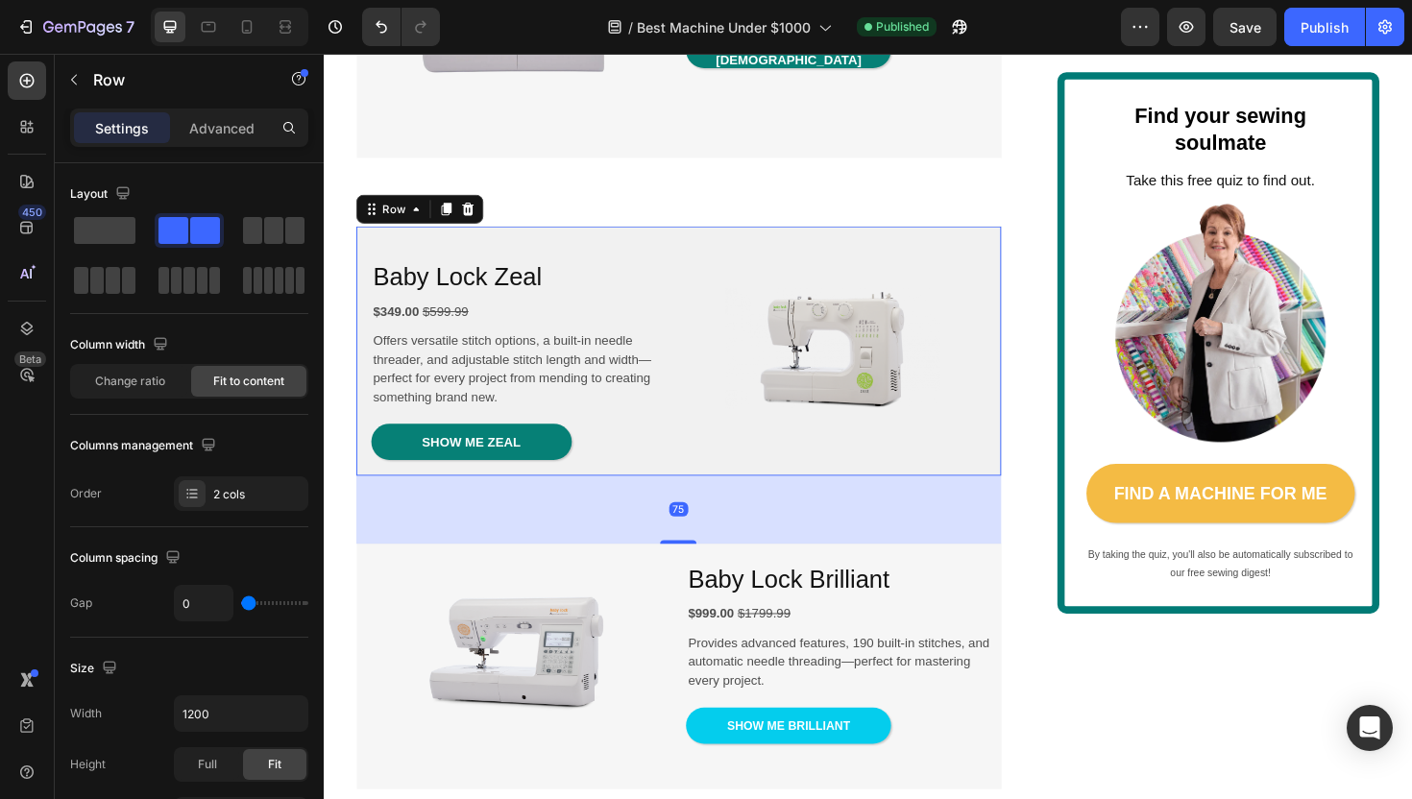
scroll to position [1929, 0]
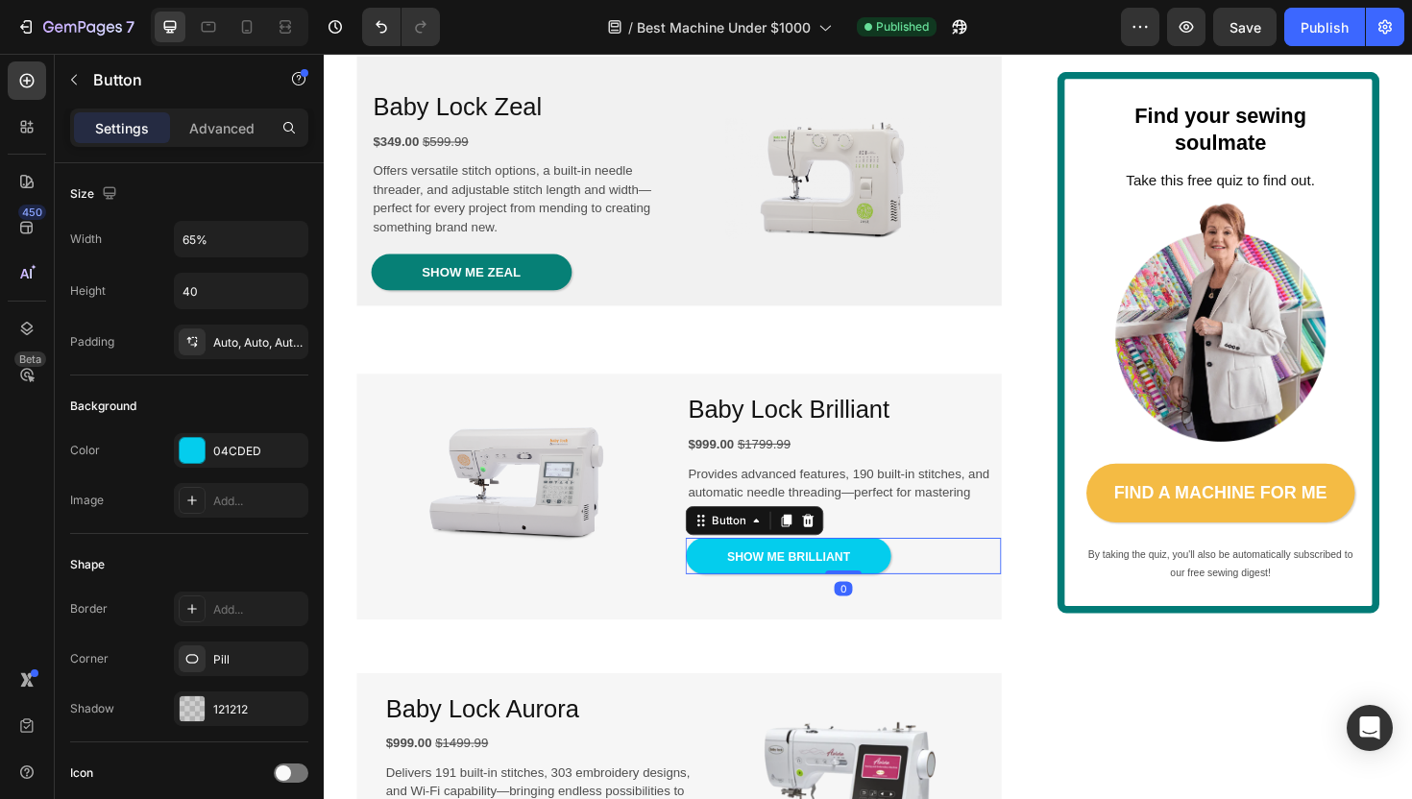
click at [925, 605] on div "SHOW ME BRILLIANT Button 0" at bounding box center [873, 586] width 333 height 38
click at [255, 453] on div "04CDED" at bounding box center [241, 451] width 56 height 17
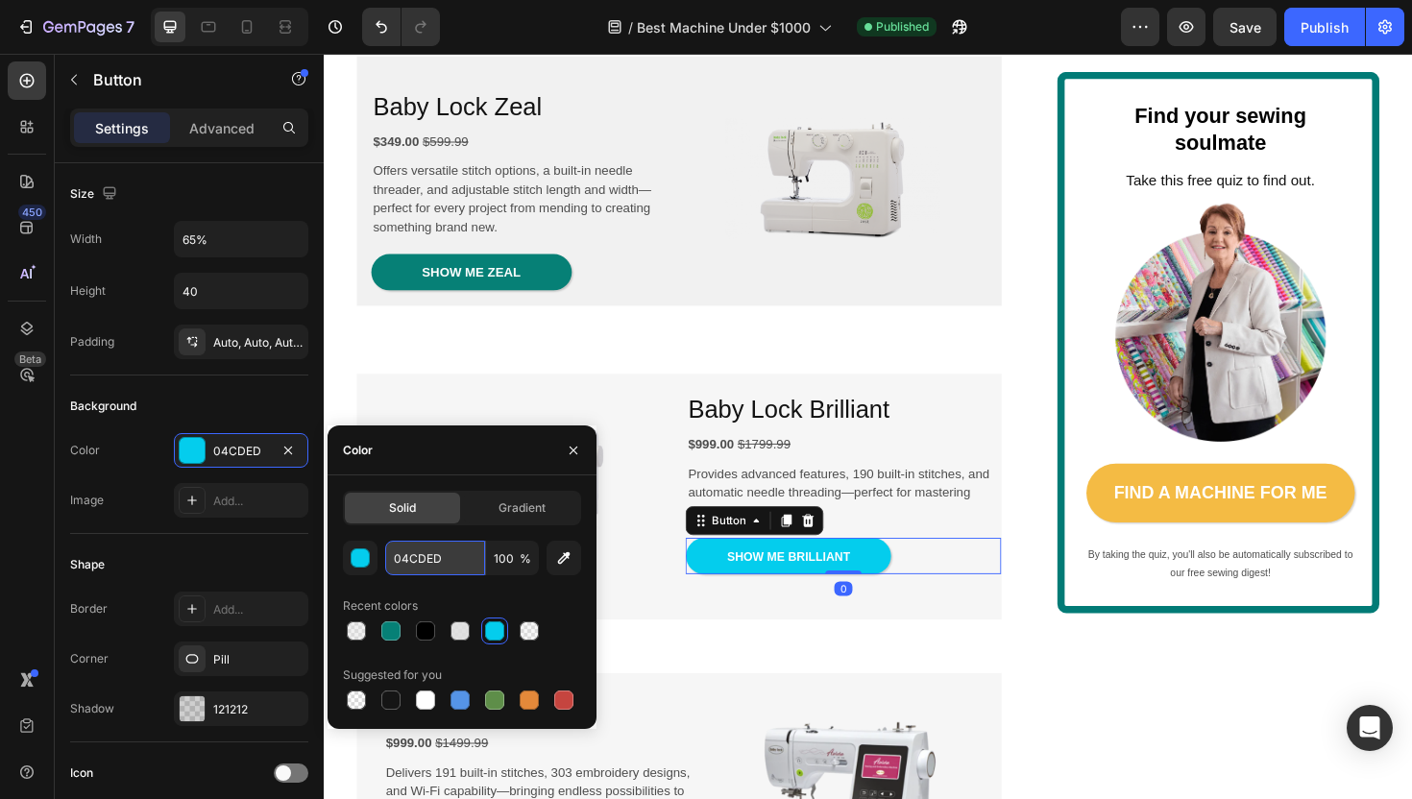
click at [400, 564] on input "04CDED" at bounding box center [435, 558] width 100 height 35
paste input "68076"
type input "068076"
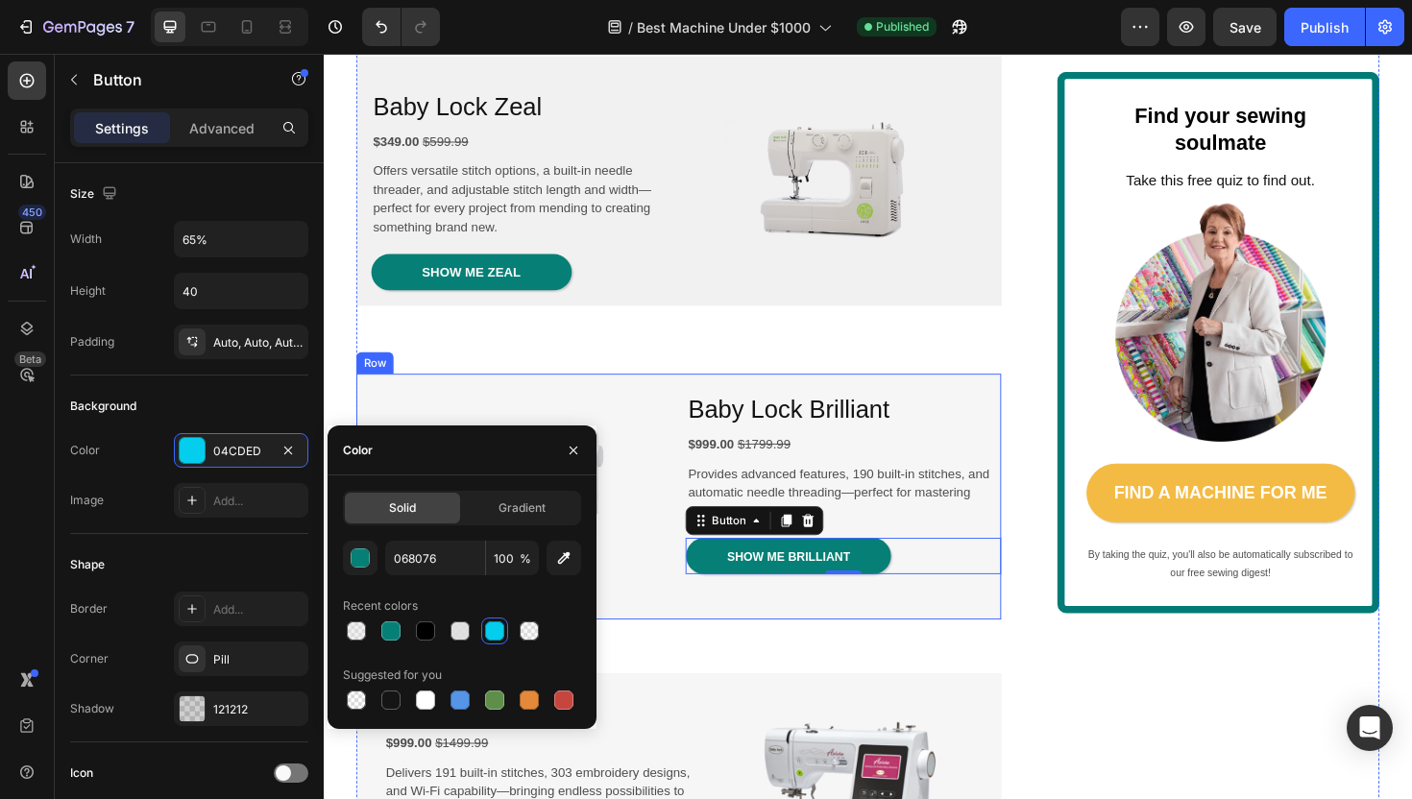
click at [735, 653] on div "Baby Lock Brilliant Heading $999.00 $1799.99 Text Block Provides advanced featu…" at bounding box center [873, 523] width 333 height 260
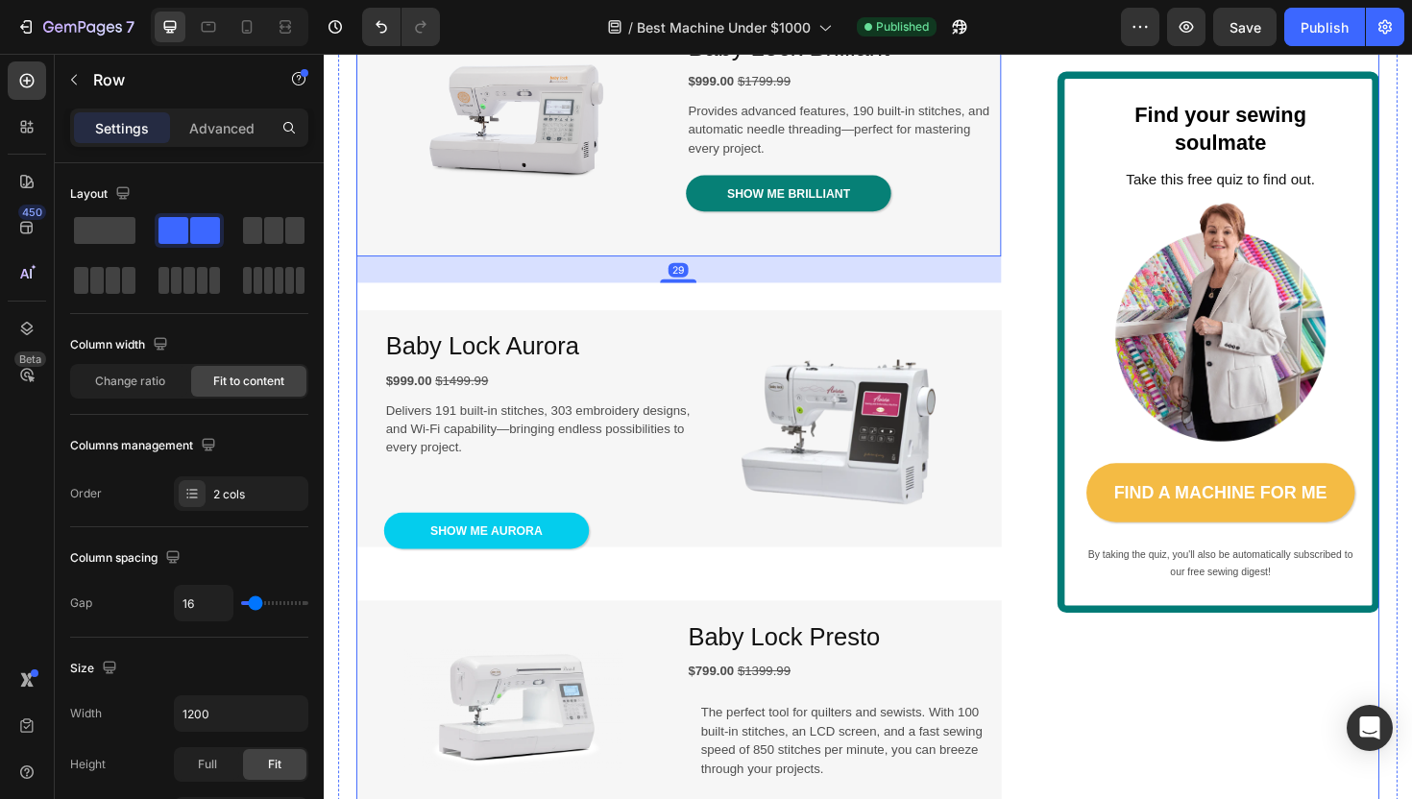
scroll to position [2318, 0]
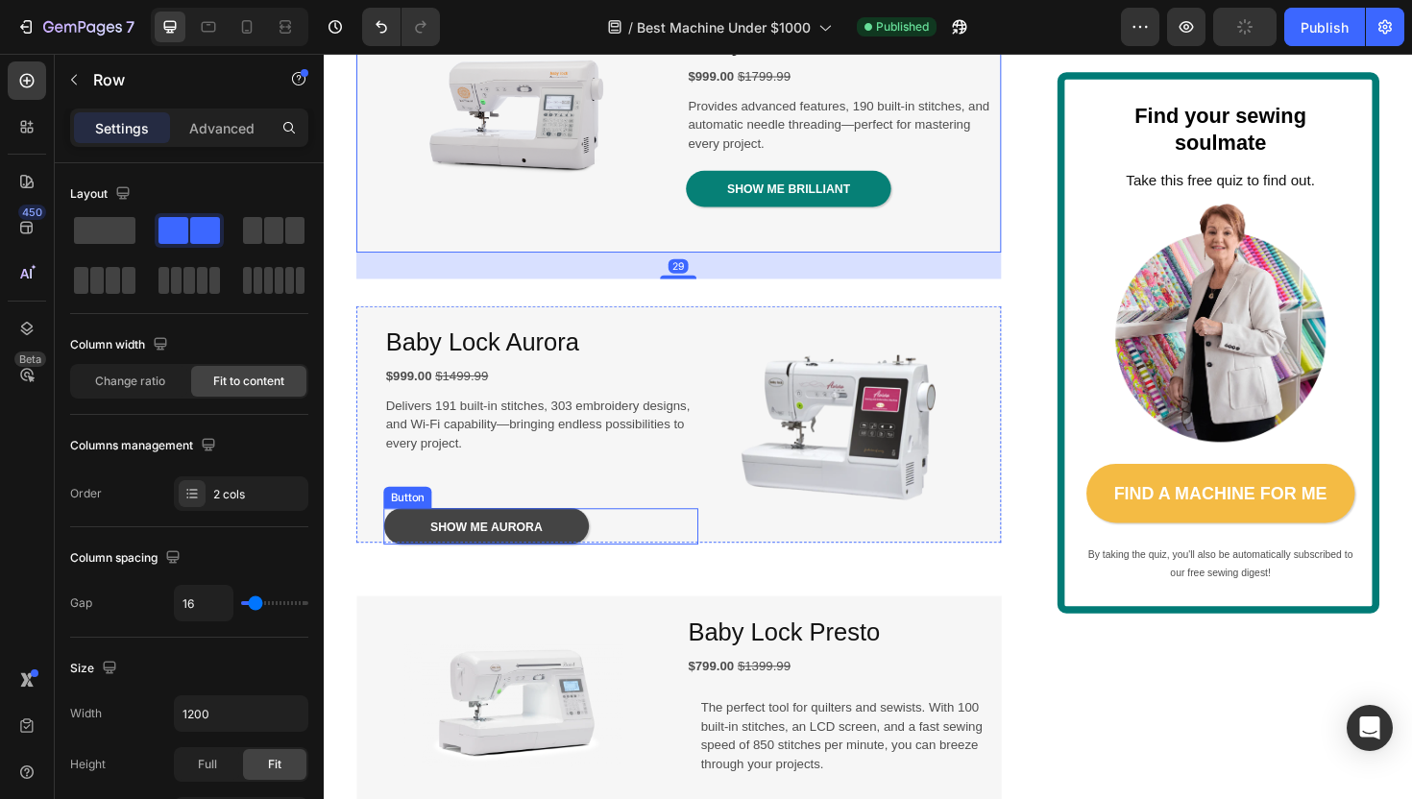
click at [603, 573] on link "SHOW ME AURORA" at bounding box center [495, 554] width 217 height 38
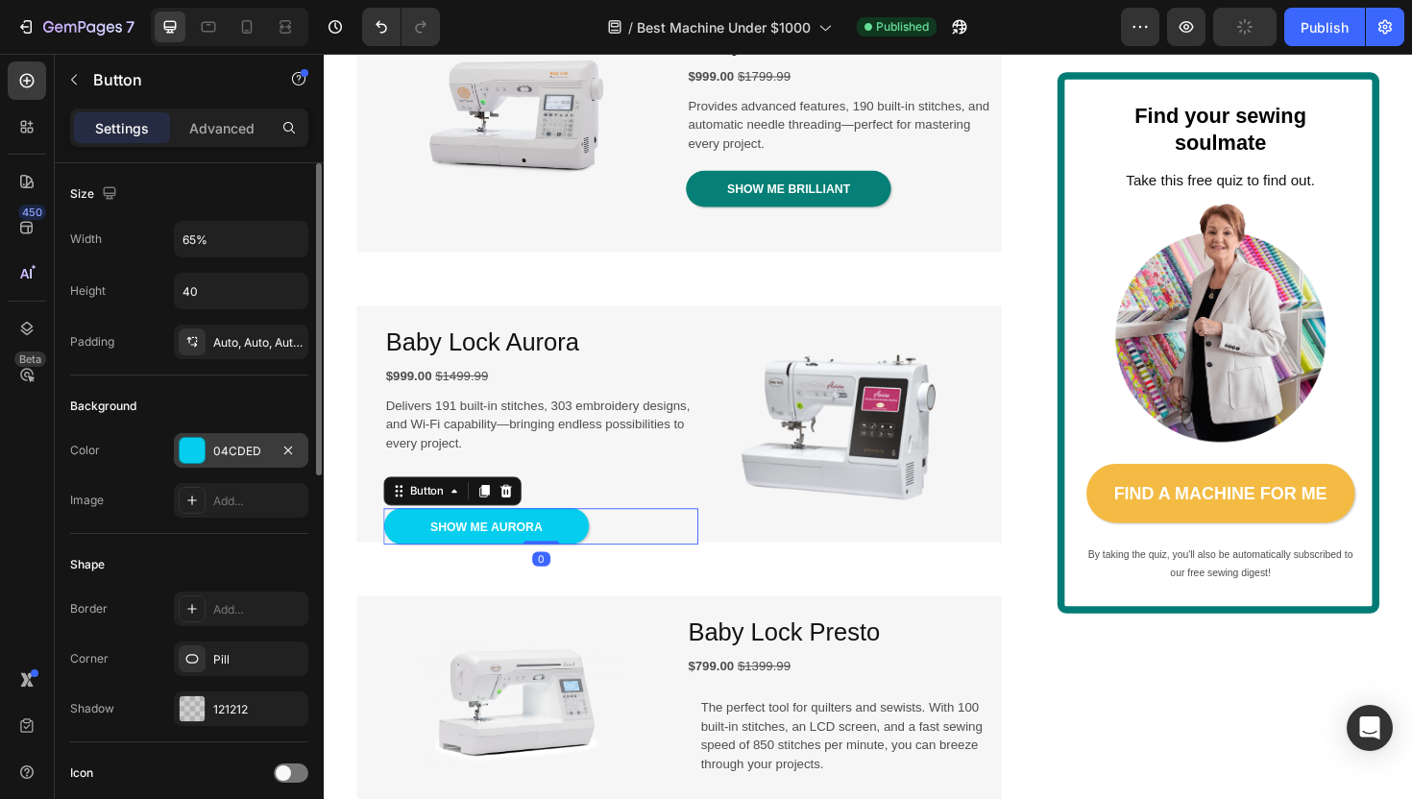
click at [219, 455] on div "04CDED" at bounding box center [241, 451] width 56 height 17
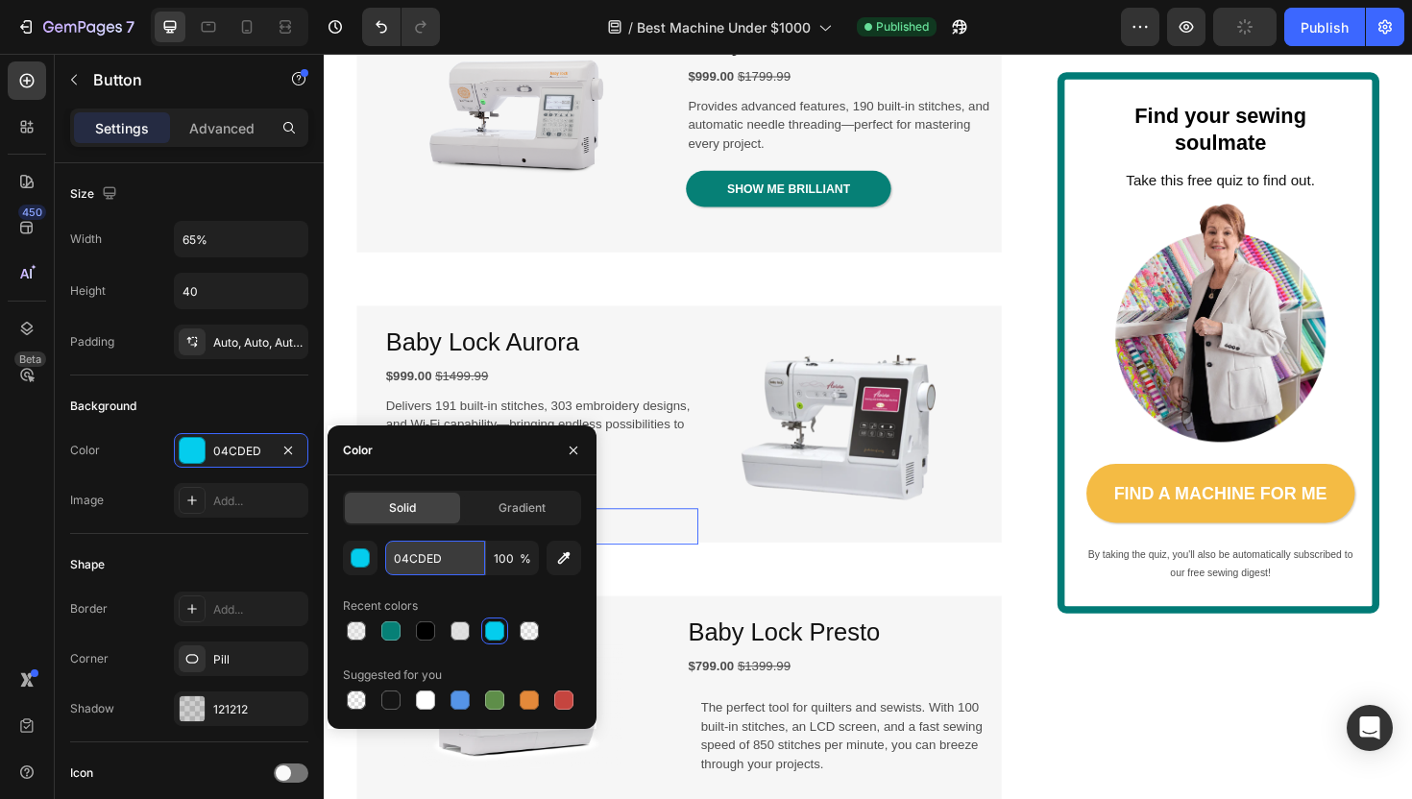
click at [418, 550] on input "04CDED" at bounding box center [435, 558] width 100 height 35
paste input "68076"
type input "068076"
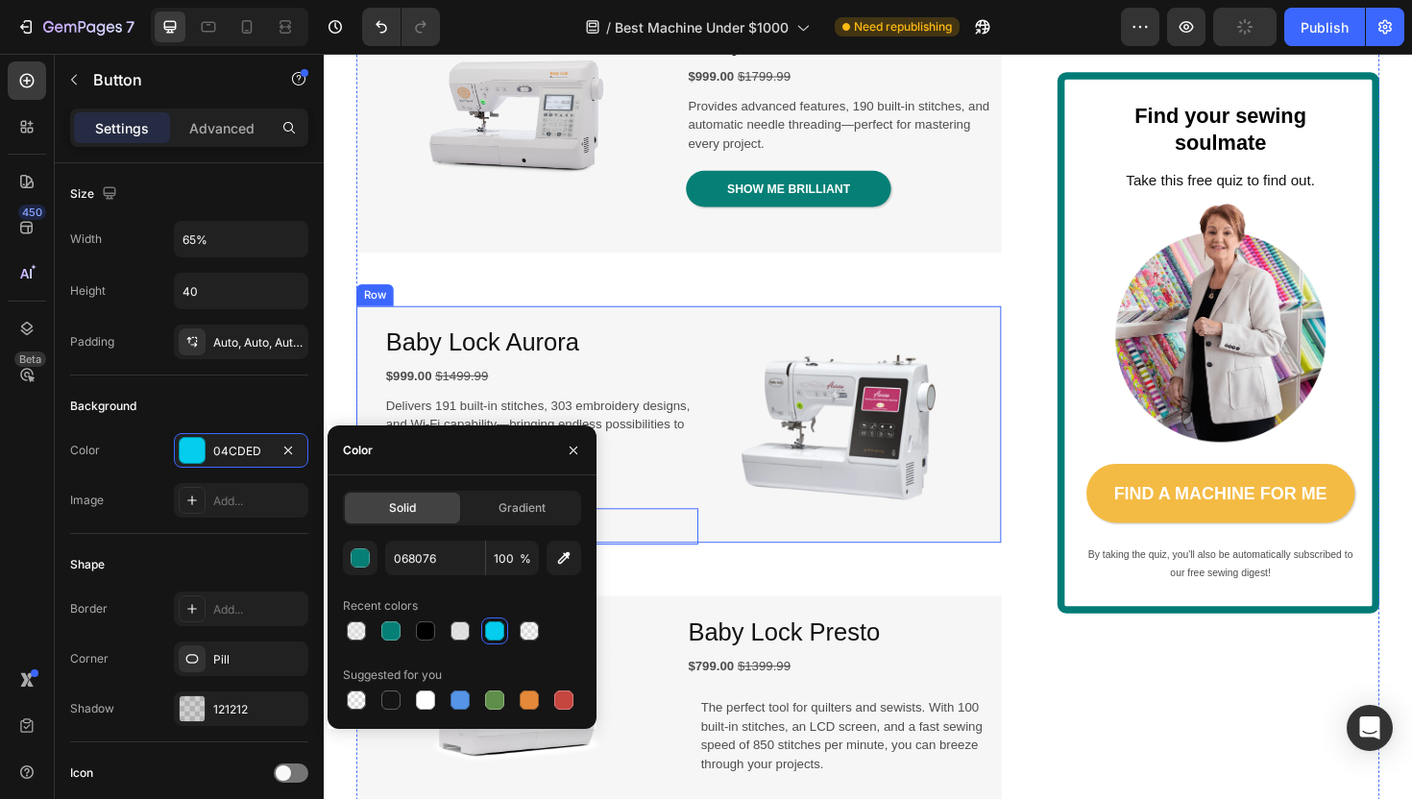
click at [696, 569] on div "Baby Lock Aurora Heading $999.00 $1499.99 Text Block Delivers 191 built-in stit…" at bounding box center [699, 446] width 683 height 250
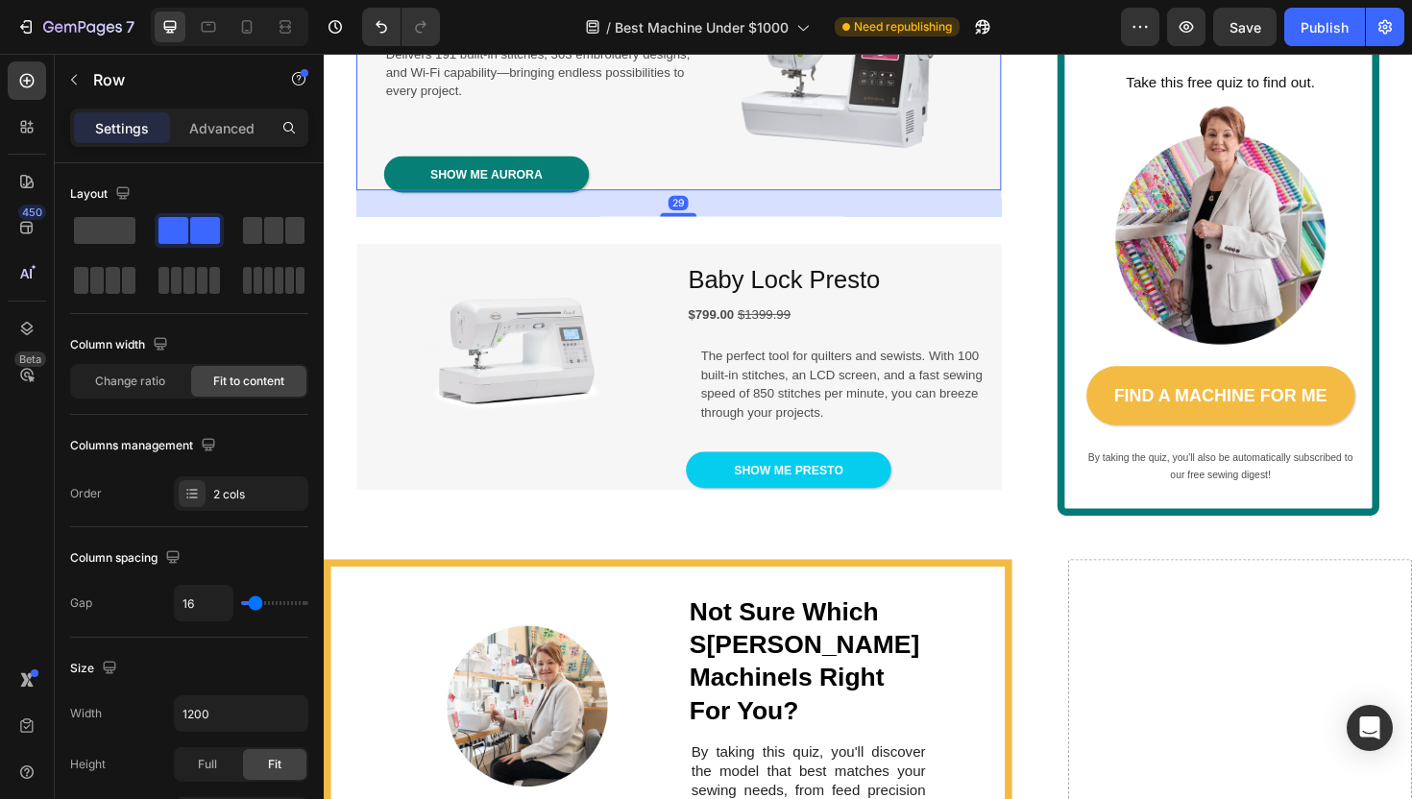
scroll to position [2709, 0]
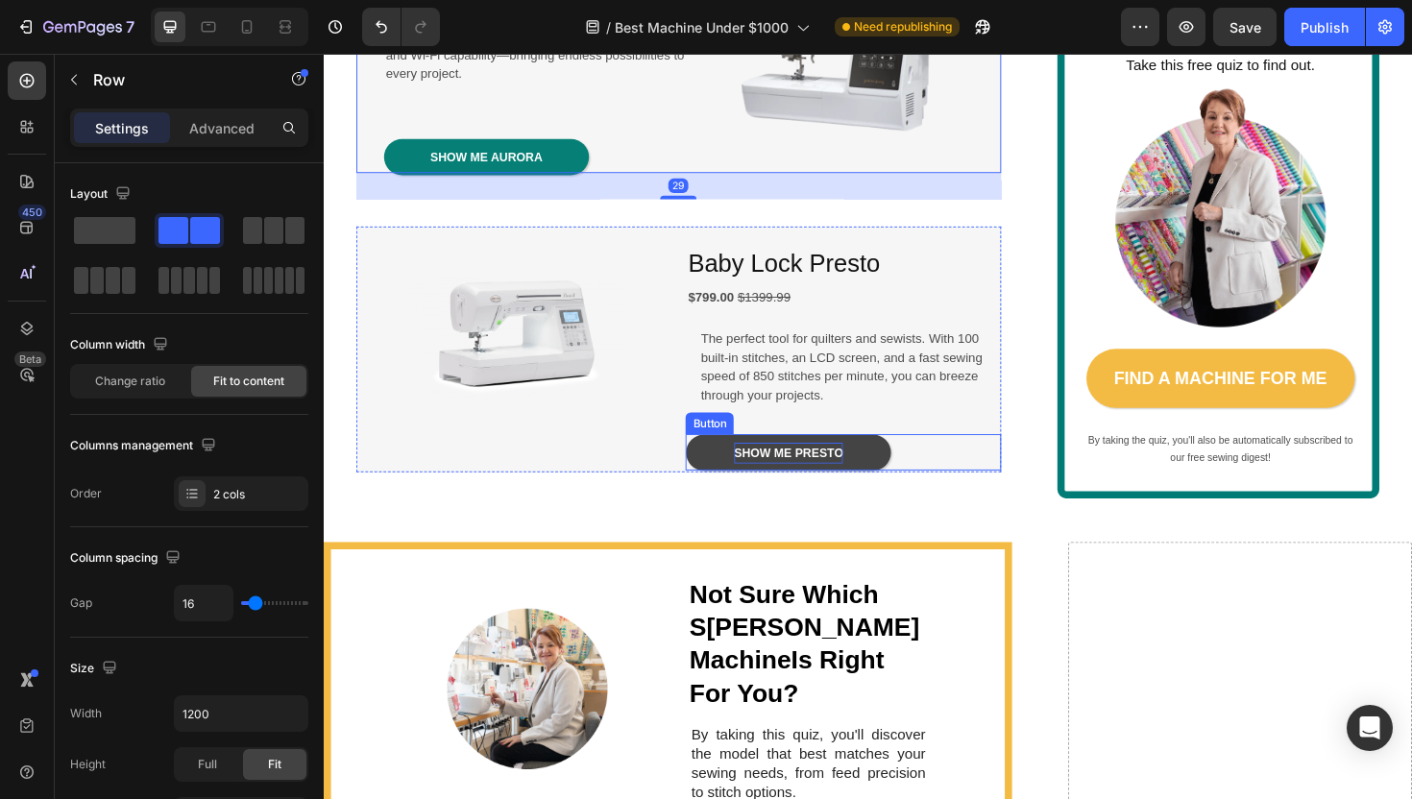
click at [778, 488] on p "SHOW ME PRESTO" at bounding box center [815, 477] width 115 height 22
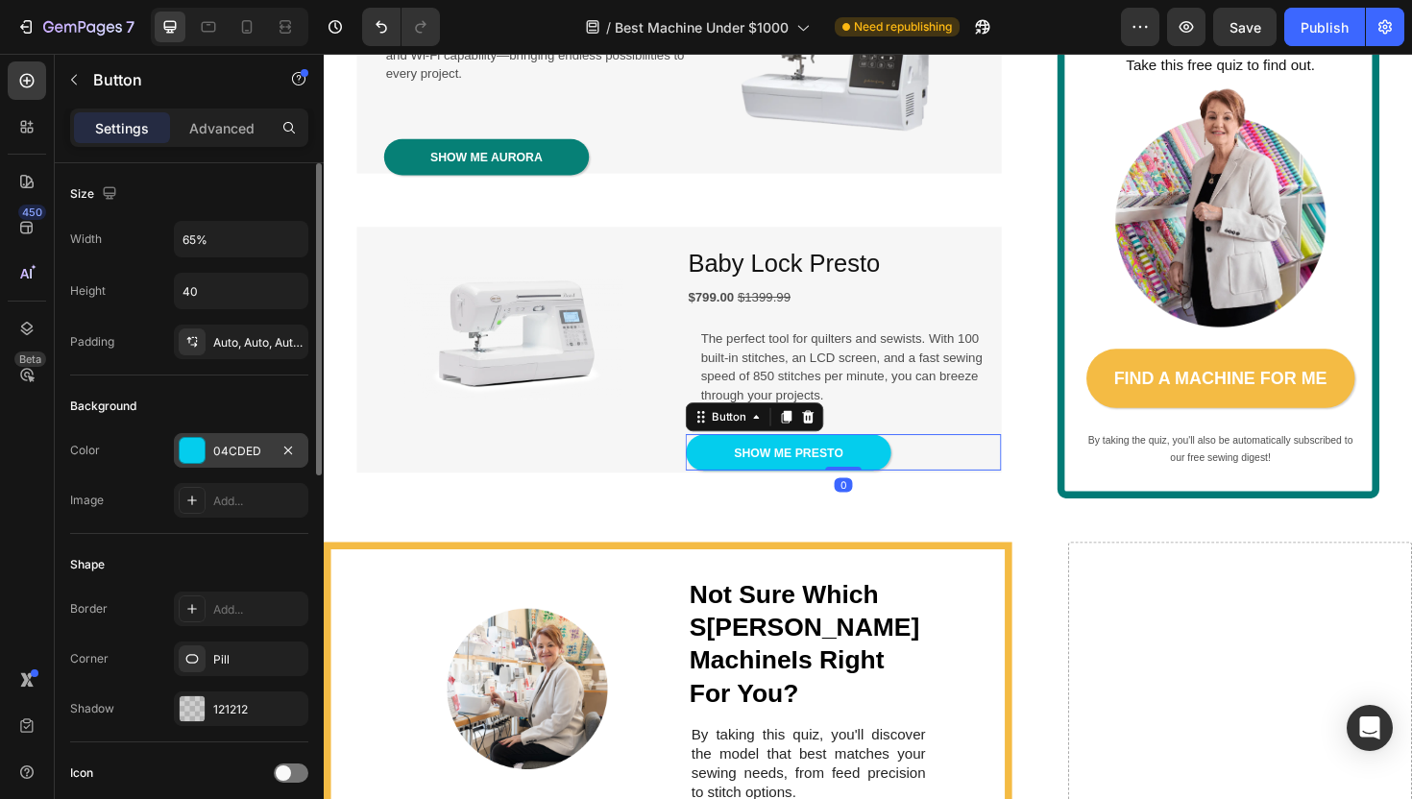
click at [237, 451] on div "04CDED" at bounding box center [241, 451] width 56 height 17
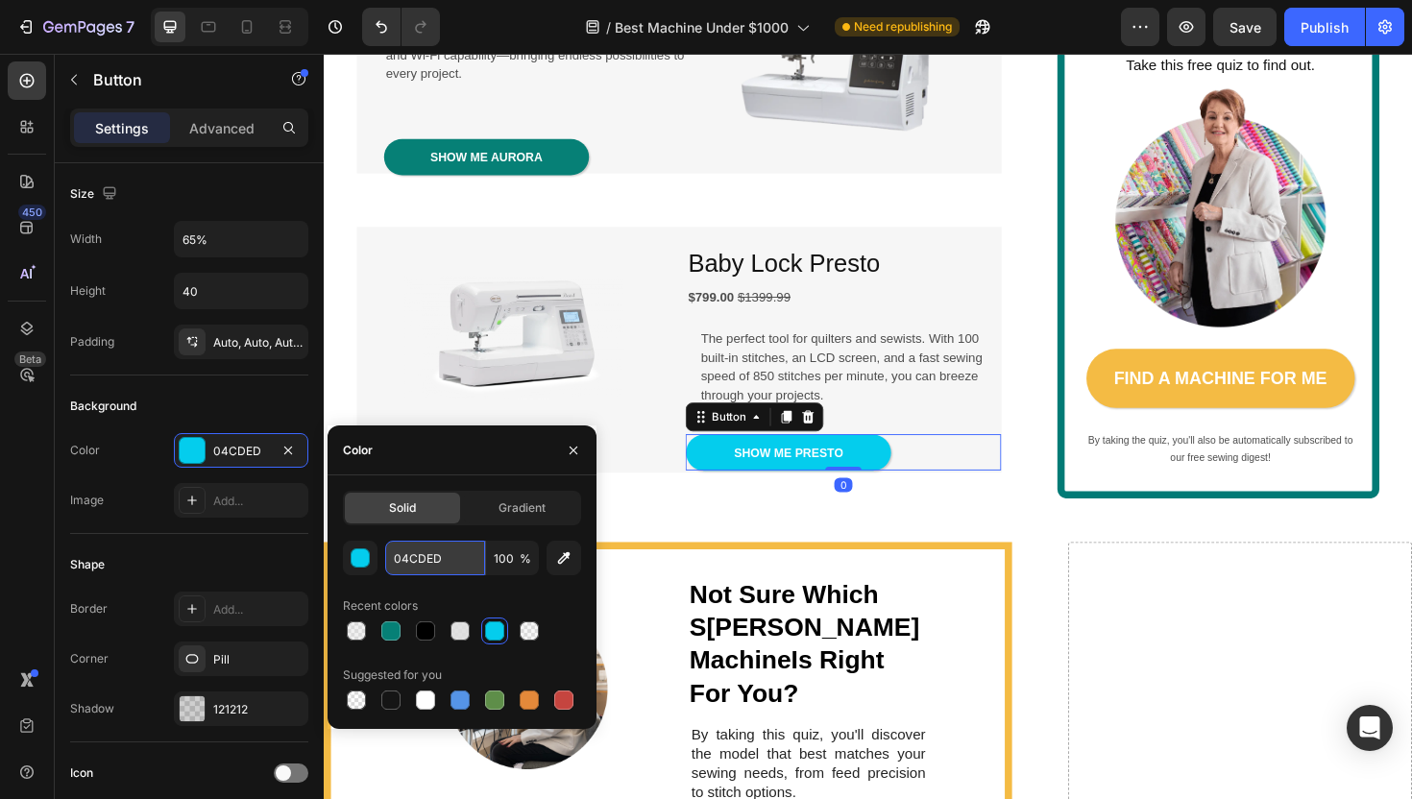
click at [450, 549] on input "04CDED" at bounding box center [435, 558] width 100 height 35
paste input "68076"
type input "068076"
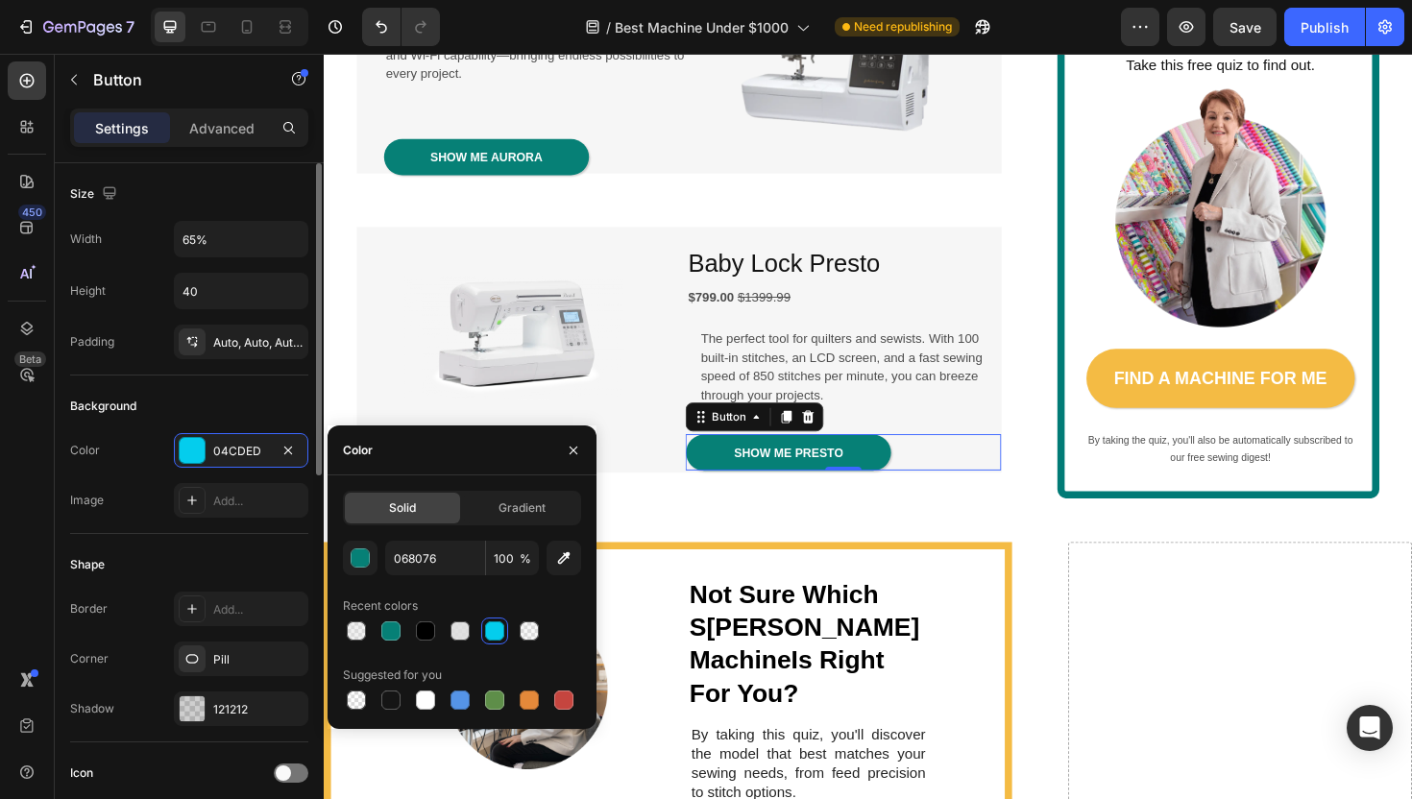
click at [253, 569] on div "Shape" at bounding box center [189, 564] width 238 height 31
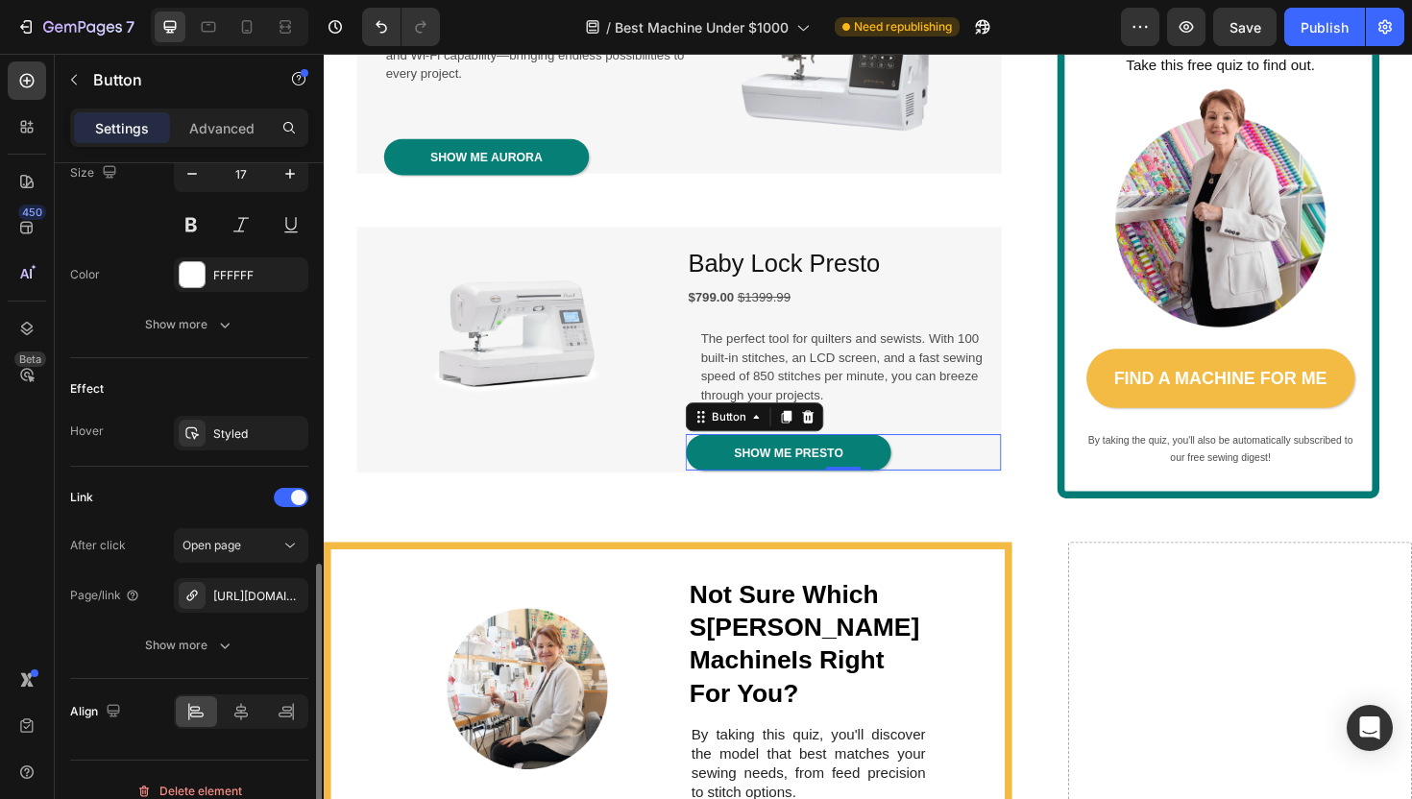
scroll to position [837, 0]
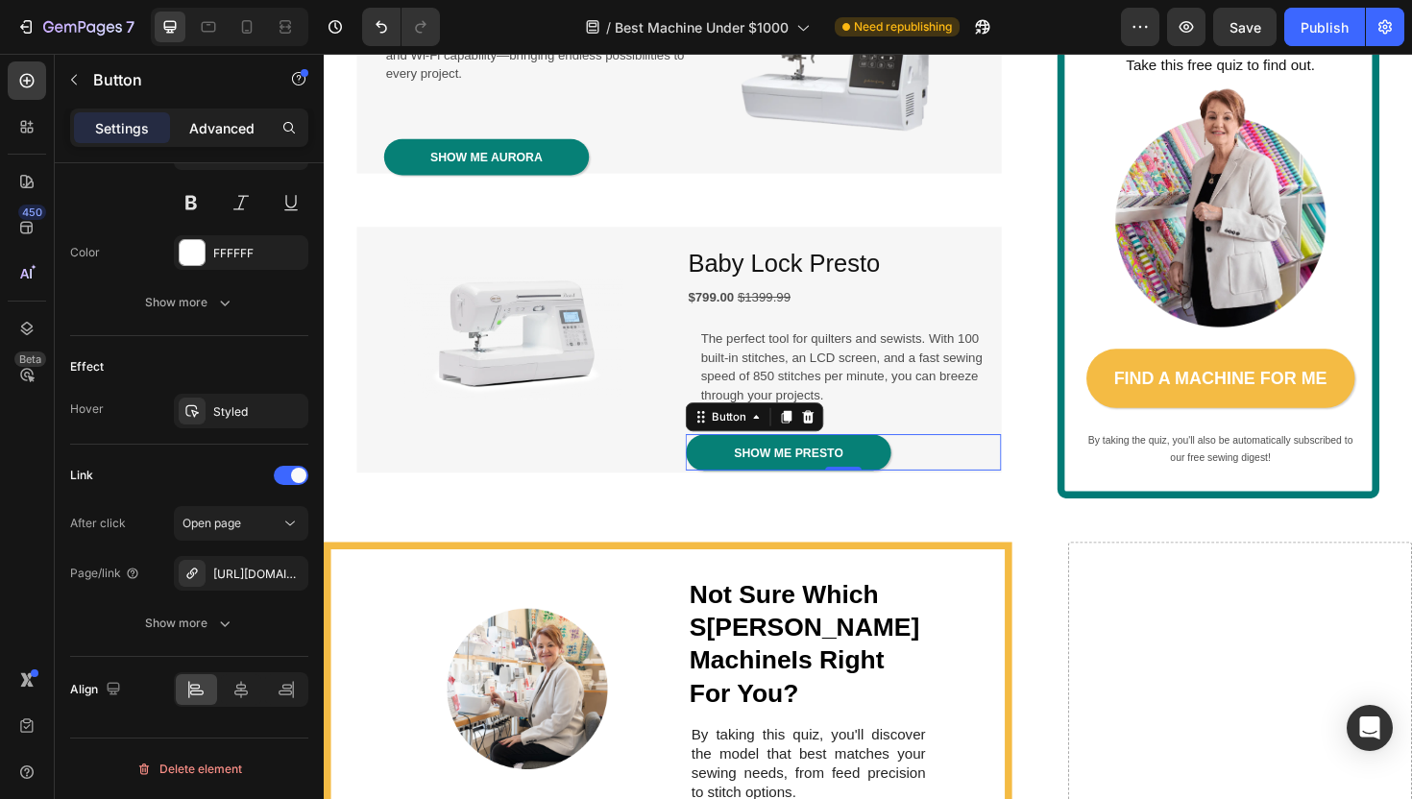
click at [219, 122] on p "Advanced" at bounding box center [221, 128] width 65 height 20
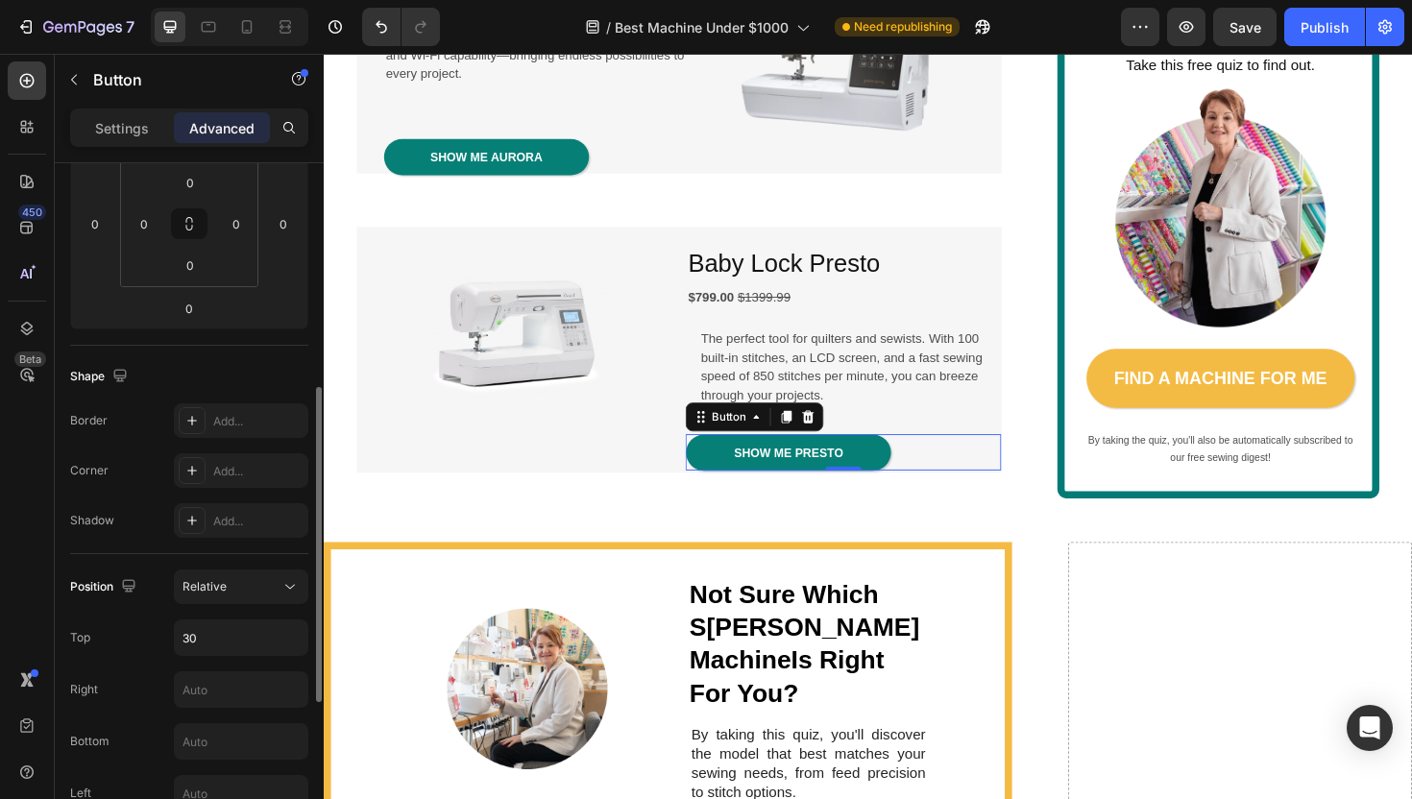
scroll to position [377, 0]
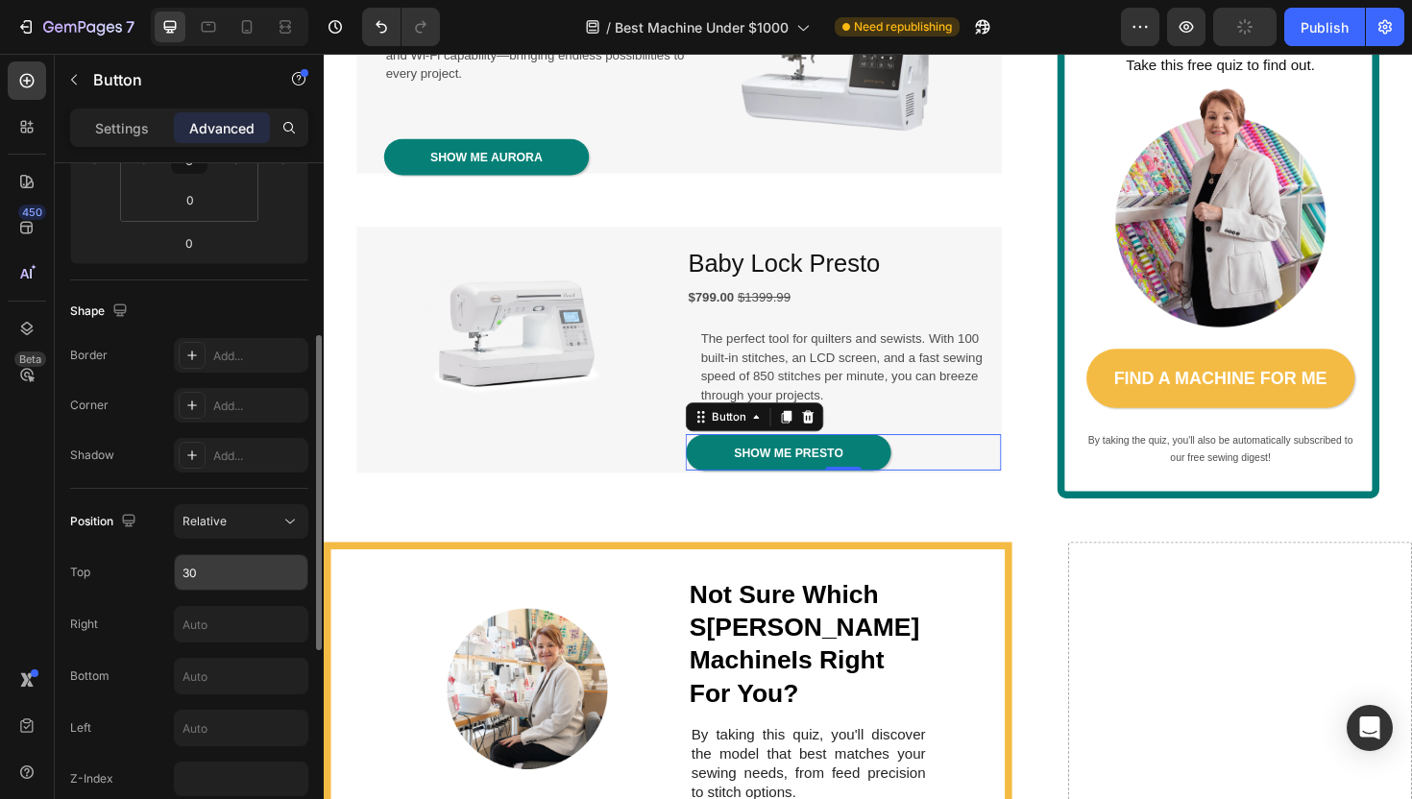
click at [227, 559] on input "30" at bounding box center [241, 572] width 133 height 35
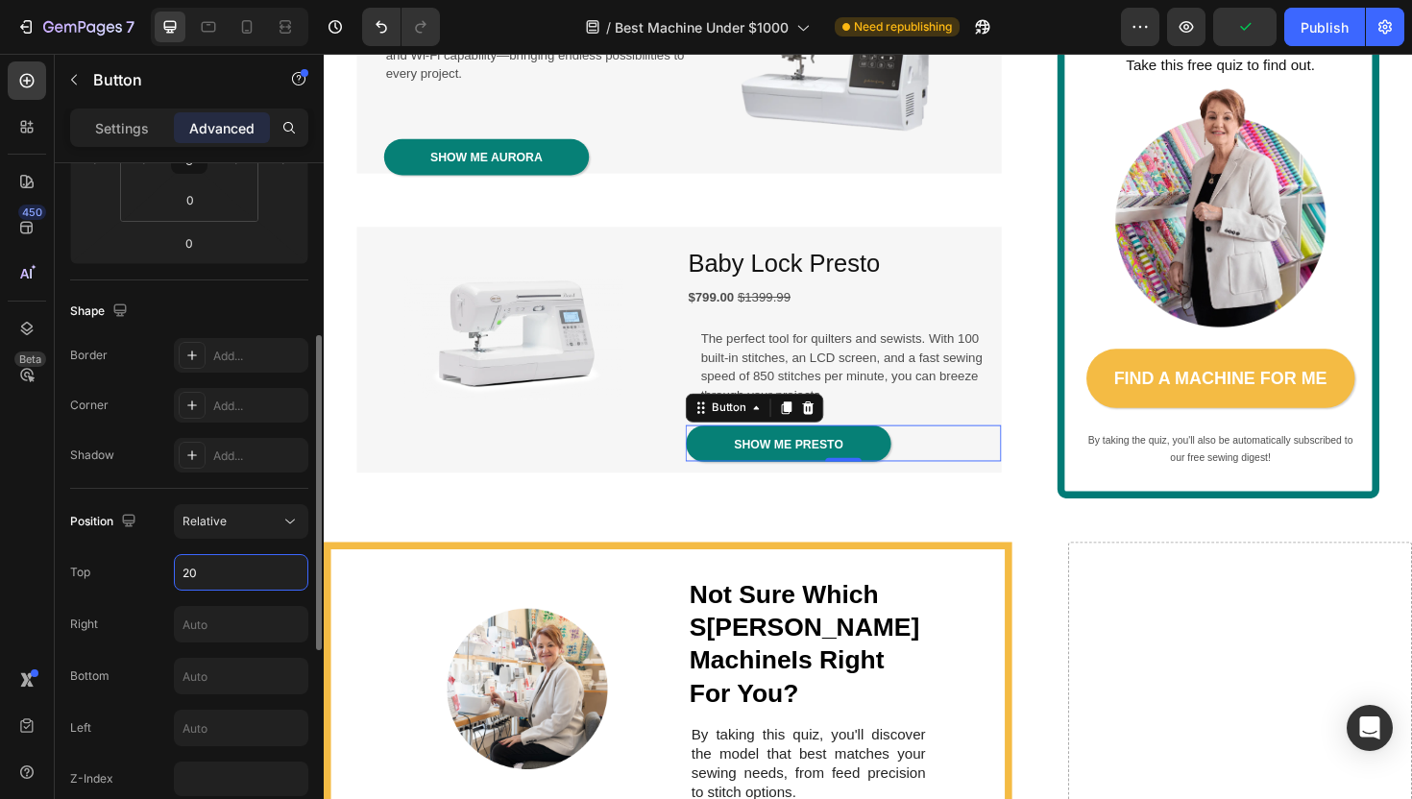
type input "2"
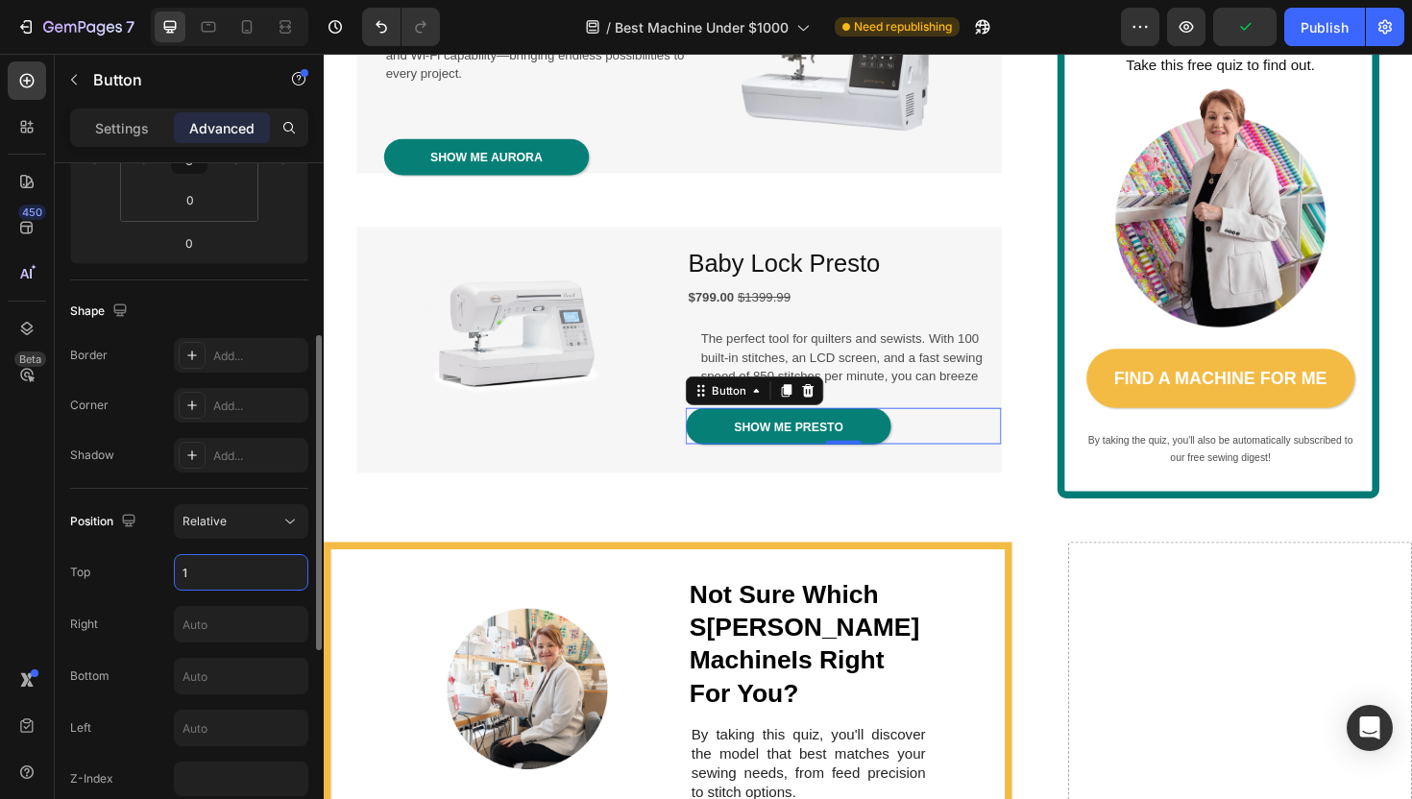
type input "10"
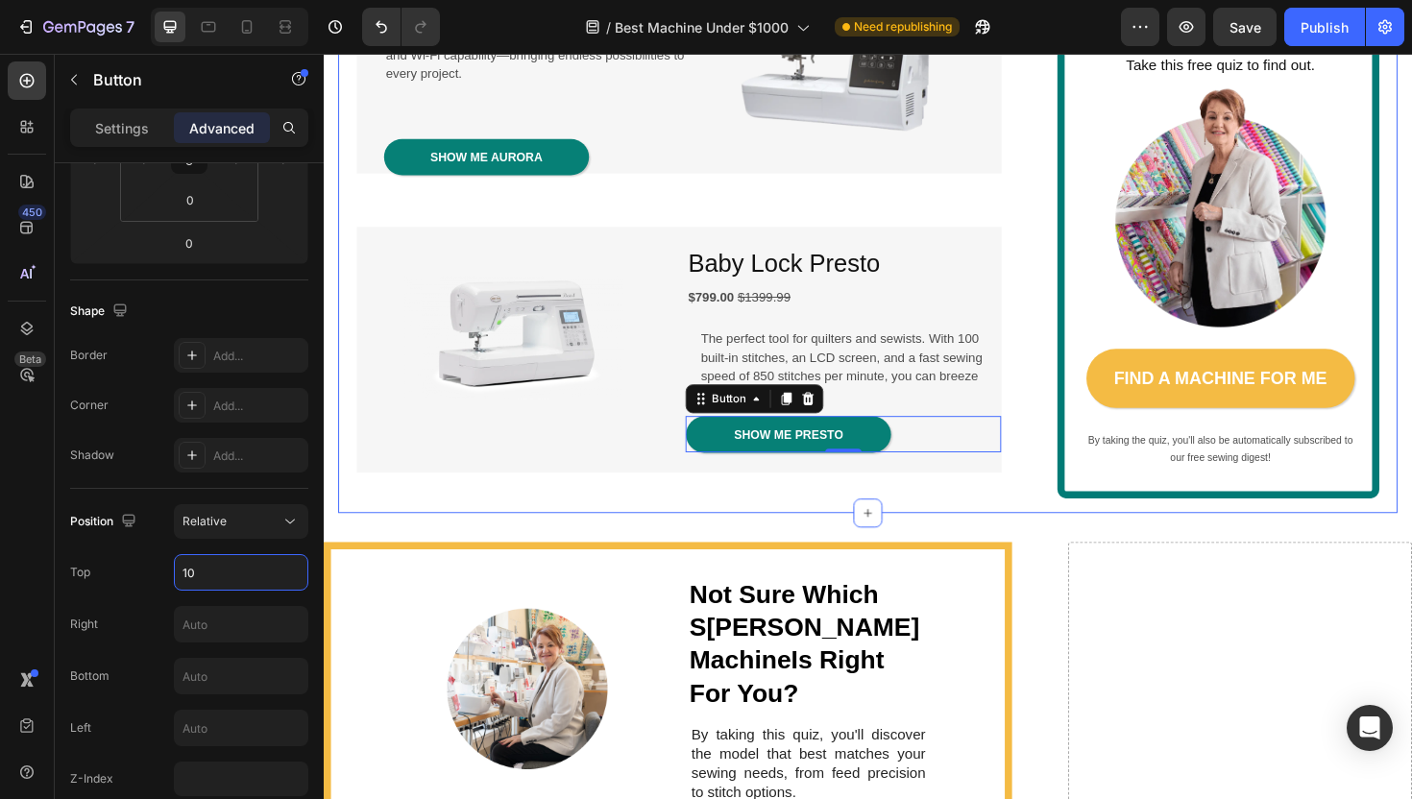
click at [508, 498] on div "Image" at bounding box center [524, 367] width 333 height 260
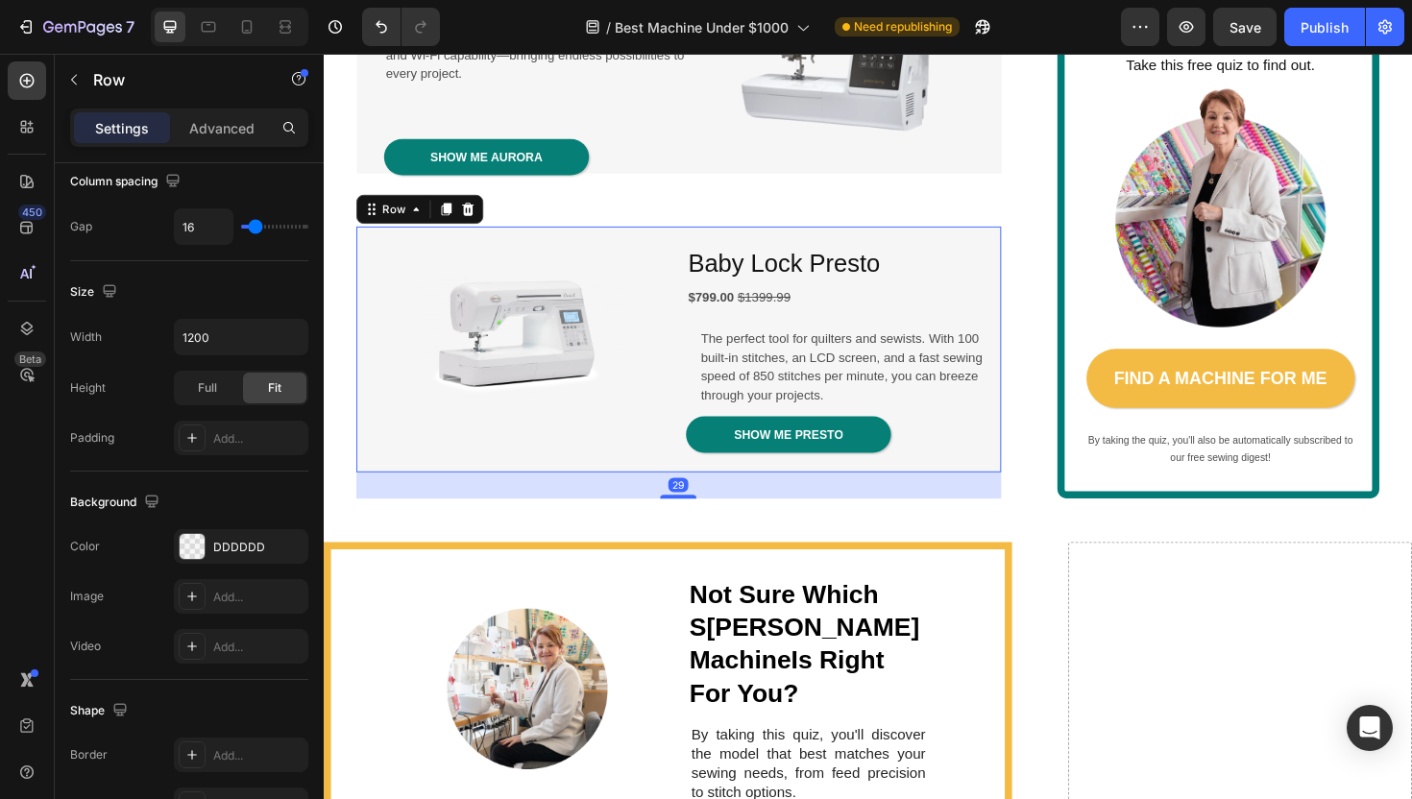
scroll to position [0, 0]
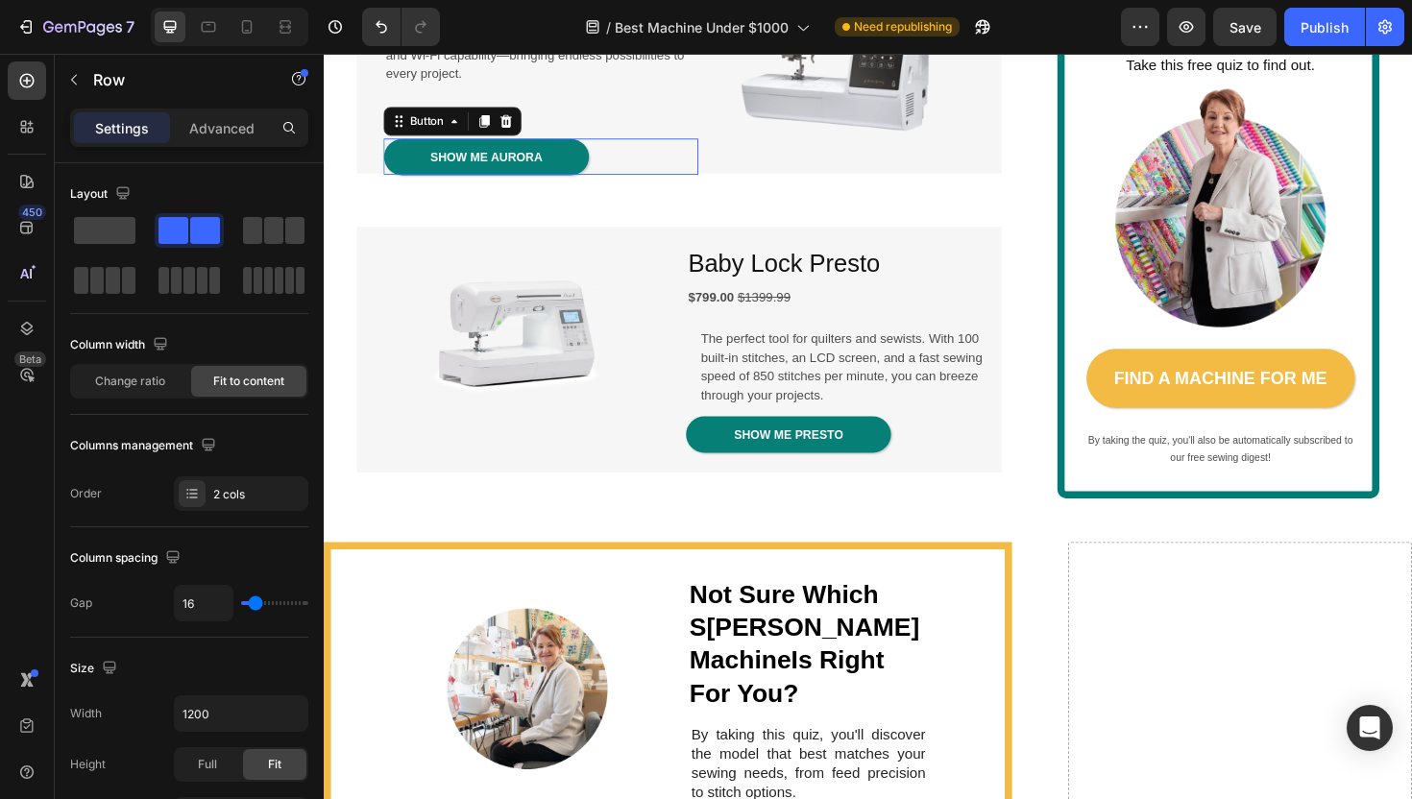
click at [609, 182] on div "SHOW ME AURORA Button 0" at bounding box center [553, 163] width 333 height 38
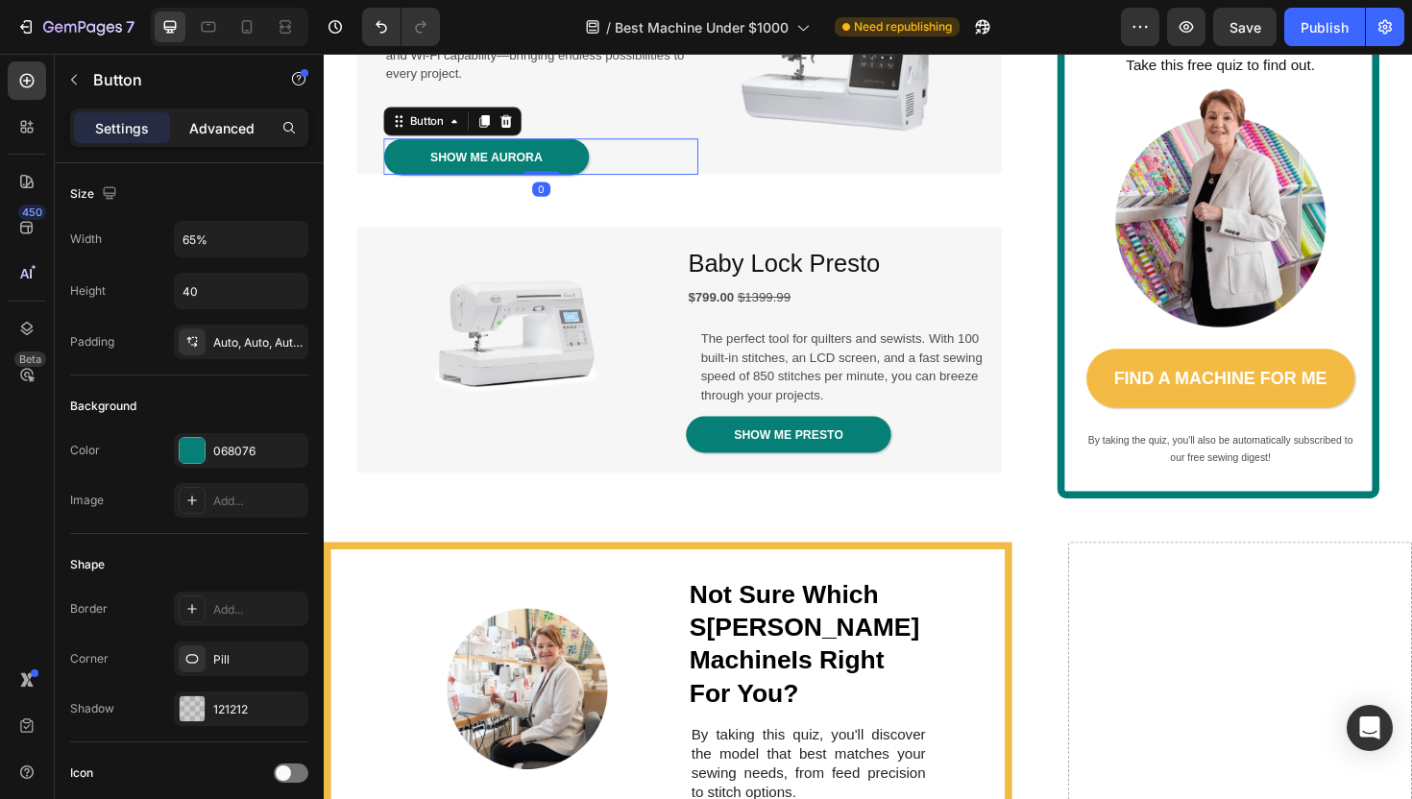
click at [222, 122] on p "Advanced" at bounding box center [221, 128] width 65 height 20
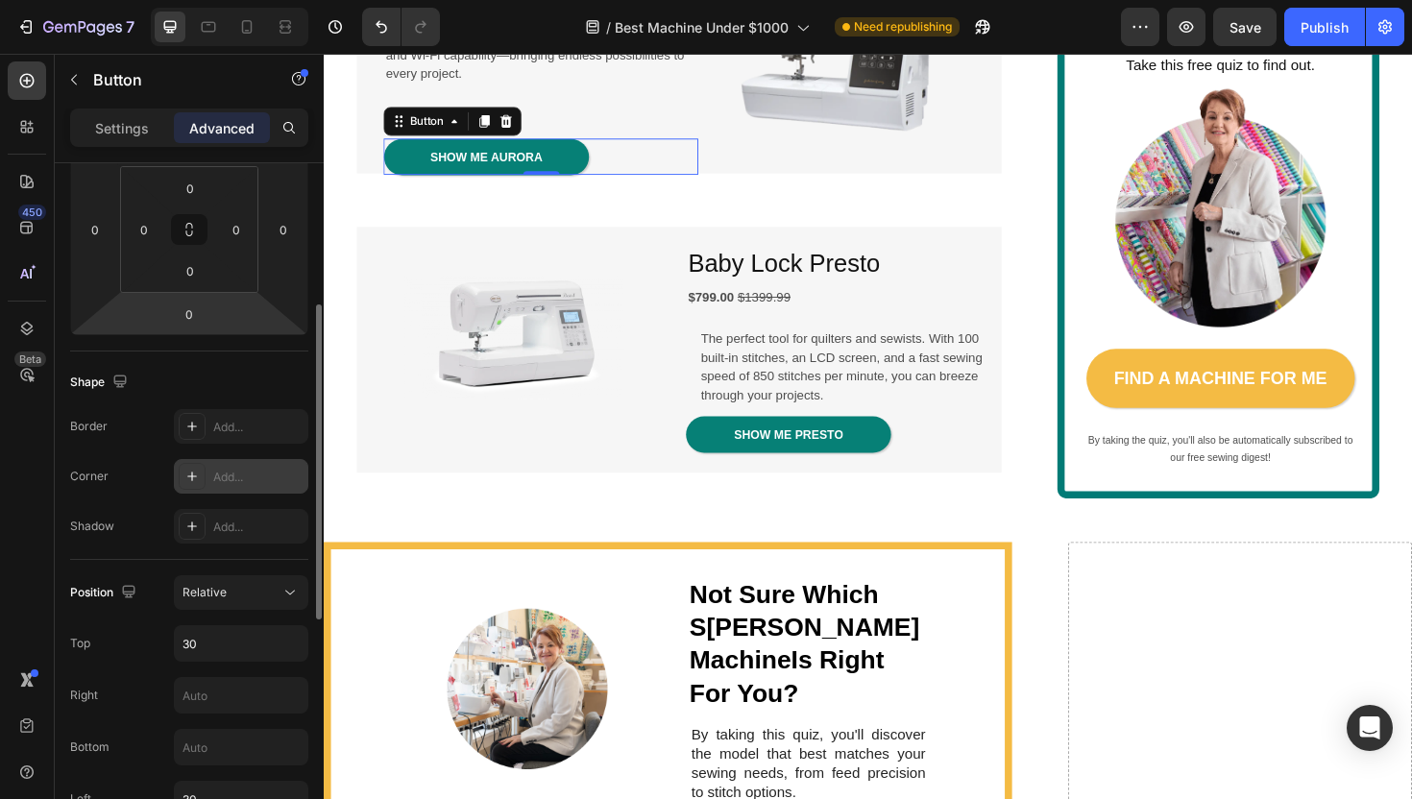
scroll to position [307, 0]
click at [208, 642] on input "30" at bounding box center [241, 641] width 133 height 35
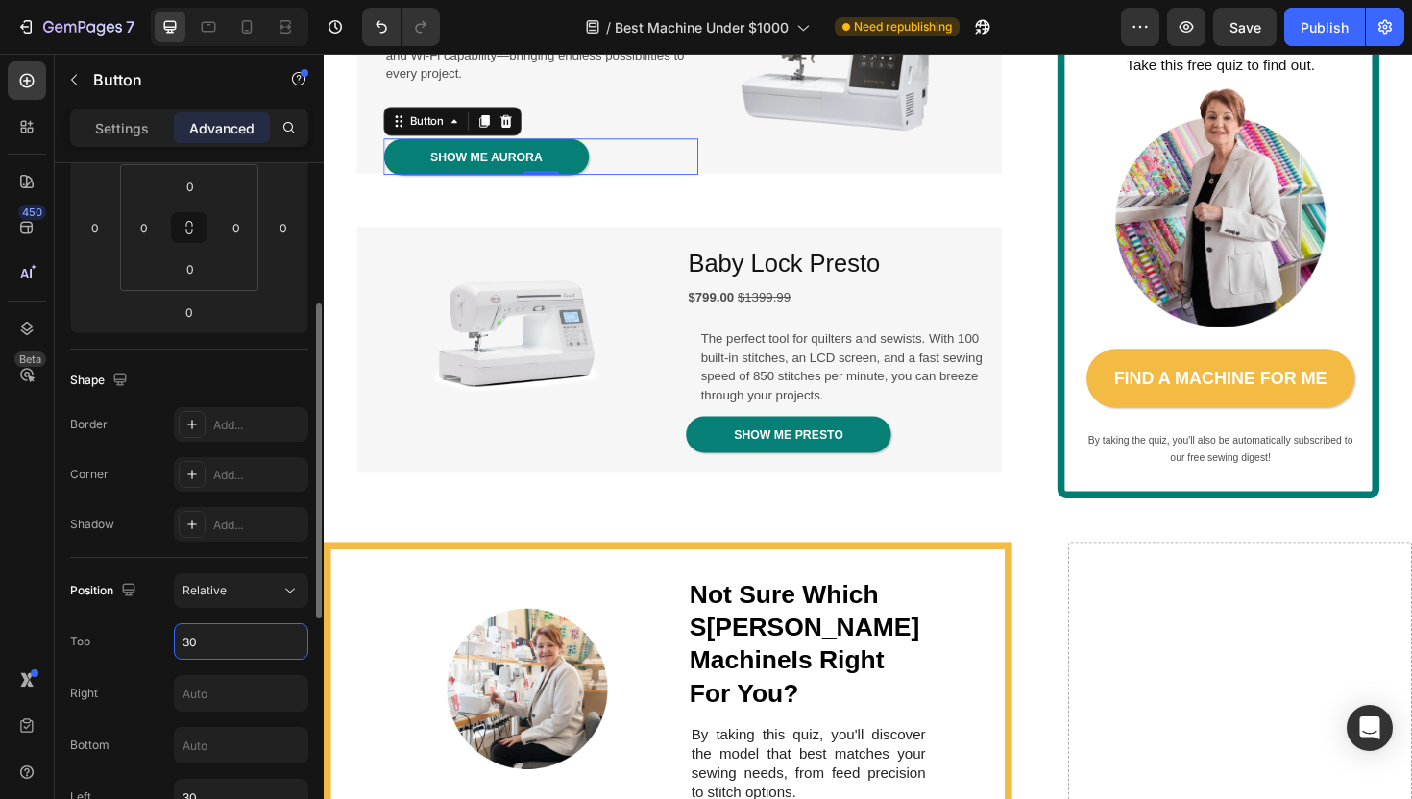
click at [208, 642] on input "30" at bounding box center [241, 641] width 133 height 35
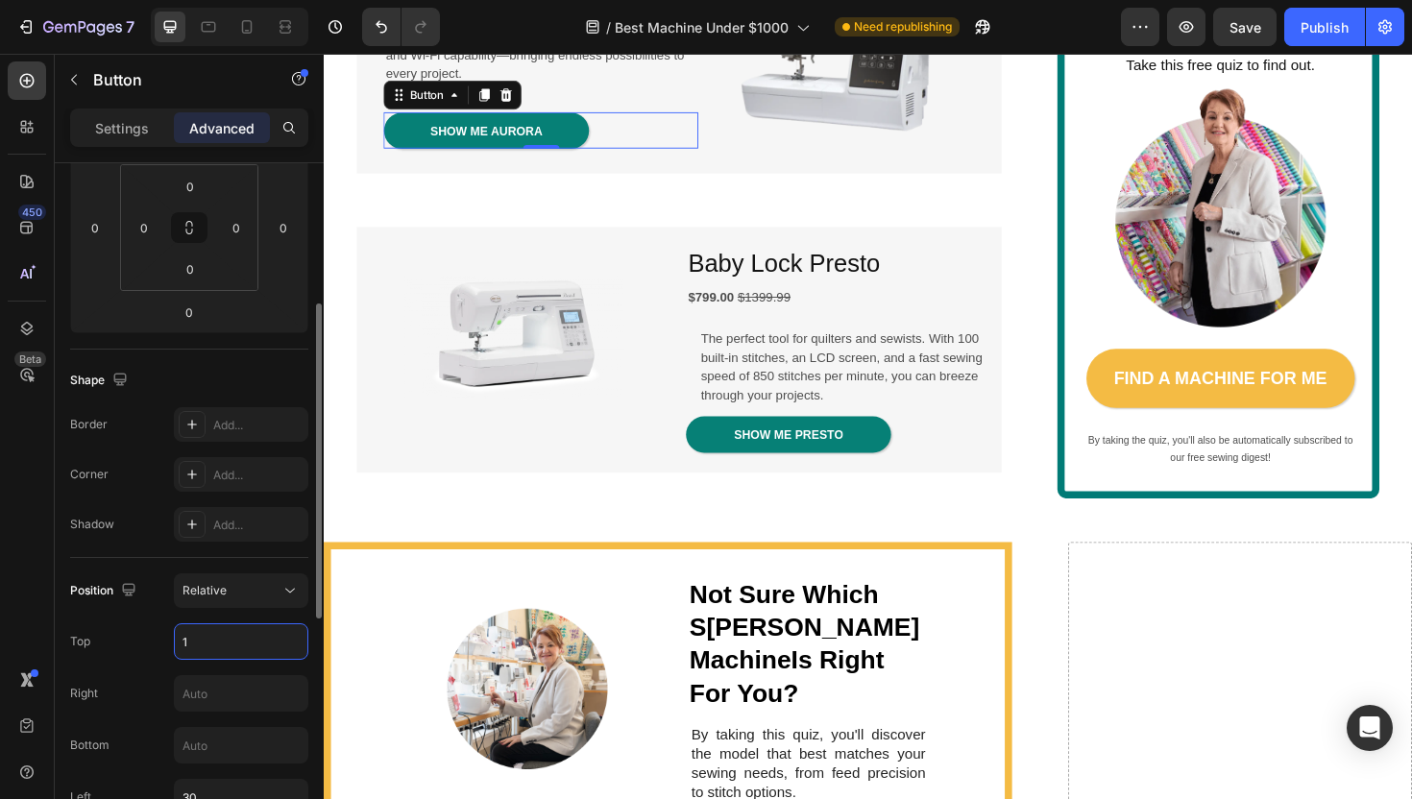
type input "10"
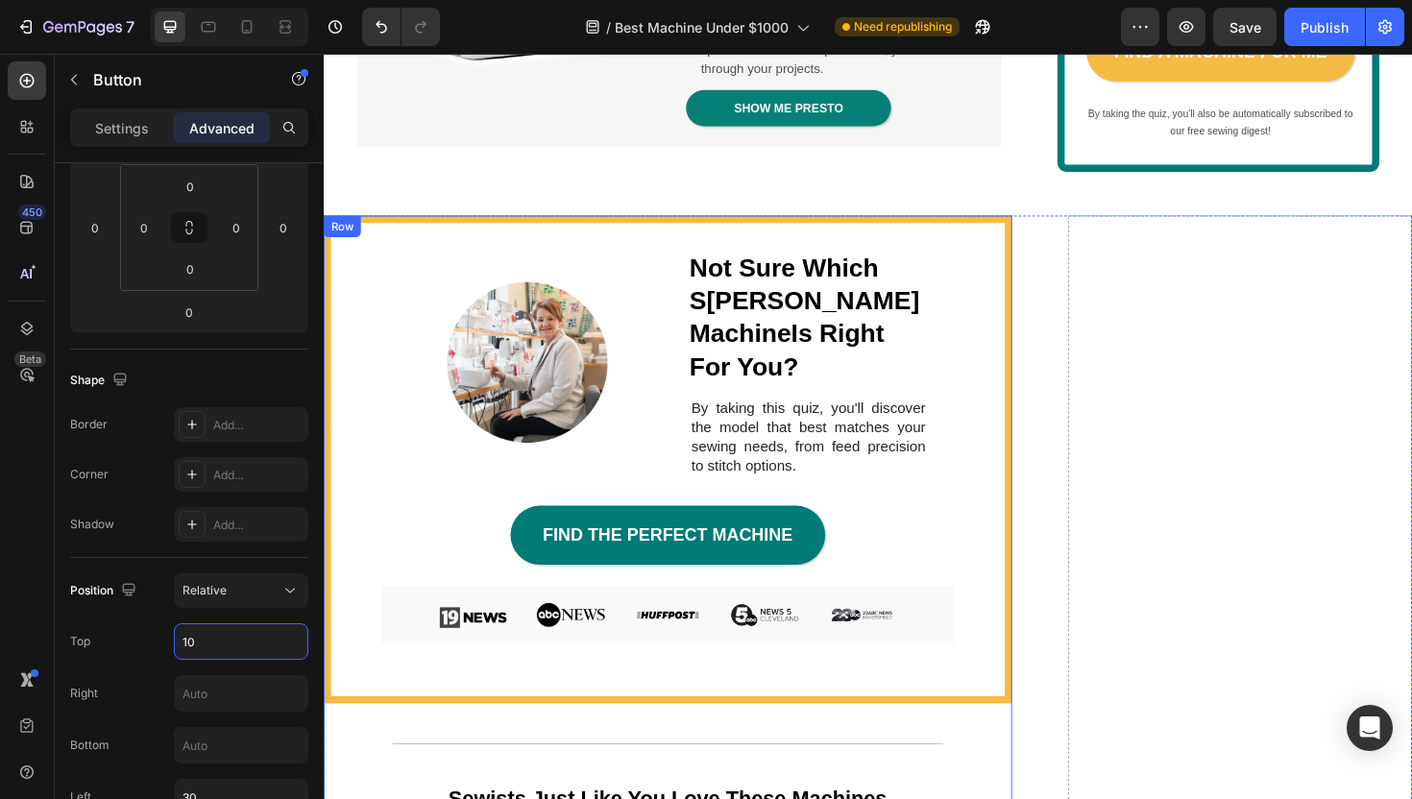
scroll to position [3077, 0]
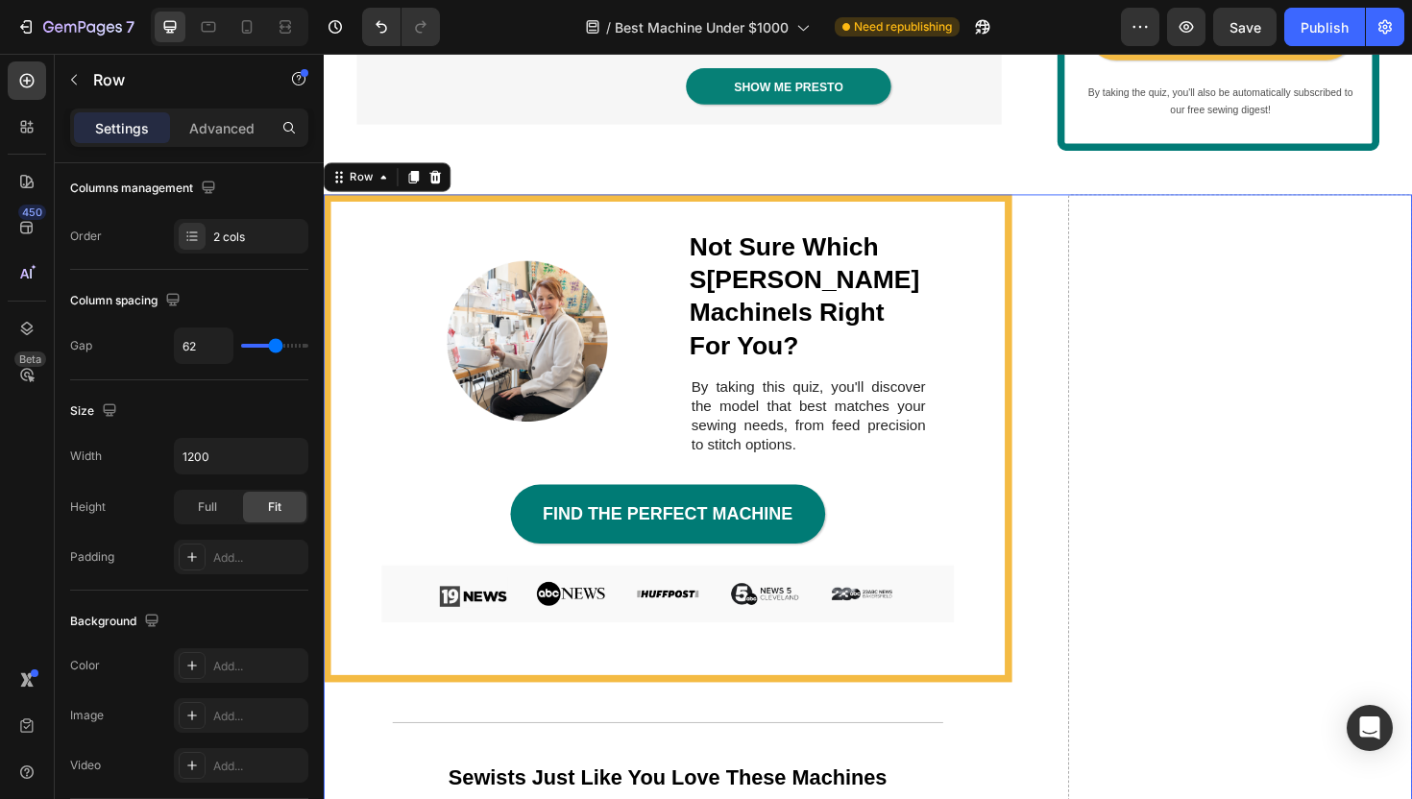
scroll to position [0, 0]
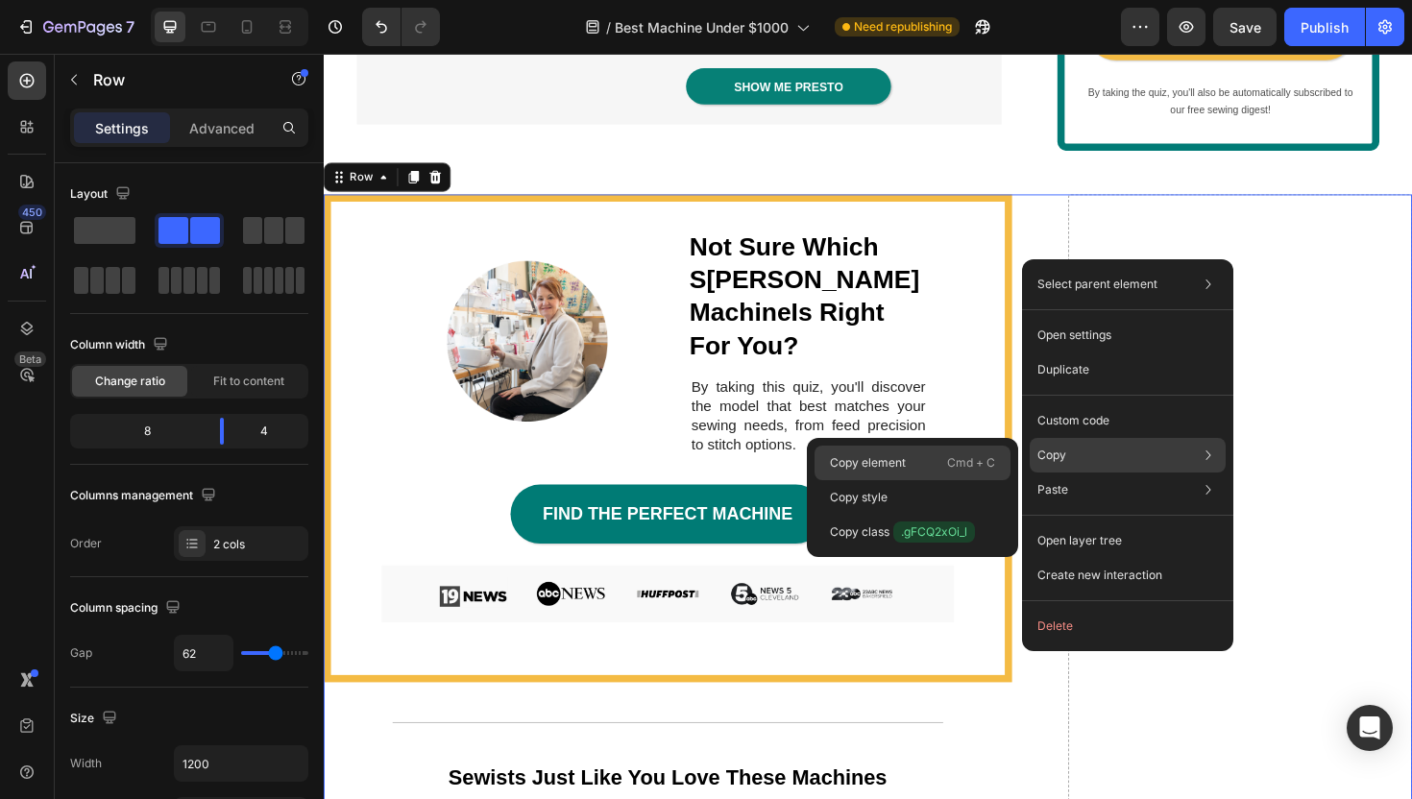
click at [960, 462] on p "Cmd + C" at bounding box center [971, 462] width 48 height 19
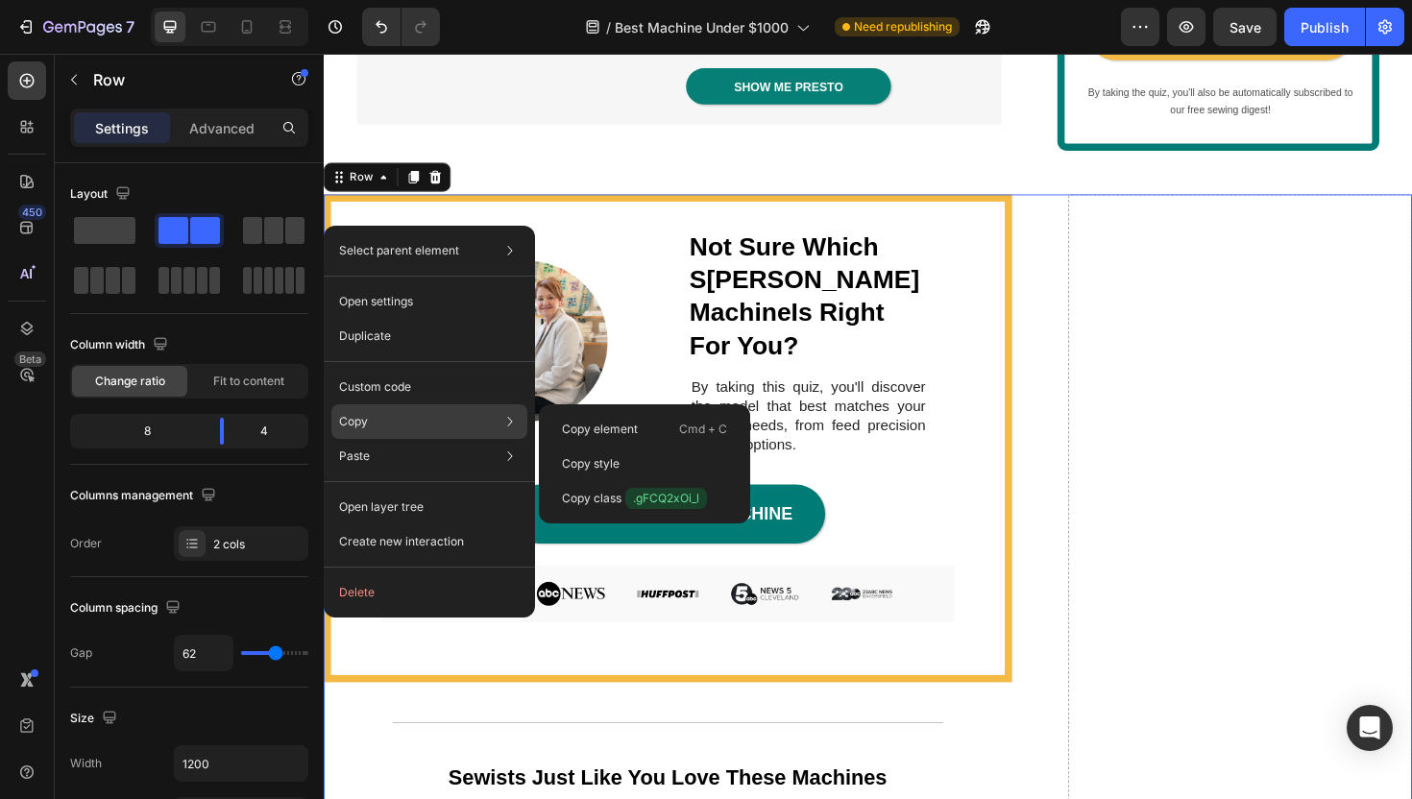
click at [433, 415] on div "Copy Copy element Cmd + C Copy style Copy class .gFCQ2xOi_l" at bounding box center [429, 421] width 196 height 35
click at [583, 471] on p "Copy style" at bounding box center [591, 463] width 58 height 17
